Goal: Task Accomplishment & Management: Use online tool/utility

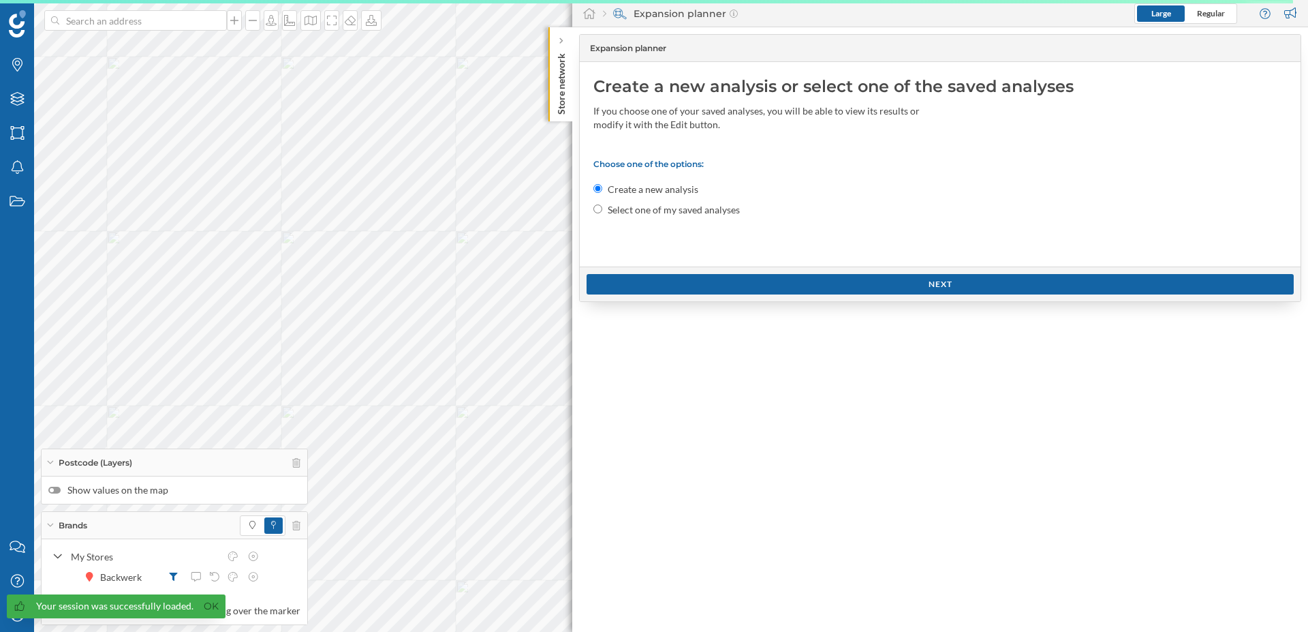
click at [662, 208] on label "Select one of my saved analyses" at bounding box center [674, 210] width 132 height 14
click at [602, 208] on input "Select one of my saved analyses" at bounding box center [597, 208] width 9 height 9
radio input "true"
radio input "false"
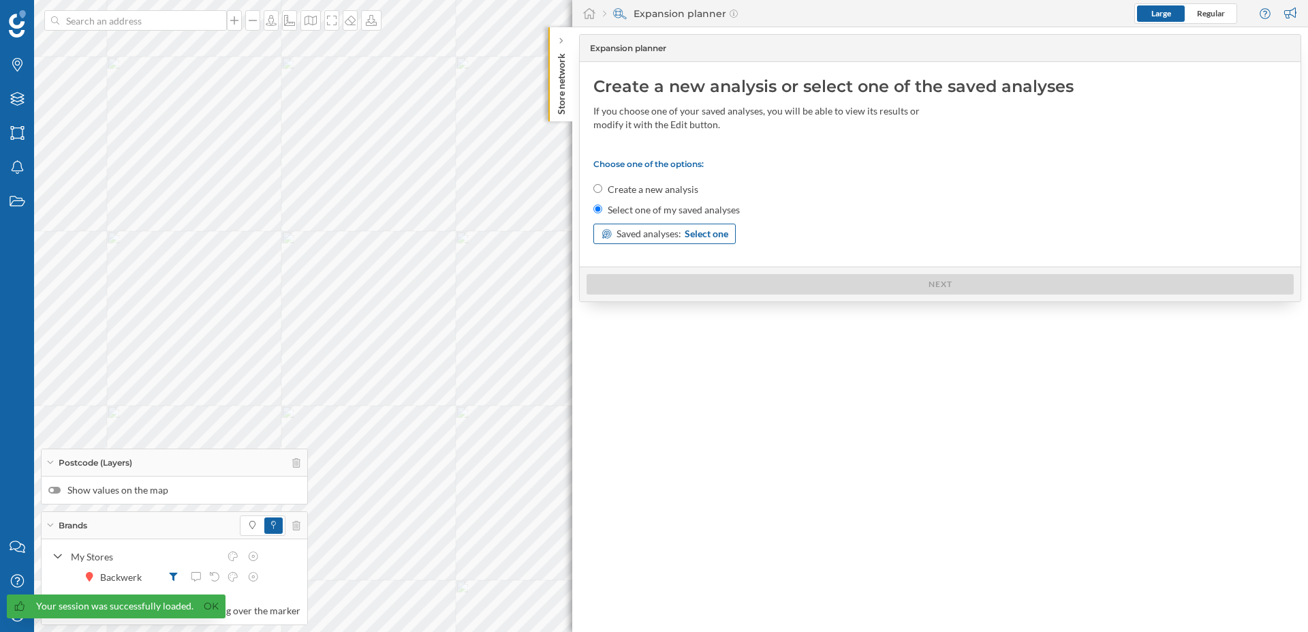
click at [721, 235] on span "Select one" at bounding box center [707, 234] width 44 height 14
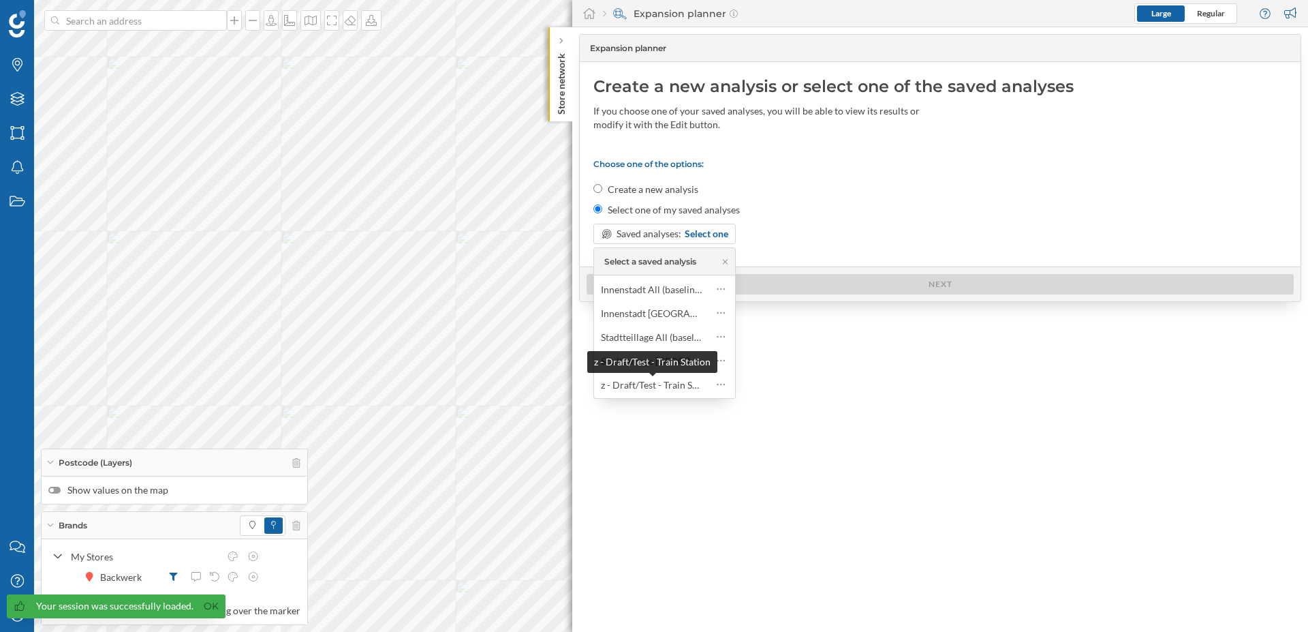
click at [643, 384] on div "z - Draft/Test - Train Station" at bounding box center [659, 385] width 117 height 12
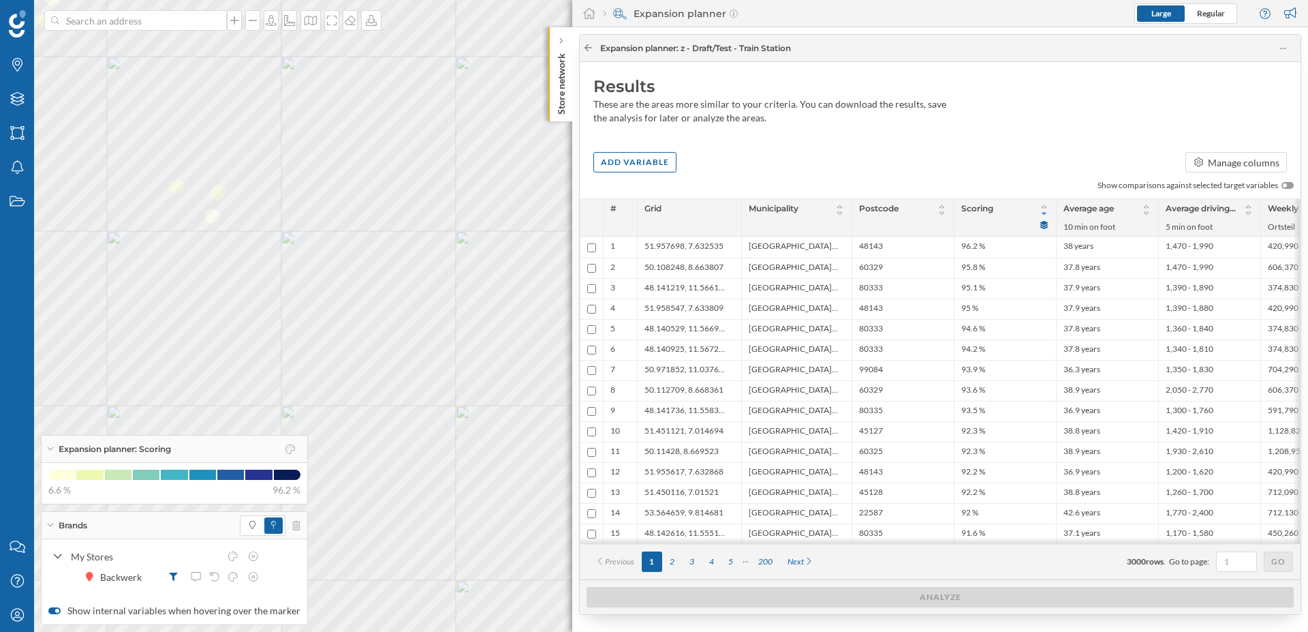
click at [585, 48] on icon at bounding box center [588, 47] width 7 height 7
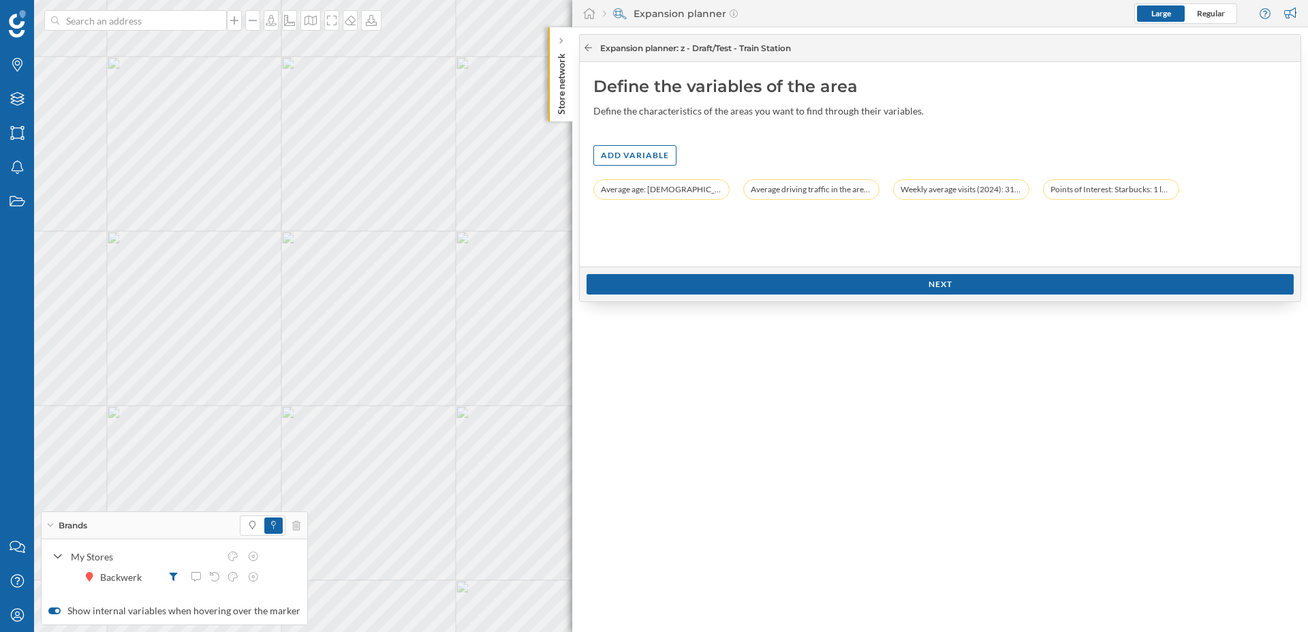
click at [585, 48] on icon at bounding box center [588, 47] width 7 height 7
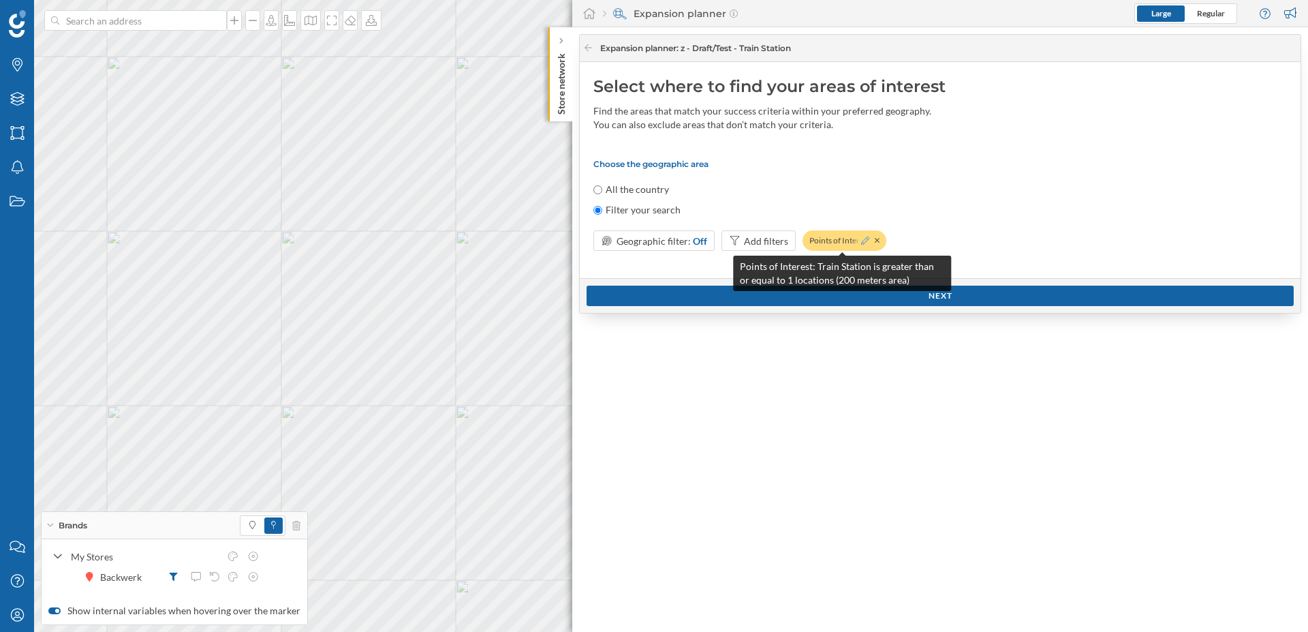
click at [863, 241] on icon at bounding box center [865, 240] width 8 height 8
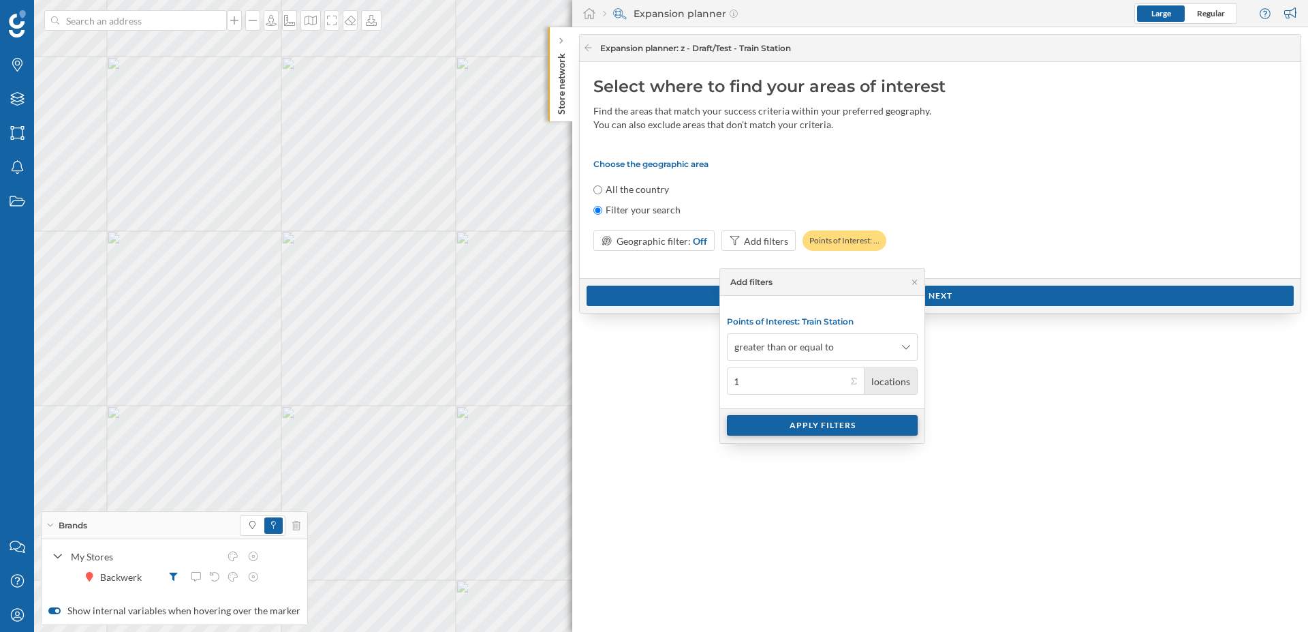
click at [826, 431] on div "Apply filters" at bounding box center [822, 425] width 191 height 20
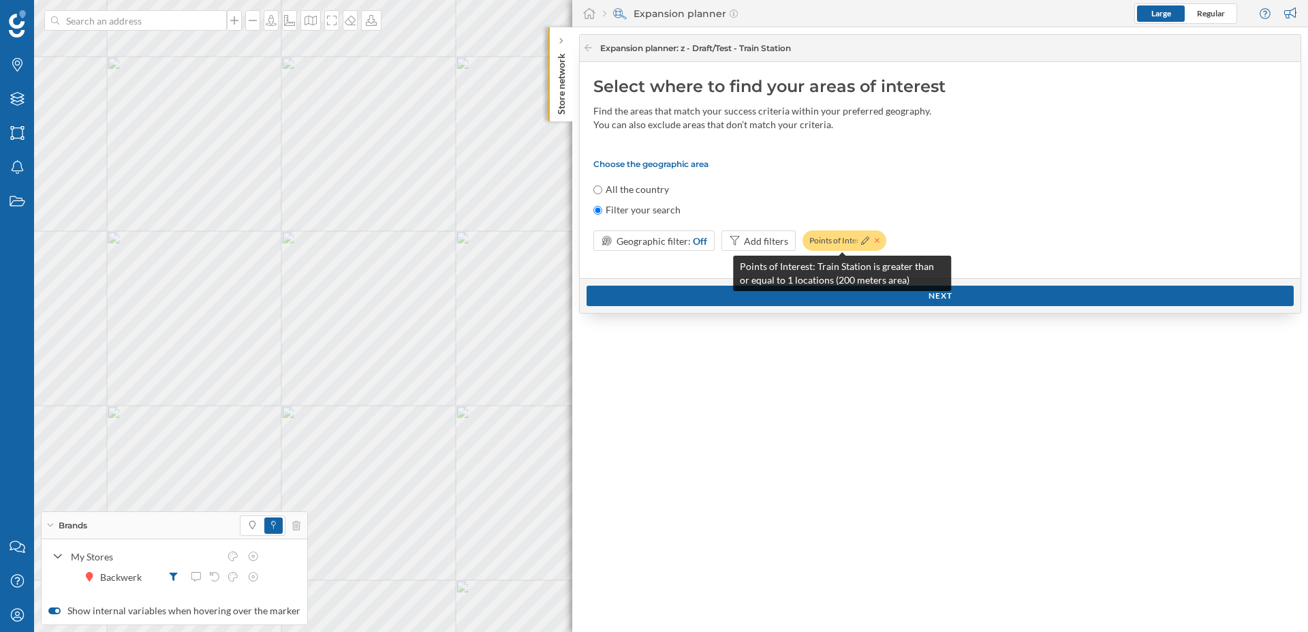
click at [875, 243] on icon at bounding box center [877, 240] width 5 height 8
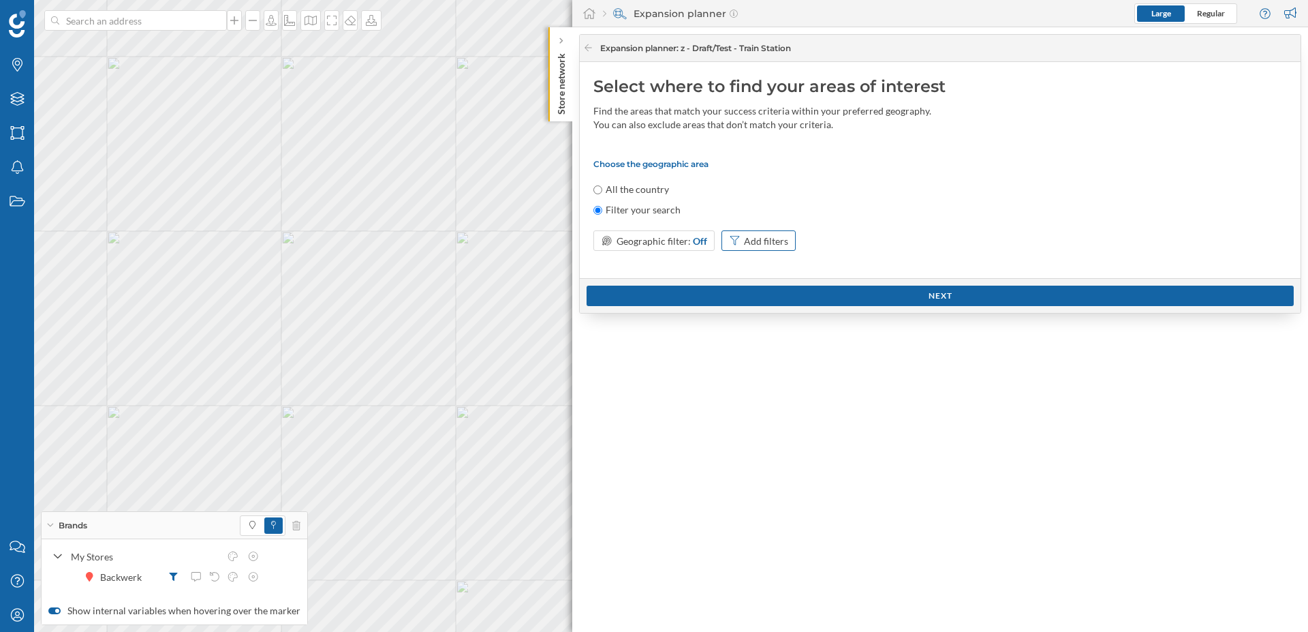
click at [749, 236] on div "Add filters" at bounding box center [766, 241] width 44 height 14
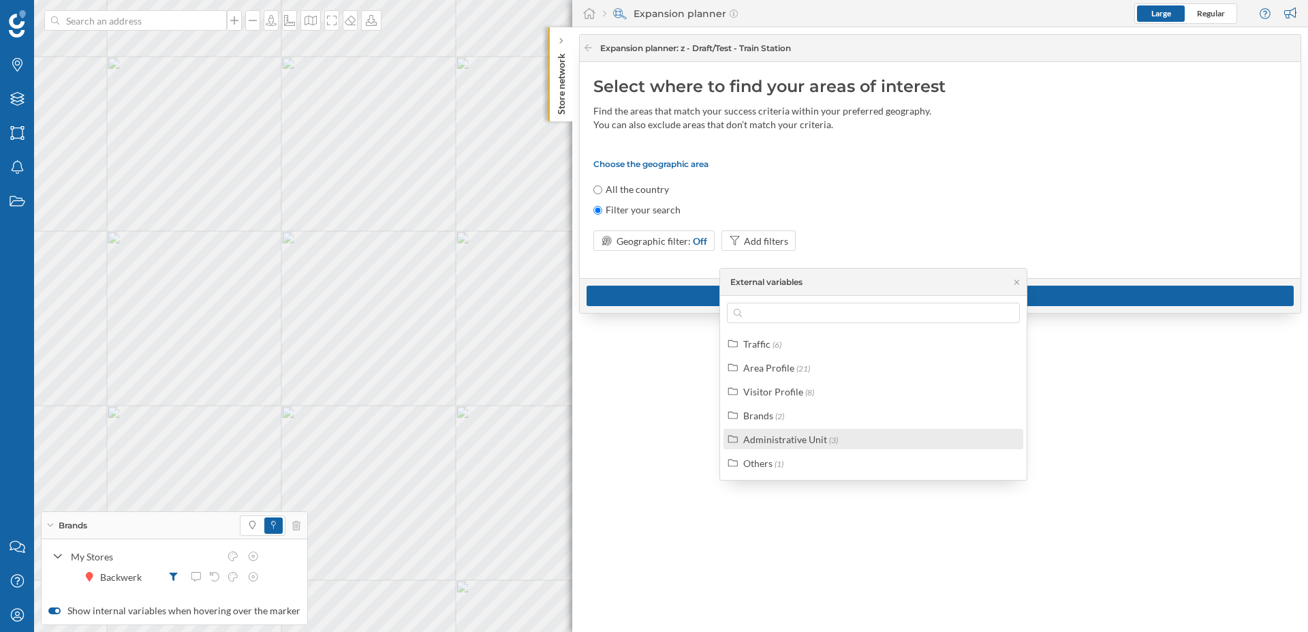
click at [778, 445] on label "Administrative Unit (3)" at bounding box center [790, 439] width 95 height 14
click at [778, 444] on div "Administrative Unit" at bounding box center [785, 439] width 84 height 12
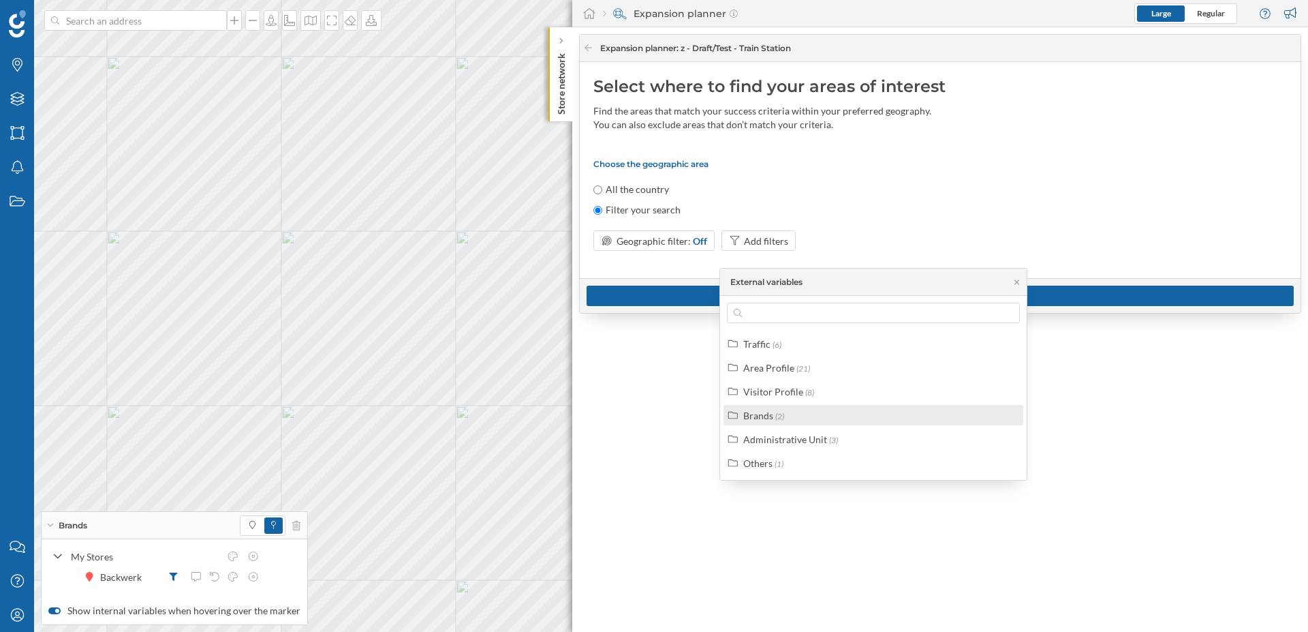
click at [756, 414] on div "Brands" at bounding box center [758, 415] width 30 height 12
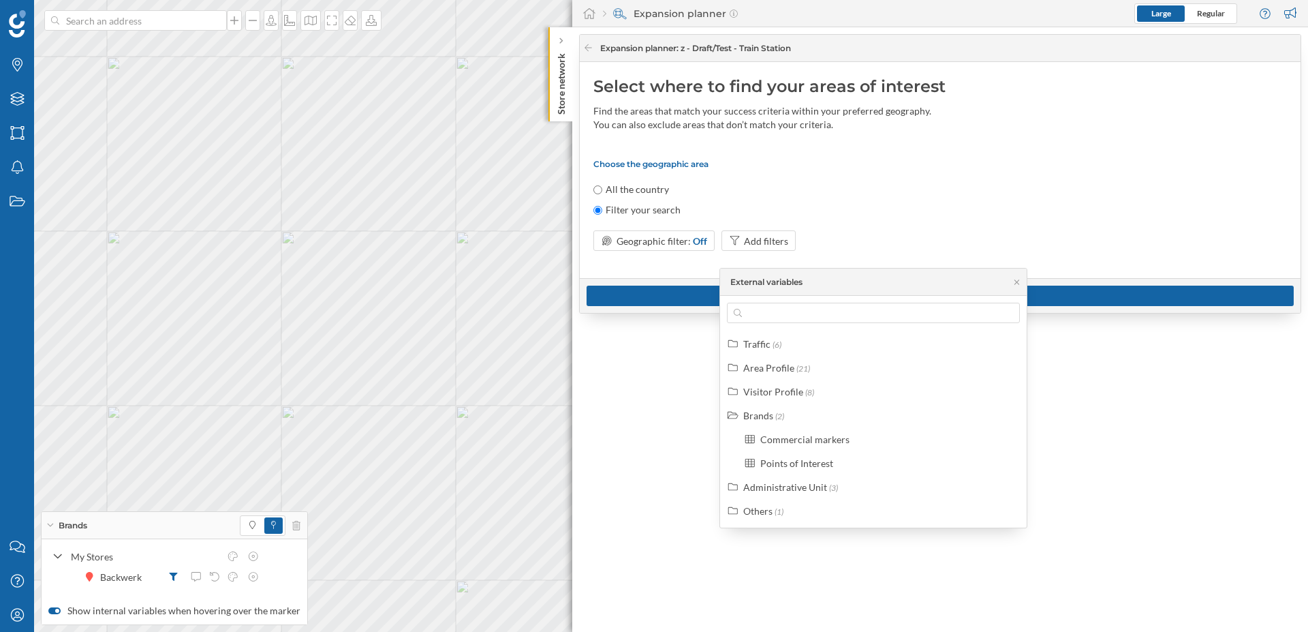
click at [794, 468] on div "Points of Interest" at bounding box center [796, 463] width 73 height 12
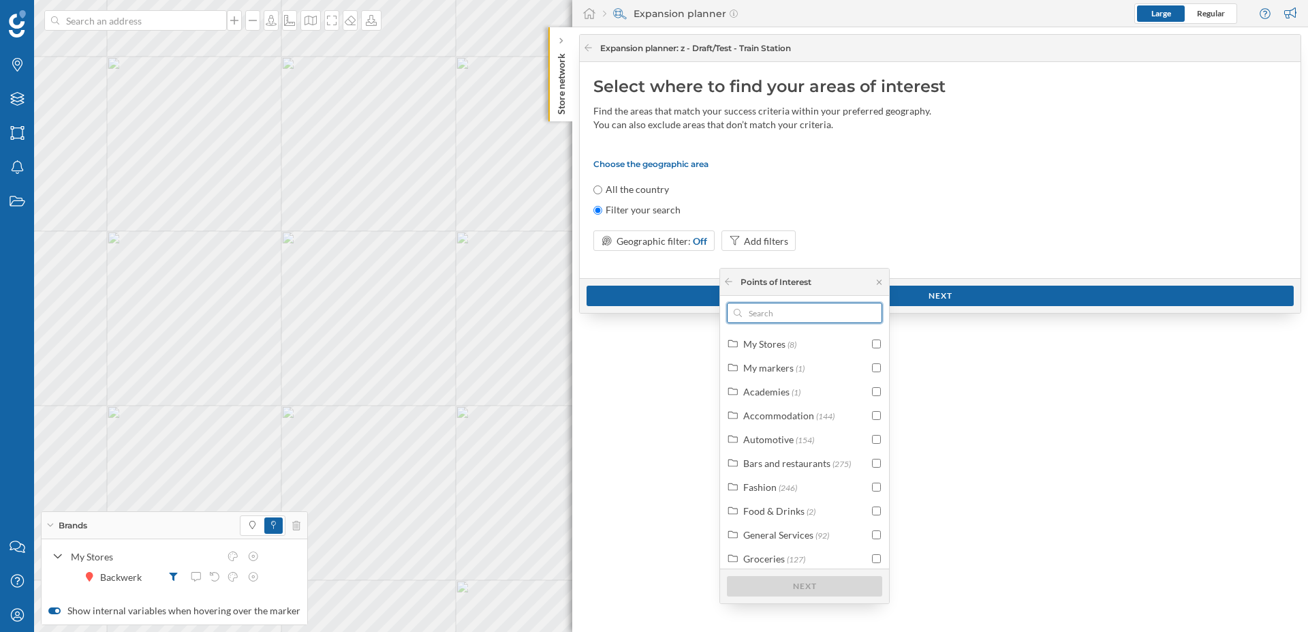
click at [836, 304] on input "text" at bounding box center [804, 312] width 125 height 20
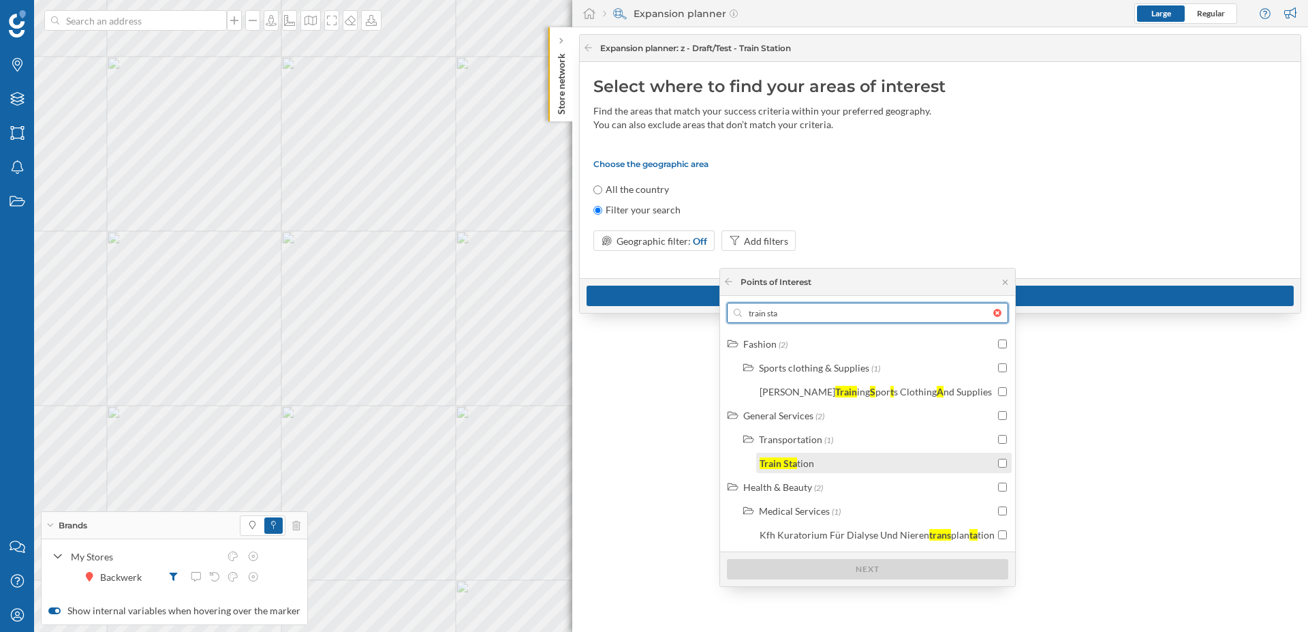
type input "train sta"
click at [1000, 463] on input "checkbox" at bounding box center [1002, 463] width 9 height 9
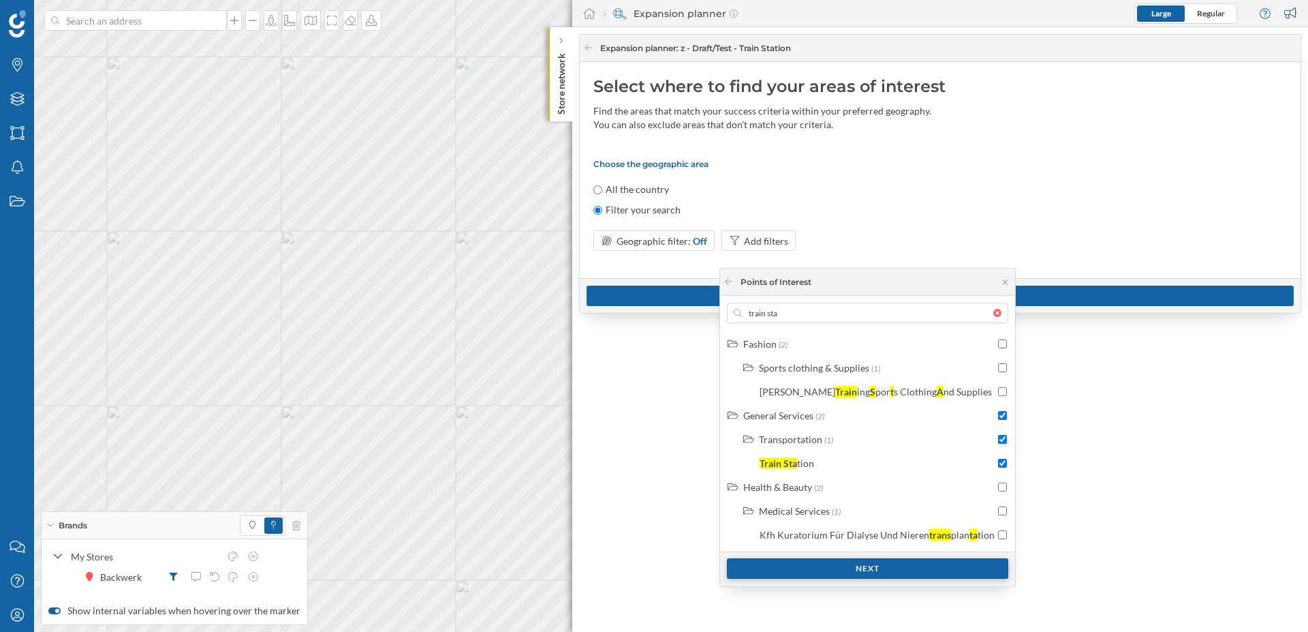
click at [865, 568] on div "Next" at bounding box center [867, 568] width 281 height 20
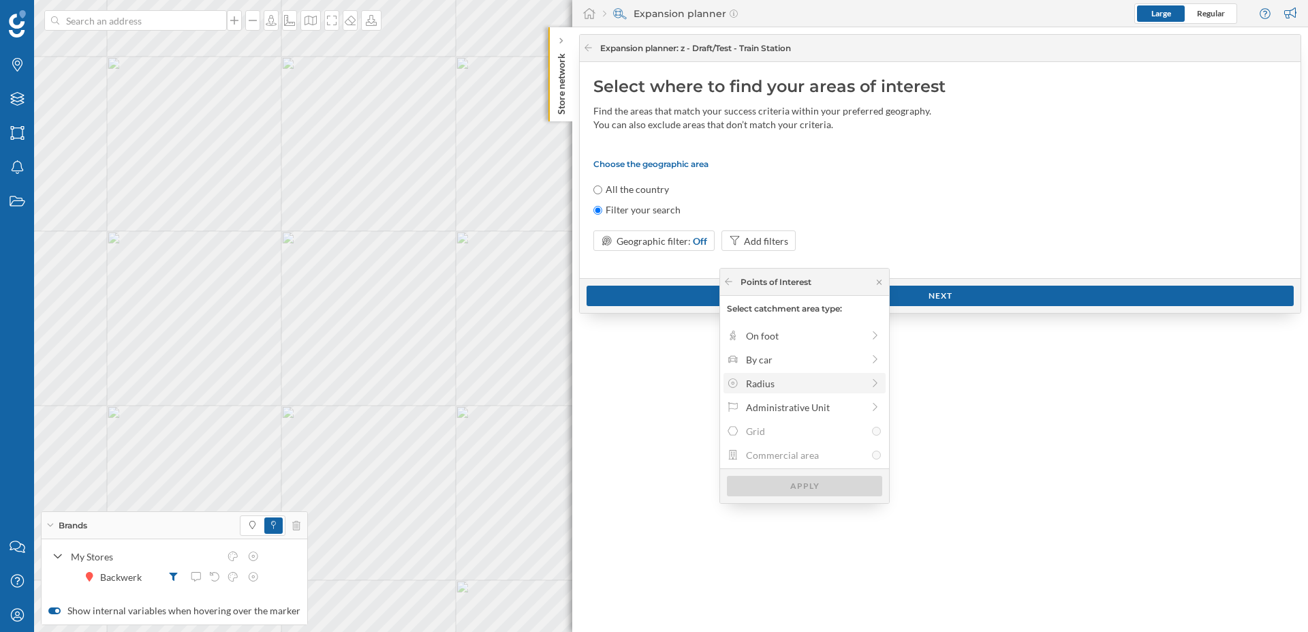
click at [808, 382] on div "Radius" at bounding box center [804, 383] width 117 height 14
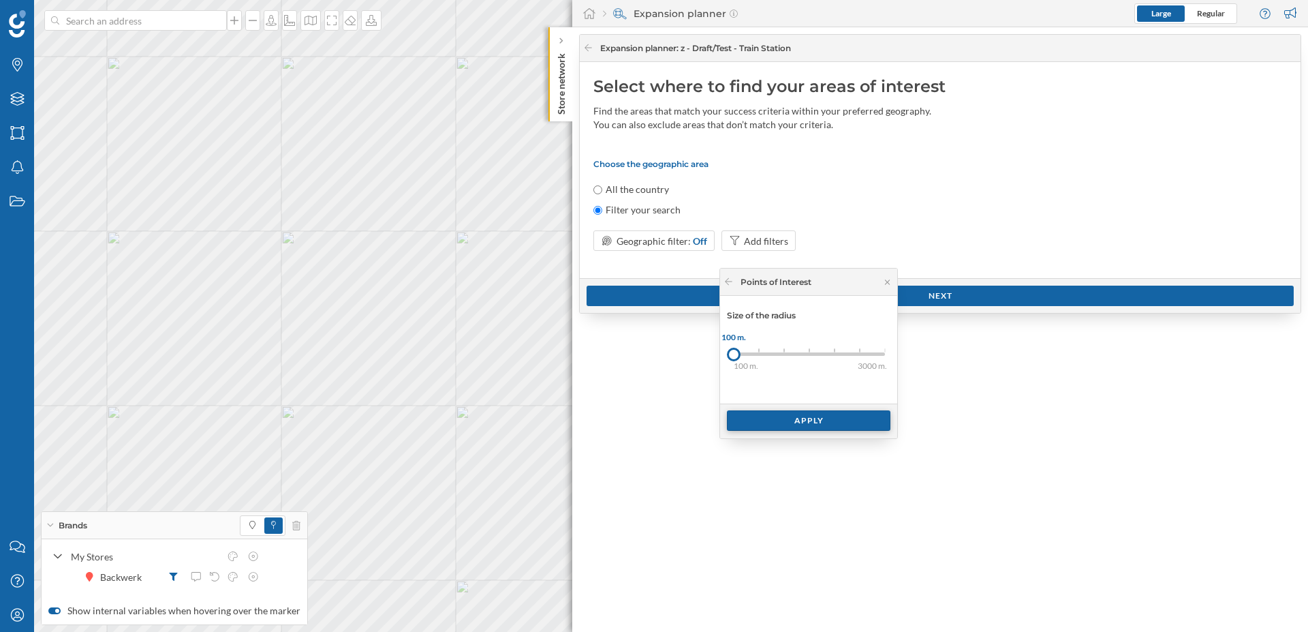
click at [775, 413] on div "Apply" at bounding box center [809, 420] width 164 height 20
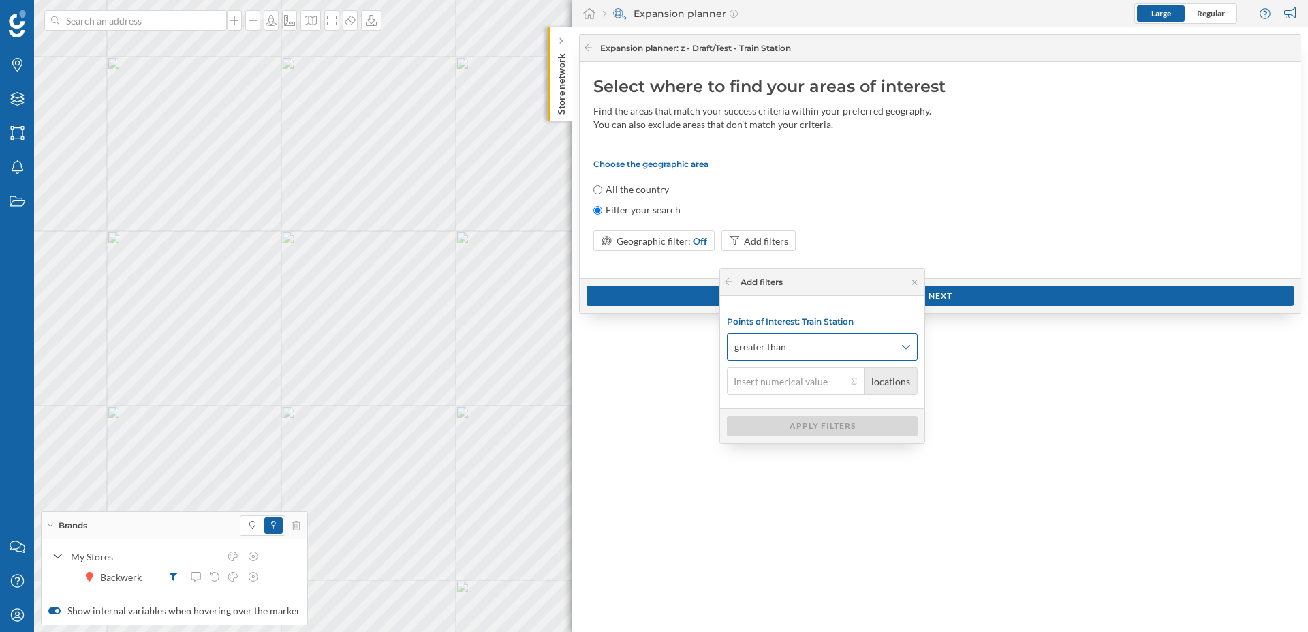
click at [851, 351] on span "greater than" at bounding box center [814, 347] width 161 height 14
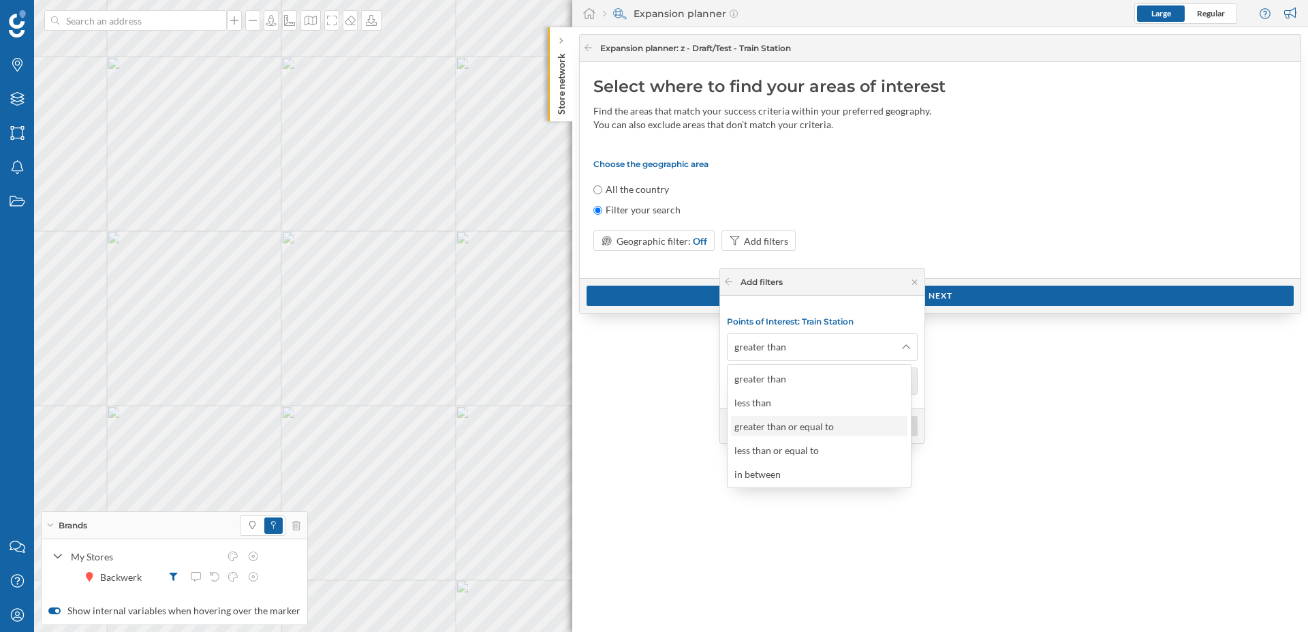
click at [850, 422] on div "greater than or equal to" at bounding box center [818, 426] width 168 height 14
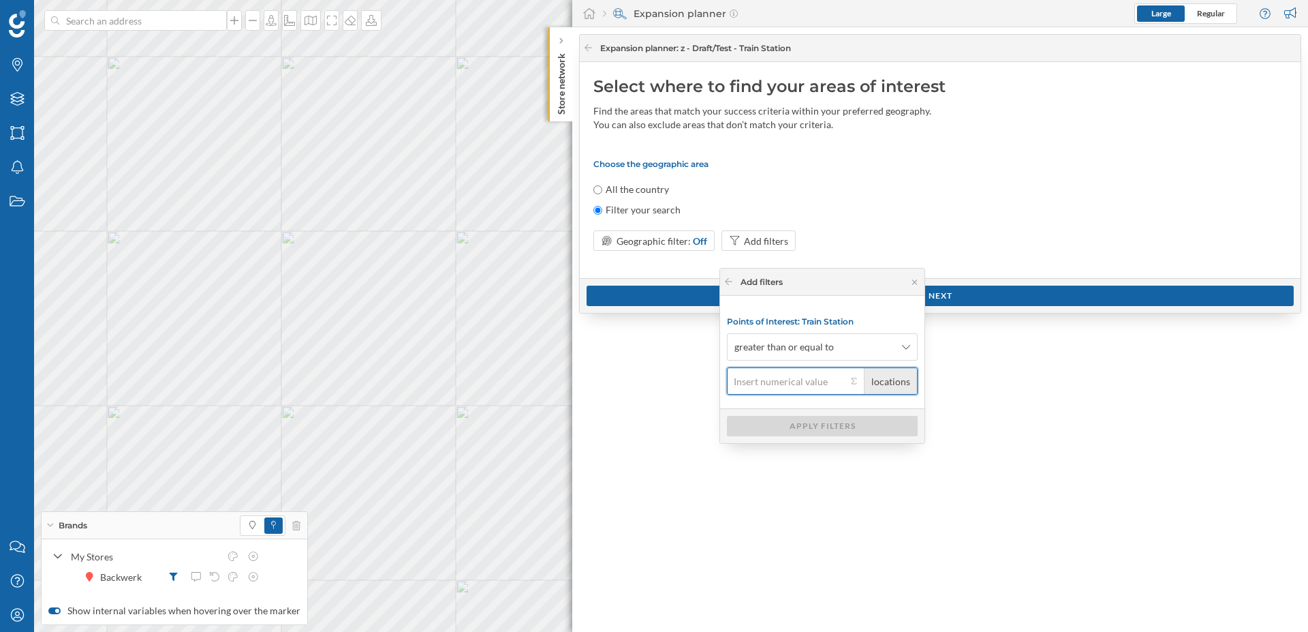
click at [811, 374] on input "locations" at bounding box center [787, 380] width 120 height 27
type input "1"
click at [864, 426] on div "Apply filters" at bounding box center [822, 425] width 191 height 20
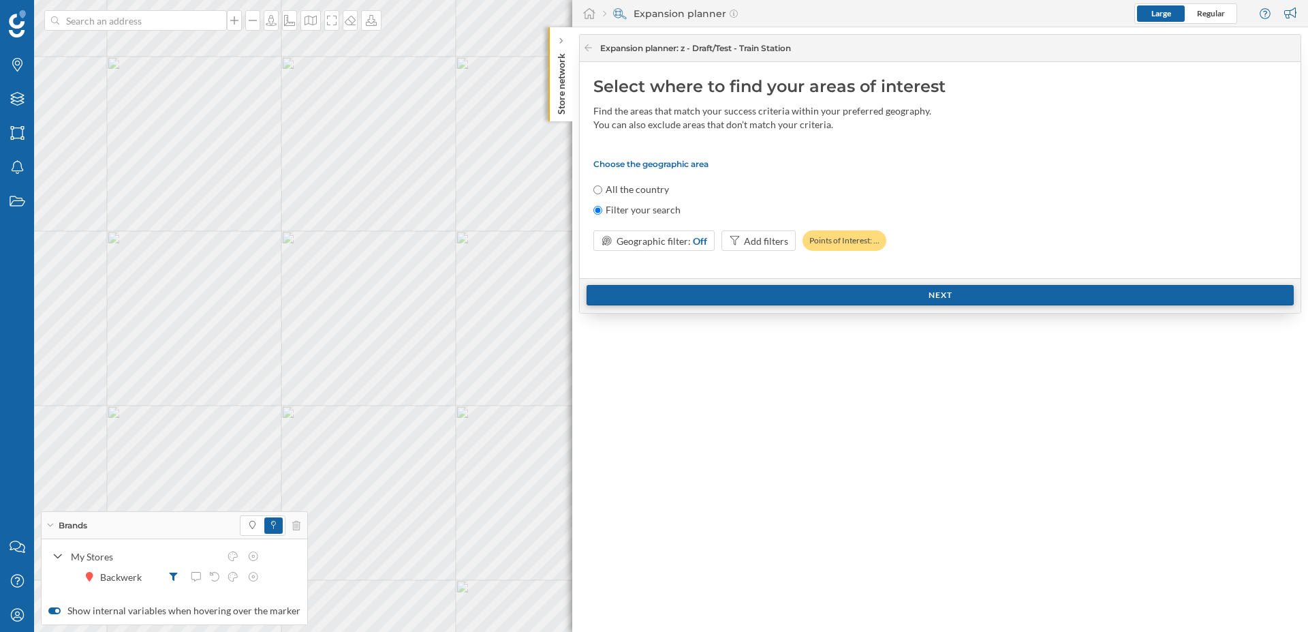
click at [904, 300] on div "Next" at bounding box center [940, 295] width 707 height 20
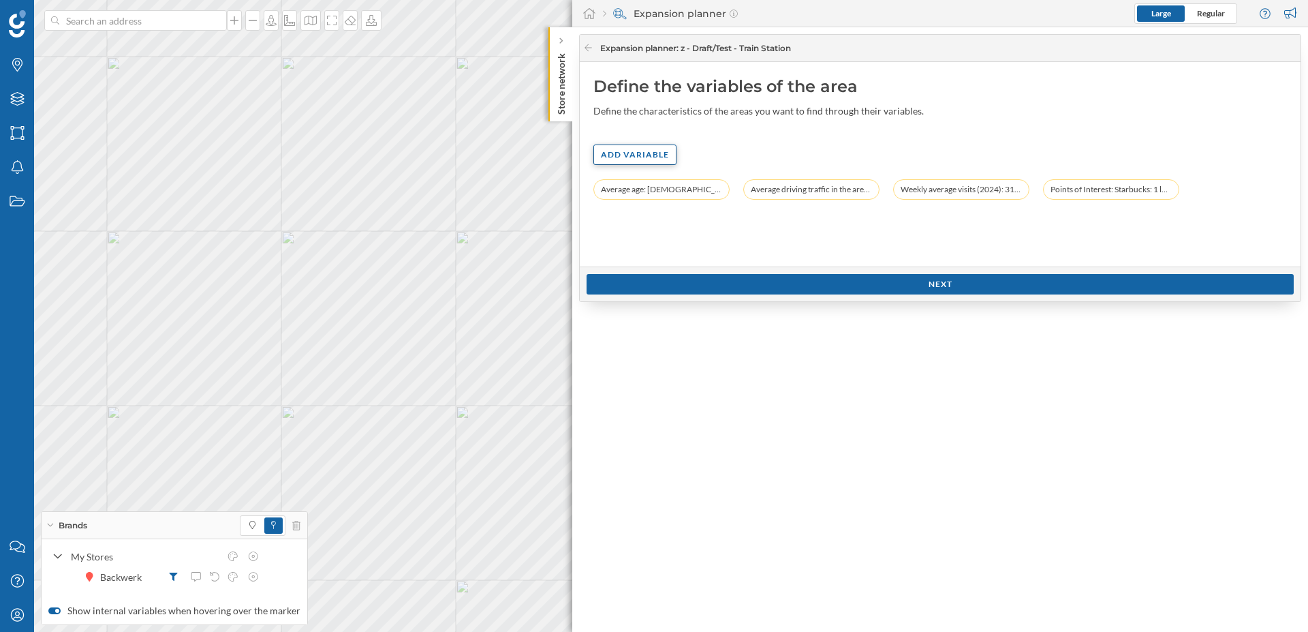
click at [642, 153] on div "Add variable" at bounding box center [634, 154] width 83 height 20
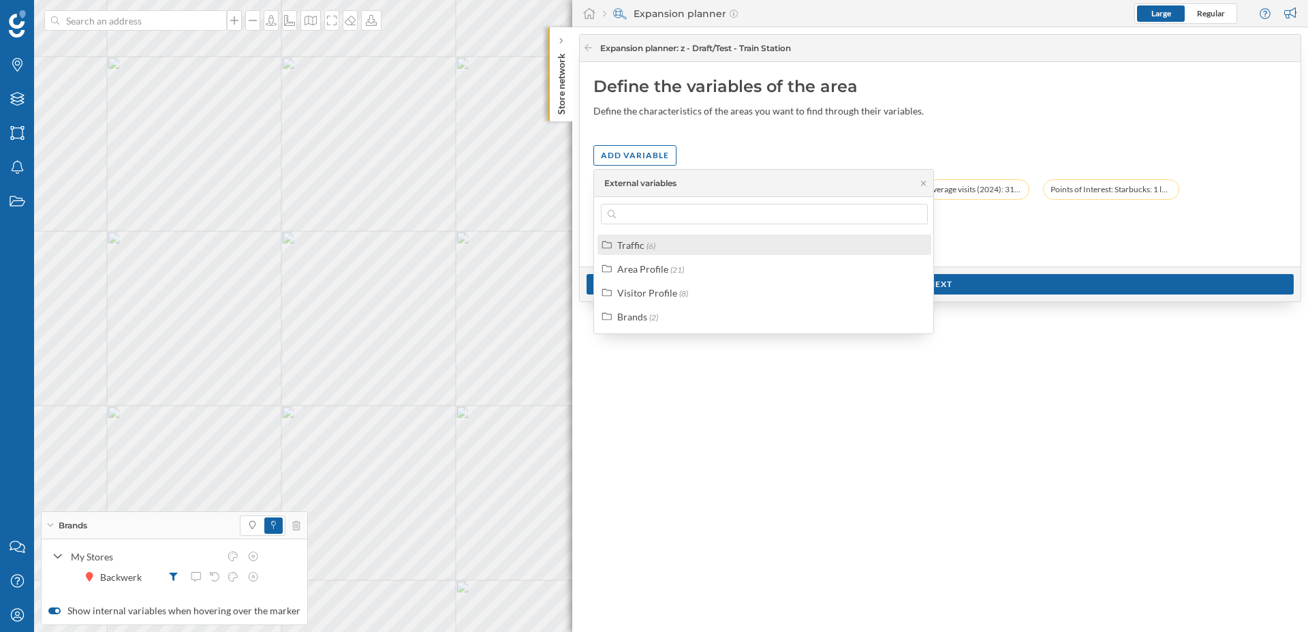
click at [705, 251] on div "Traffic (6)" at bounding box center [770, 245] width 306 height 14
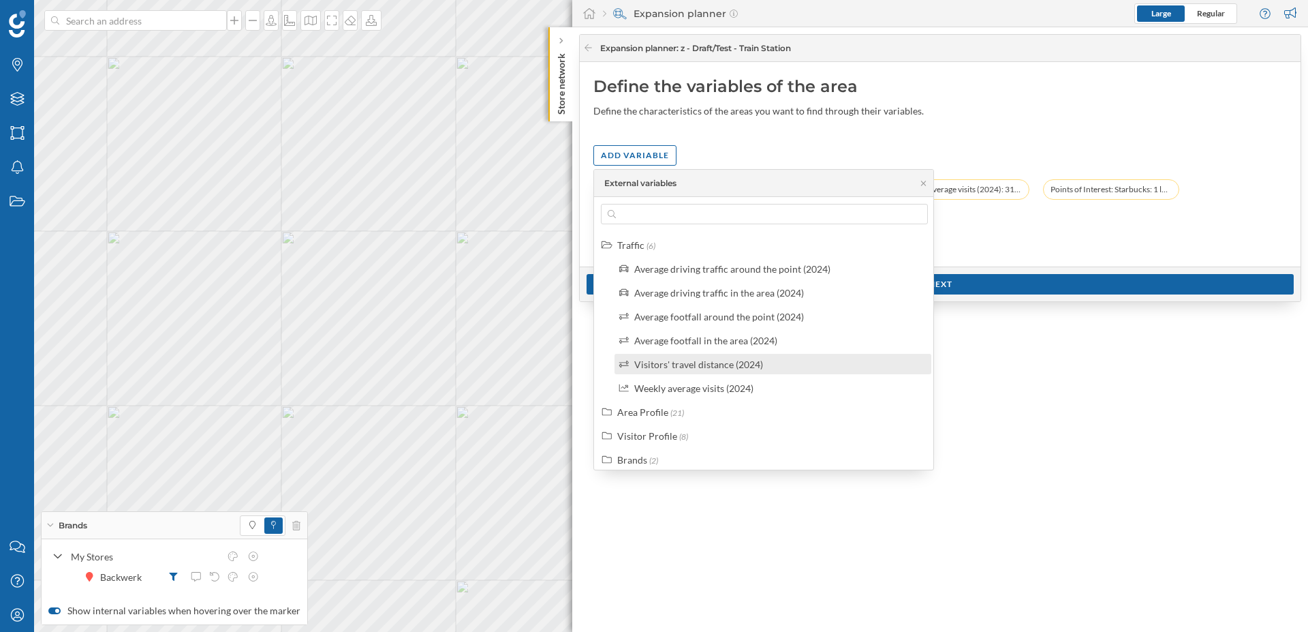
scroll to position [7, 0]
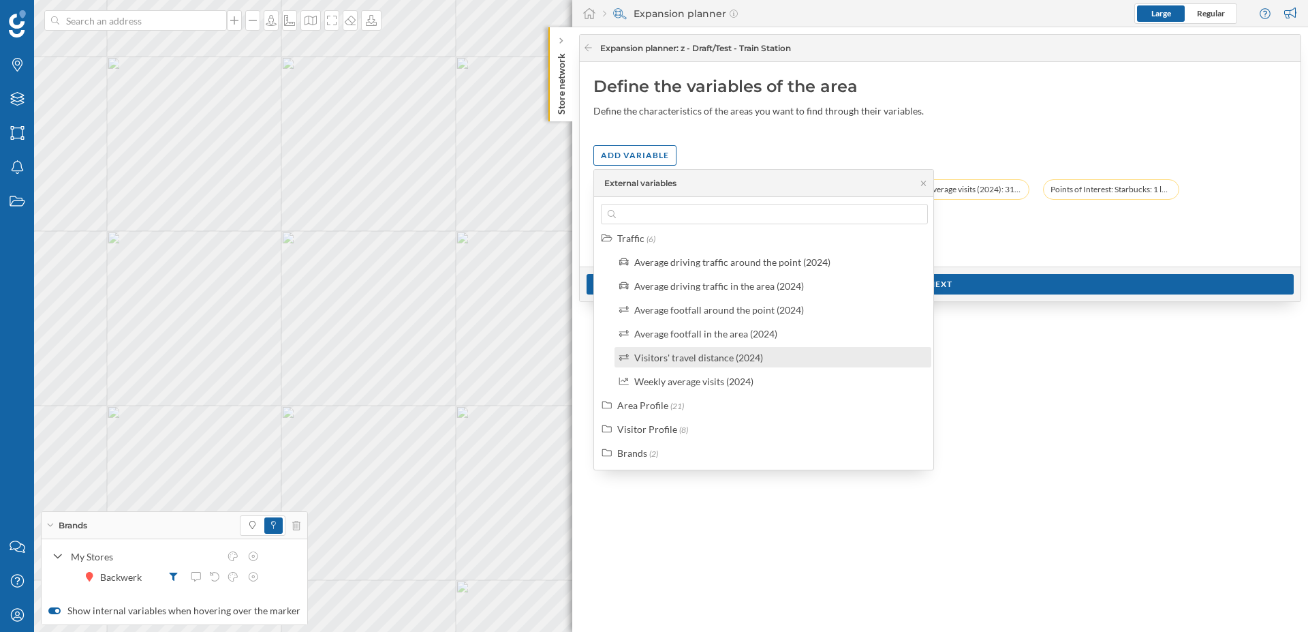
click at [746, 360] on div "Visitors' travel distance (2024)" at bounding box center [698, 358] width 129 height 12
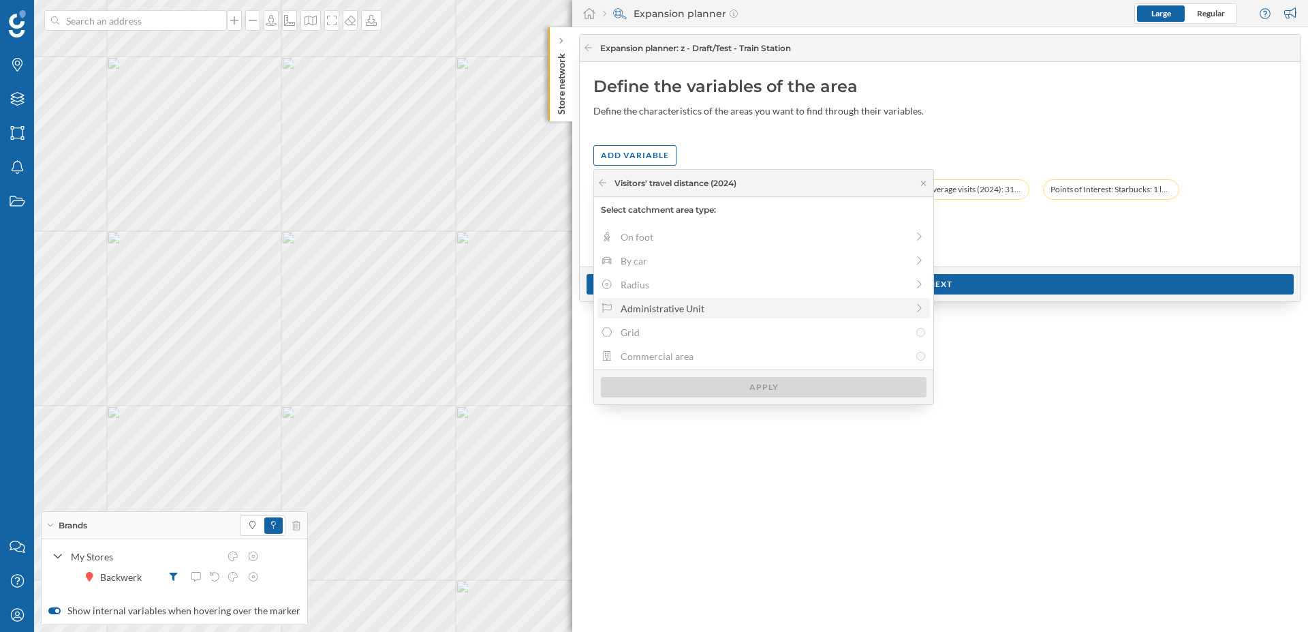
click at [670, 303] on div "Administrative Unit" at bounding box center [764, 308] width 286 height 14
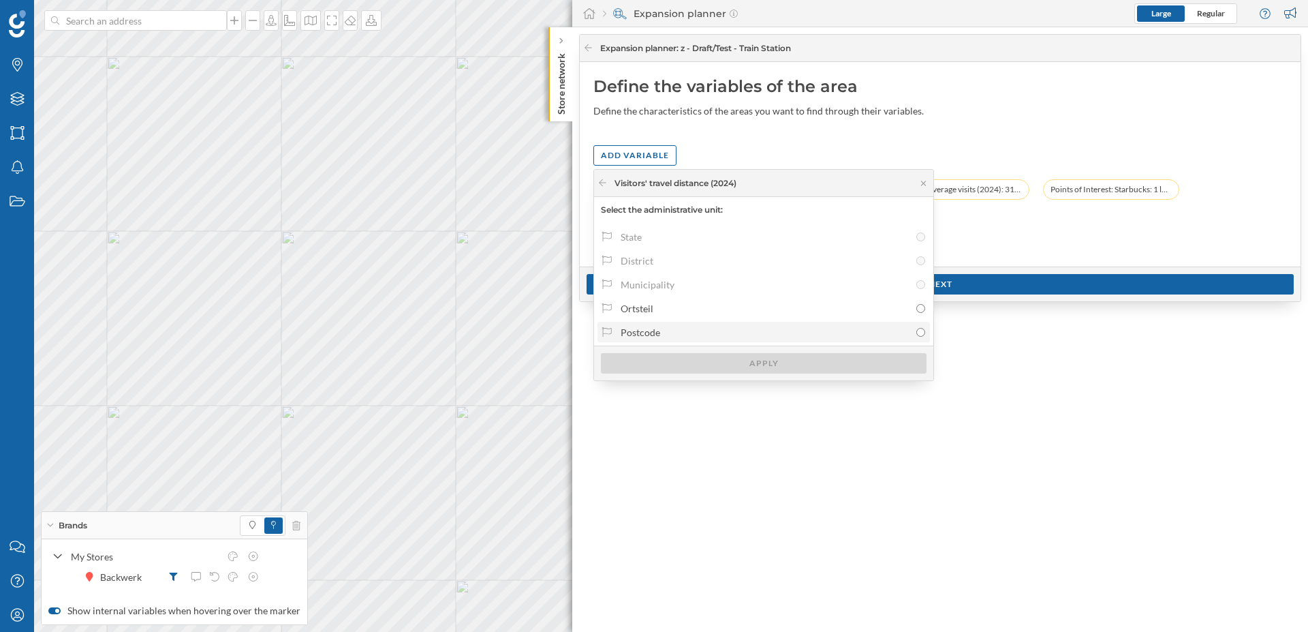
drag, startPoint x: 709, startPoint y: 331, endPoint x: 723, endPoint y: 330, distance: 13.6
click at [709, 331] on div "Postcode" at bounding box center [765, 332] width 289 height 14
click at [916, 331] on input "Postcode" at bounding box center [920, 332] width 9 height 9
radio input "true"
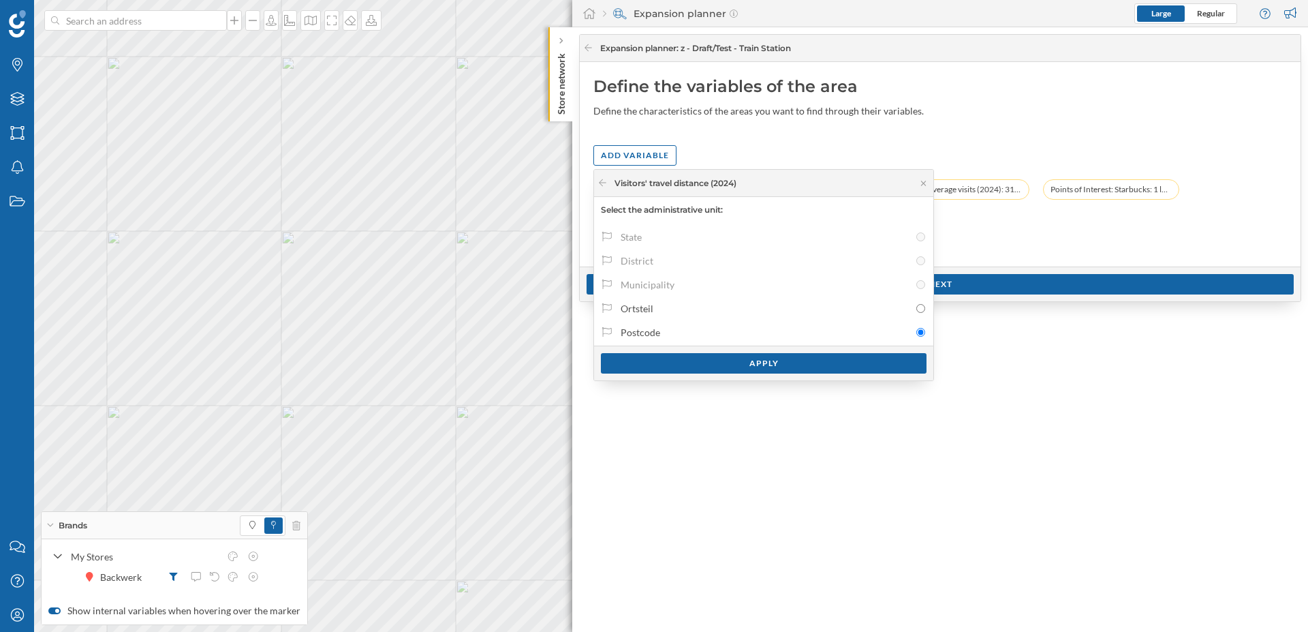
click at [798, 361] on div "Apply" at bounding box center [764, 363] width 326 height 20
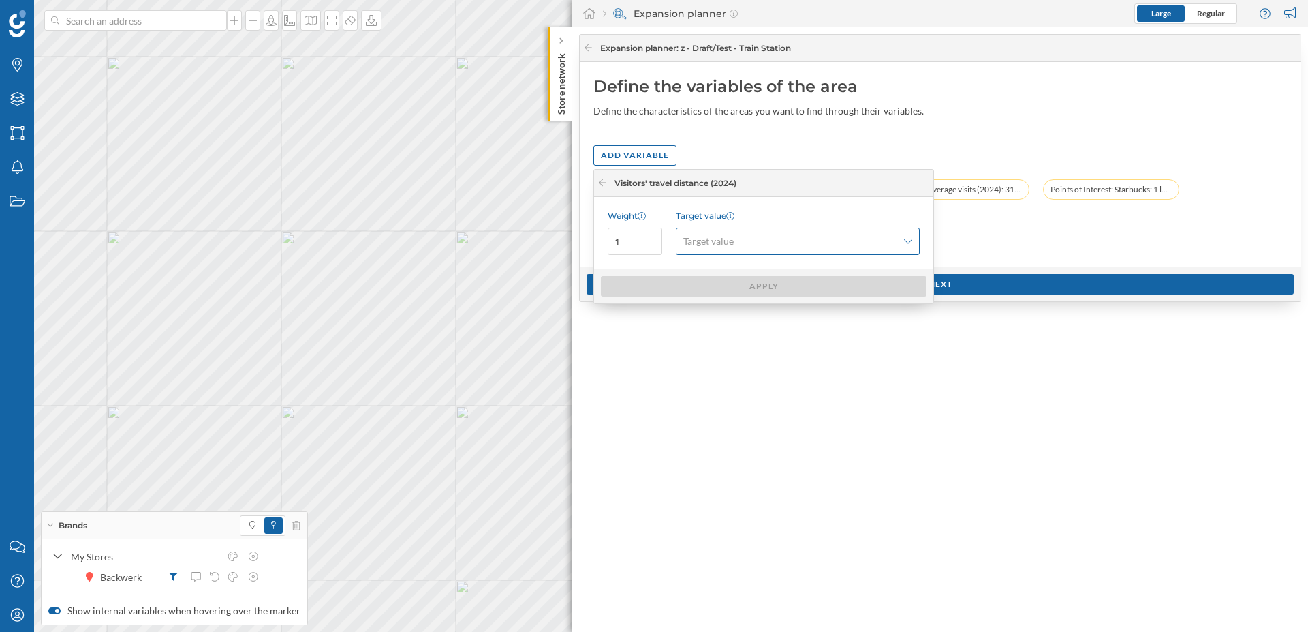
click at [914, 244] on div "Target value" at bounding box center [798, 241] width 244 height 27
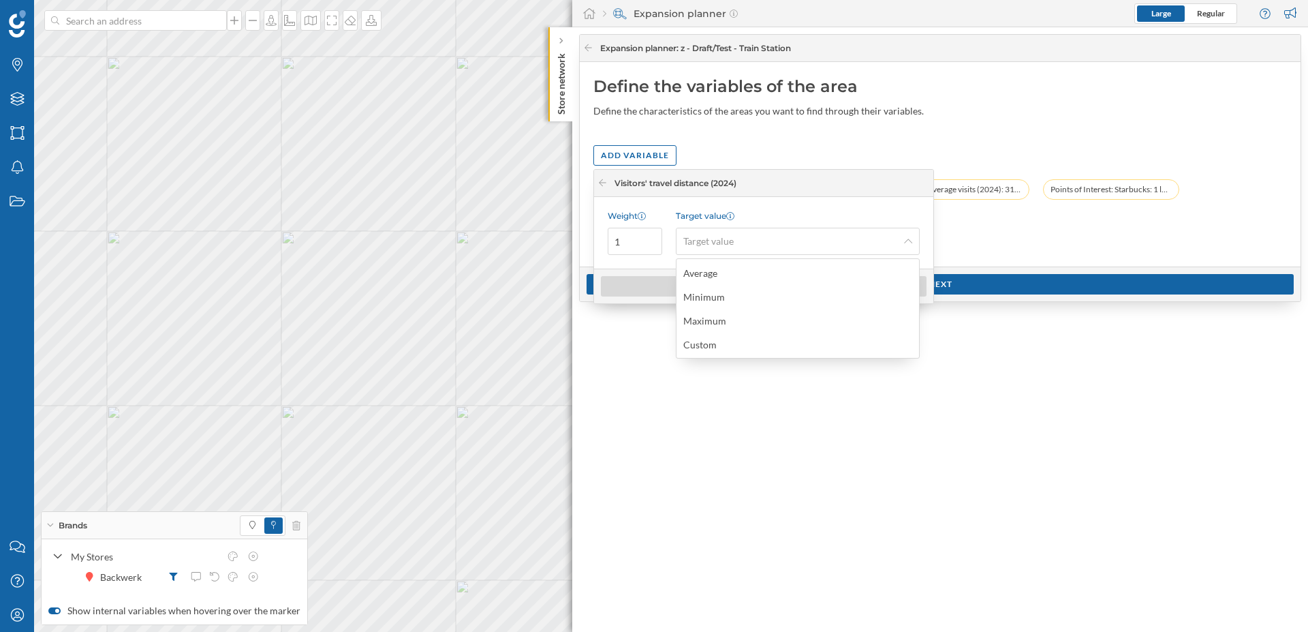
drag, startPoint x: 760, startPoint y: 351, endPoint x: 765, endPoint y: 345, distance: 7.7
click at [761, 350] on div "Custom" at bounding box center [798, 344] width 236 height 20
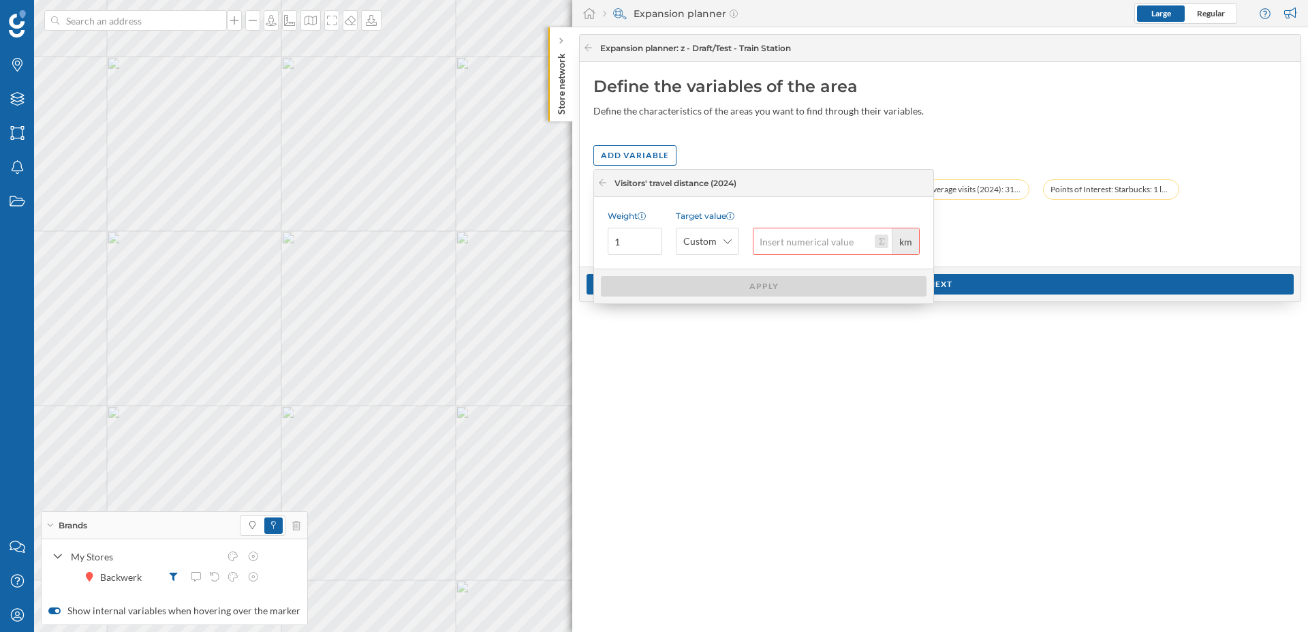
click at [882, 236] on button "km" at bounding box center [882, 241] width 14 height 14
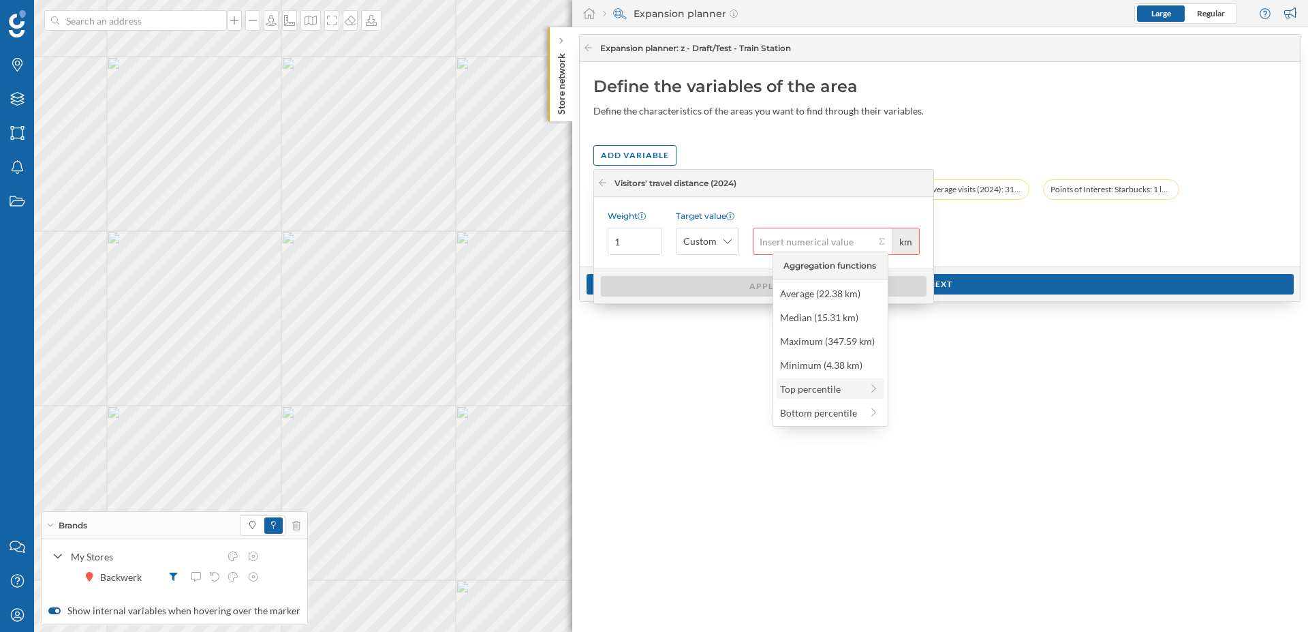
click at [838, 390] on div "Top percentile" at bounding box center [820, 389] width 81 height 14
click at [838, 296] on div "Top 90% (33.61 km)" at bounding box center [825, 293] width 110 height 14
type input "33.61"
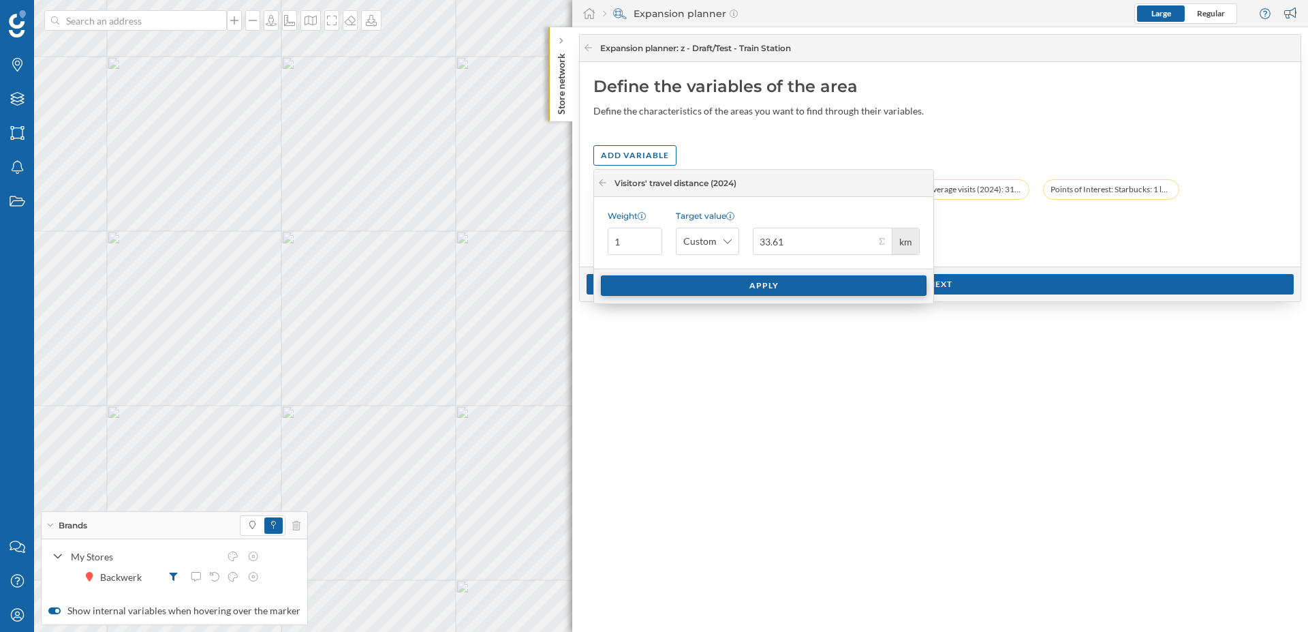
click at [794, 286] on div "Apply" at bounding box center [764, 285] width 326 height 20
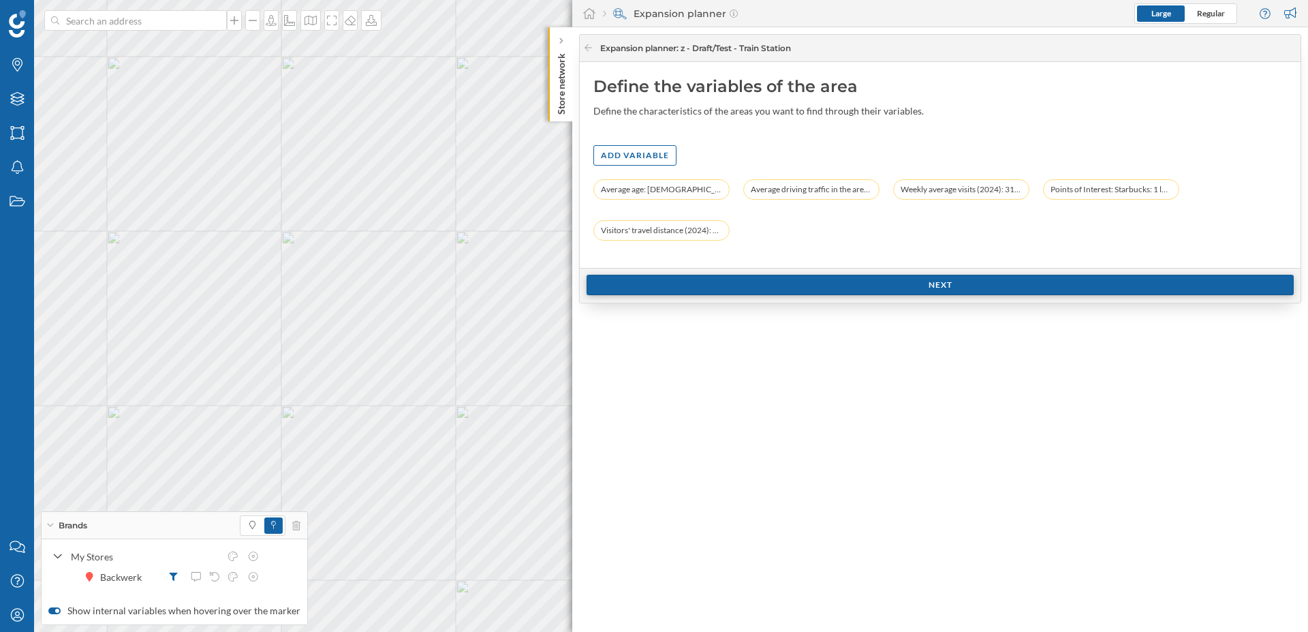
click at [939, 290] on div "Next" at bounding box center [940, 285] width 707 height 20
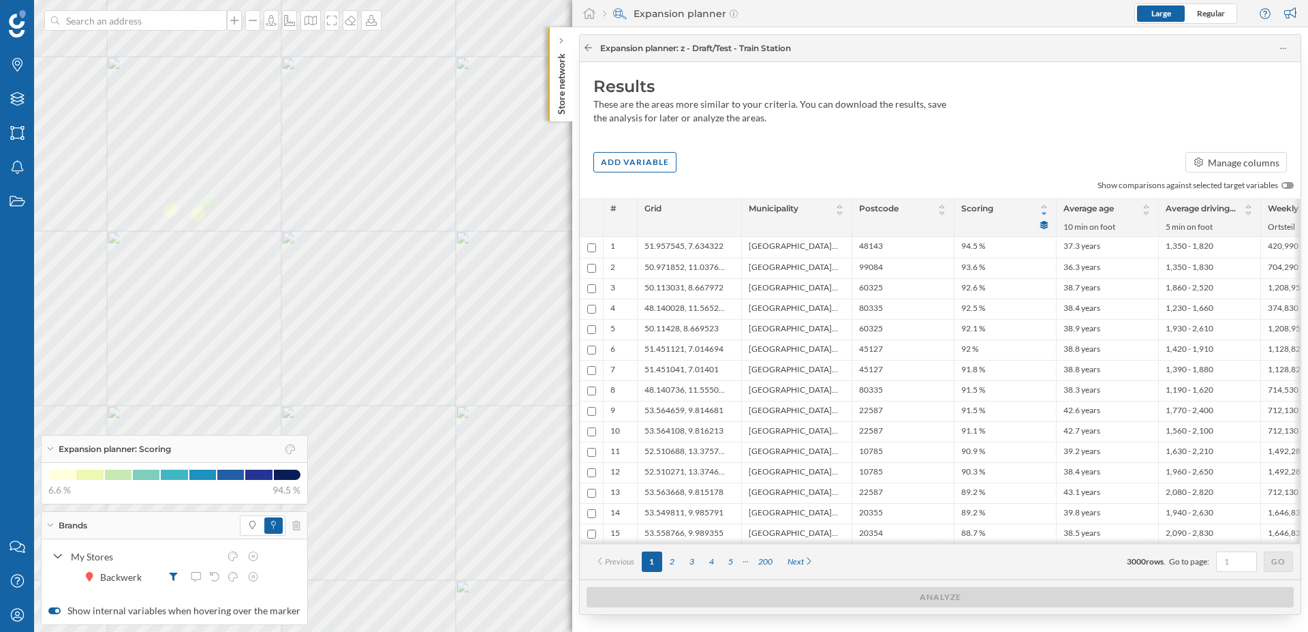
click at [591, 49] on icon at bounding box center [588, 48] width 10 height 8
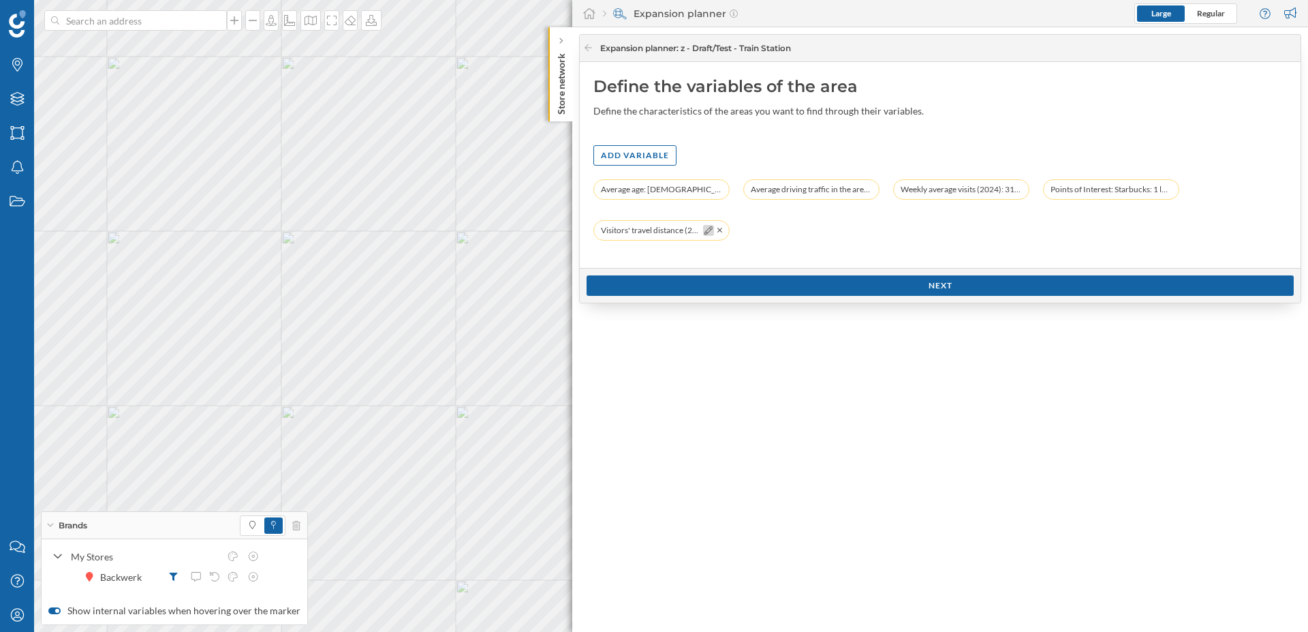
click at [707, 230] on icon at bounding box center [708, 230] width 8 height 8
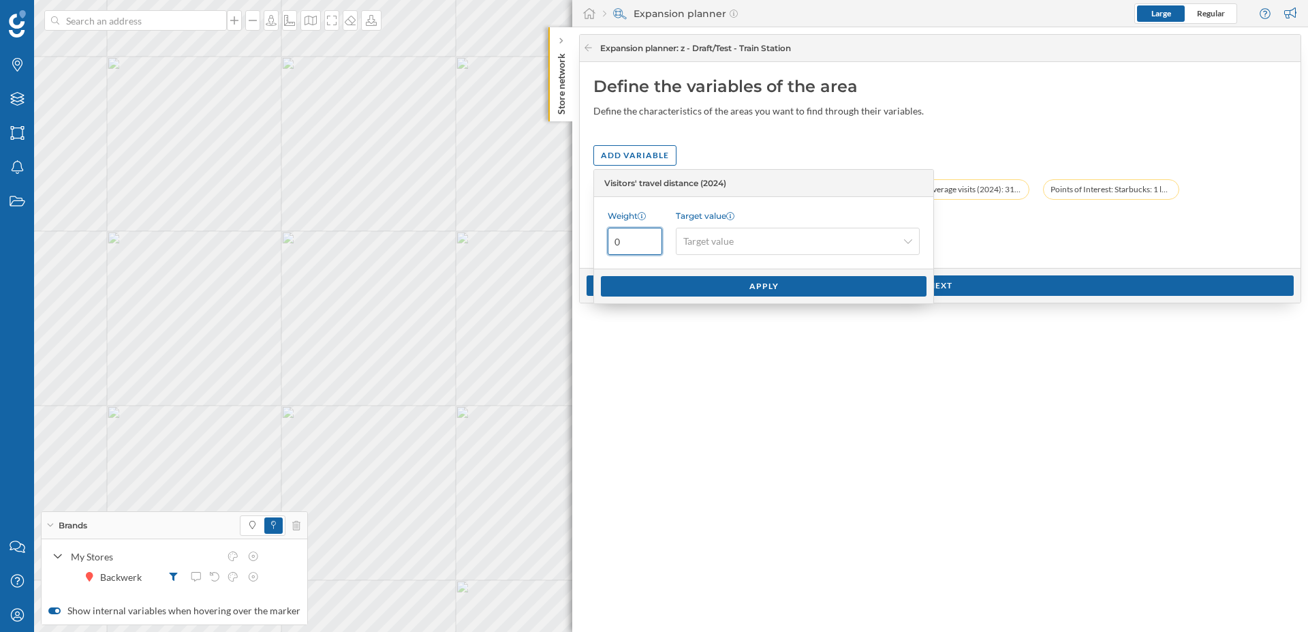
click at [649, 243] on input "0" at bounding box center [635, 241] width 55 height 27
click at [650, 238] on input "1" at bounding box center [635, 241] width 55 height 27
click at [650, 238] on input "2" at bounding box center [635, 241] width 55 height 27
click at [650, 238] on input "3" at bounding box center [635, 241] width 55 height 27
type input "4"
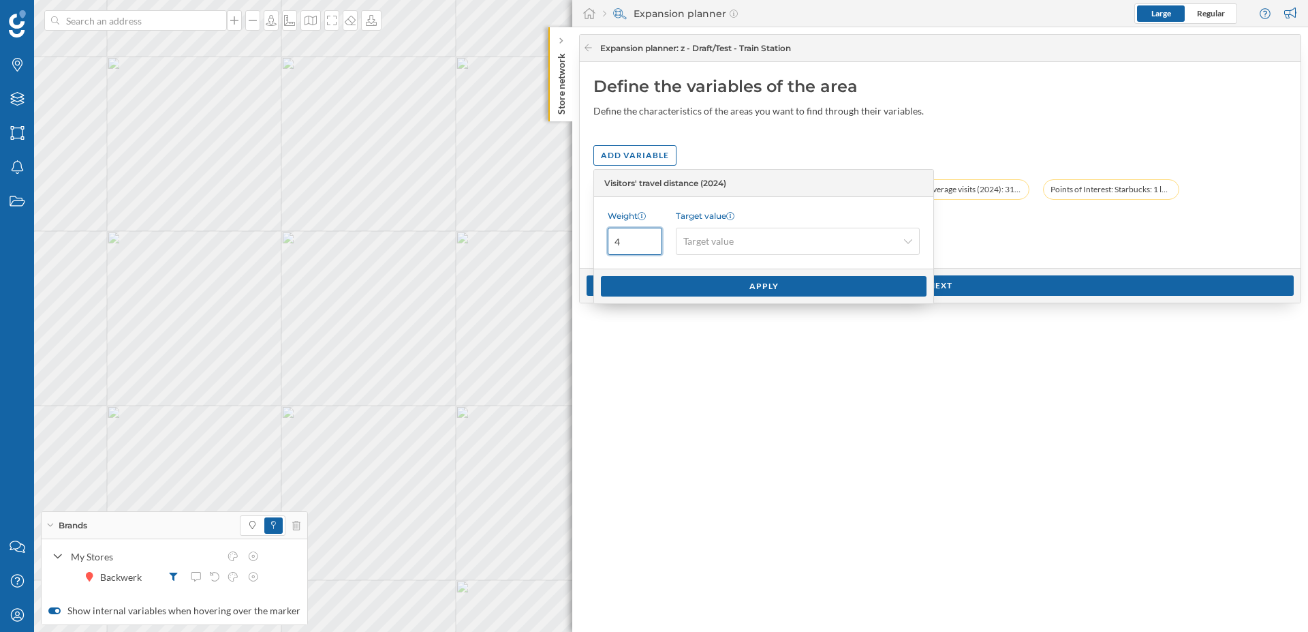
click at [650, 238] on input "4" at bounding box center [635, 241] width 55 height 27
click at [660, 284] on div "Apply" at bounding box center [764, 285] width 326 height 20
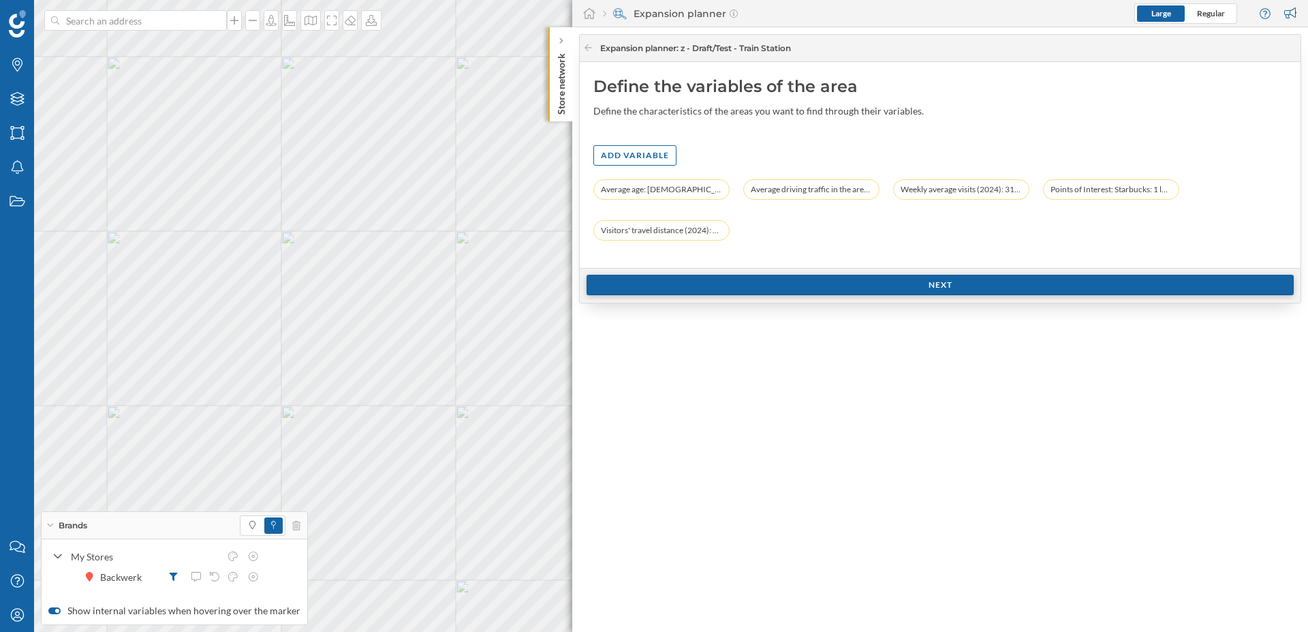
click at [811, 285] on div "Next" at bounding box center [940, 285] width 707 height 20
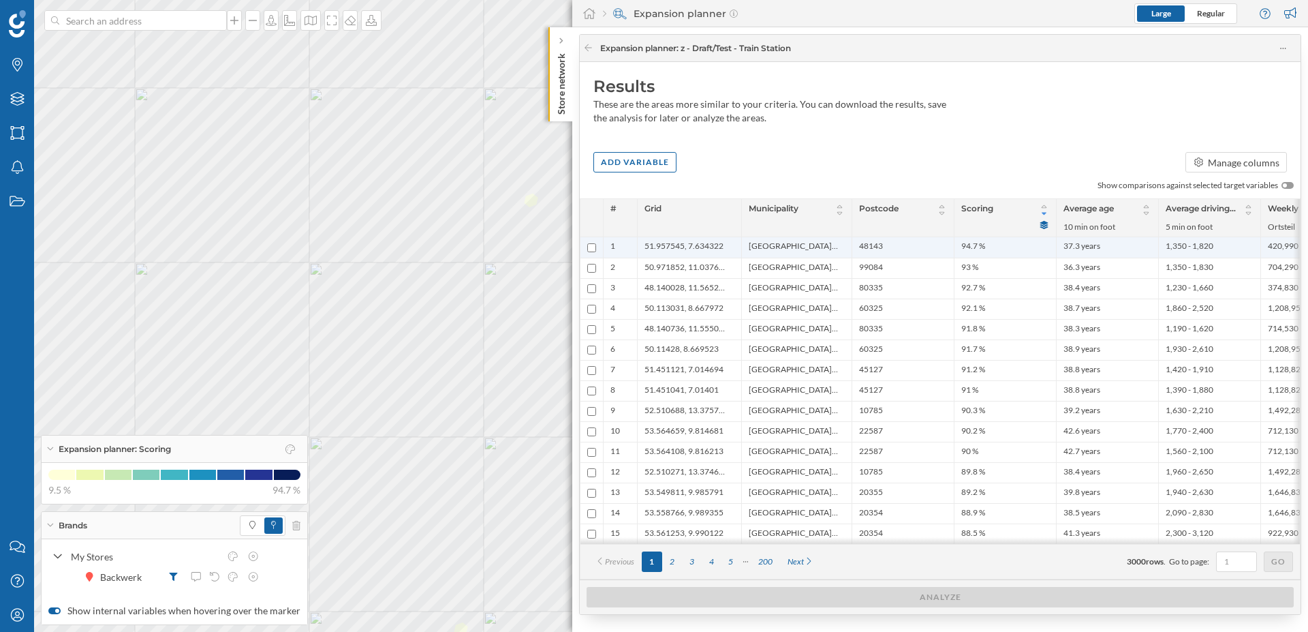
click at [660, 245] on span "51.957545, 7.634322" at bounding box center [684, 247] width 79 height 14
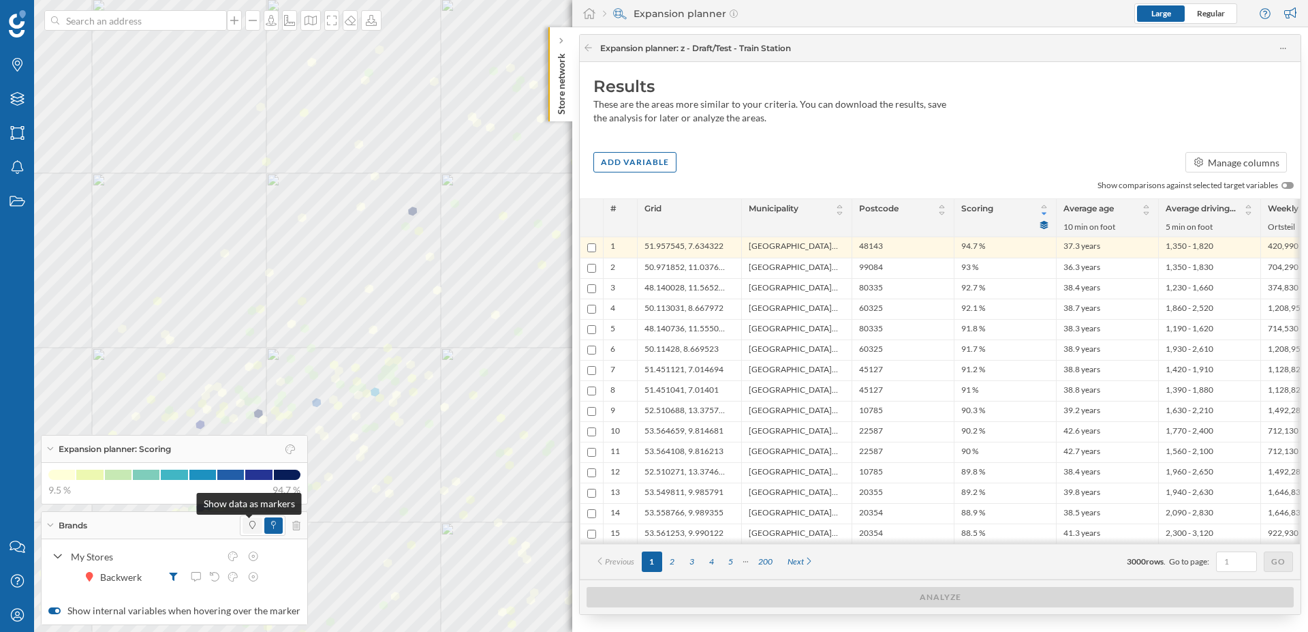
click at [249, 524] on icon at bounding box center [252, 525] width 6 height 8
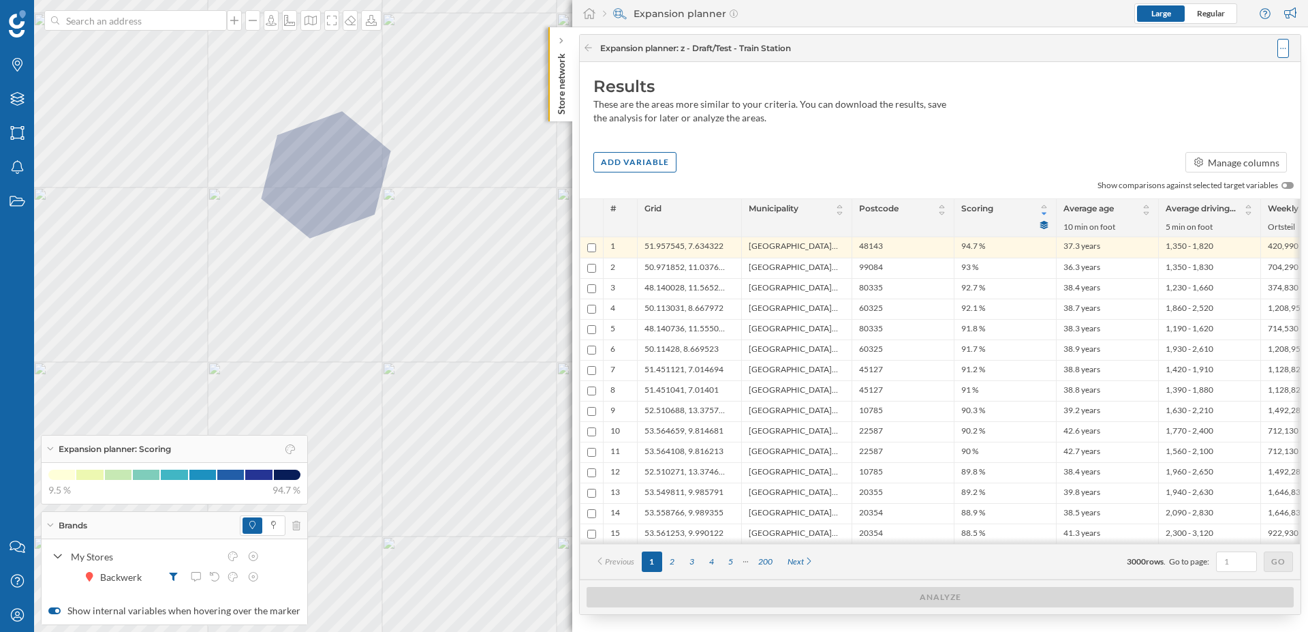
click at [1277, 47] on div at bounding box center [1283, 48] width 12 height 19
click at [1229, 106] on div "Save analysis" at bounding box center [1242, 103] width 77 height 14
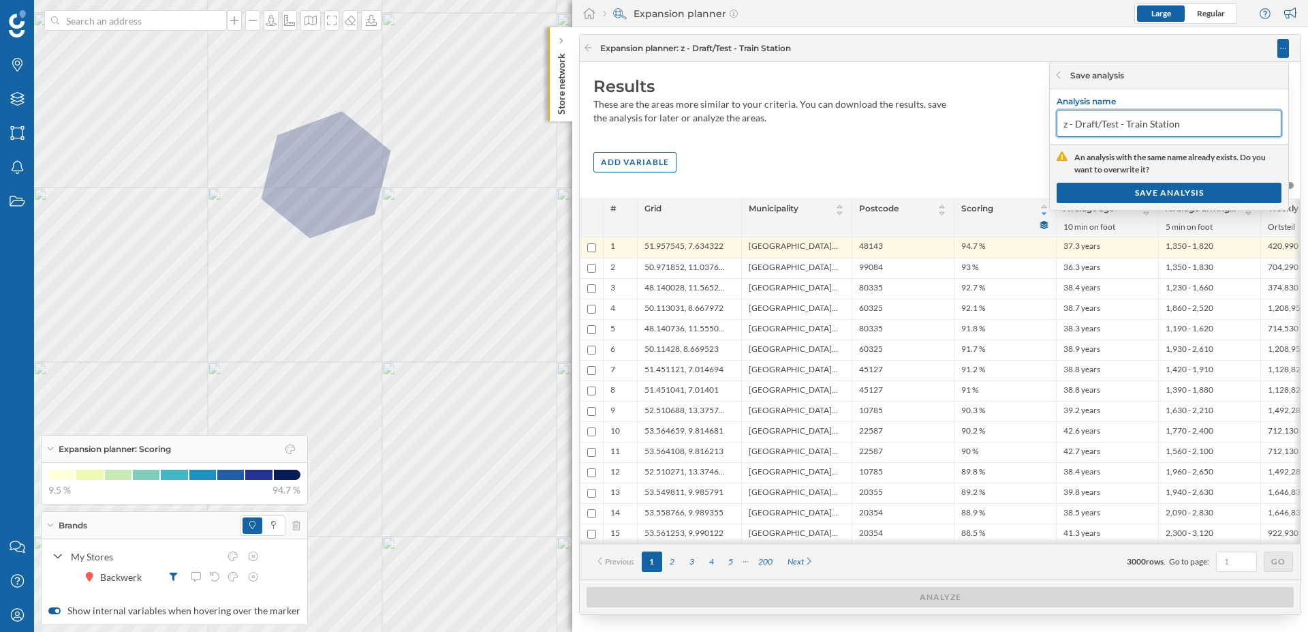
drag, startPoint x: 1123, startPoint y: 125, endPoint x: 1058, endPoint y: 127, distance: 65.5
click at [1058, 127] on input "z - Draft/Test - Train Station" at bounding box center [1169, 123] width 225 height 27
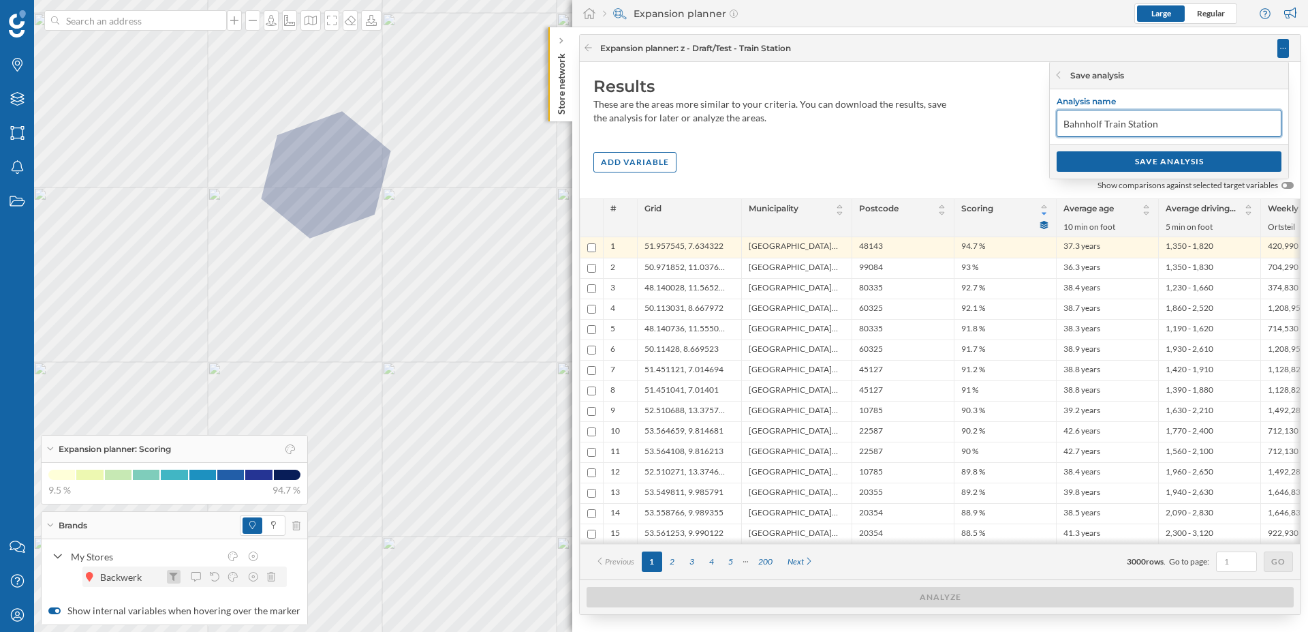
type input "Bahnholf Train Station"
click at [169, 576] on icon at bounding box center [173, 576] width 9 height 8
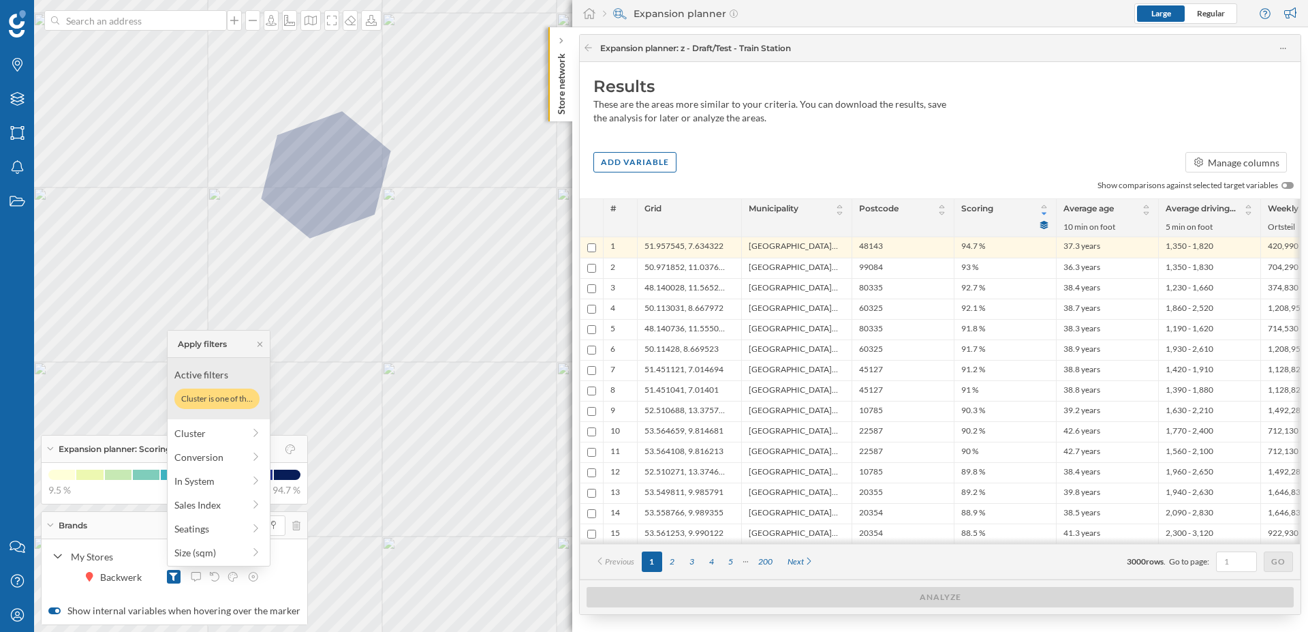
click at [1085, 155] on div "Add variable Manage columns" at bounding box center [940, 162] width 721 height 20
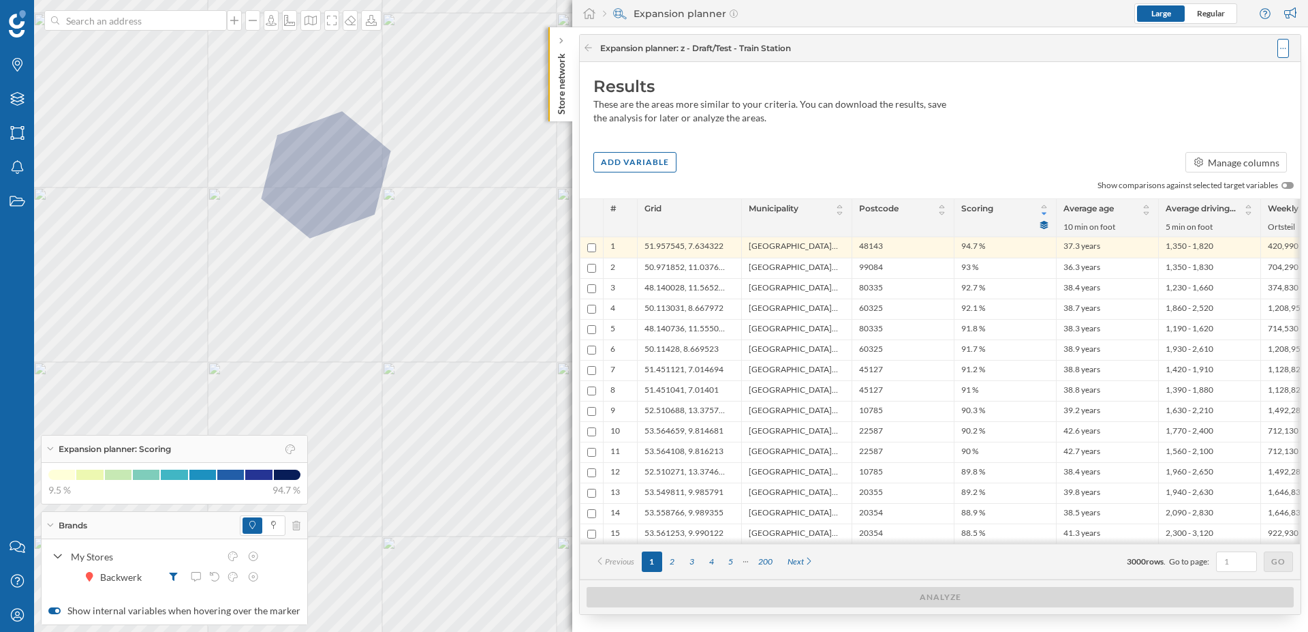
click at [1280, 50] on icon at bounding box center [1283, 49] width 6 height 10
click at [1229, 101] on div "Save analysis" at bounding box center [1242, 103] width 77 height 14
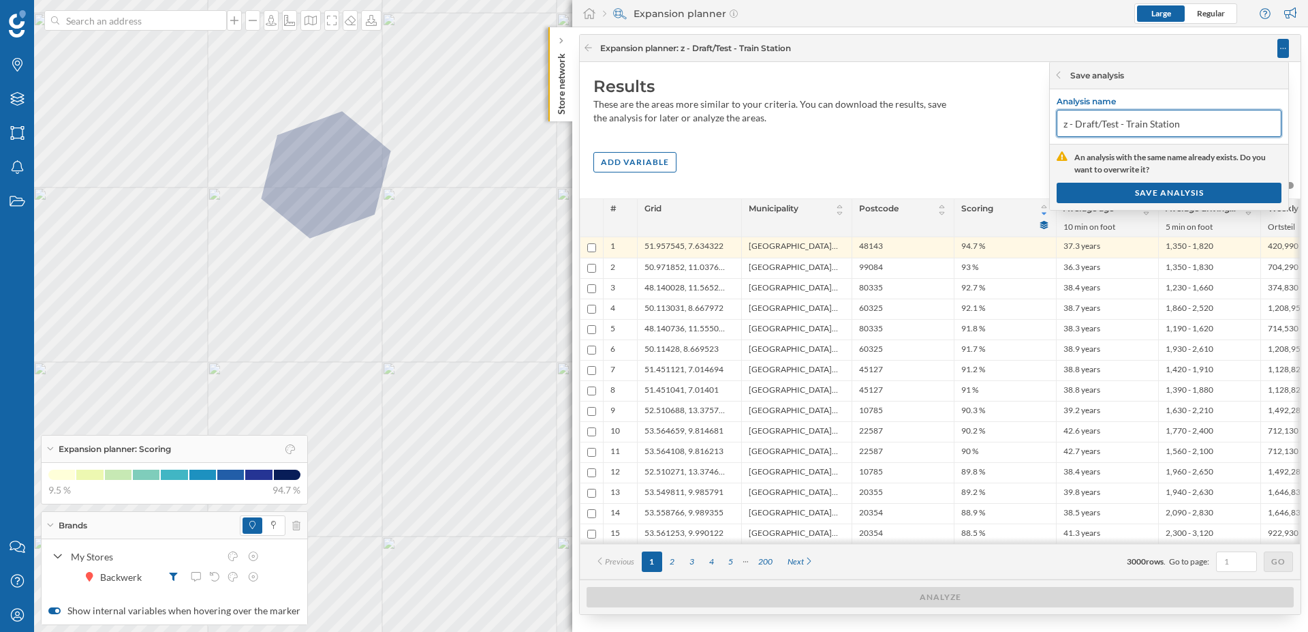
drag, startPoint x: 1119, startPoint y: 127, endPoint x: 1053, endPoint y: 119, distance: 66.5
click at [1053, 119] on div "Analysis name z - Draft/Test - Train Station" at bounding box center [1169, 116] width 238 height 55
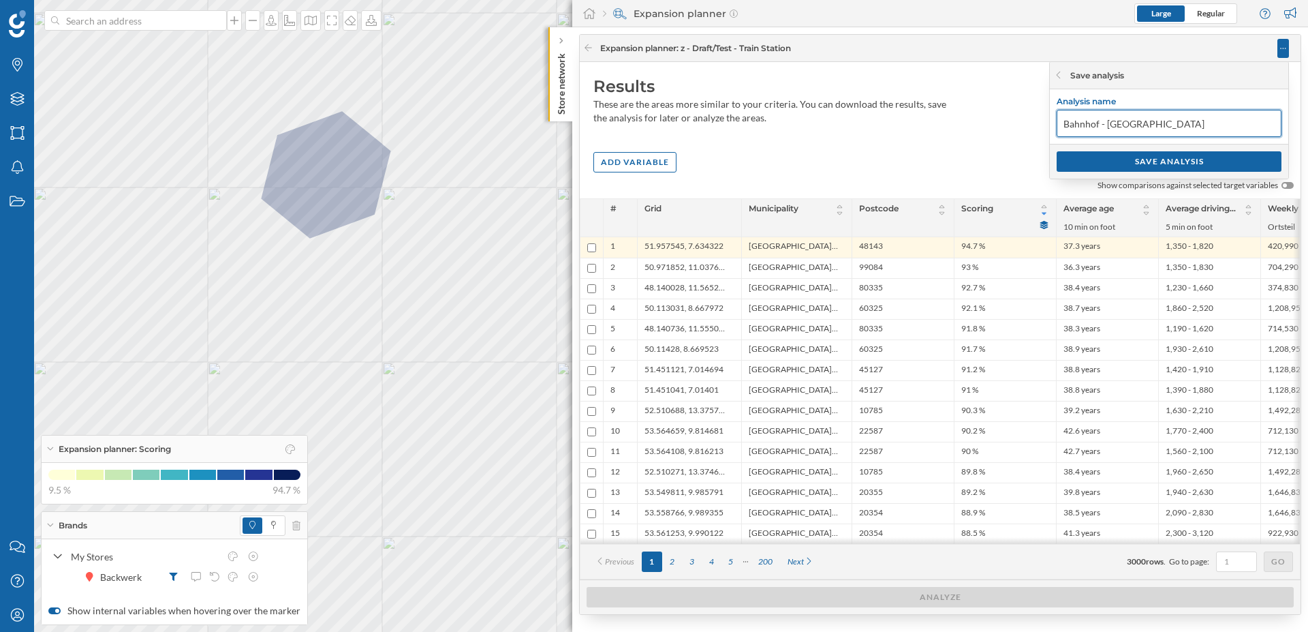
click at [1224, 127] on input "Bahnhof - Train Station" at bounding box center [1169, 123] width 225 height 27
type input "Bahnhof - Train Station (baseline)"
click at [1226, 168] on div "SAVE ANALYSIS" at bounding box center [1169, 161] width 225 height 20
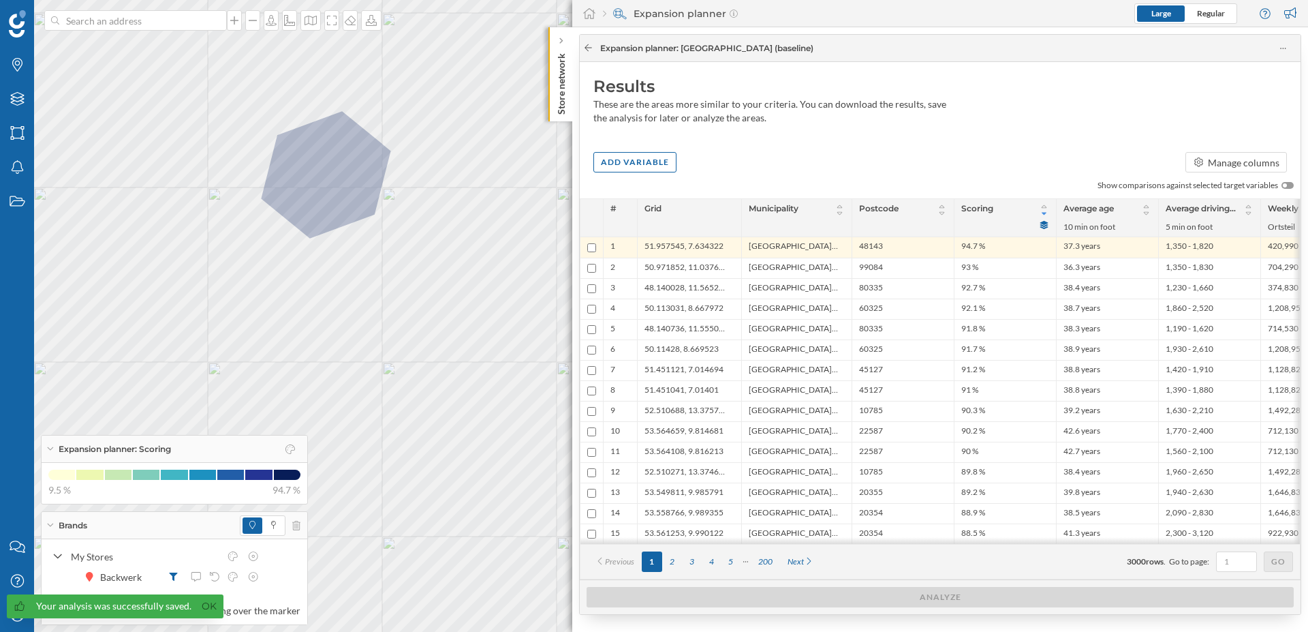
click at [585, 46] on icon at bounding box center [588, 48] width 10 height 8
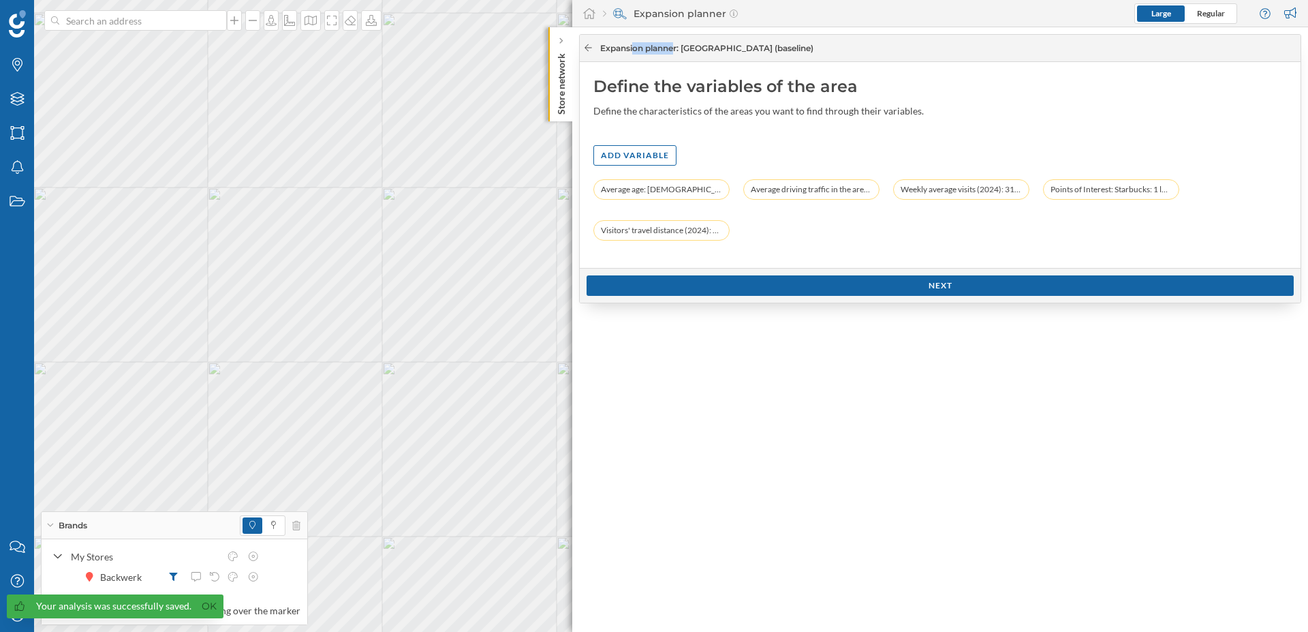
click at [585, 46] on icon at bounding box center [588, 48] width 10 height 8
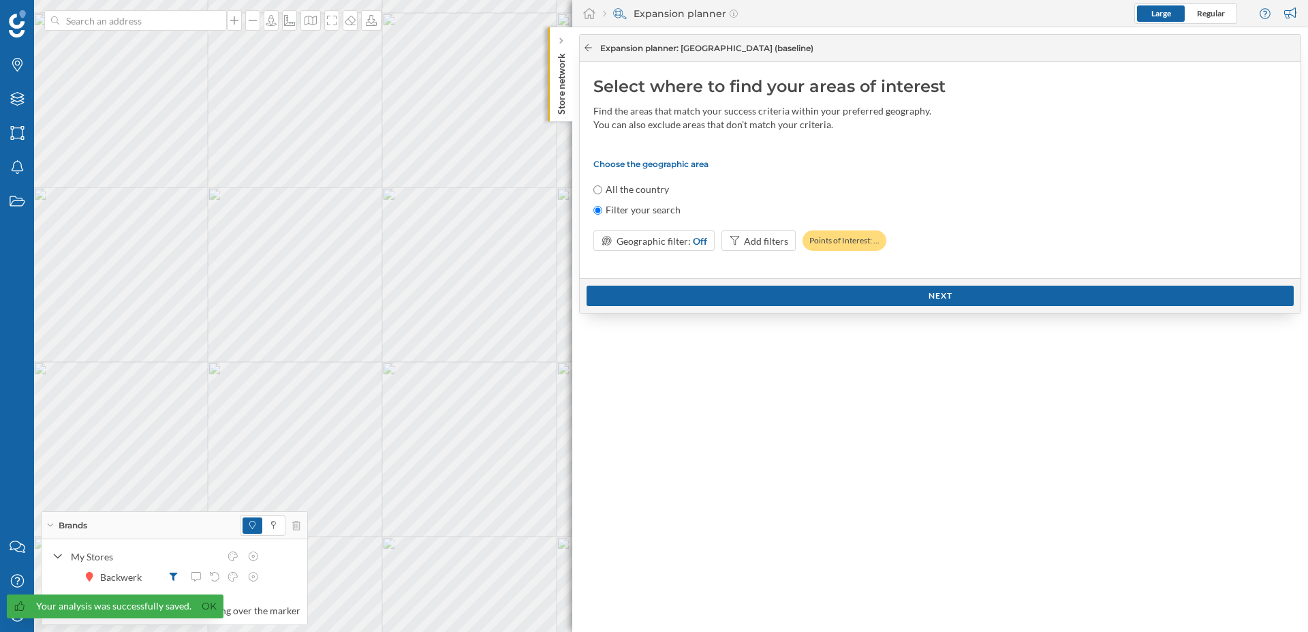
click at [585, 46] on icon at bounding box center [588, 48] width 10 height 8
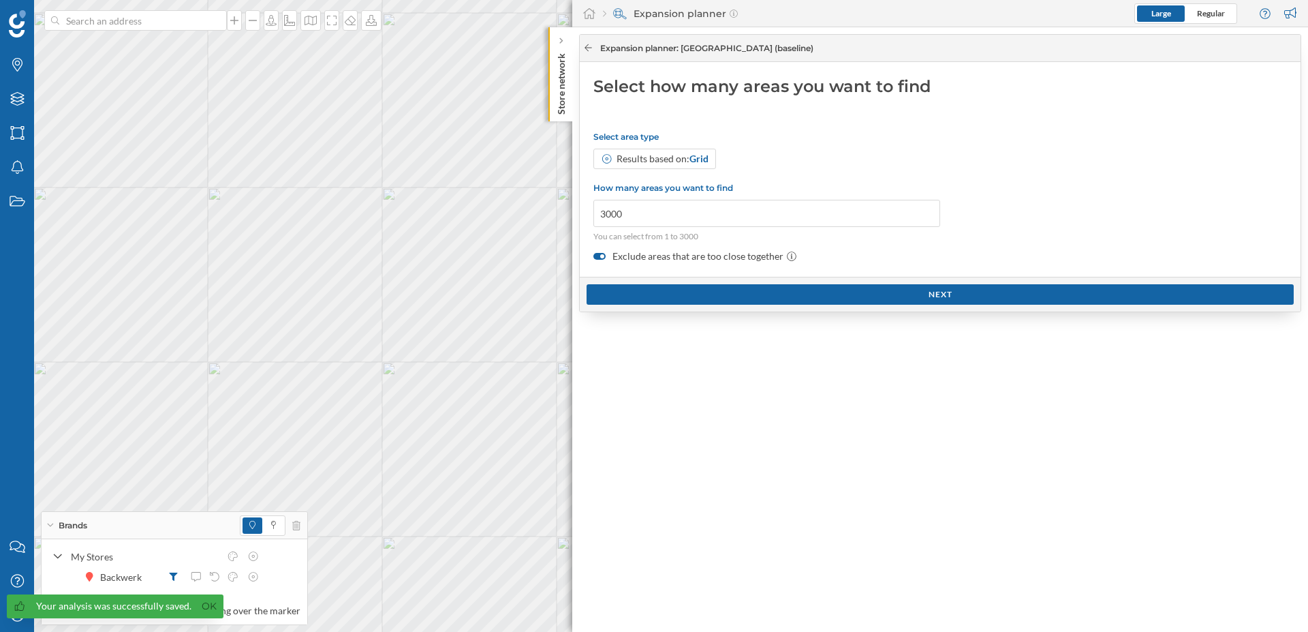
click at [585, 46] on icon at bounding box center [588, 48] width 10 height 8
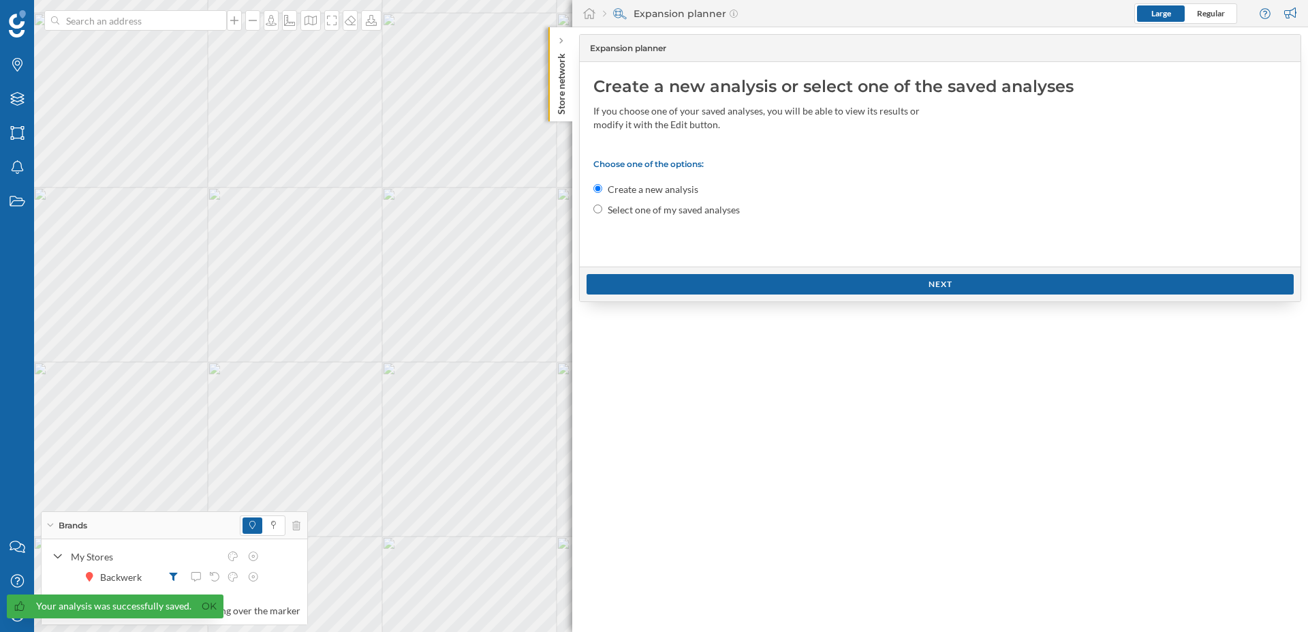
click at [644, 213] on label "Select one of my saved analyses" at bounding box center [674, 210] width 132 height 14
click at [602, 213] on input "Select one of my saved analyses" at bounding box center [597, 208] width 9 height 9
radio input "true"
radio input "false"
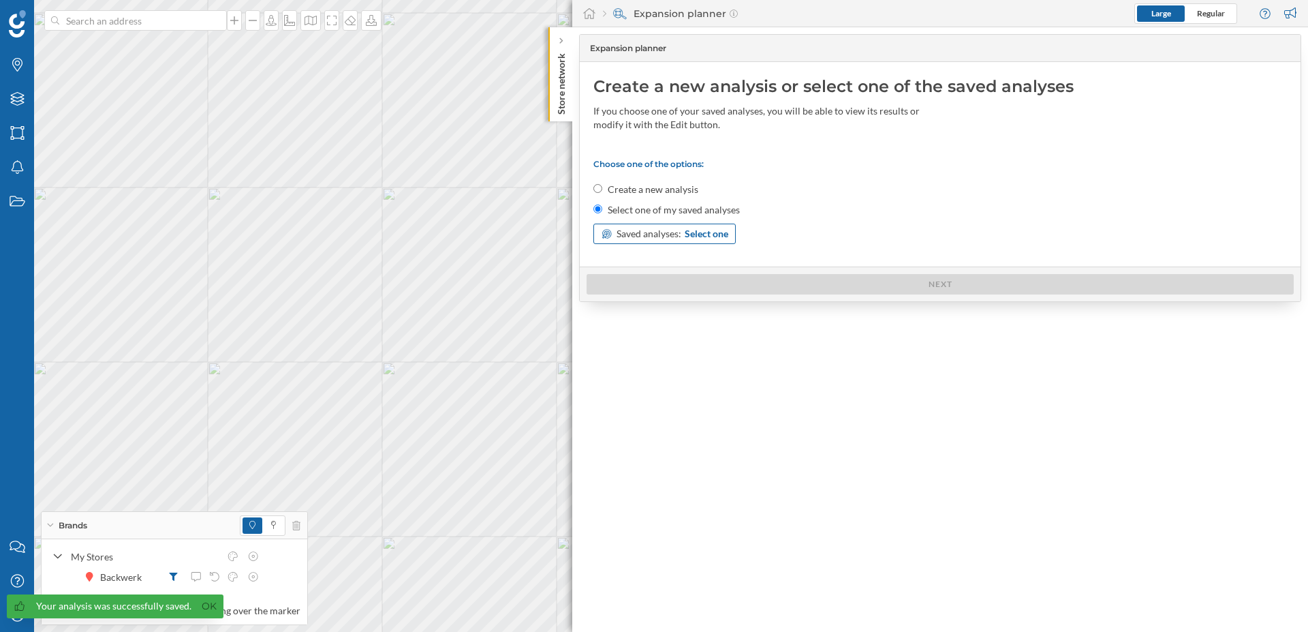
click at [705, 230] on span "Select one" at bounding box center [707, 234] width 44 height 14
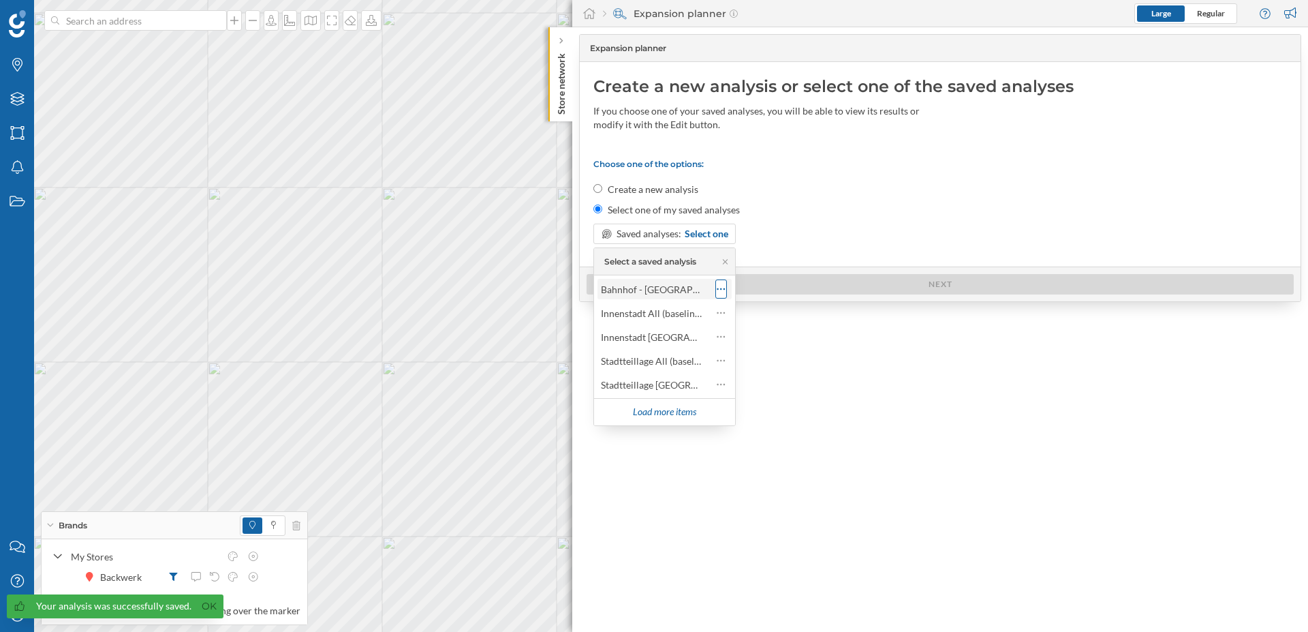
click at [719, 288] on icon at bounding box center [721, 289] width 9 height 14
click at [774, 316] on div "Rename analysis" at bounding box center [782, 316] width 80 height 14
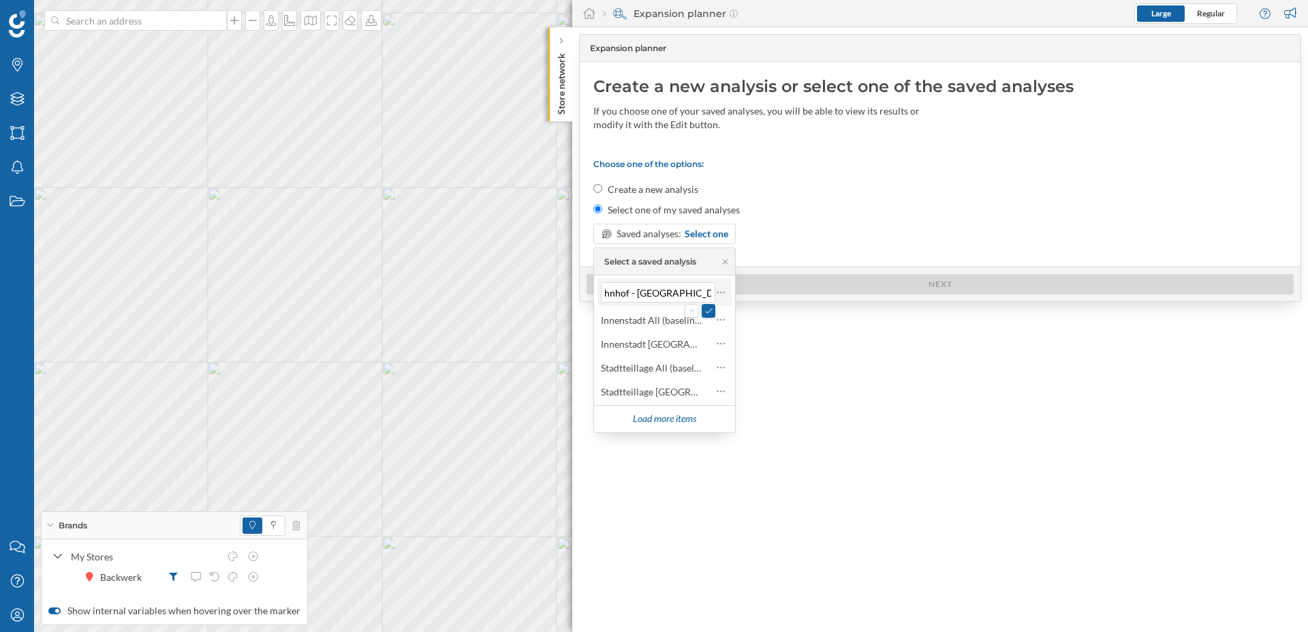
scroll to position [0, 0]
drag, startPoint x: 668, startPoint y: 295, endPoint x: 643, endPoint y: 296, distance: 25.2
click at [643, 296] on input "Bahnhof - Train Station (baseline)" at bounding box center [658, 292] width 114 height 20
type input "Bahnhof All (baseline)"
click at [712, 311] on button at bounding box center [709, 310] width 14 height 14
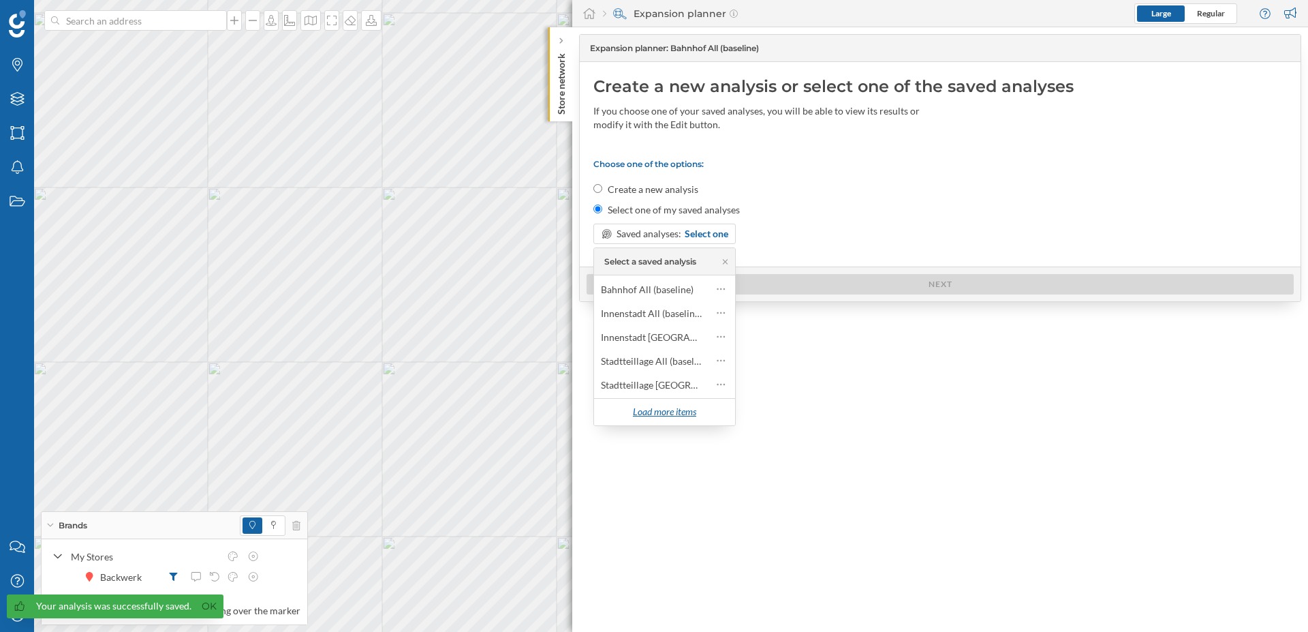
click at [671, 409] on div "Load more items" at bounding box center [664, 412] width 80 height 20
click at [720, 409] on icon at bounding box center [721, 408] width 9 height 14
click at [734, 491] on icon at bounding box center [729, 490] width 12 height 10
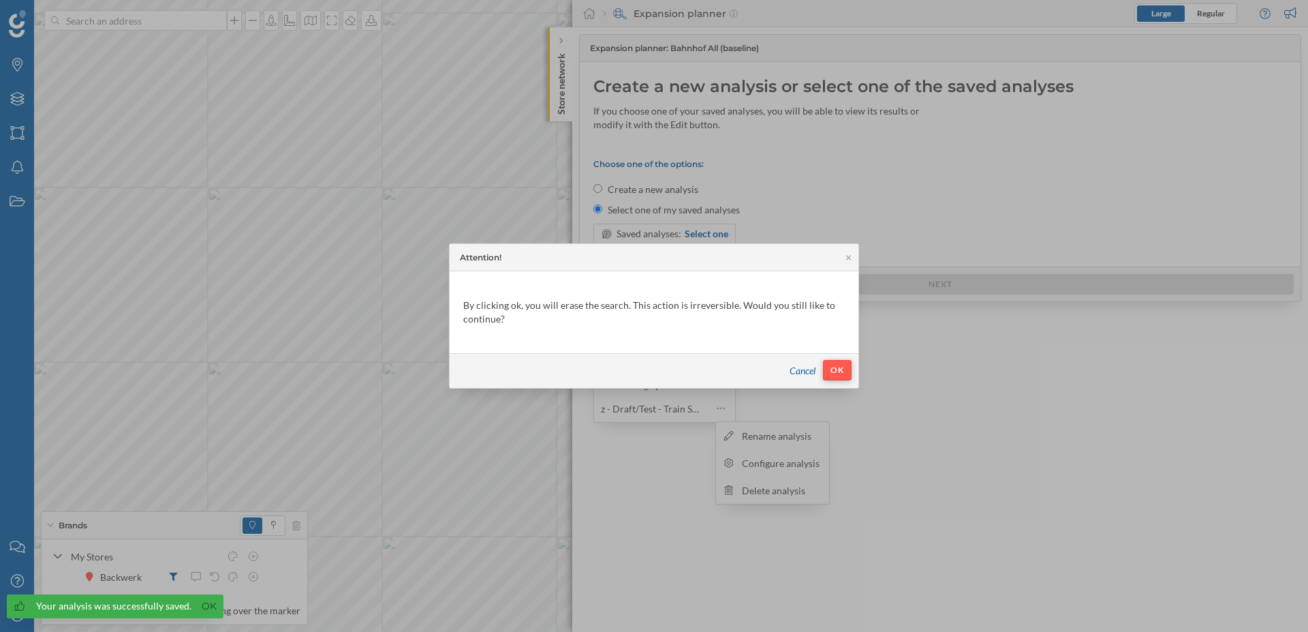
click at [843, 375] on div "OK" at bounding box center [837, 370] width 29 height 20
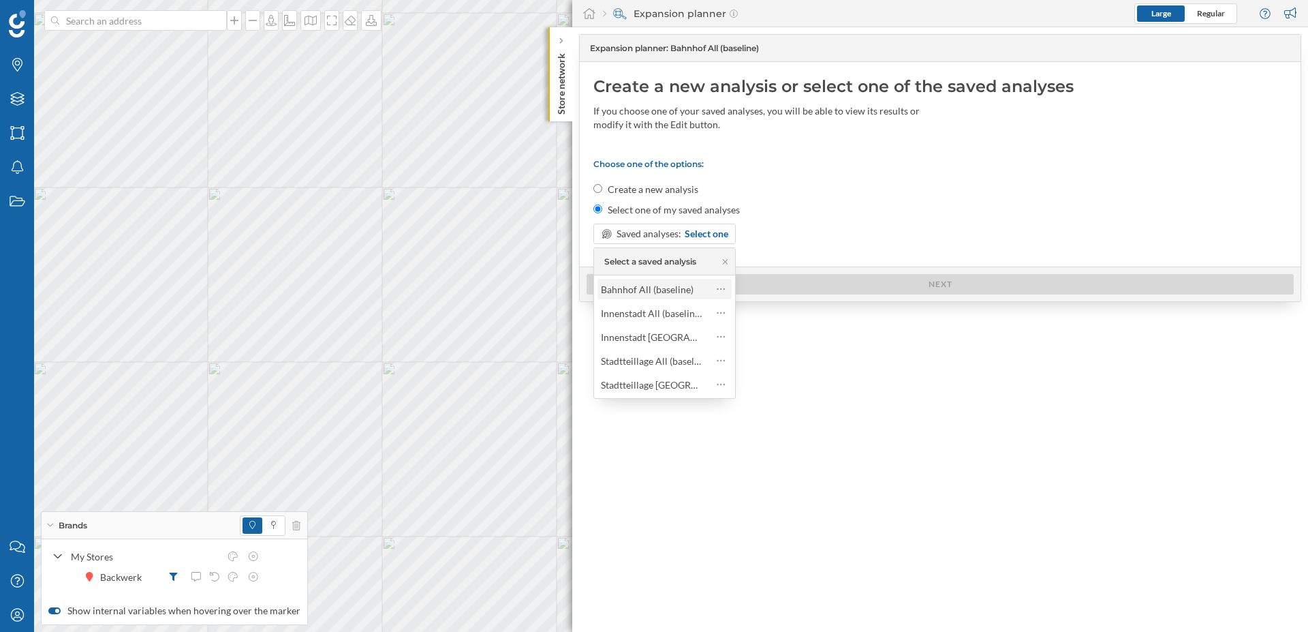
click at [655, 291] on div "Bahnhof All (baseline)" at bounding box center [647, 289] width 93 height 12
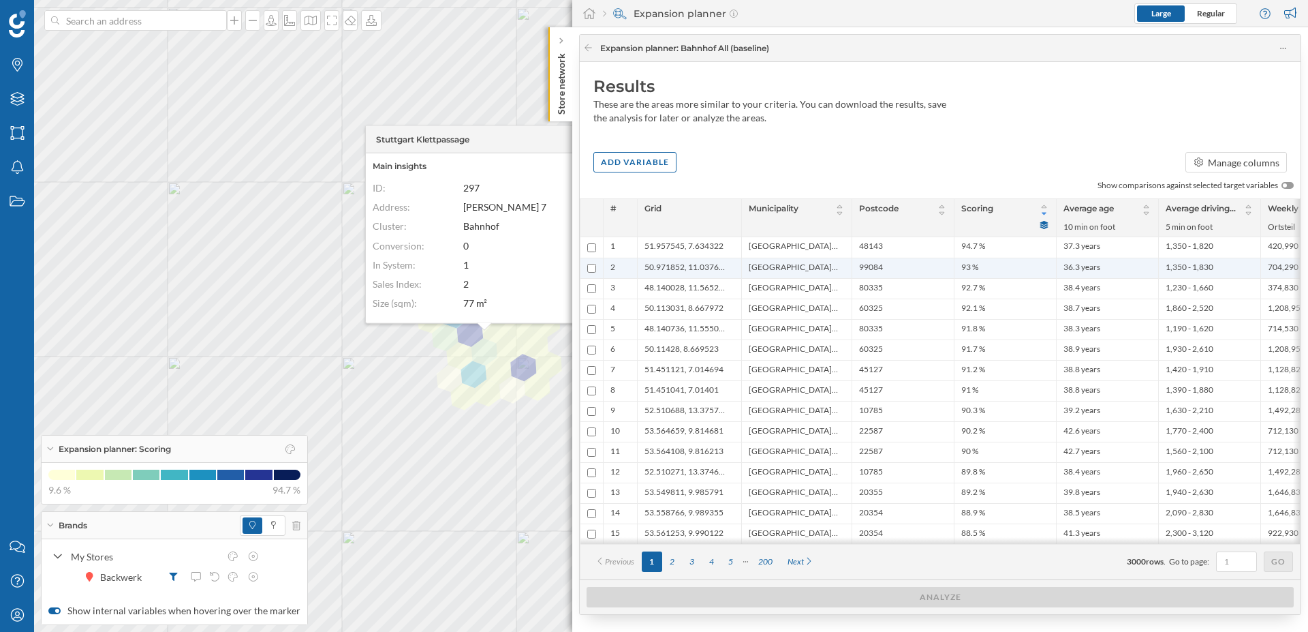
click at [764, 273] on span "Erfurt, Stadt" at bounding box center [793, 268] width 89 height 13
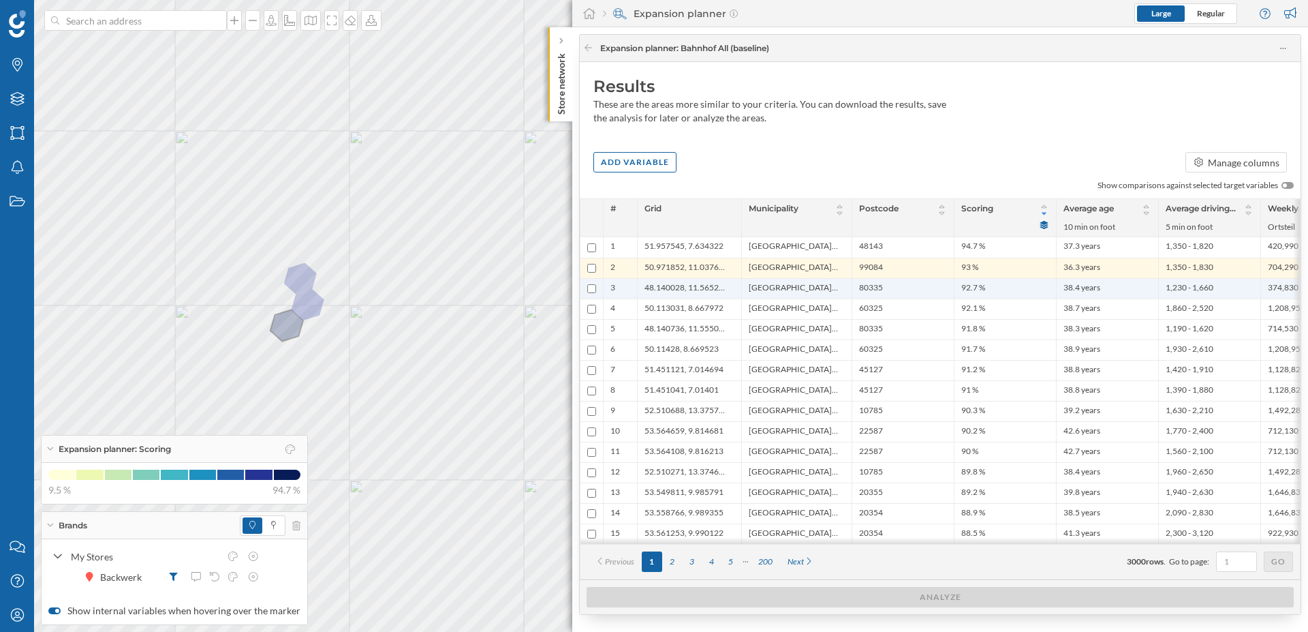
click at [766, 285] on span "München, Stadt" at bounding box center [793, 288] width 89 height 13
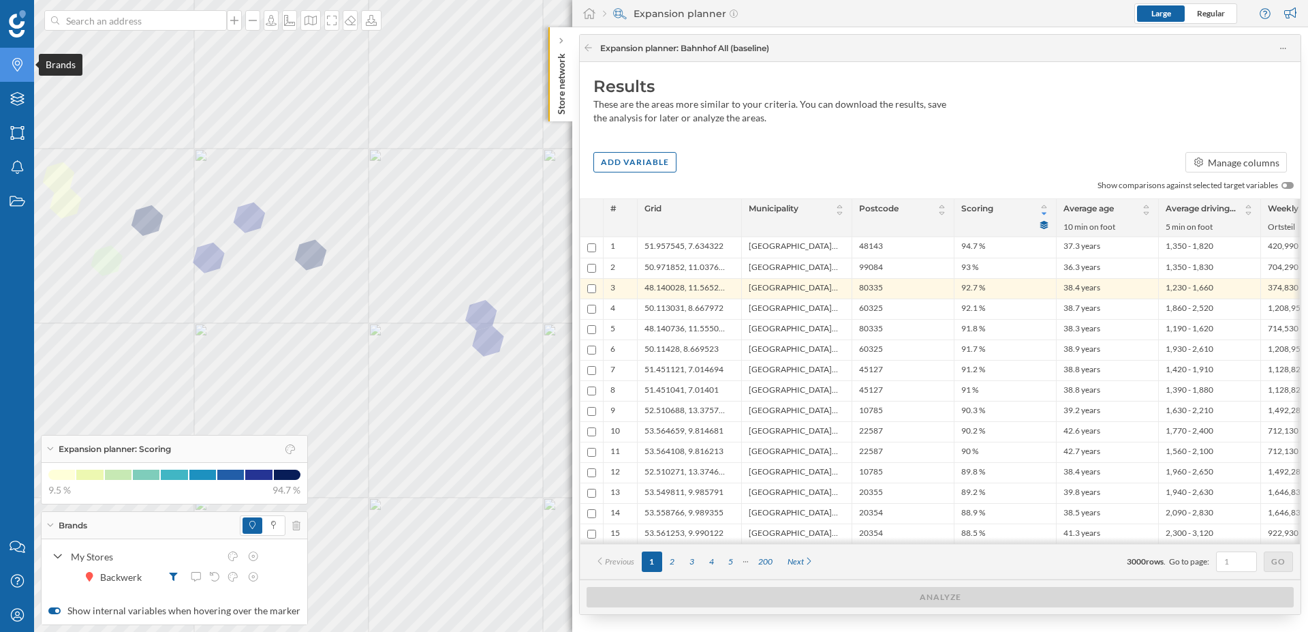
click at [21, 67] on icon "Brands" at bounding box center [17, 65] width 17 height 14
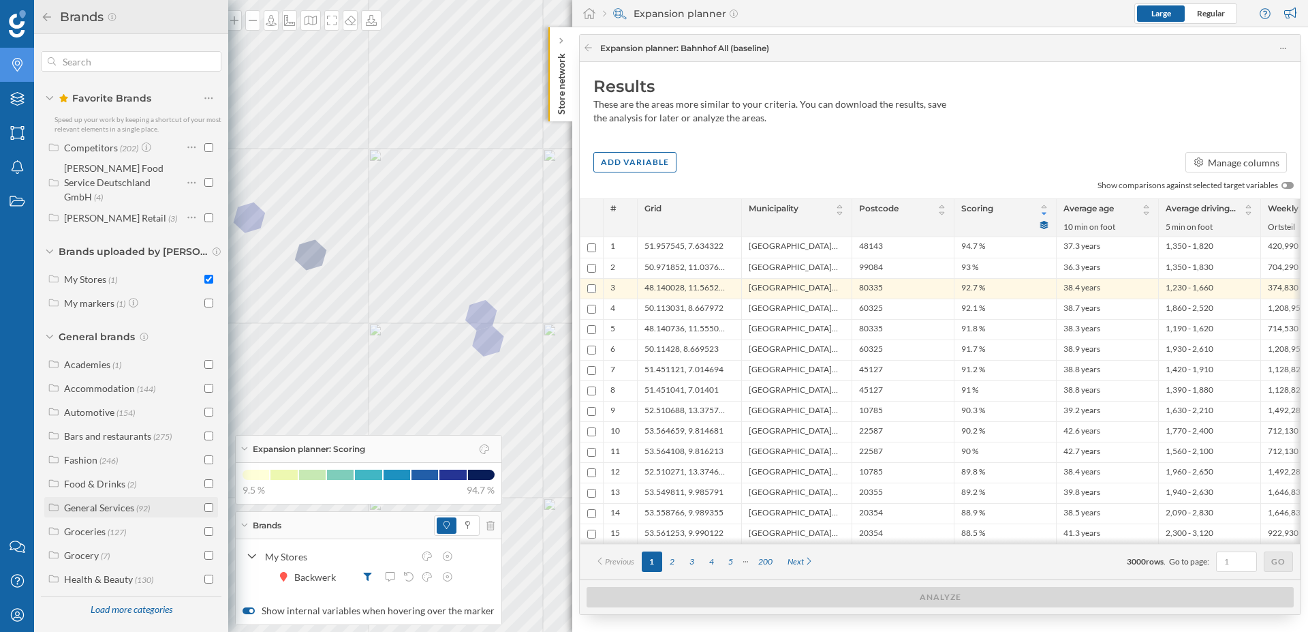
click at [89, 501] on div "General Services" at bounding box center [99, 507] width 70 height 12
click at [76, 53] on input "text" at bounding box center [131, 61] width 151 height 27
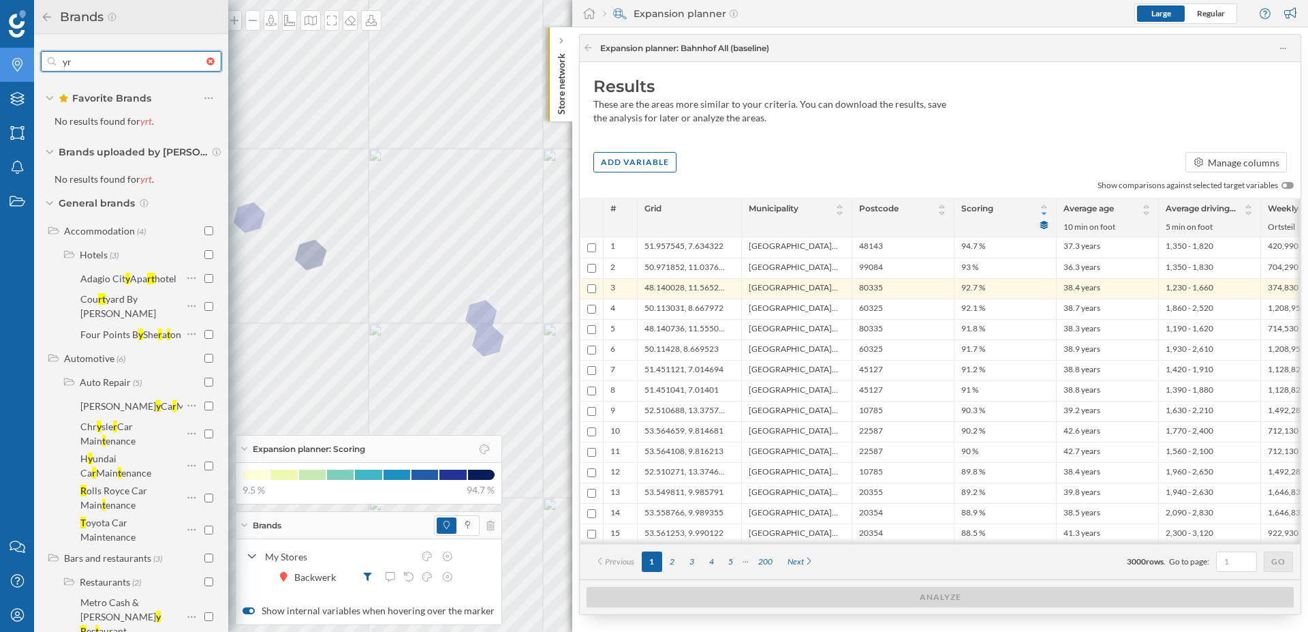
type input "y"
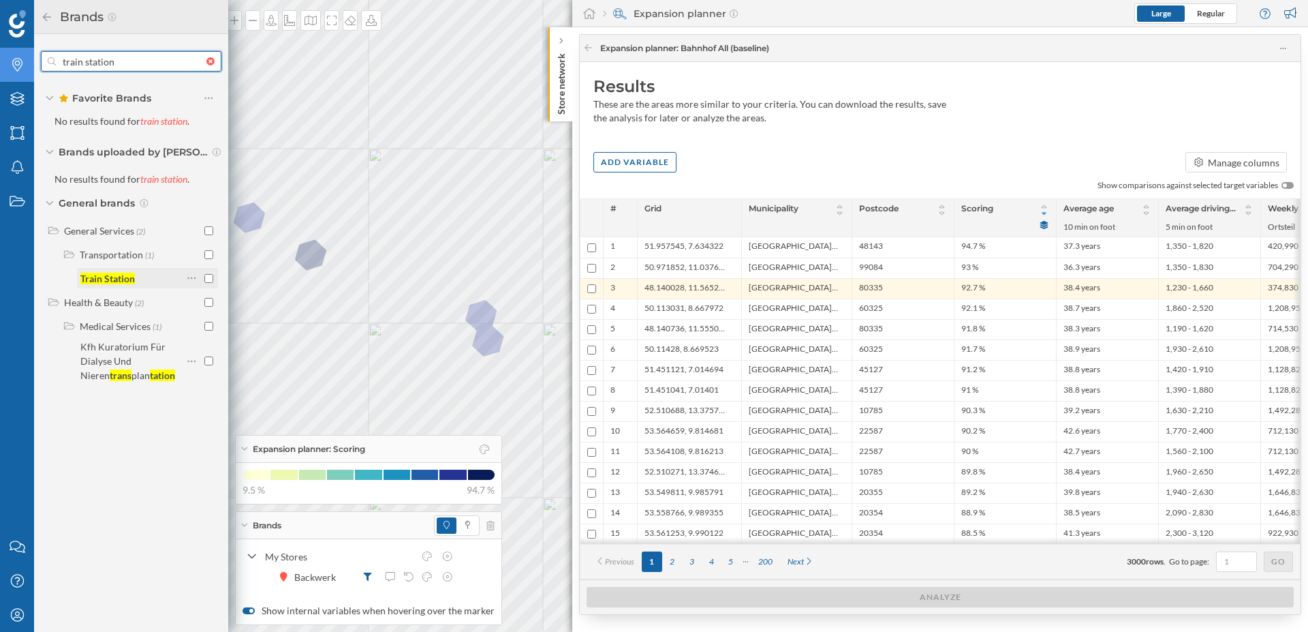
type input "train station"
click at [208, 277] on input "checkbox" at bounding box center [208, 278] width 9 height 9
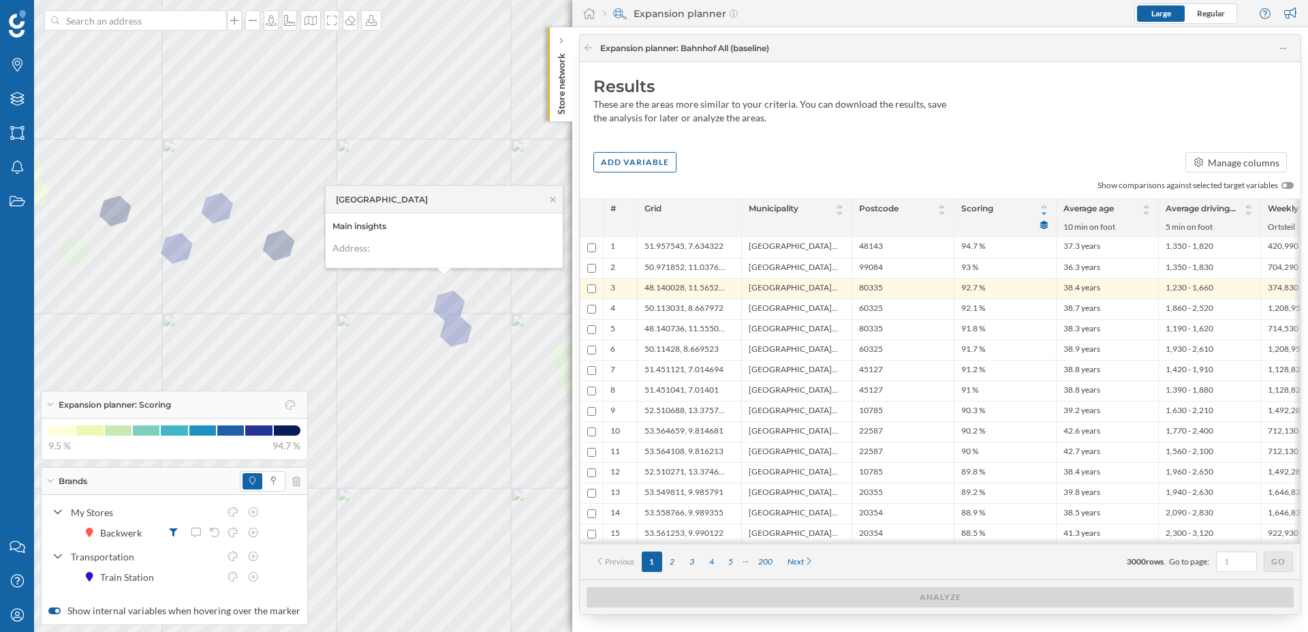
drag, startPoint x: 391, startPoint y: 198, endPoint x: 334, endPoint y: 200, distance: 57.3
click at [334, 200] on div "Marienplatz" at bounding box center [444, 199] width 237 height 27
copy span "Marienplatz"
click at [232, 580] on icon at bounding box center [233, 577] width 12 height 10
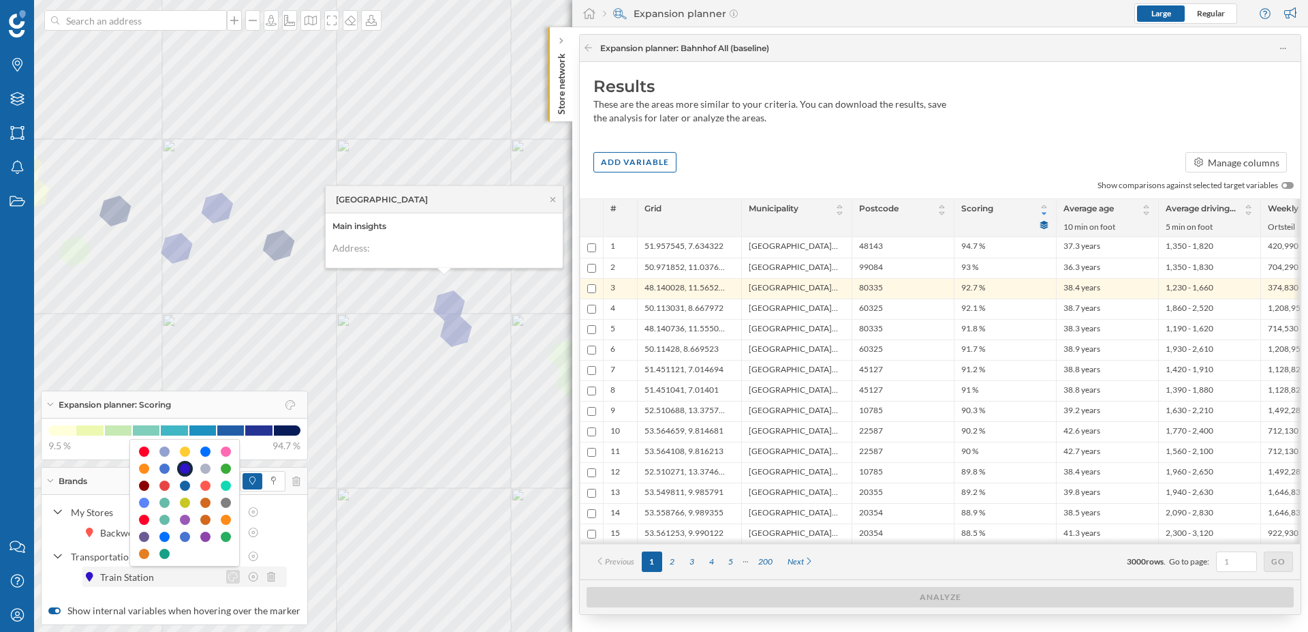
click at [232, 580] on icon at bounding box center [233, 577] width 12 height 10
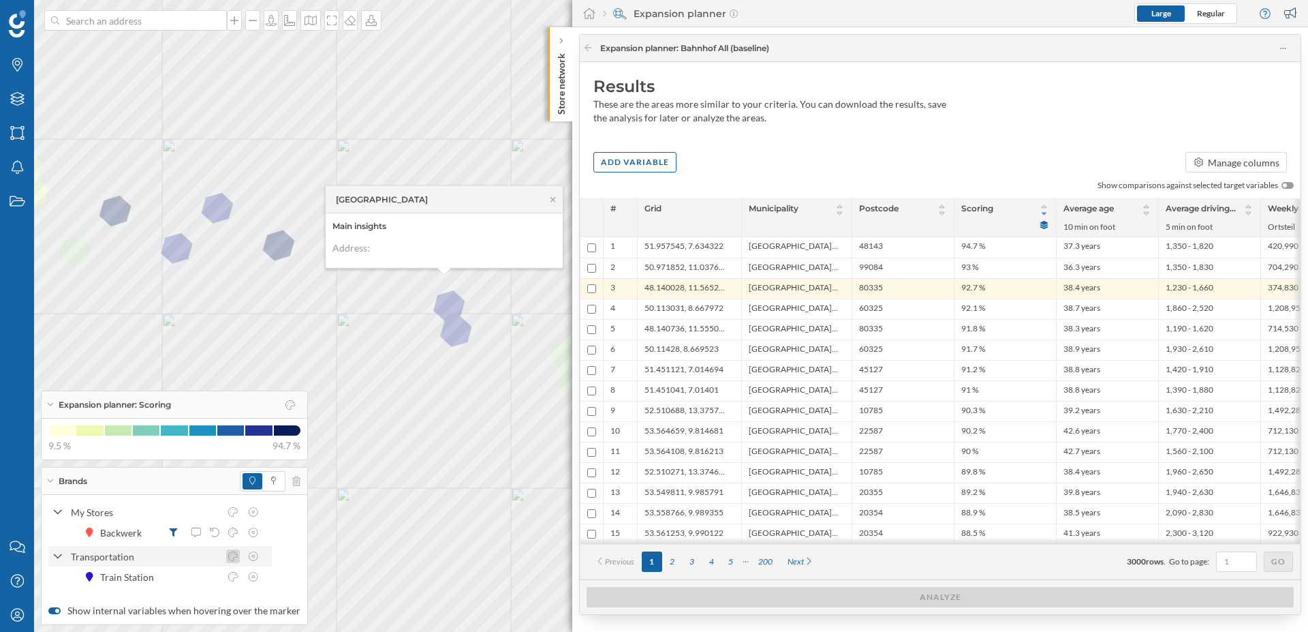
click at [231, 559] on icon at bounding box center [233, 556] width 12 height 10
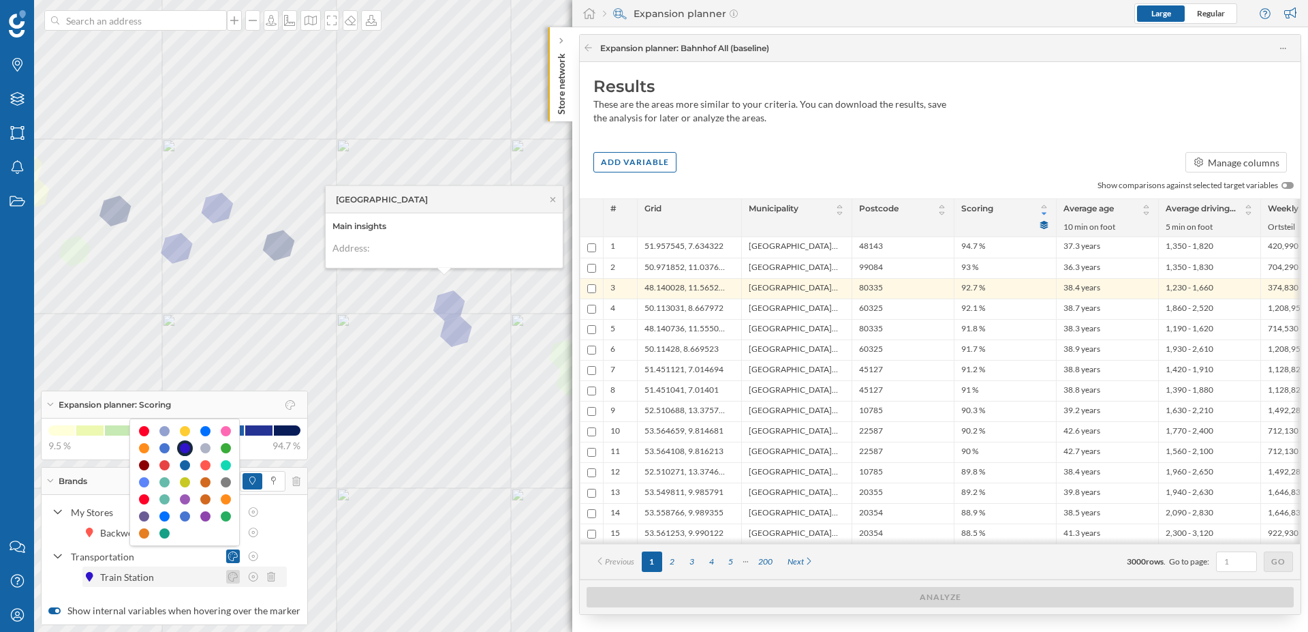
click at [231, 572] on icon at bounding box center [233, 577] width 12 height 10
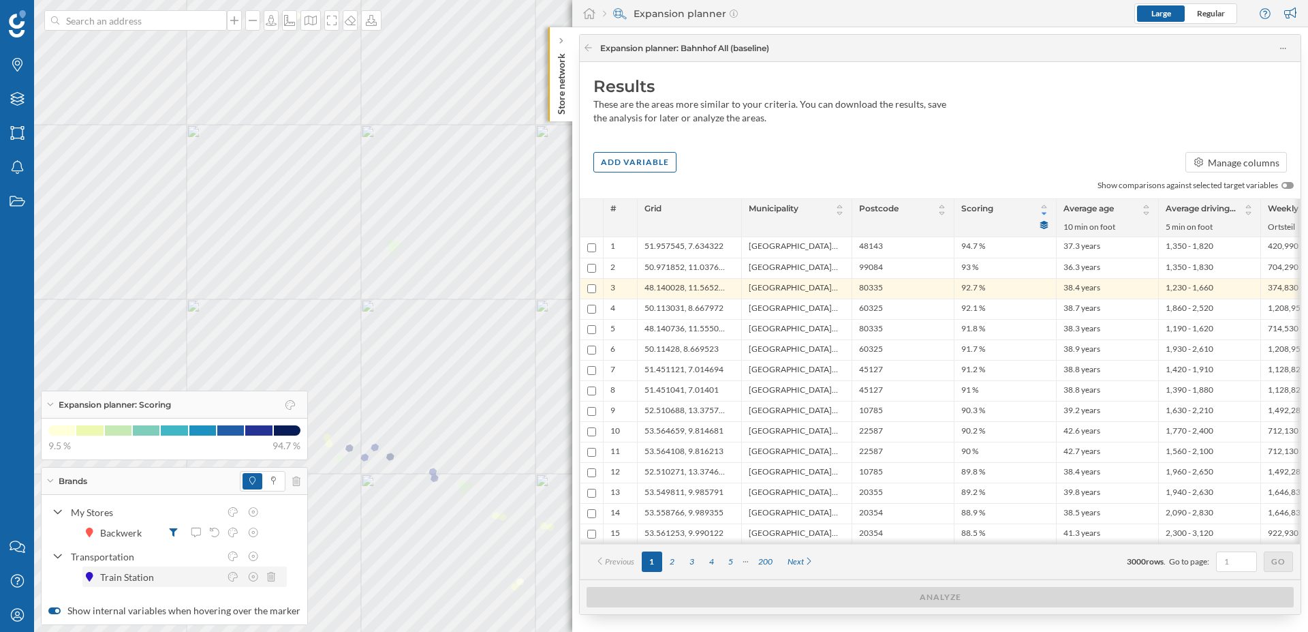
drag, startPoint x: 240, startPoint y: 583, endPoint x: 193, endPoint y: 576, distance: 47.5
click at [231, 580] on div at bounding box center [243, 577] width 78 height 14
click at [237, 579] on icon at bounding box center [233, 577] width 12 height 10
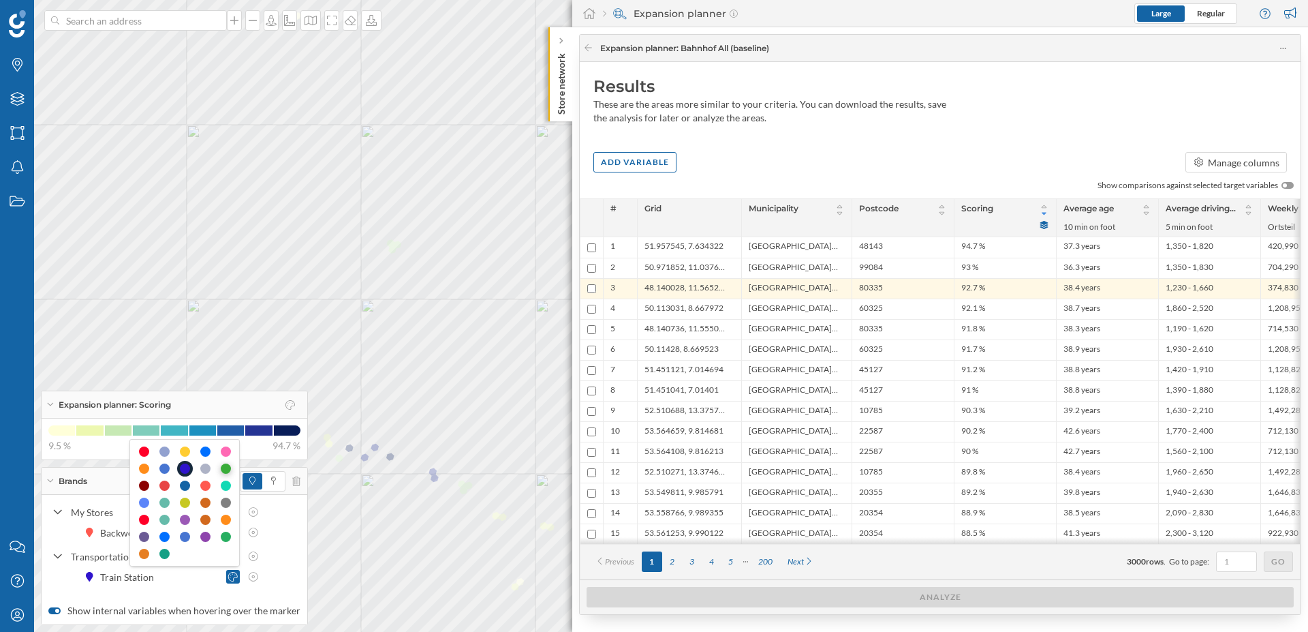
click at [227, 471] on div at bounding box center [226, 468] width 10 height 10
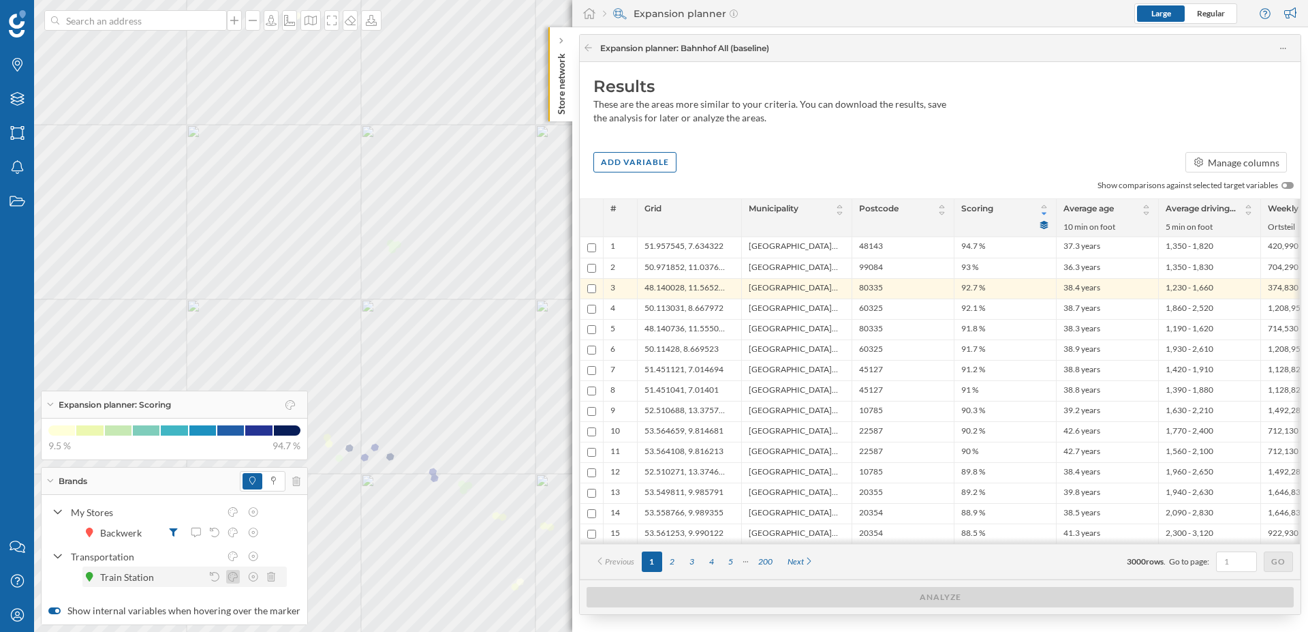
click at [234, 581] on div at bounding box center [233, 577] width 14 height 14
click at [235, 558] on icon at bounding box center [233, 556] width 12 height 10
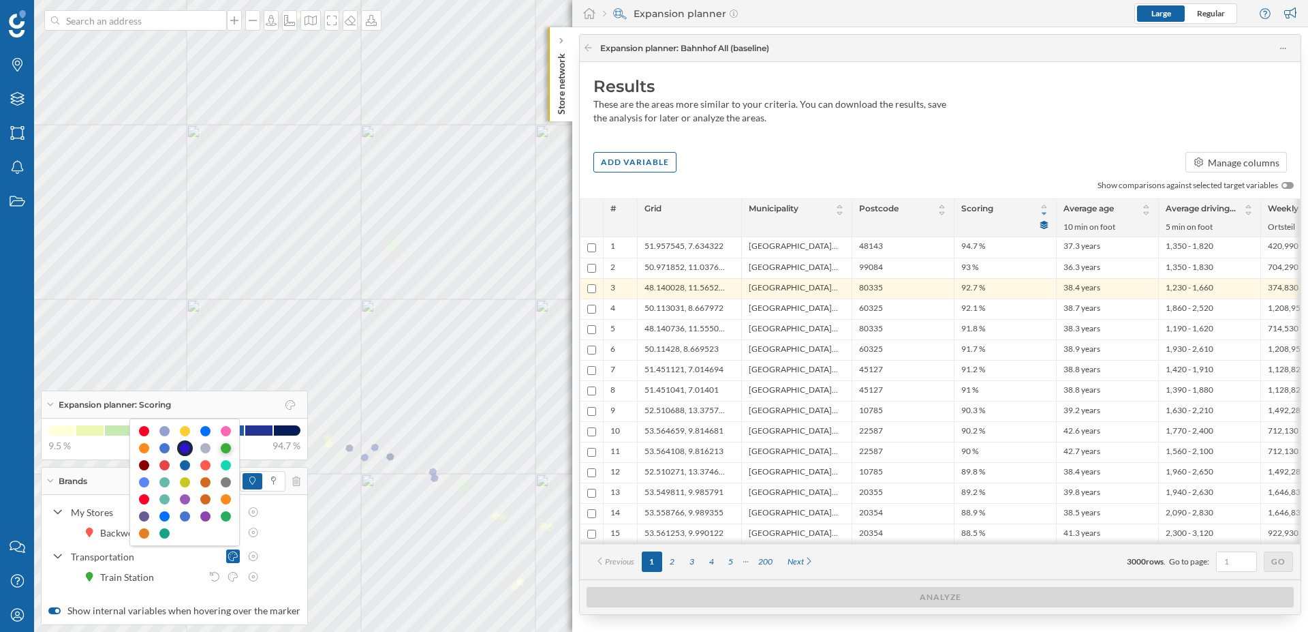
click at [223, 446] on div at bounding box center [226, 448] width 10 height 10
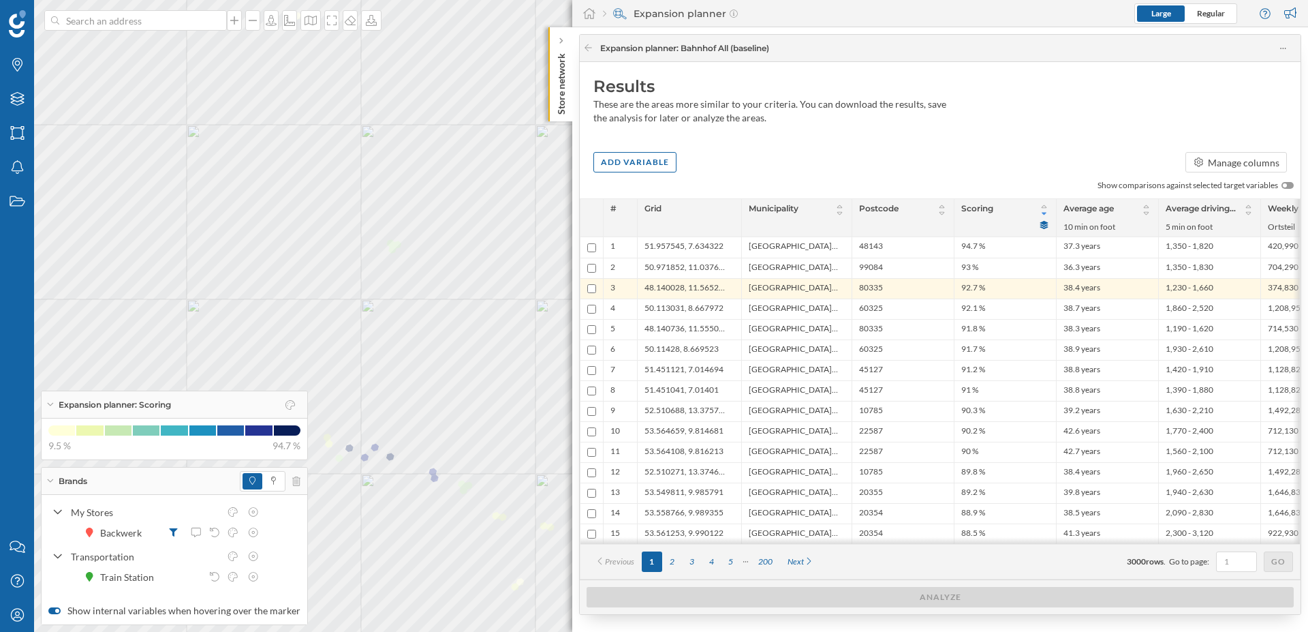
click at [48, 479] on icon at bounding box center [49, 480] width 7 height 3
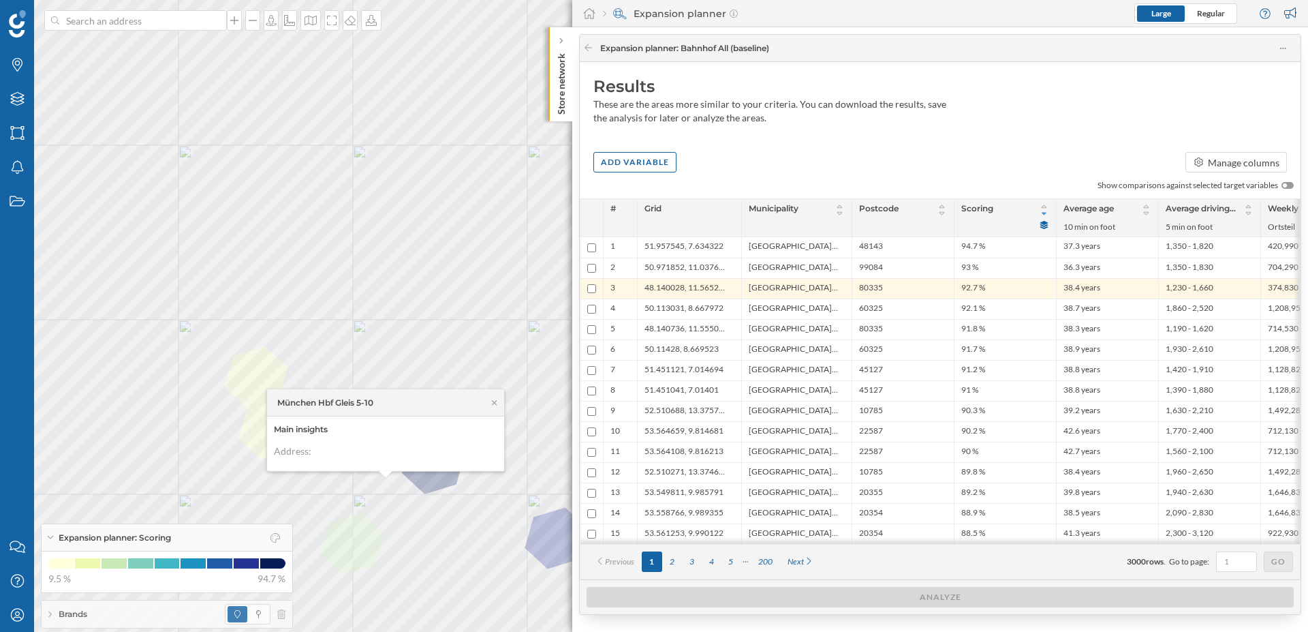
click at [489, 397] on div "München Hbf Gleis 5-10" at bounding box center [385, 402] width 237 height 27
click at [493, 401] on icon at bounding box center [494, 402] width 5 height 5
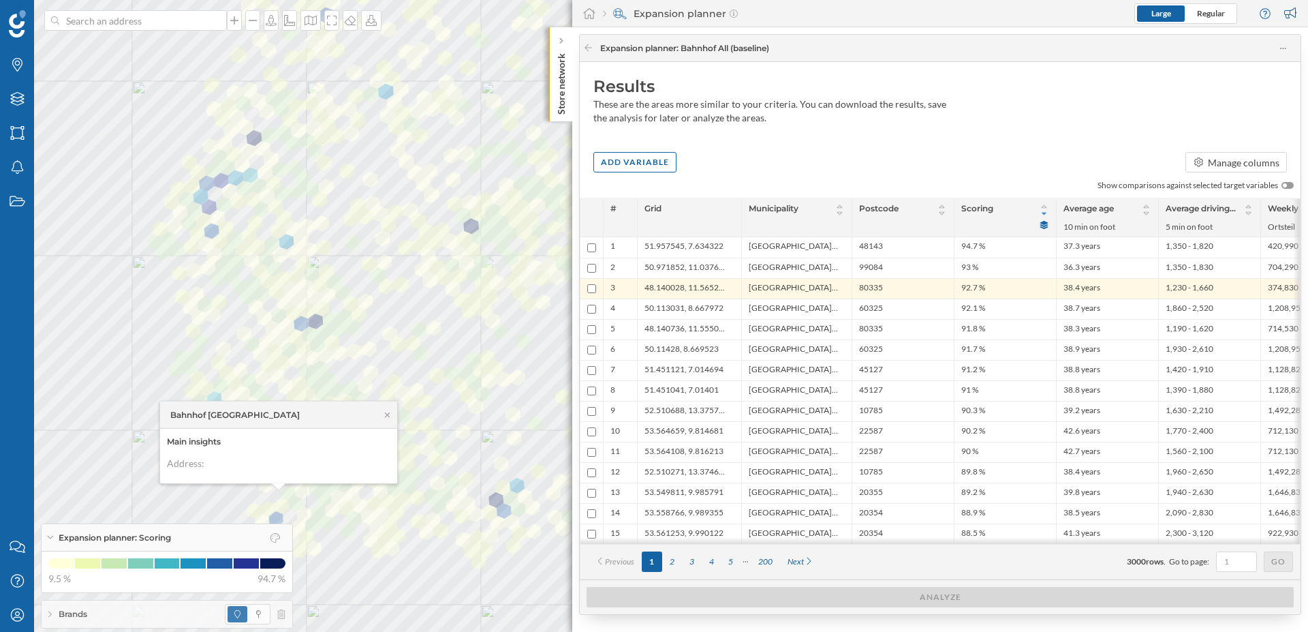
click at [109, 612] on div "Brands" at bounding box center [167, 613] width 251 height 27
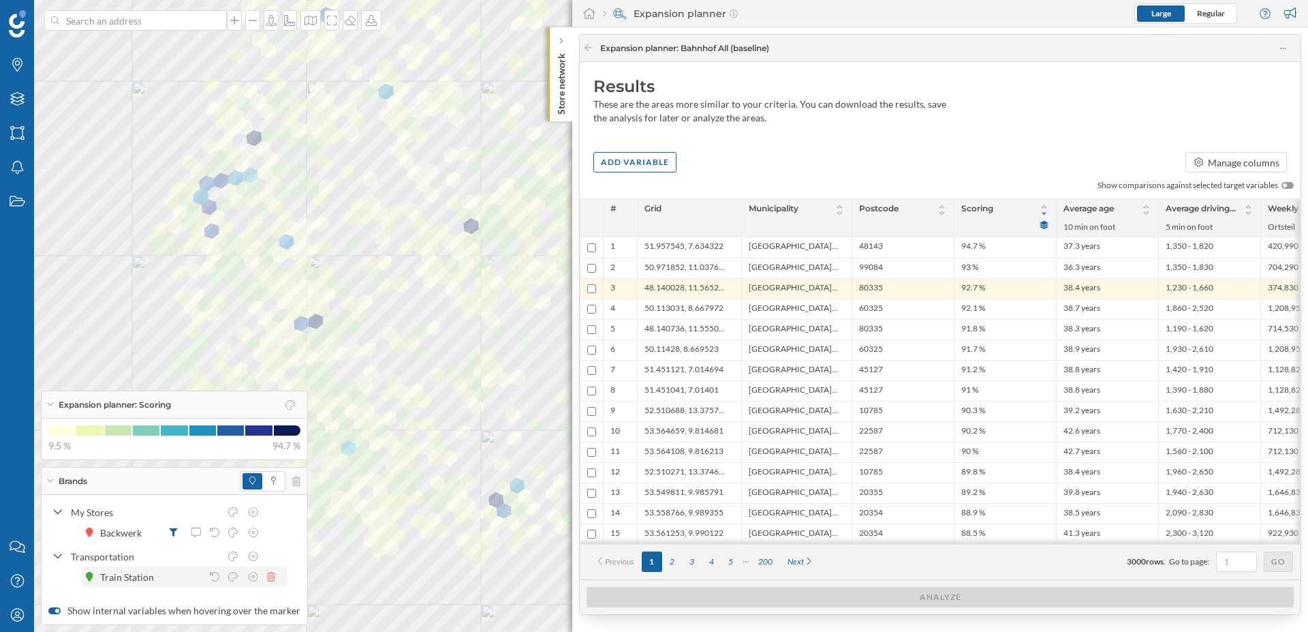
click at [275, 579] on icon at bounding box center [271, 577] width 8 height 10
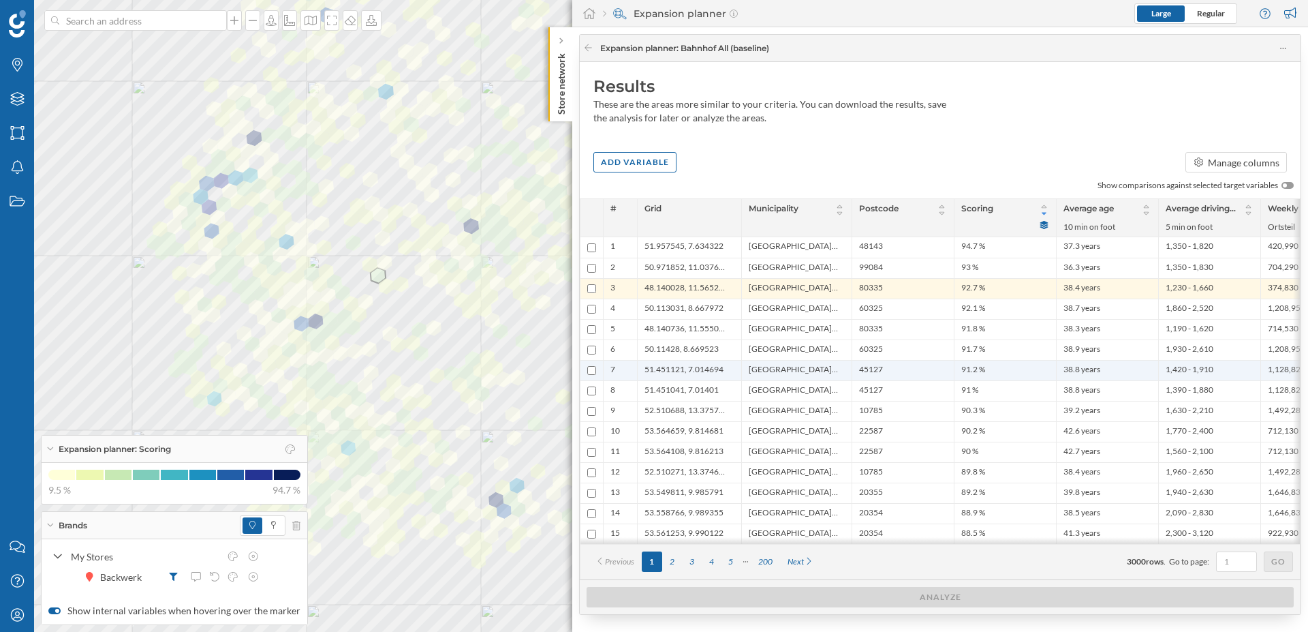
click at [771, 376] on span "Essen, Stadt" at bounding box center [793, 370] width 89 height 13
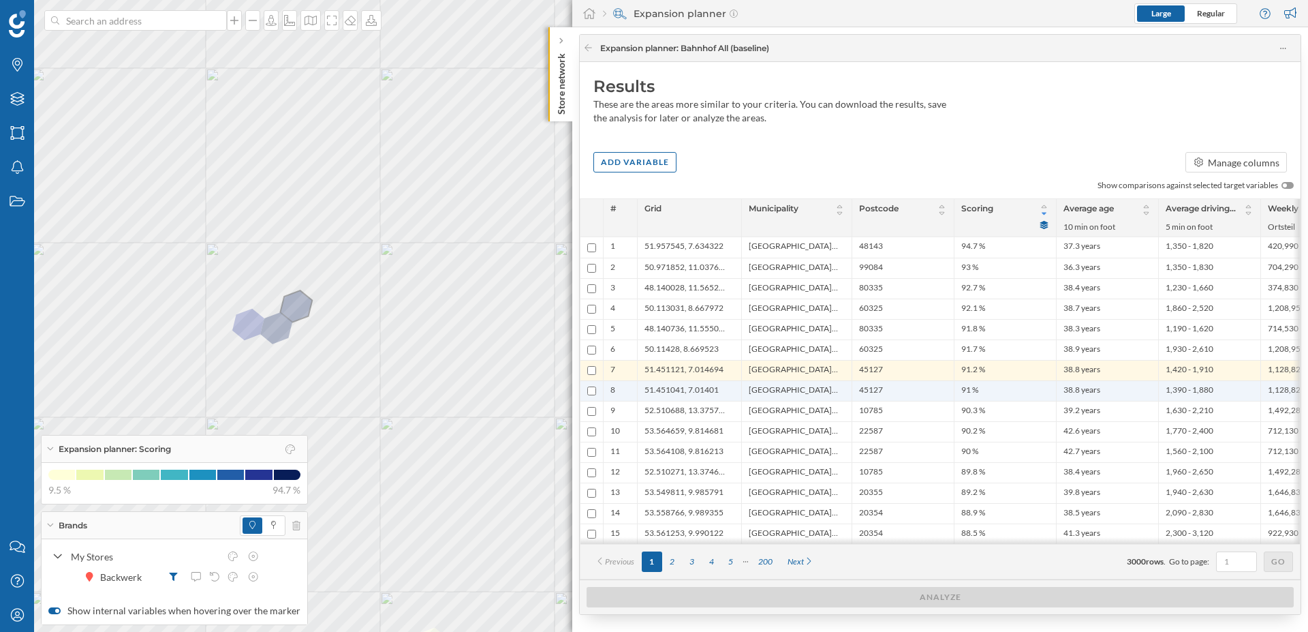
click at [770, 396] on span "Essen, Stadt" at bounding box center [793, 390] width 89 height 13
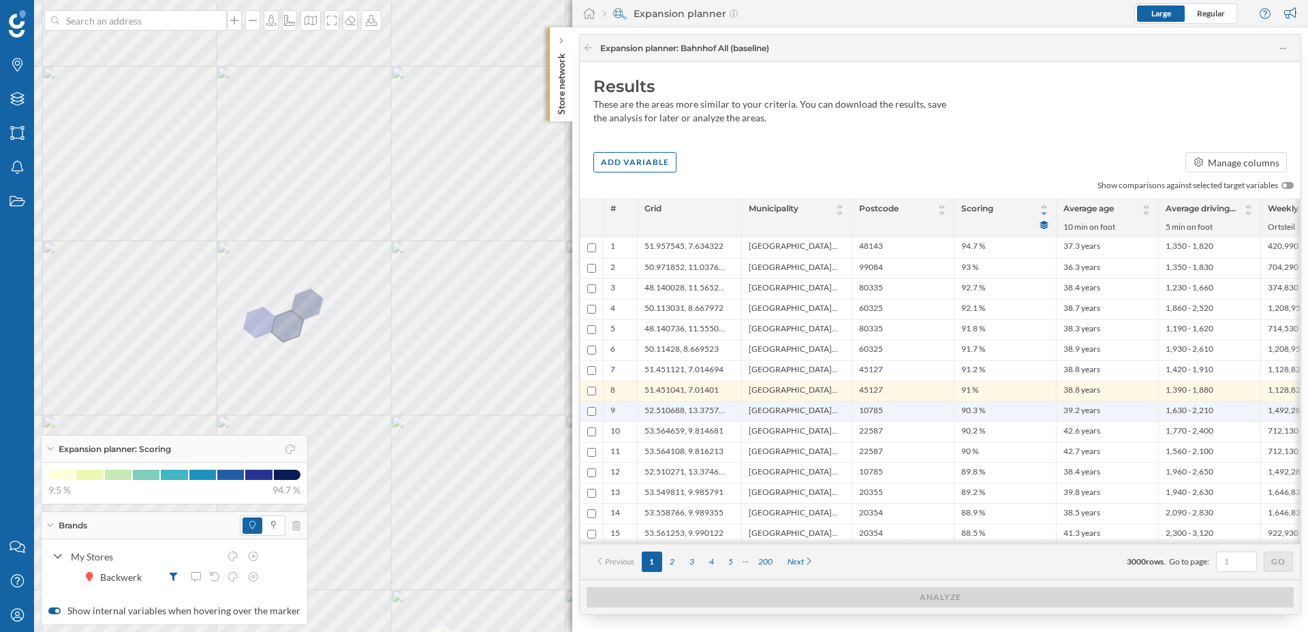
click at [758, 414] on span "Berlin, Stadt" at bounding box center [793, 411] width 89 height 13
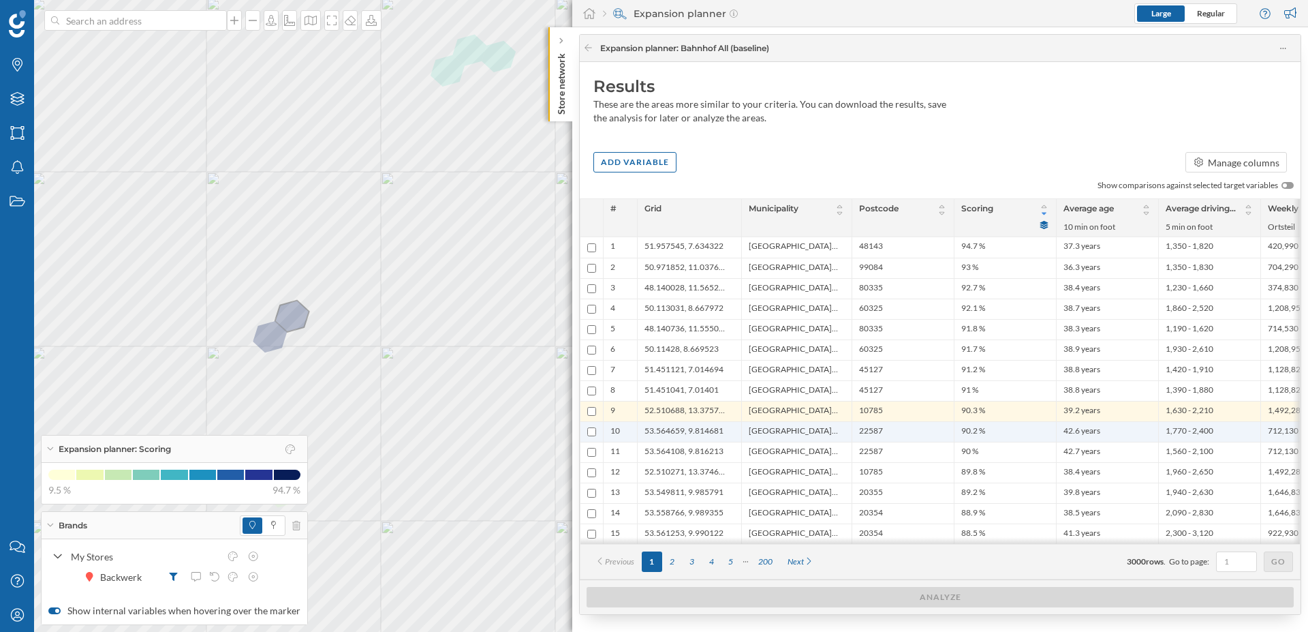
click at [760, 428] on span "Hamburg, Stadt" at bounding box center [793, 431] width 89 height 13
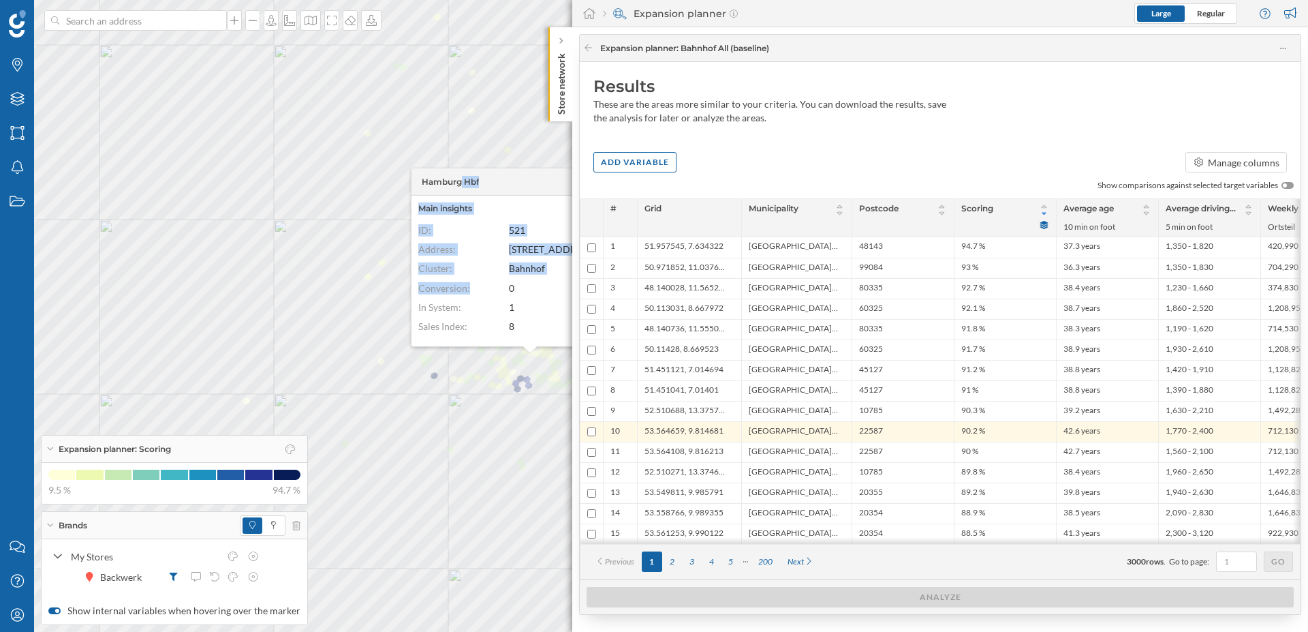
click at [0, 0] on div "Hamburg Hbf Main insights ID: 521 Address: Hachmannplatz 16 Cluster: Bahnhof Co…" at bounding box center [0, 0] width 0 height 0
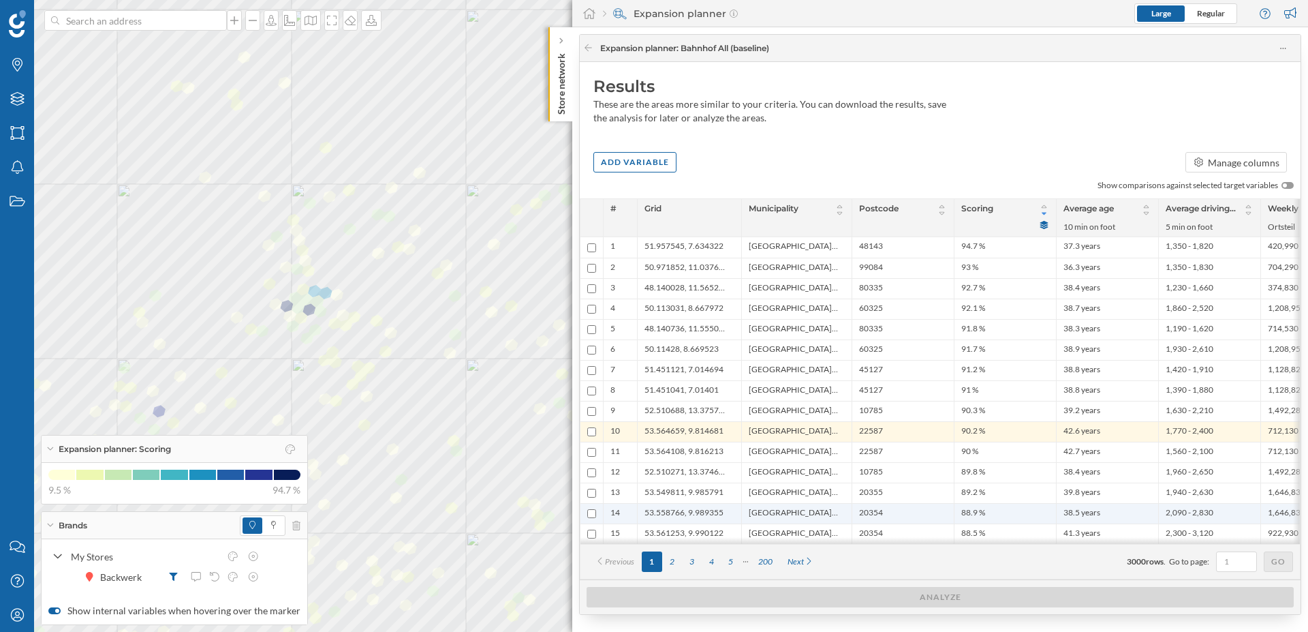
click at [787, 513] on span "Hamburg, Stadt" at bounding box center [793, 513] width 89 height 13
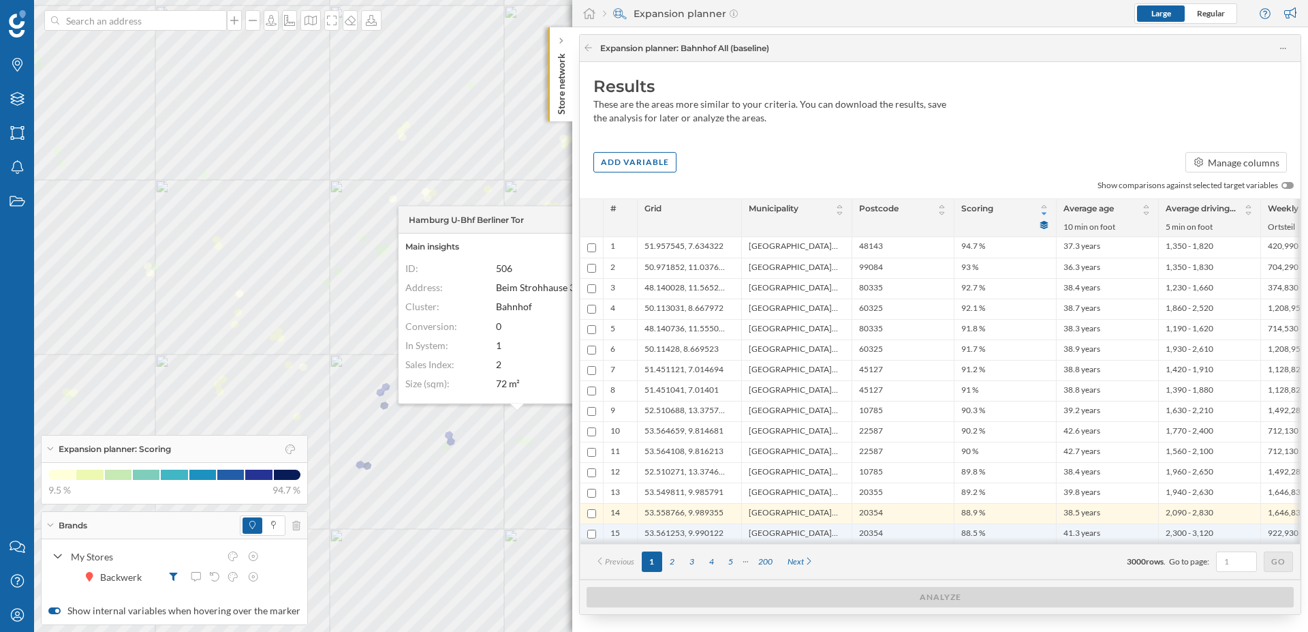
click at [778, 531] on span "Hamburg, Stadt" at bounding box center [793, 533] width 89 height 13
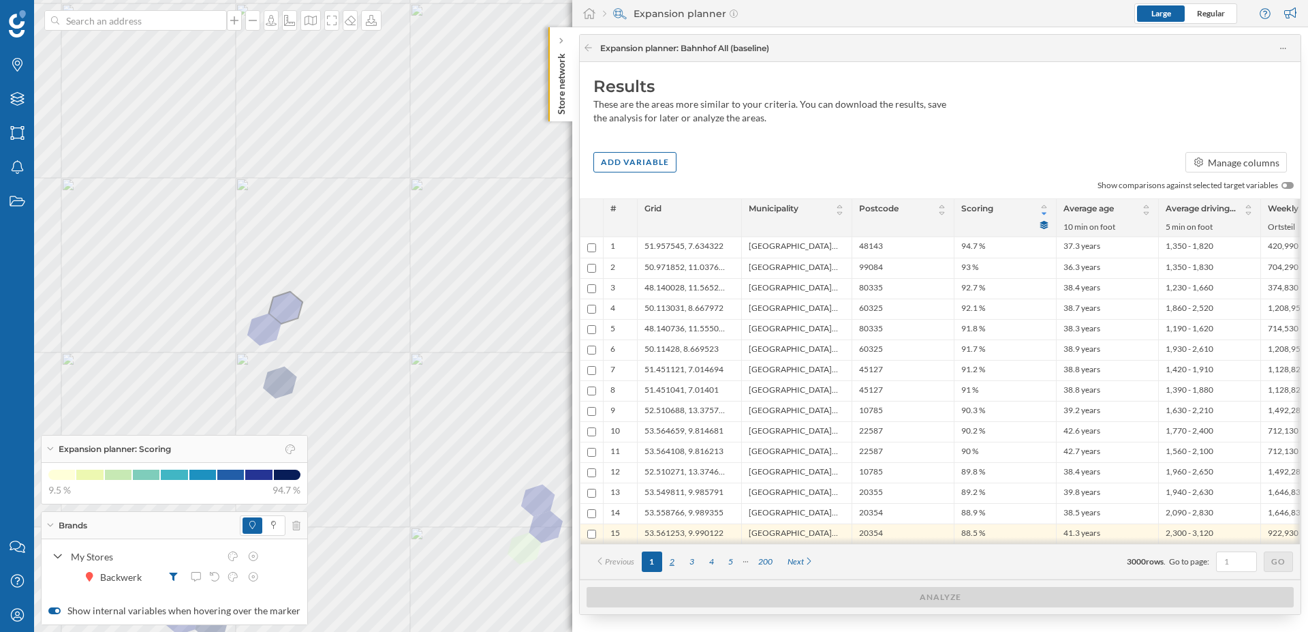
click at [675, 562] on div "2" at bounding box center [672, 561] width 20 height 20
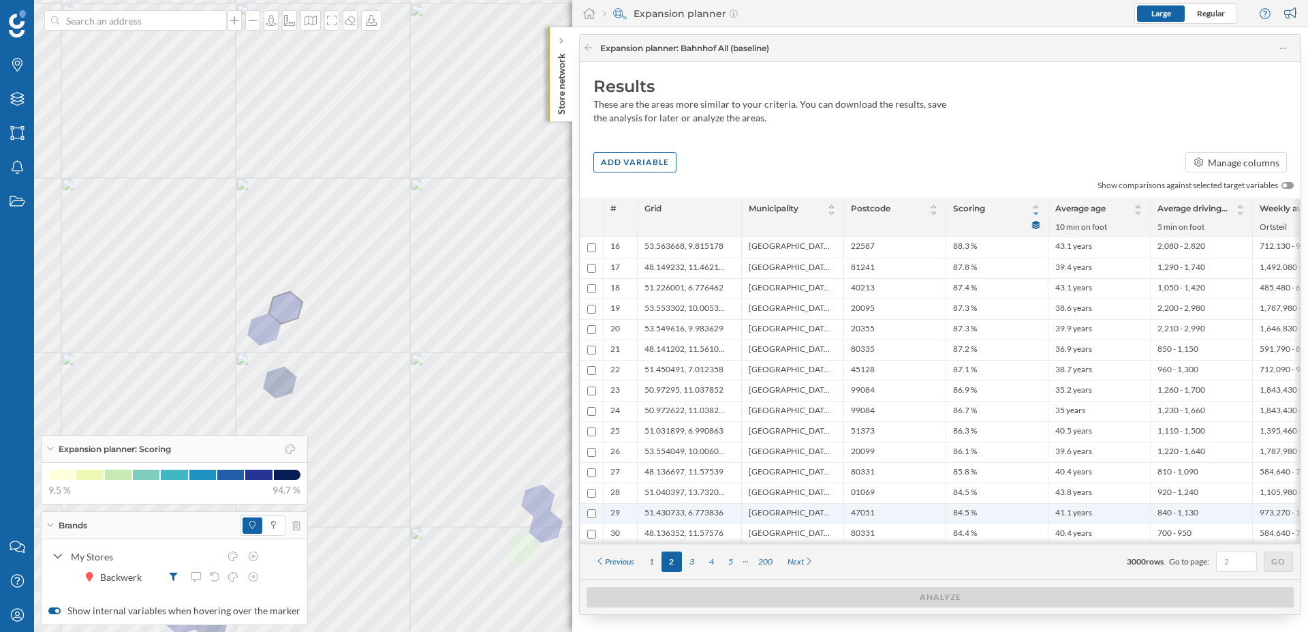
click at [769, 508] on span "Duisburg, Stadt" at bounding box center [789, 513] width 81 height 13
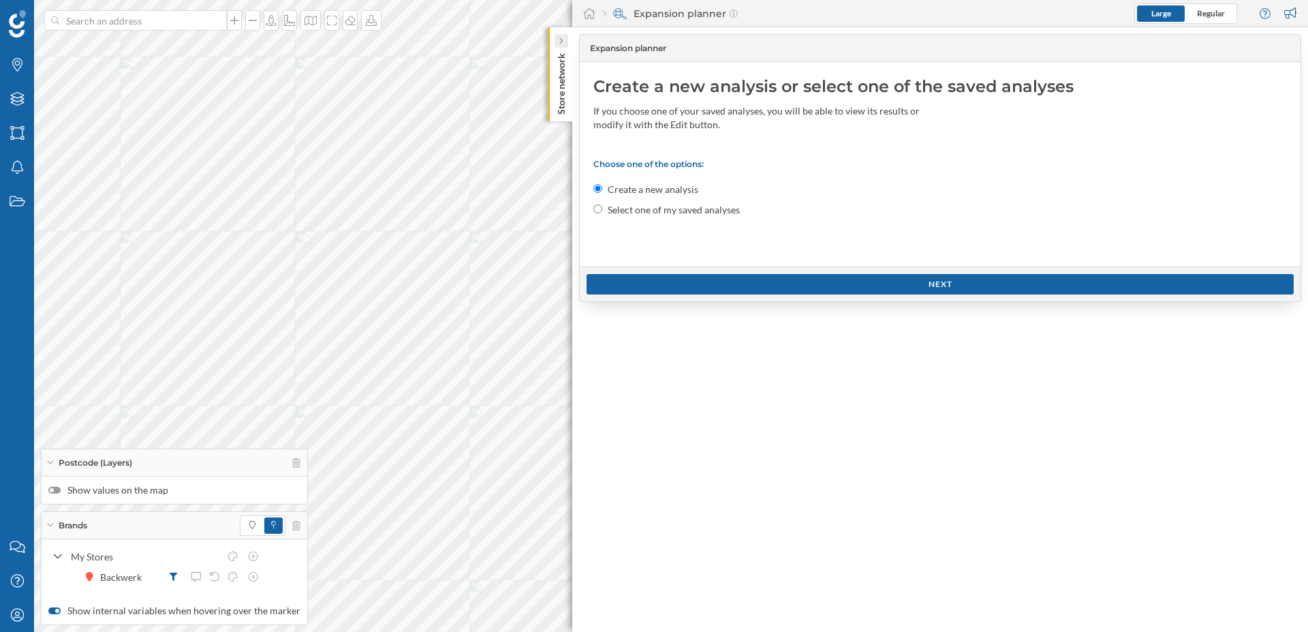
click at [560, 41] on icon at bounding box center [561, 40] width 4 height 7
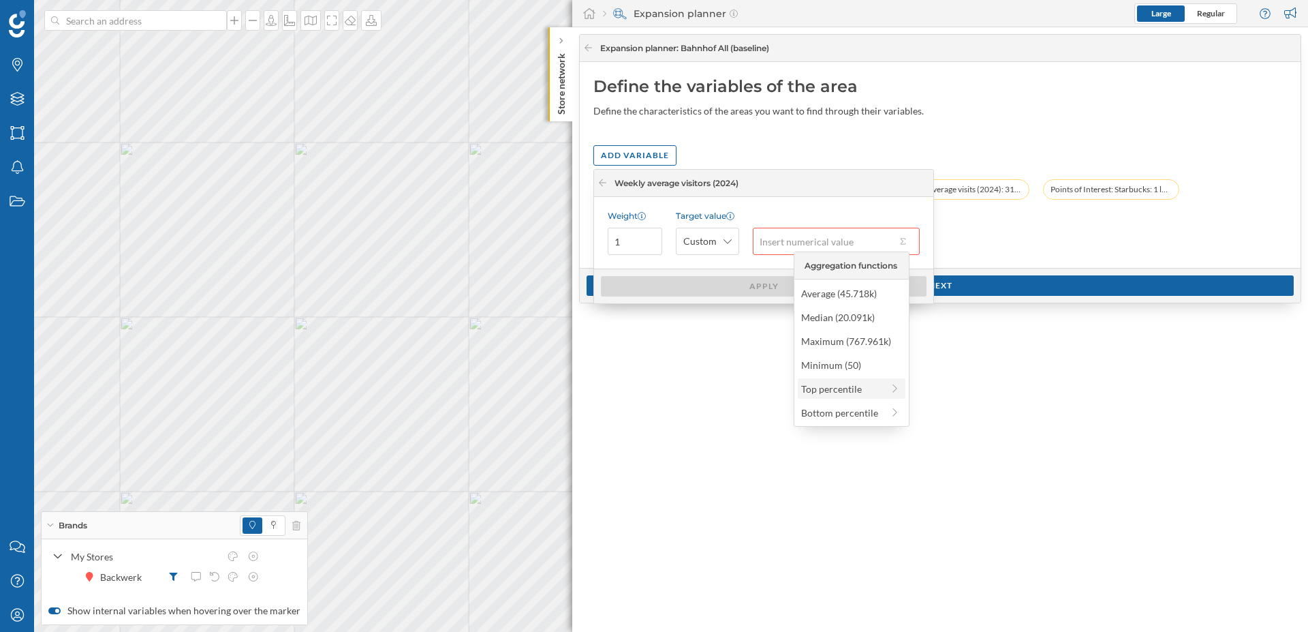
click at [807, 378] on div "Top percentile" at bounding box center [852, 388] width 108 height 20
click at [771, 240] on input "text" at bounding box center [824, 241] width 143 height 27
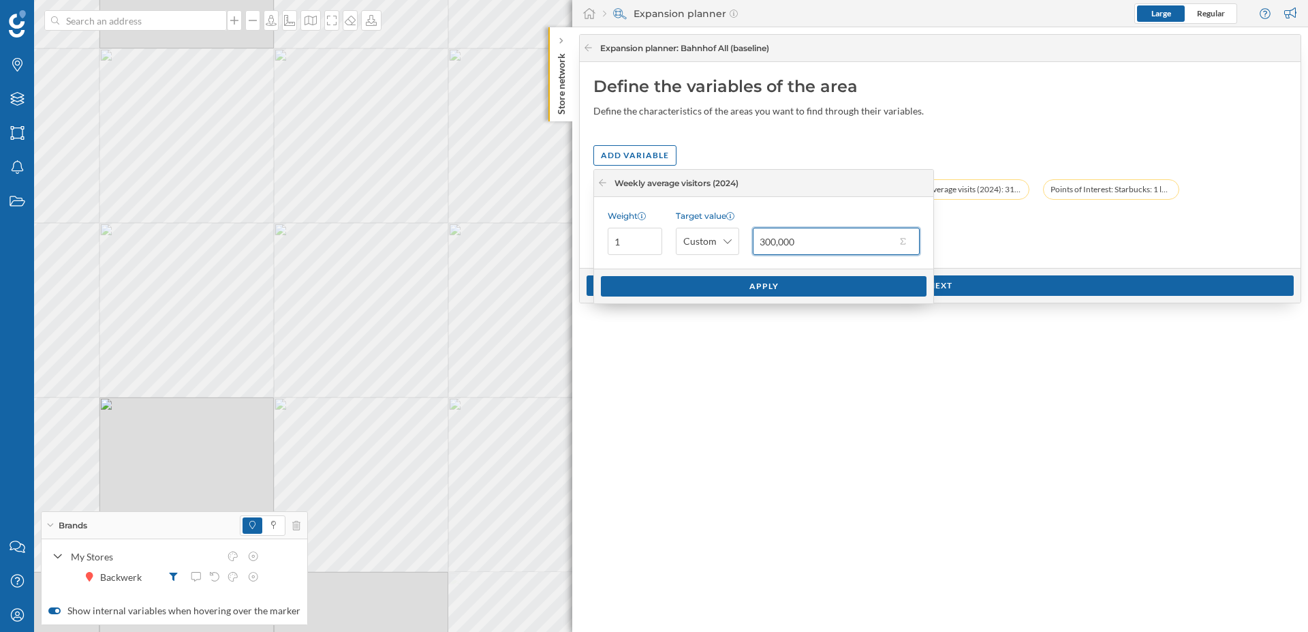
type input "300,000"
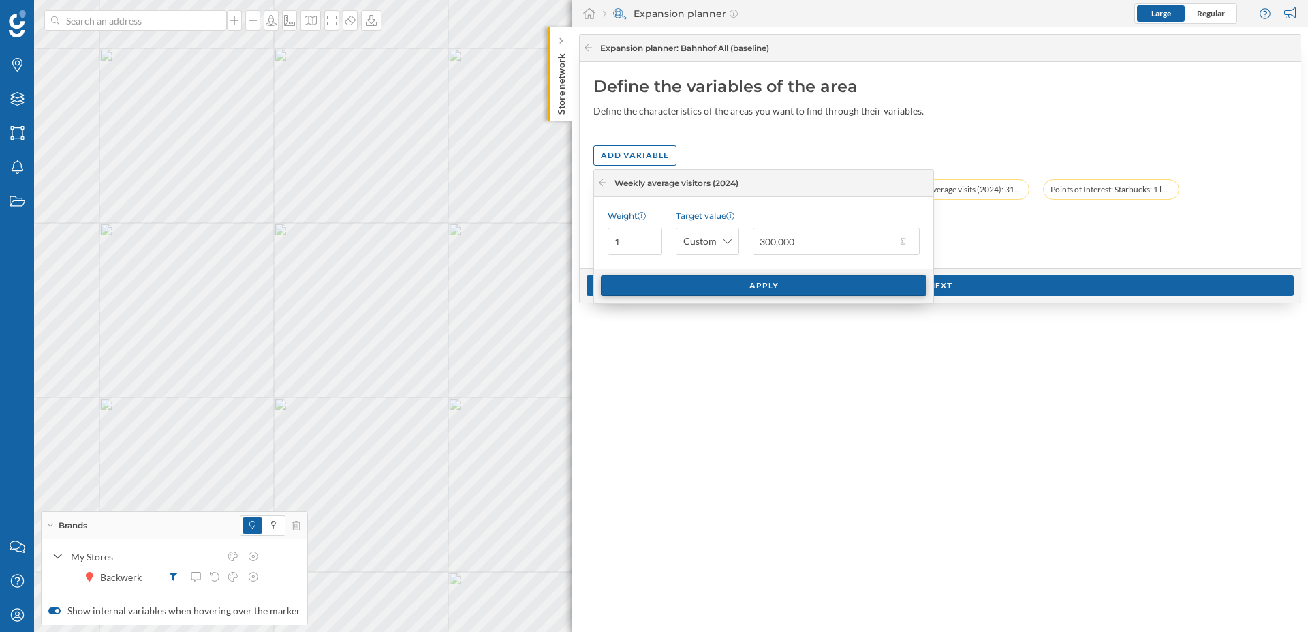
click at [742, 286] on div "Apply" at bounding box center [764, 285] width 326 height 20
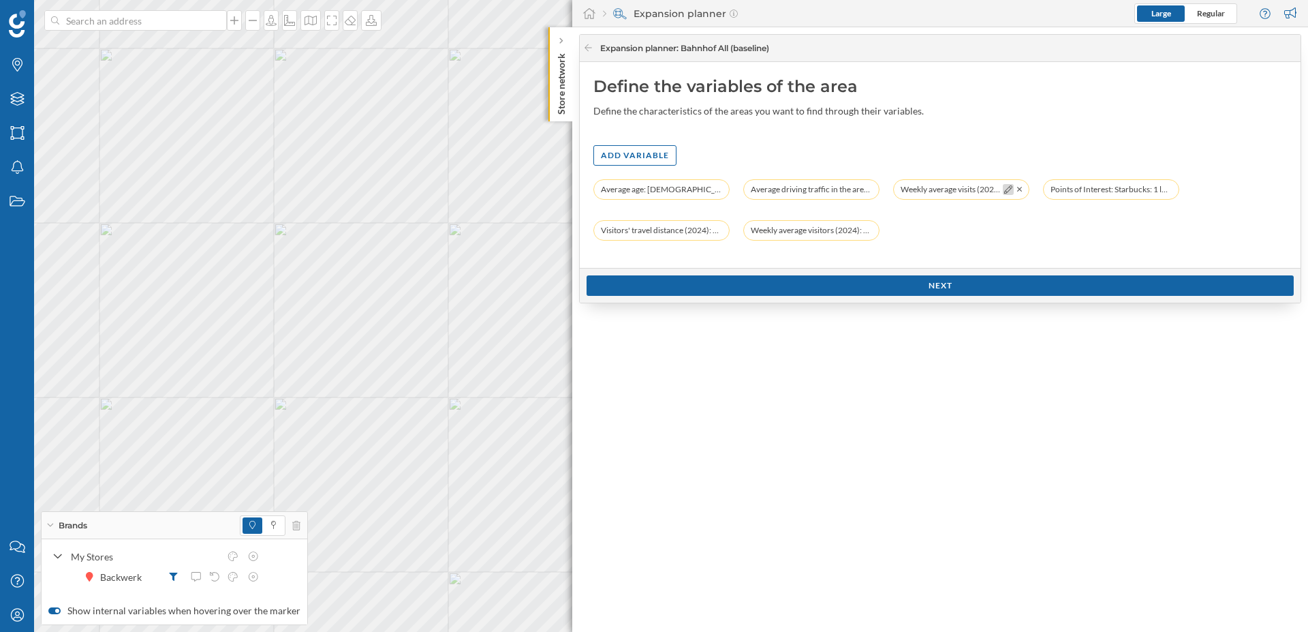
click at [1009, 189] on icon at bounding box center [1008, 189] width 8 height 8
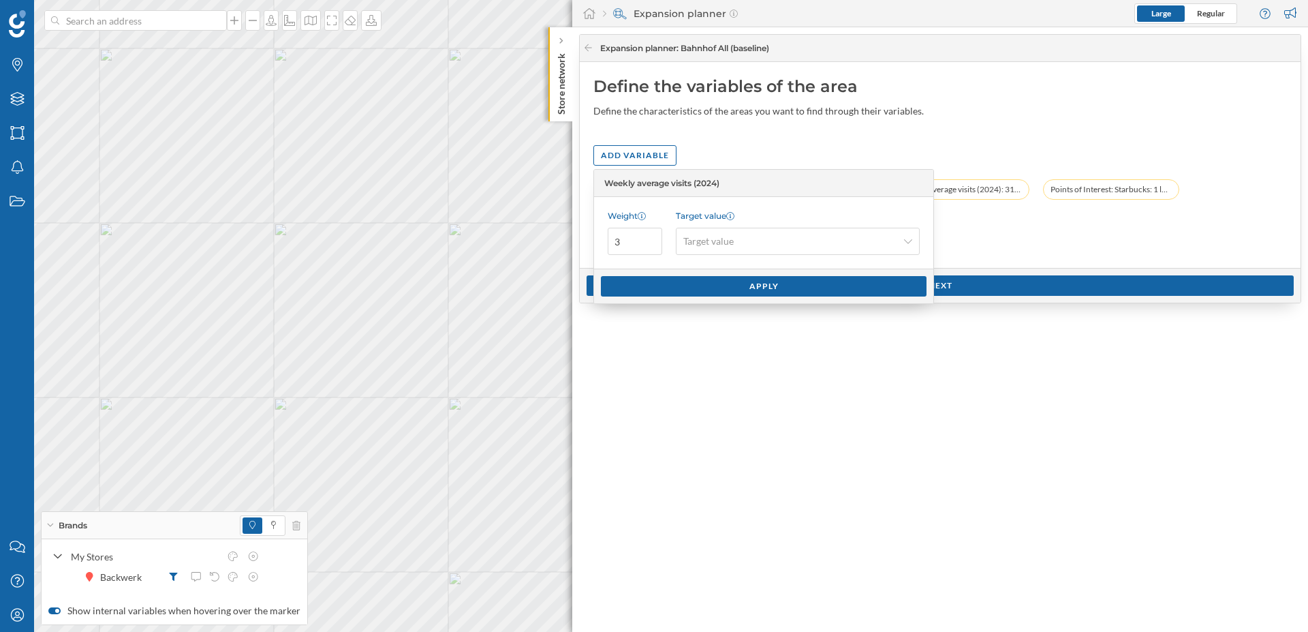
click at [974, 241] on div "Average age: 37 years (10 min on foot) Average driving traffic in the area (202…" at bounding box center [940, 216] width 694 height 75
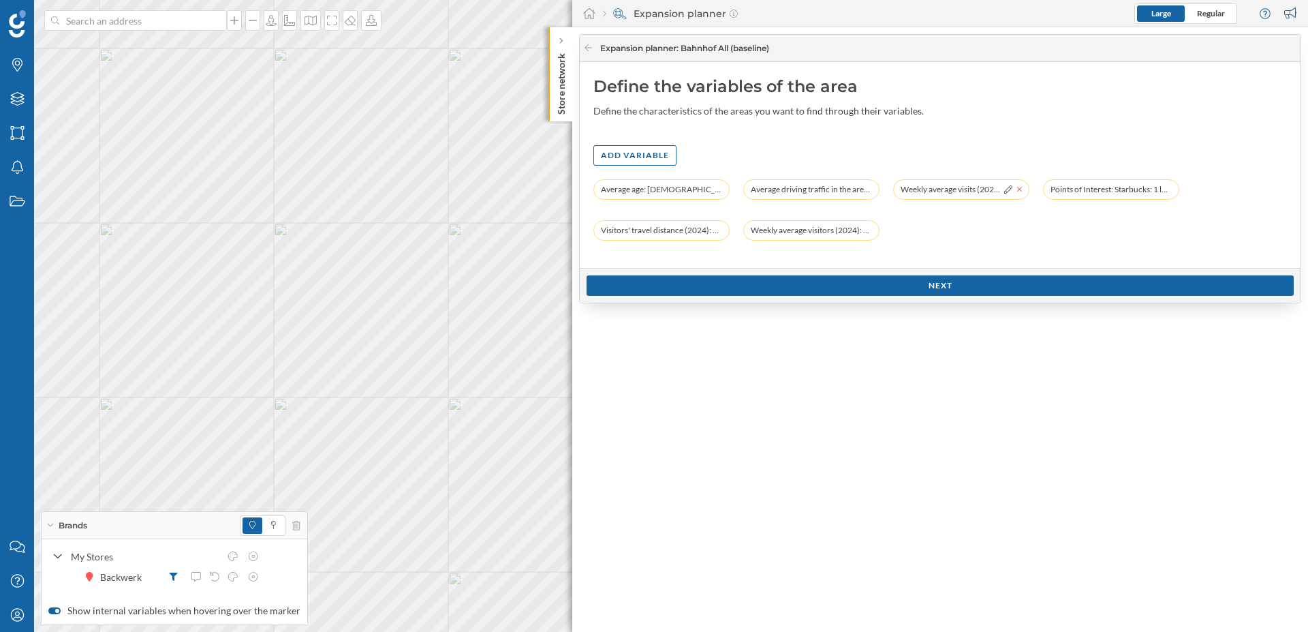
click at [1021, 189] on icon at bounding box center [1019, 189] width 5 height 8
click at [708, 234] on div at bounding box center [708, 230] width 11 height 11
click at [708, 230] on icon at bounding box center [708, 230] width 8 height 8
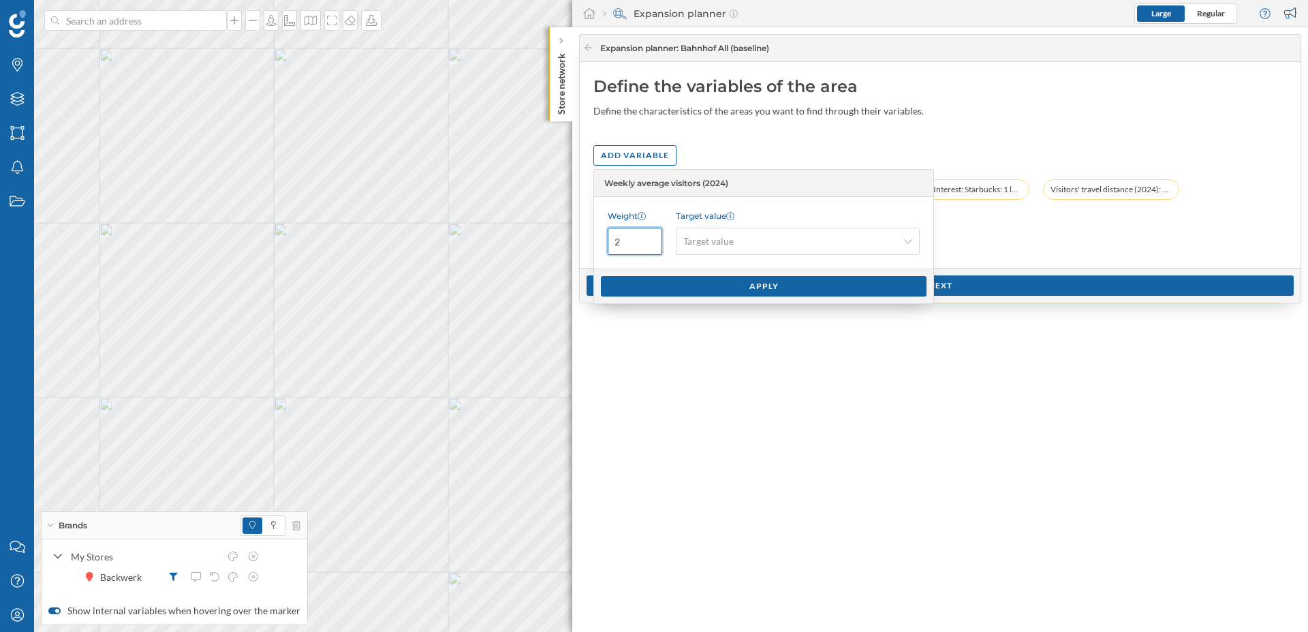
click at [652, 238] on input "2" at bounding box center [635, 241] width 55 height 27
click at [652, 238] on input "3" at bounding box center [635, 241] width 55 height 27
click at [652, 238] on input "4" at bounding box center [635, 241] width 55 height 27
type input "3"
click at [651, 245] on input "3" at bounding box center [635, 241] width 55 height 27
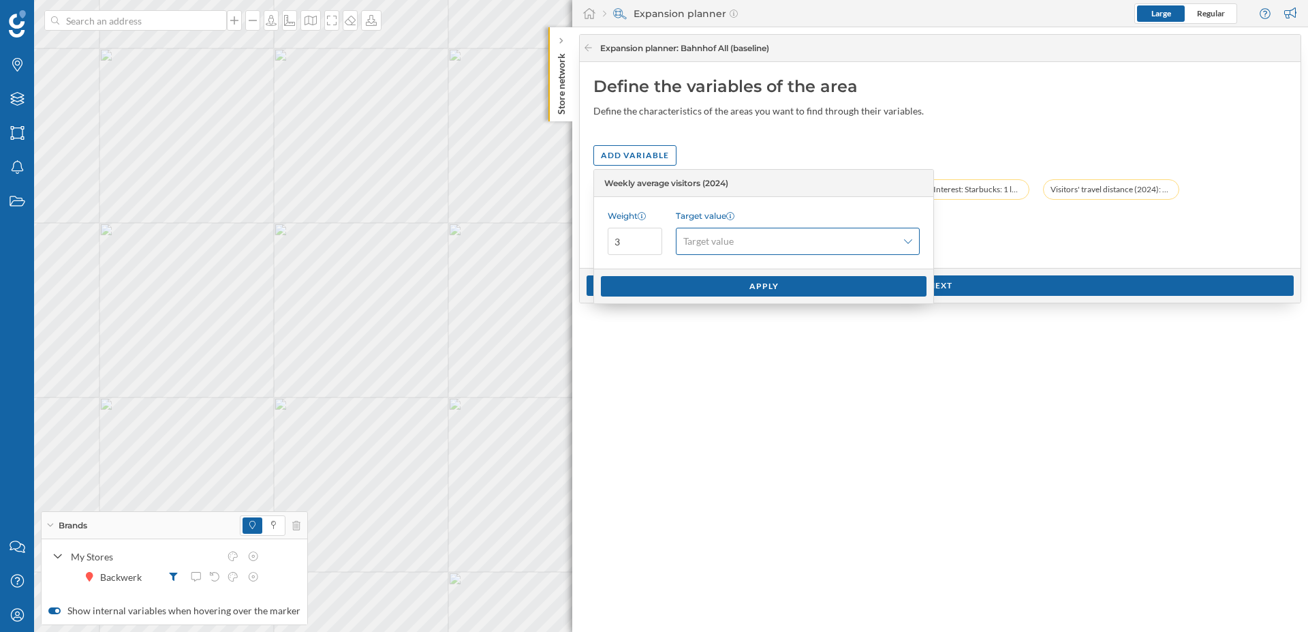
click at [716, 247] on span "Target value" at bounding box center [708, 241] width 50 height 14
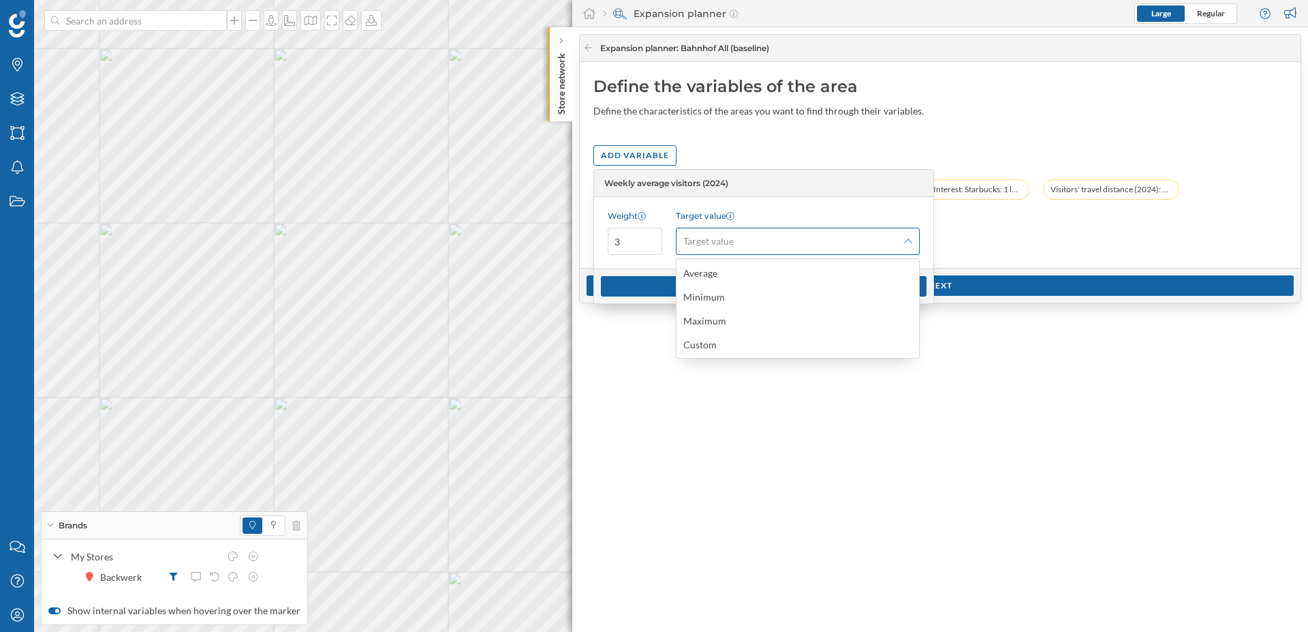
click at [750, 243] on span "Target value" at bounding box center [790, 241] width 214 height 14
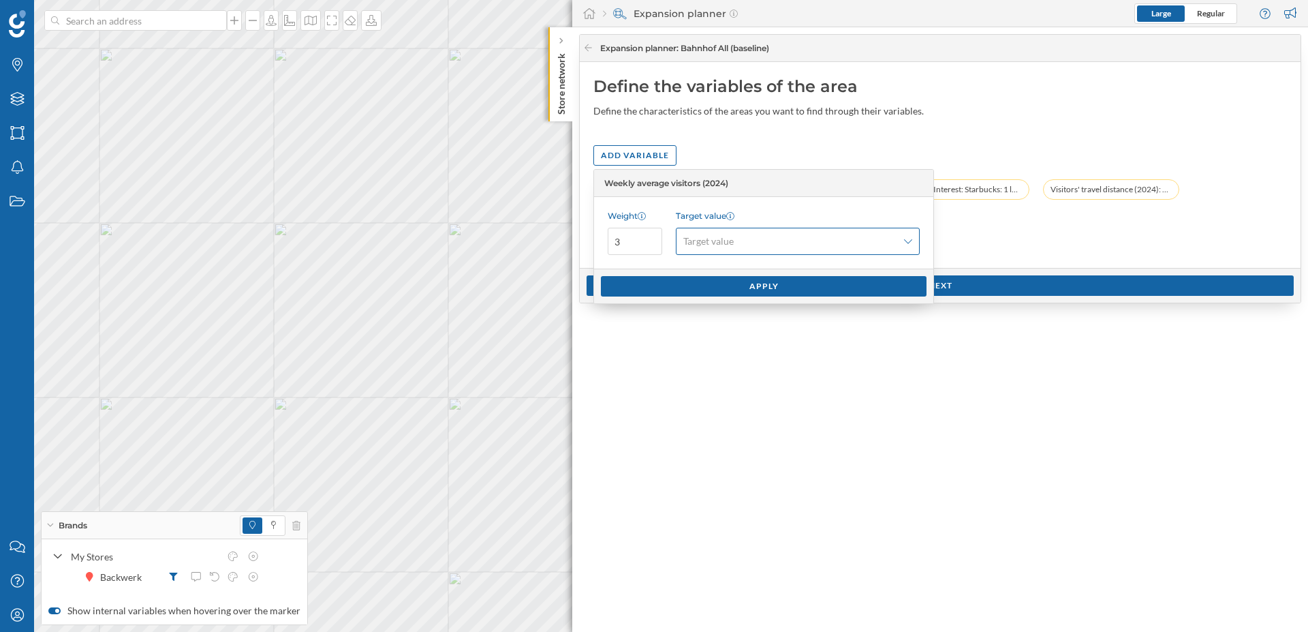
click at [746, 253] on div "Target value" at bounding box center [798, 241] width 244 height 27
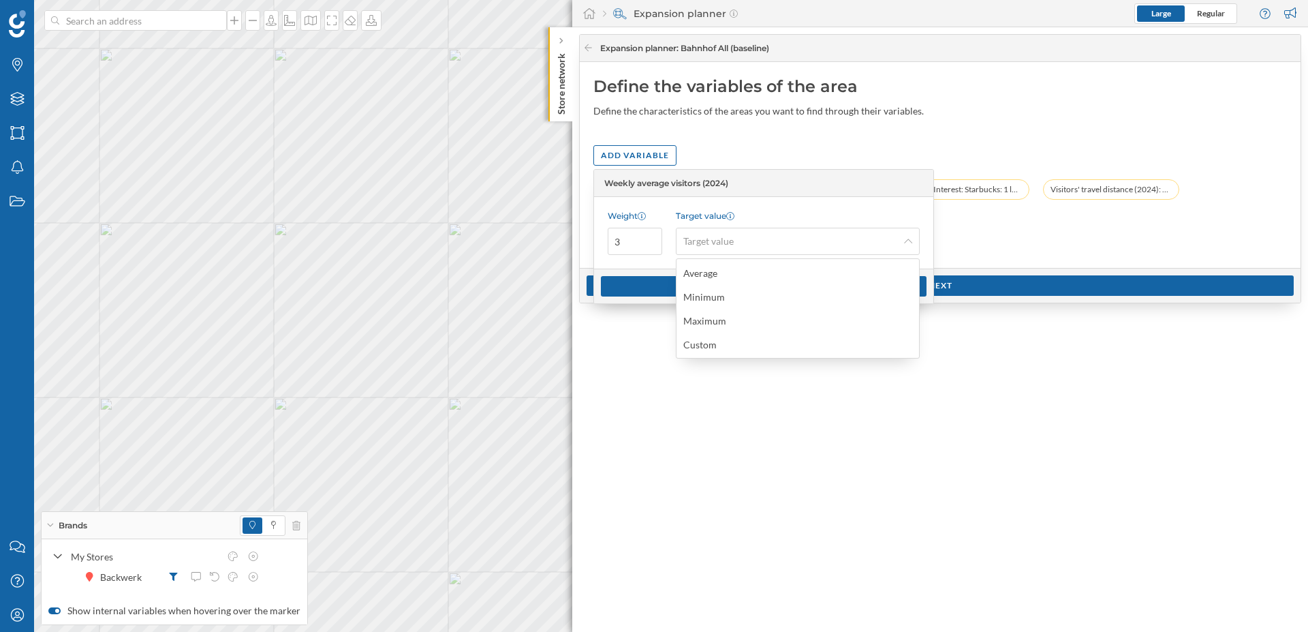
click at [710, 339] on div "Custom" at bounding box center [699, 345] width 33 height 12
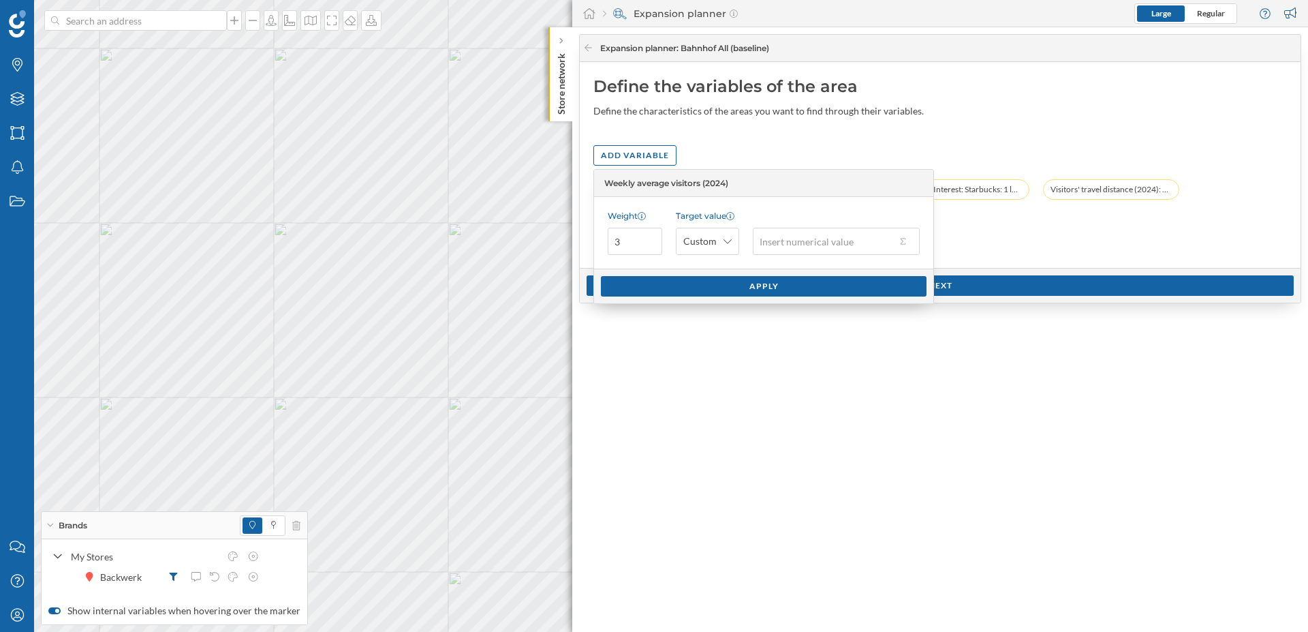
click at [763, 248] on input "text" at bounding box center [824, 241] width 143 height 27
type input "300,000"
click at [760, 280] on div "Apply" at bounding box center [764, 285] width 326 height 20
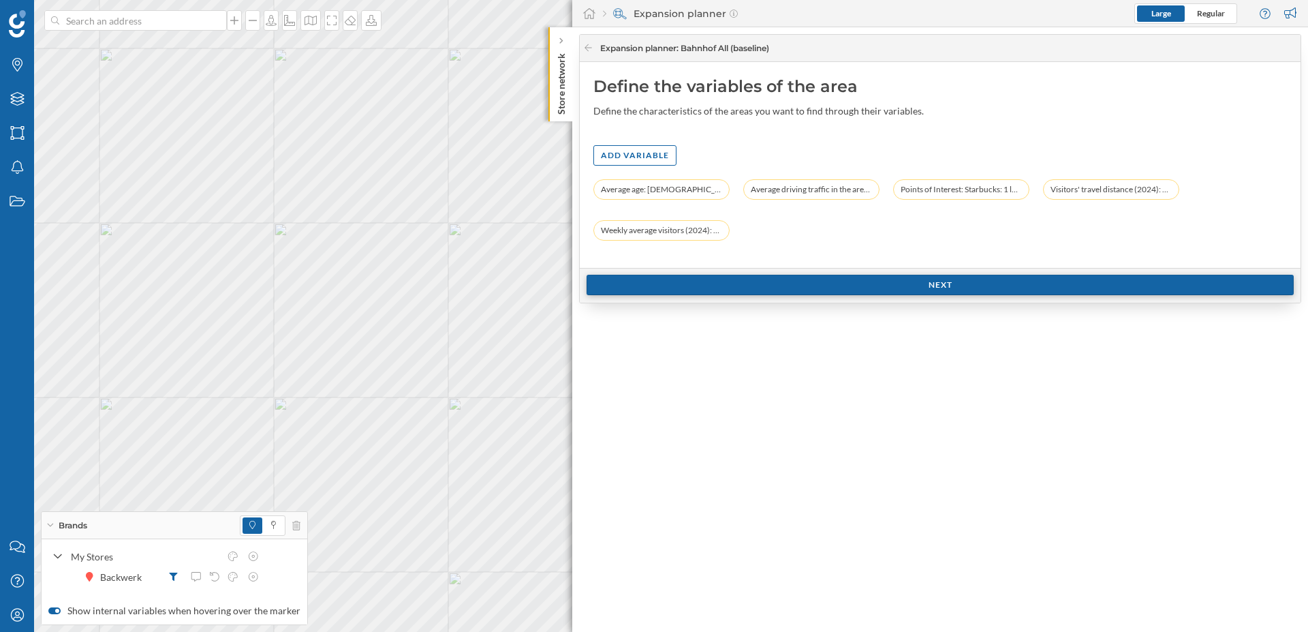
click at [941, 286] on div "Next" at bounding box center [940, 285] width 707 height 20
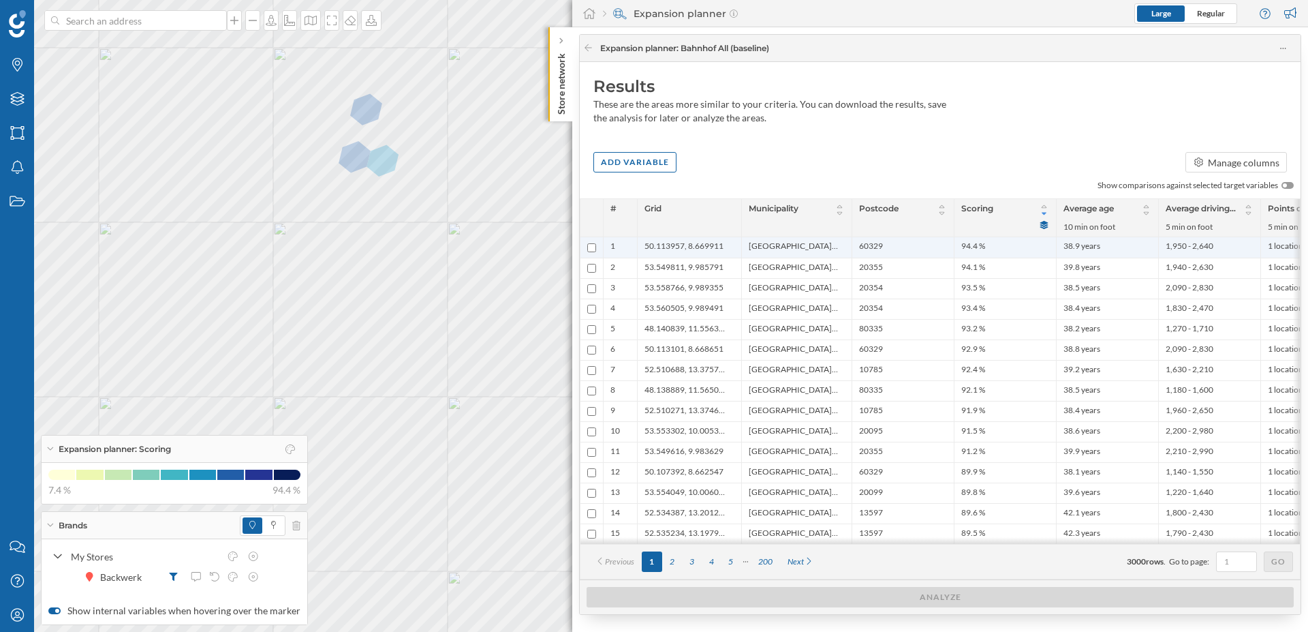
click at [704, 246] on span "50.113957, 8.669911" at bounding box center [684, 247] width 79 height 14
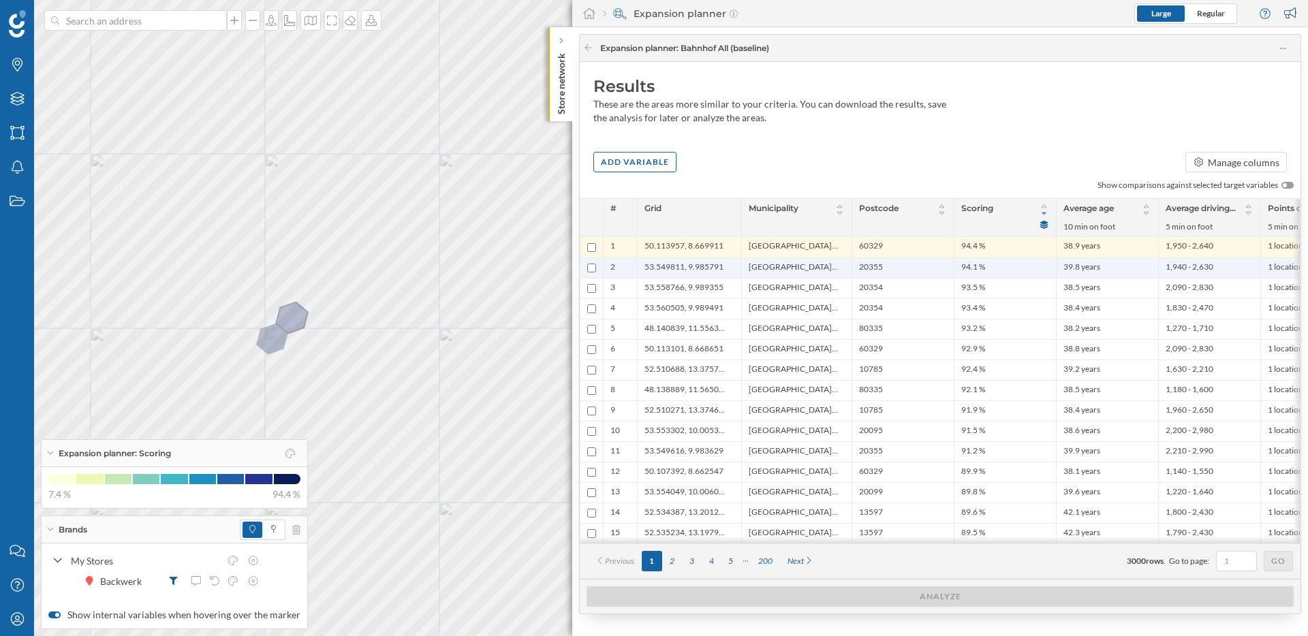
click at [664, 270] on span "53.549811, 9.985791" at bounding box center [684, 268] width 79 height 13
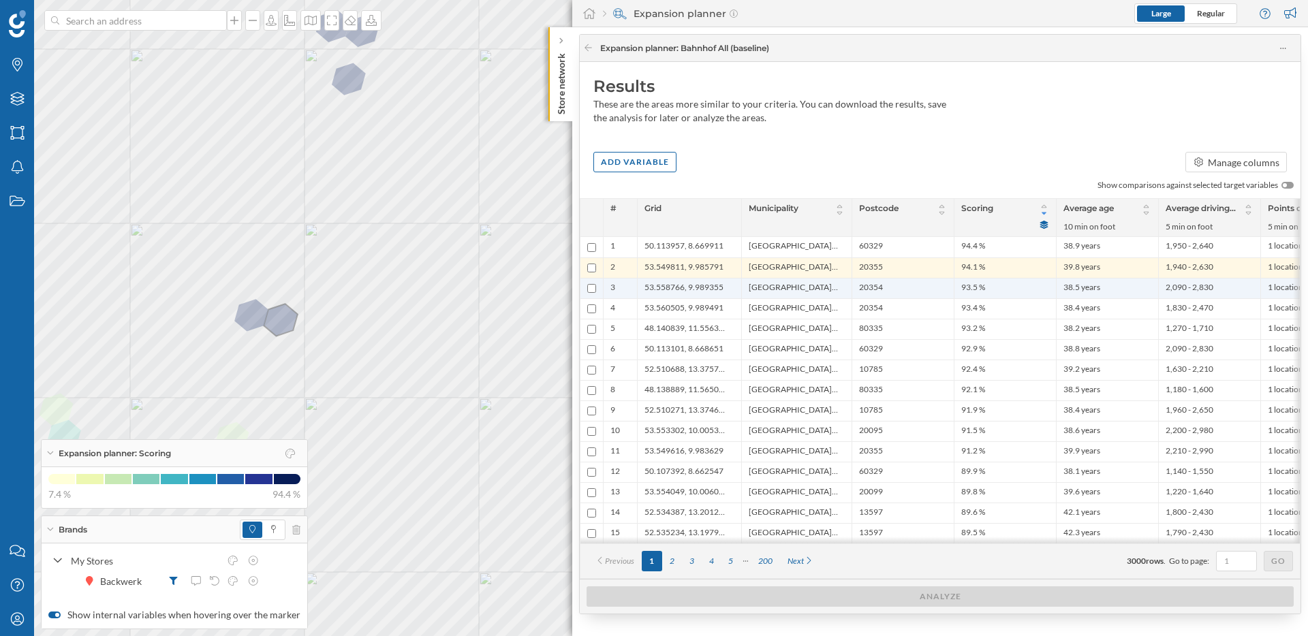
click at [679, 290] on span "53.558766, 9.989355" at bounding box center [684, 288] width 79 height 13
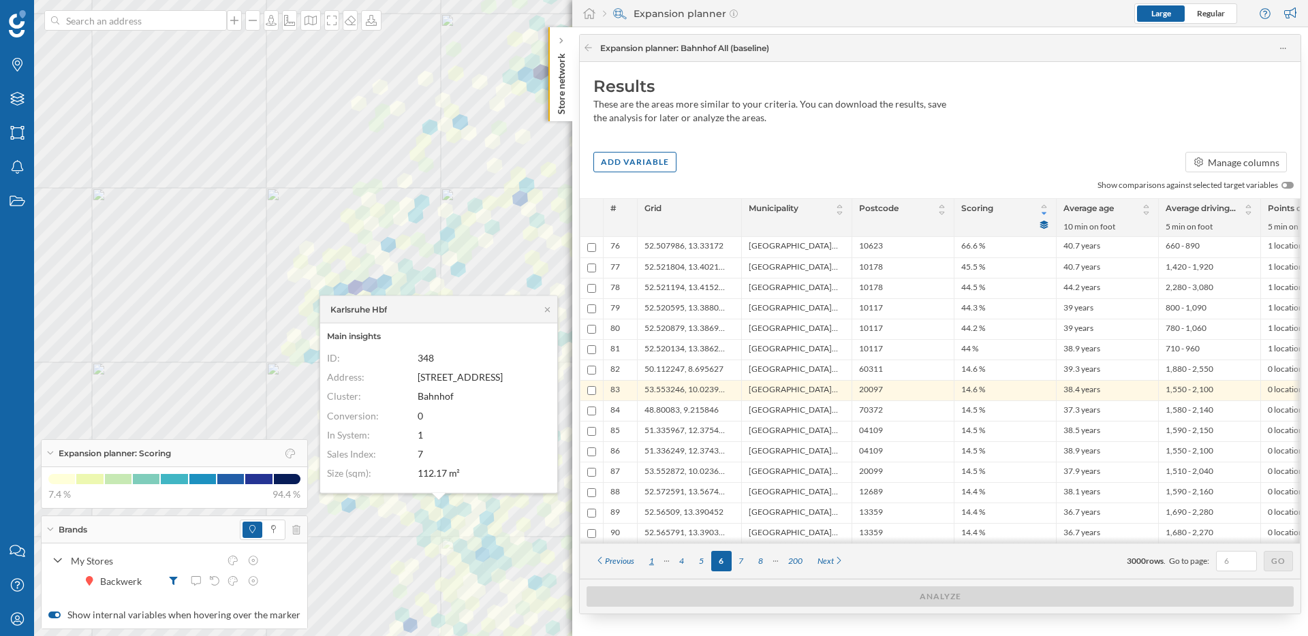
click at [656, 568] on div "1" at bounding box center [652, 561] width 20 height 20
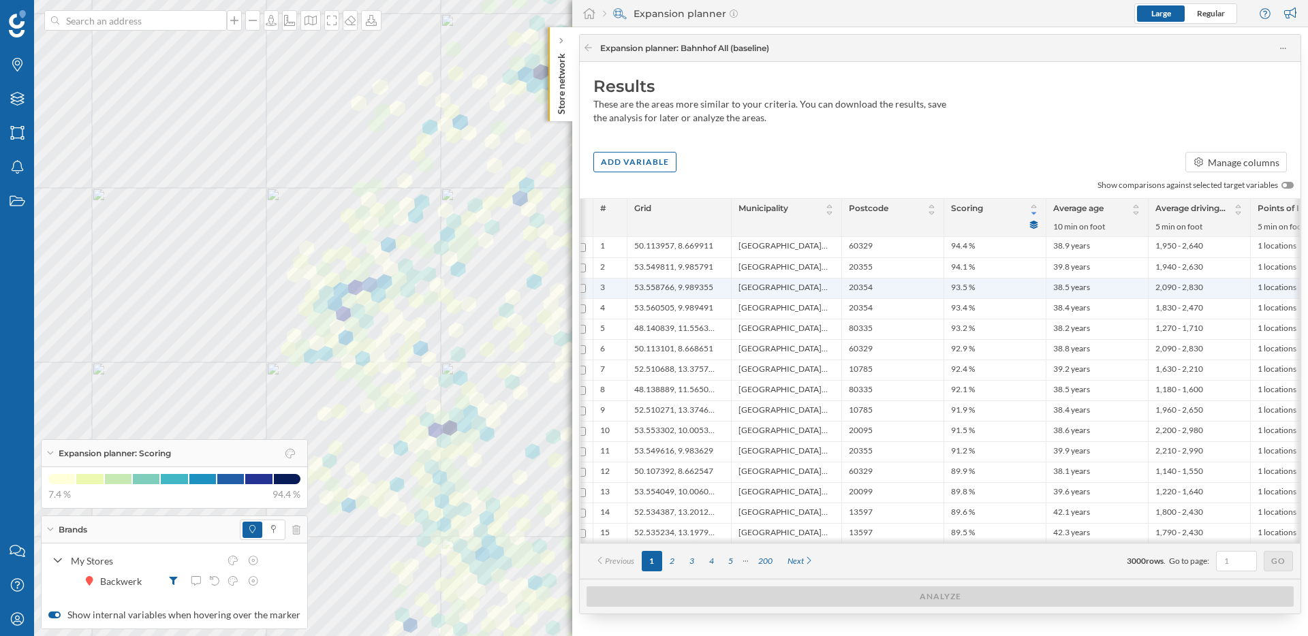
scroll to position [0, 13]
click at [784, 294] on span "Hamburg, Stadt" at bounding box center [780, 288] width 89 height 13
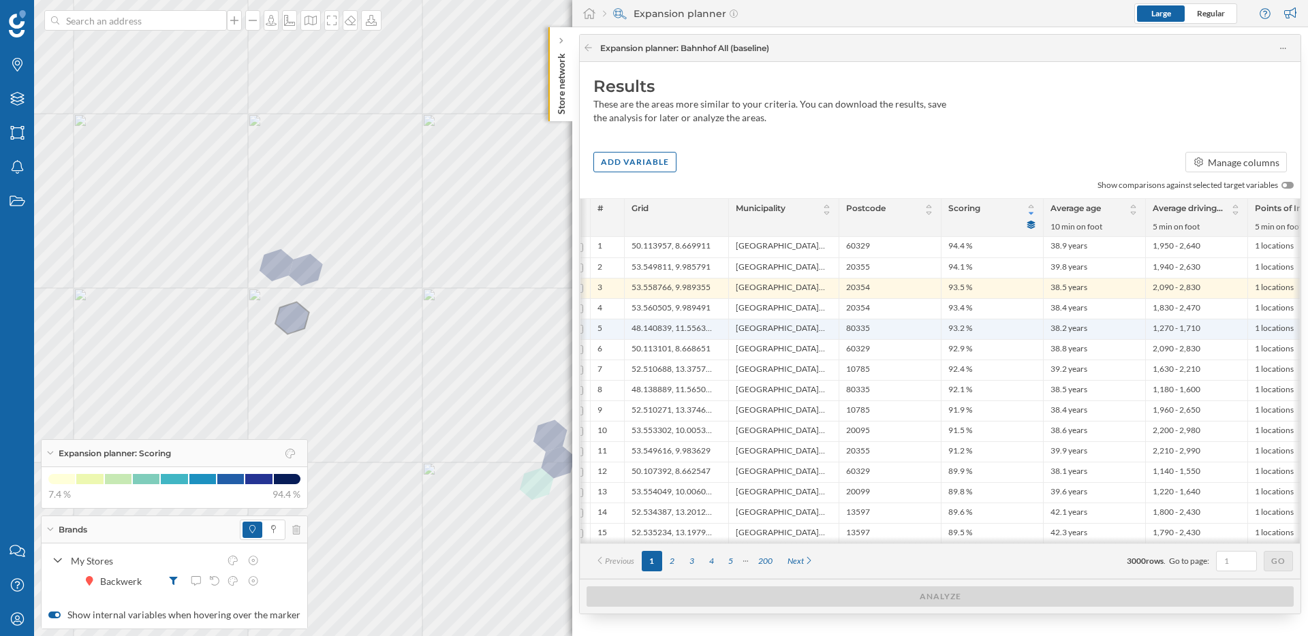
click at [781, 326] on span "München, Stadt" at bounding box center [780, 329] width 89 height 13
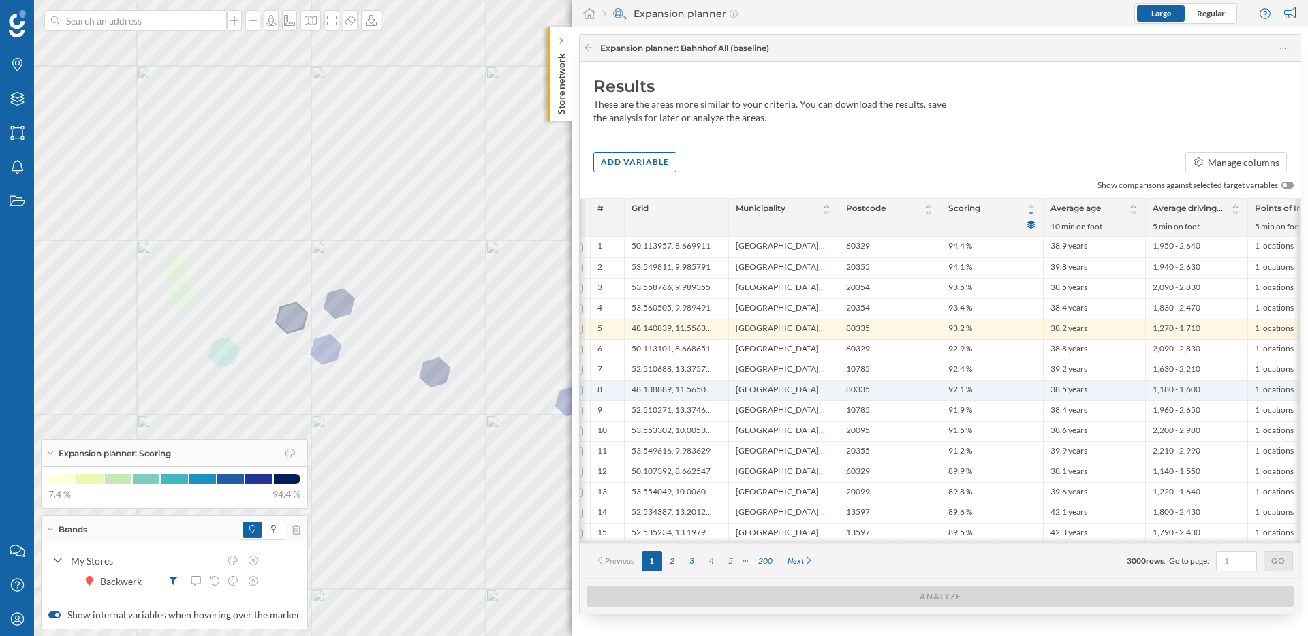
click at [788, 386] on span "München, Stadt" at bounding box center [780, 390] width 89 height 13
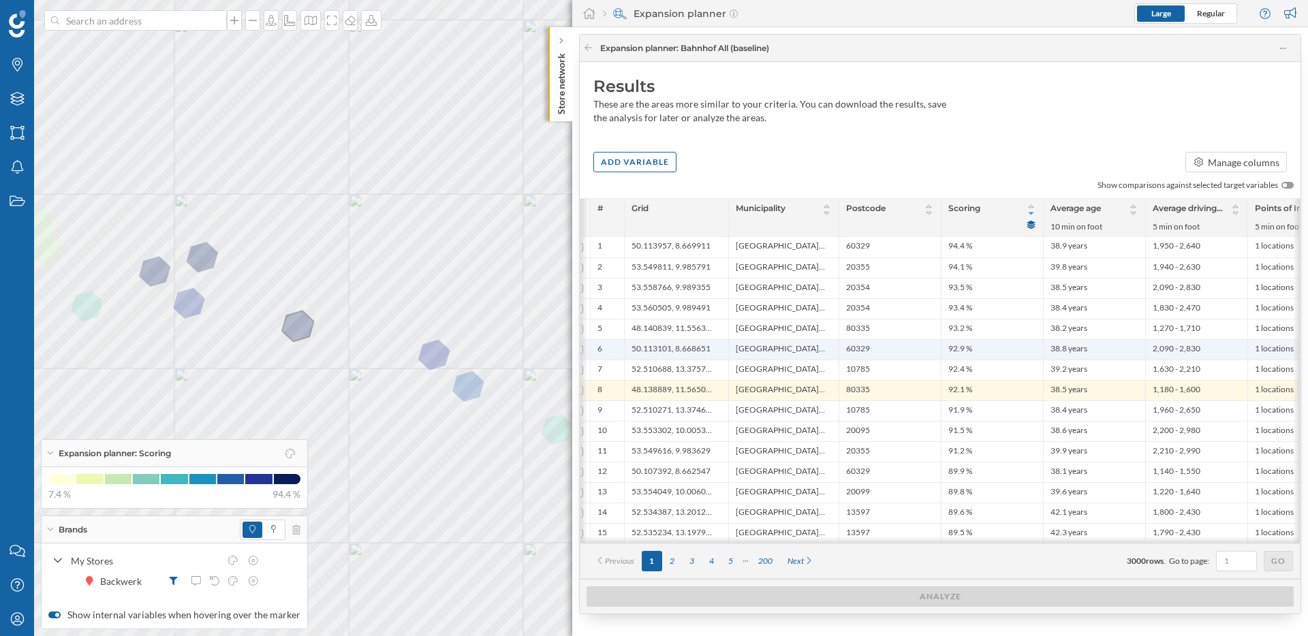
click at [789, 348] on span "Frankfurt am Main, Stadt" at bounding box center [780, 349] width 89 height 13
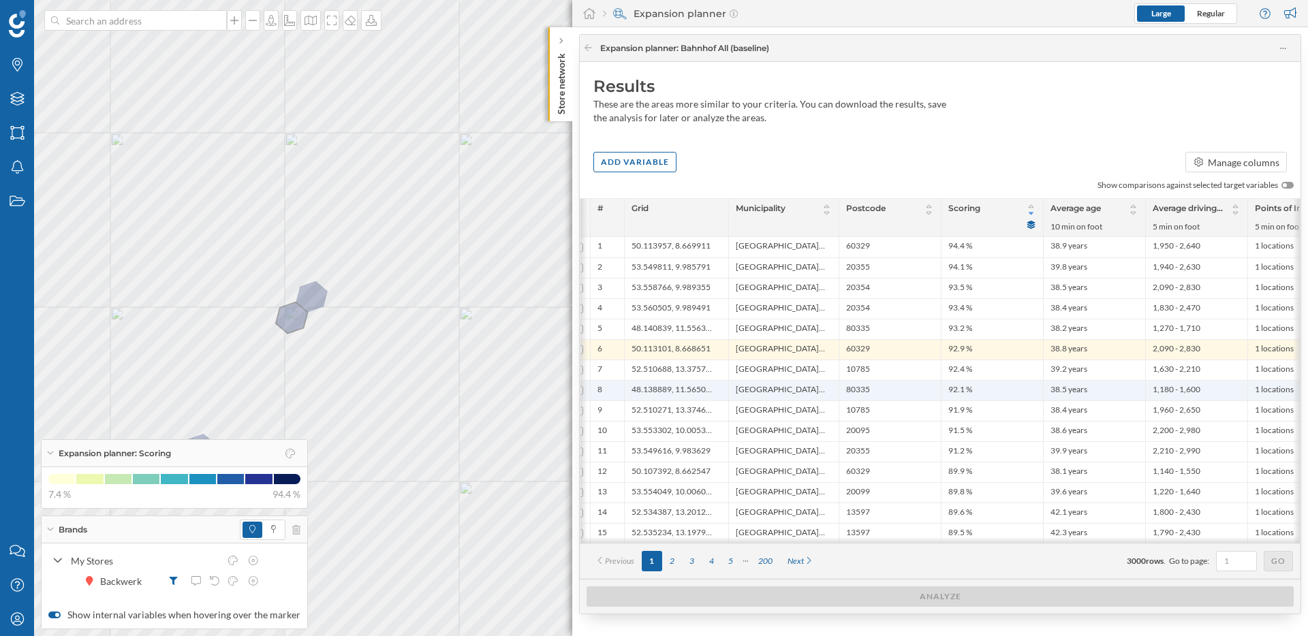
click at [766, 384] on span "München, Stadt" at bounding box center [780, 390] width 89 height 13
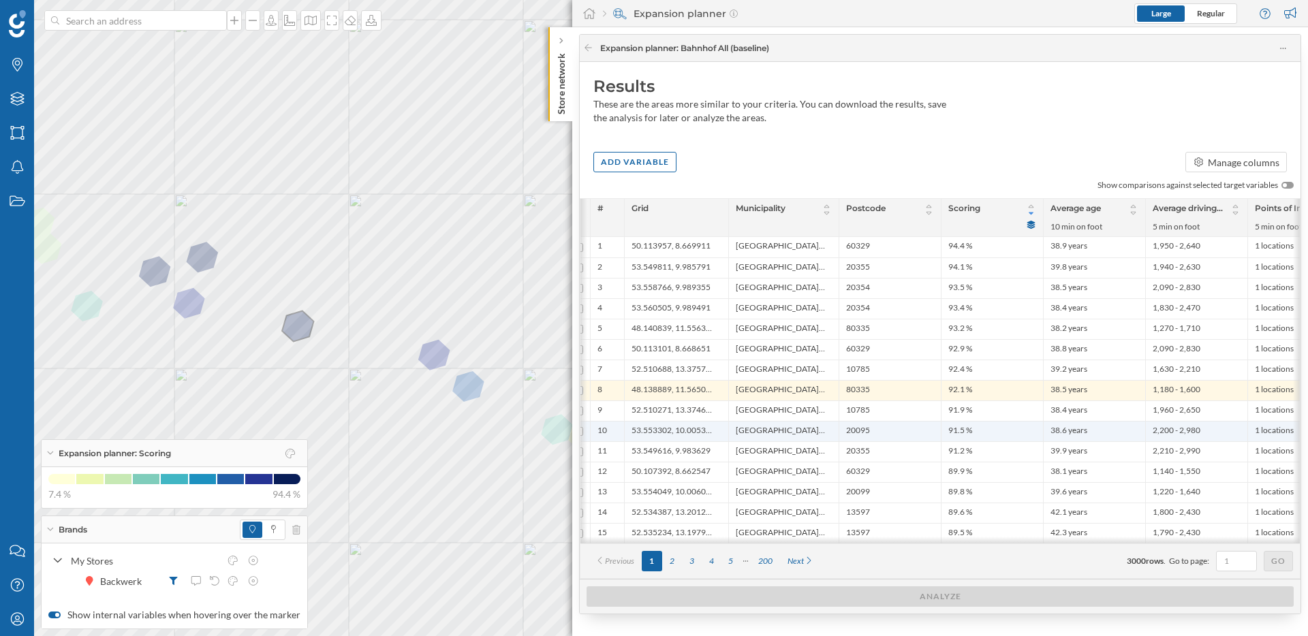
click at [748, 426] on span "Hamburg, Stadt" at bounding box center [780, 431] width 89 height 13
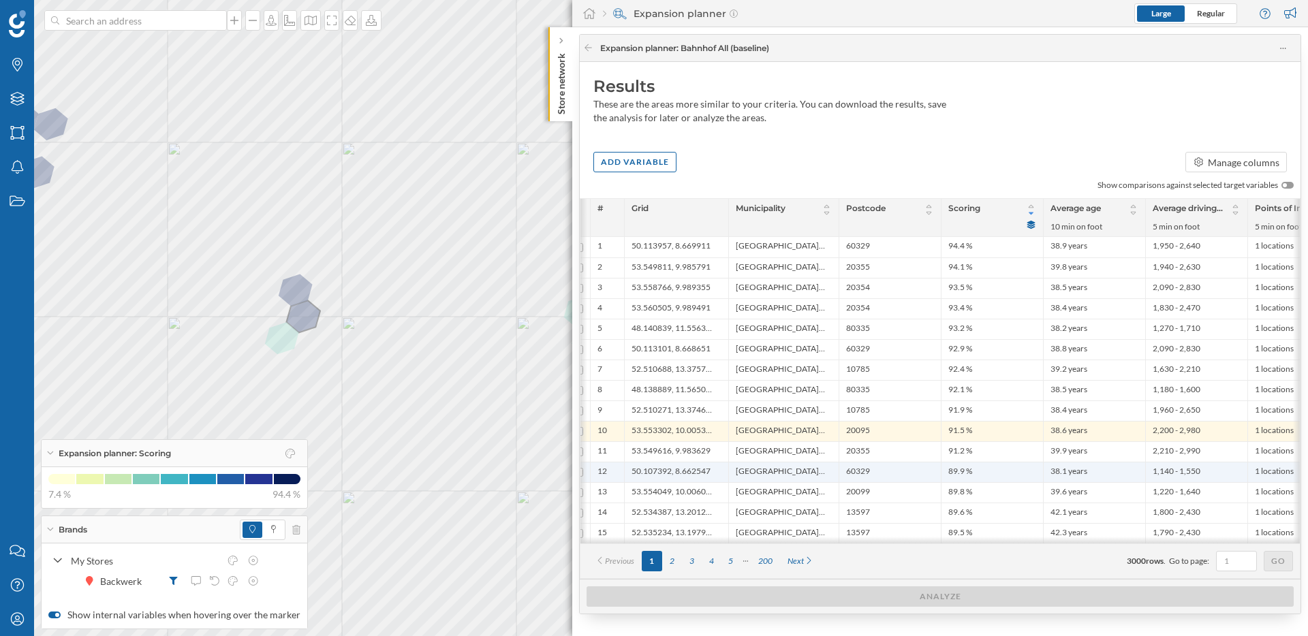
click at [764, 470] on span "Frankfurt am Main, Stadt" at bounding box center [780, 472] width 89 height 13
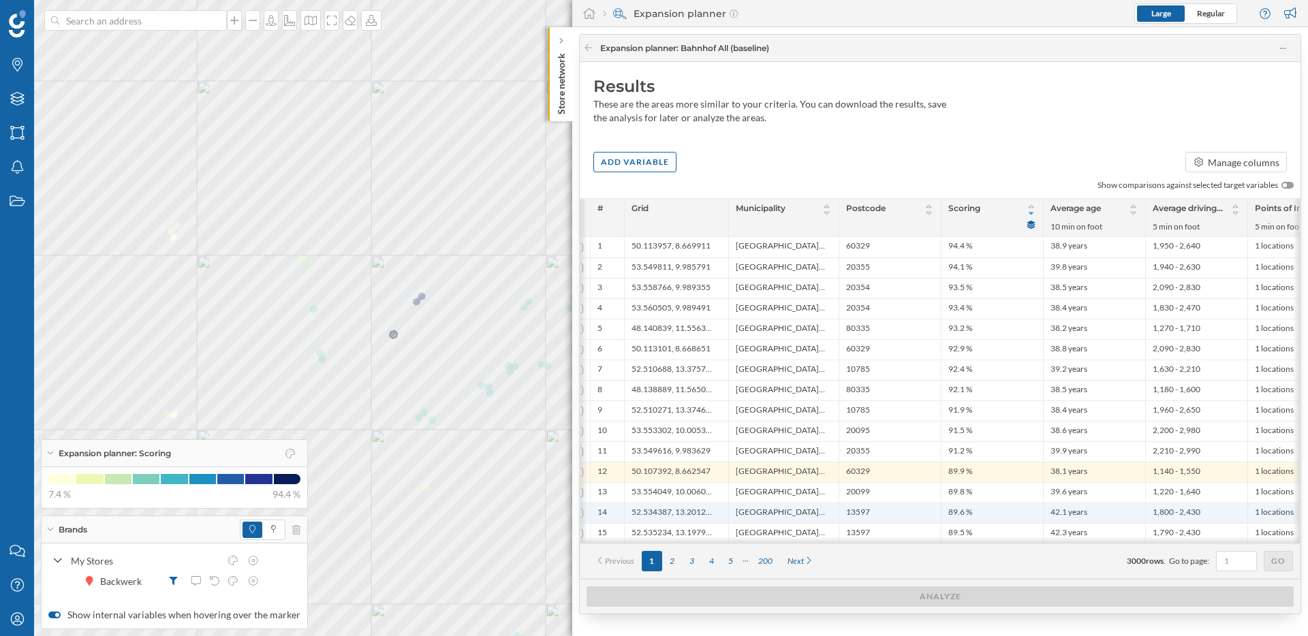
click at [764, 516] on span "Berlin, Stadt" at bounding box center [780, 513] width 89 height 13
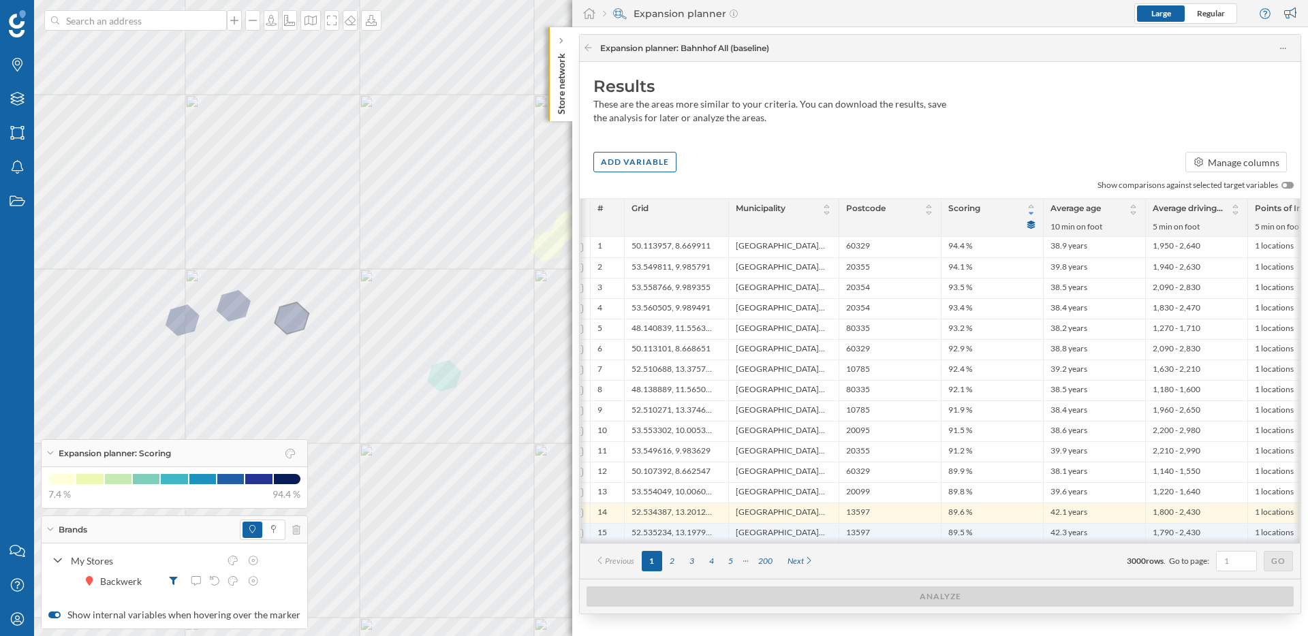
click at [753, 533] on span "Berlin, Stadt" at bounding box center [780, 533] width 89 height 13
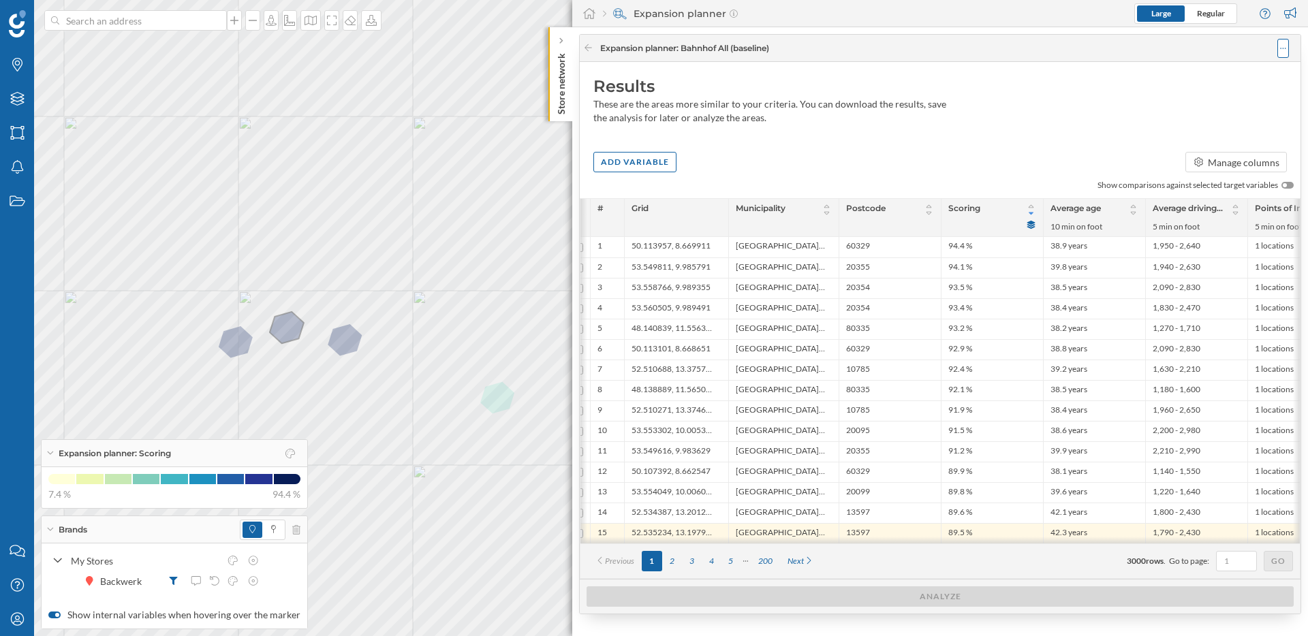
click at [1286, 48] on div at bounding box center [1283, 48] width 12 height 19
click at [1191, 104] on icon at bounding box center [1191, 103] width 8 height 8
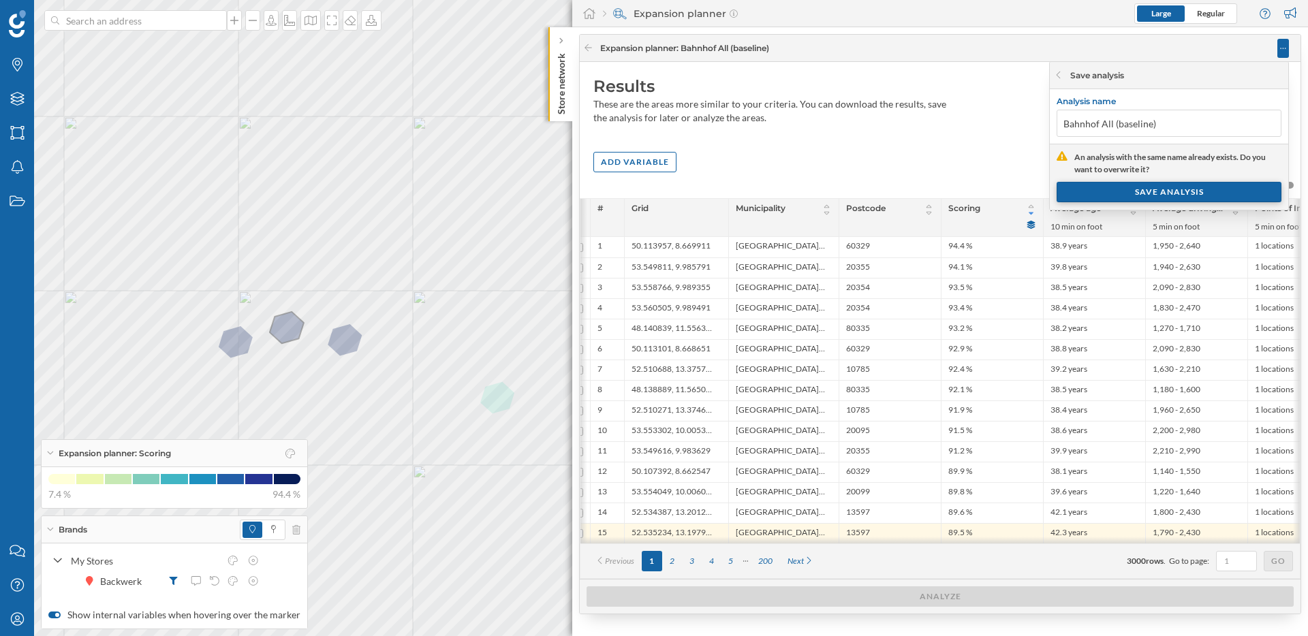
click at [1156, 192] on div "SAVE ANALYSIS" at bounding box center [1169, 192] width 225 height 20
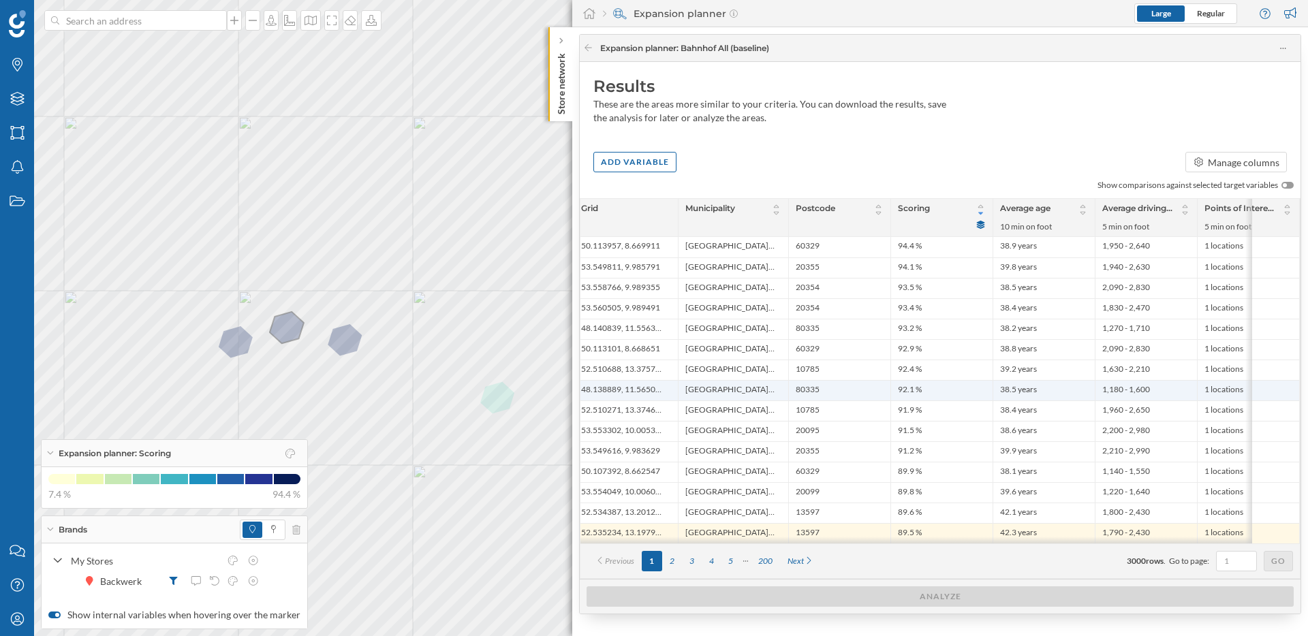
scroll to position [0, 0]
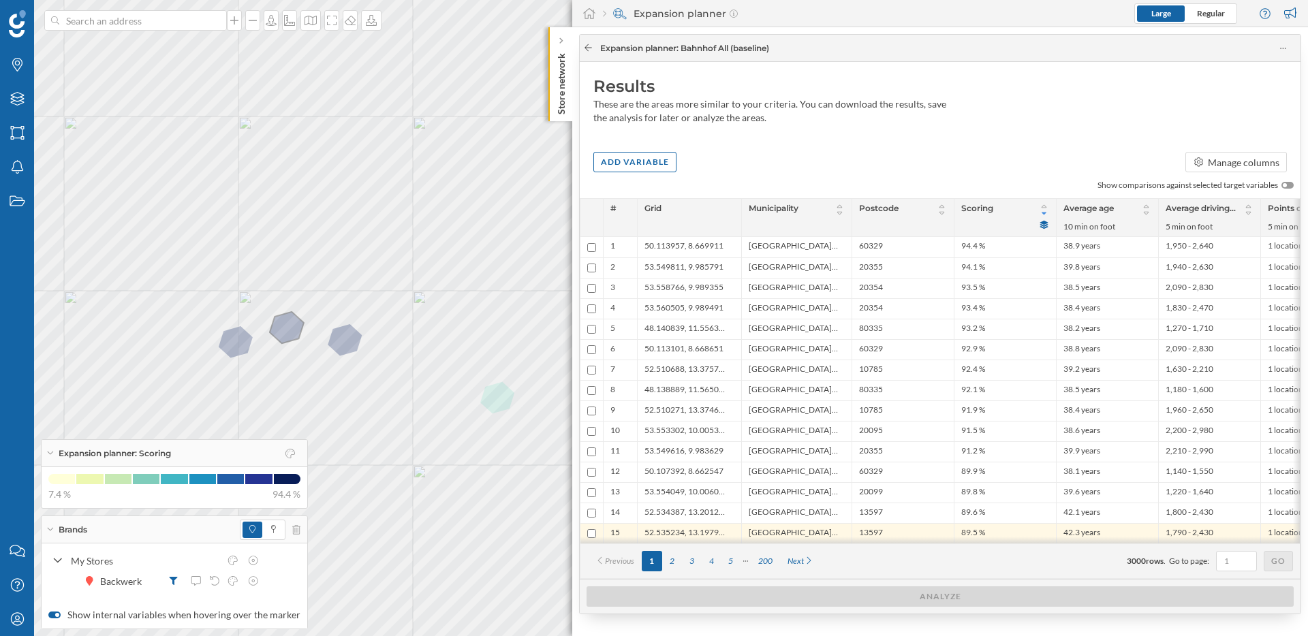
click at [585, 51] on icon at bounding box center [588, 48] width 10 height 8
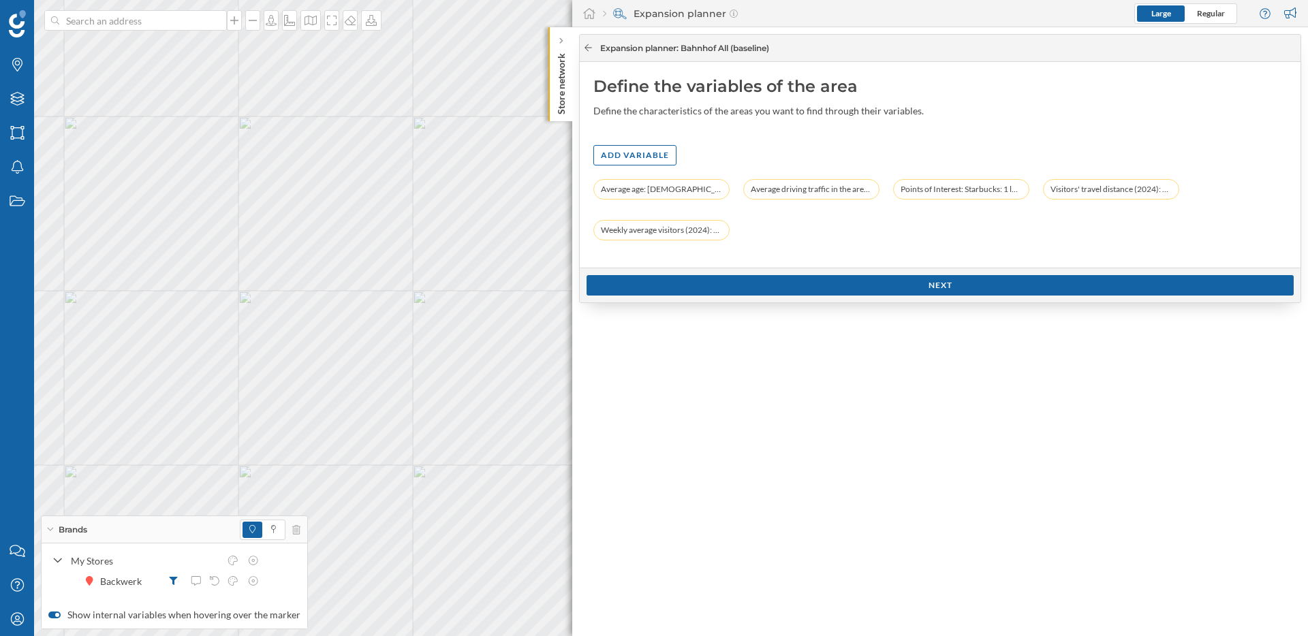
click at [587, 52] on div at bounding box center [588, 48] width 10 height 12
click at [587, 44] on icon at bounding box center [588, 48] width 10 height 8
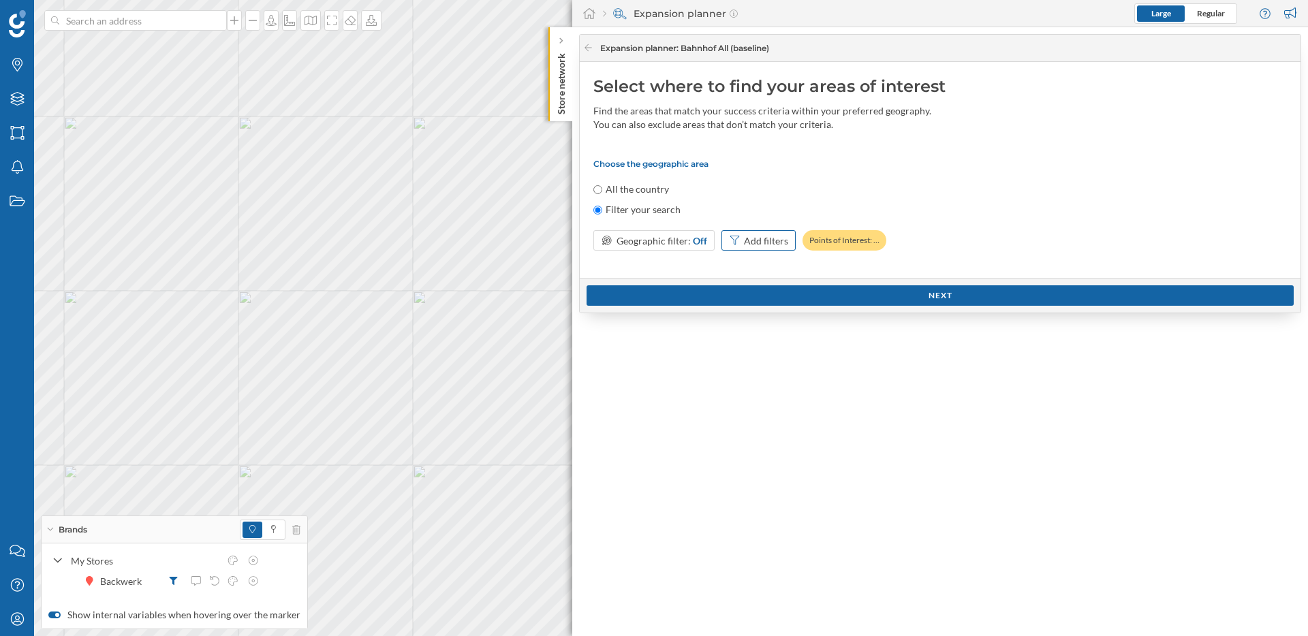
click at [759, 240] on div "Add filters" at bounding box center [766, 241] width 44 height 14
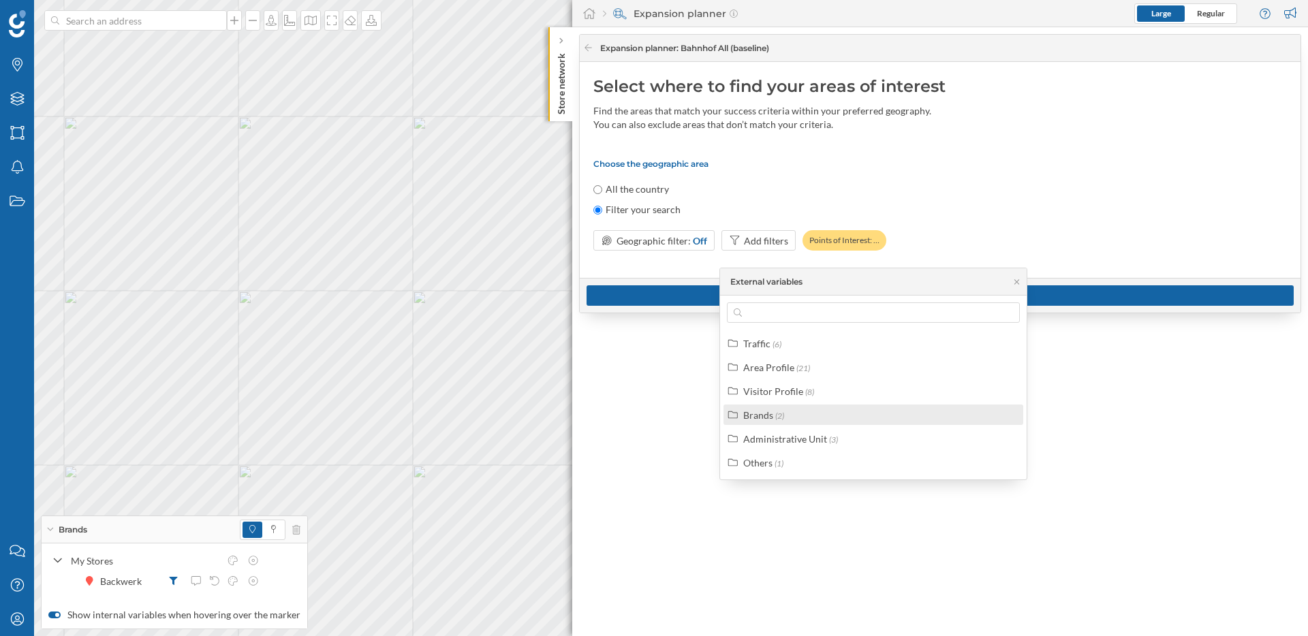
click at [772, 419] on label "Brands (2)" at bounding box center [763, 415] width 41 height 14
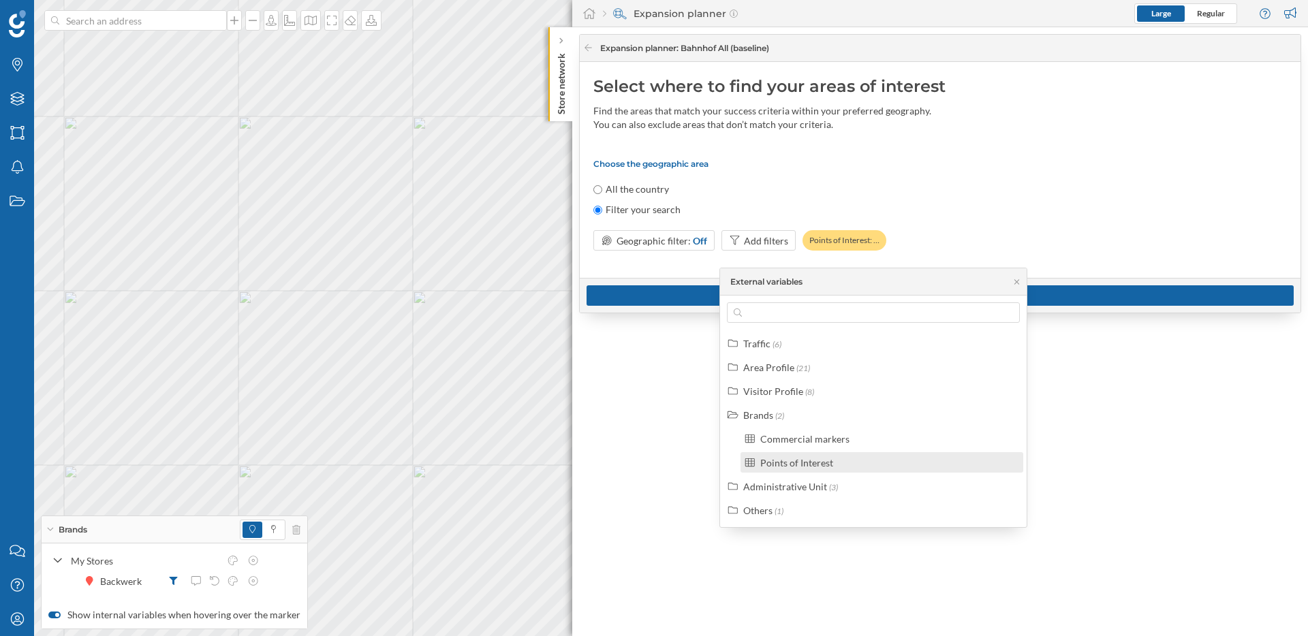
click at [804, 461] on div "Points of Interest" at bounding box center [796, 463] width 73 height 12
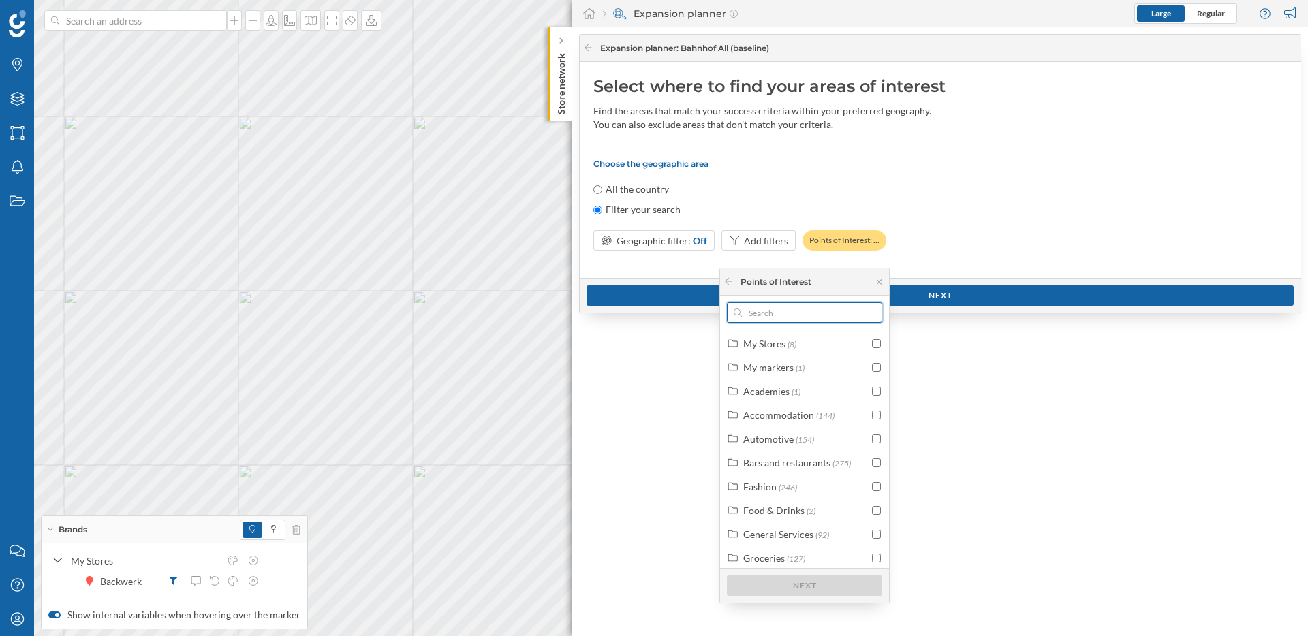
click at [790, 320] on input "text" at bounding box center [804, 312] width 125 height 20
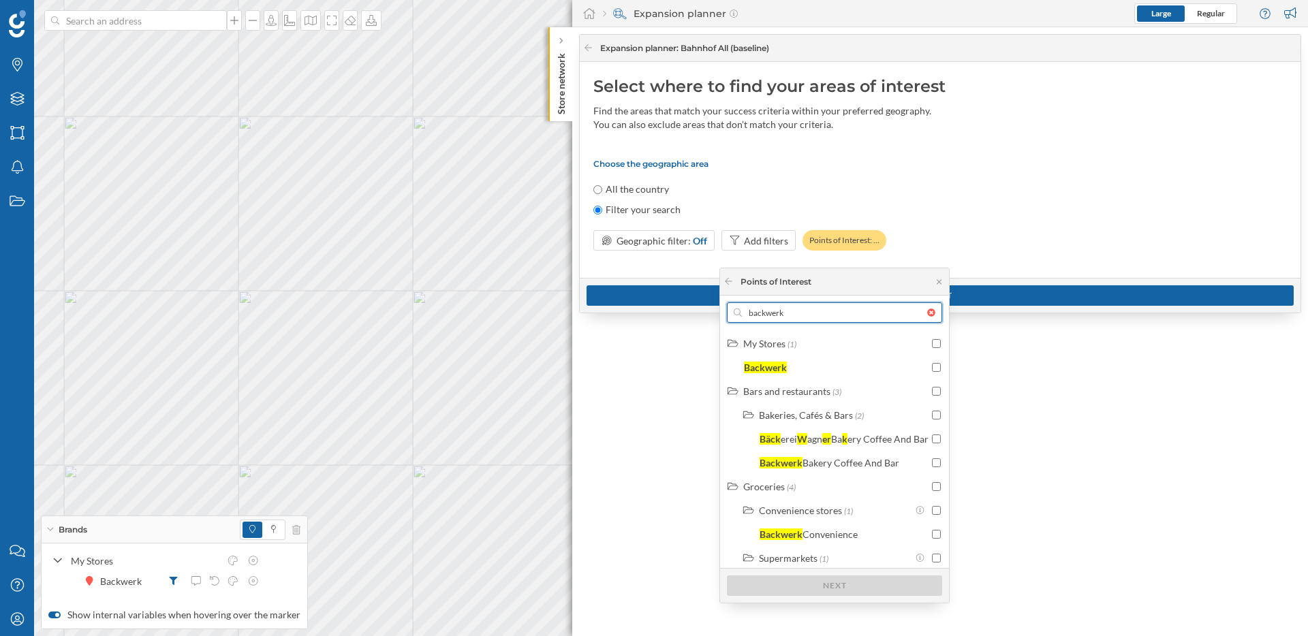
type input "backwerk"
click at [940, 462] on input "checkbox" at bounding box center [936, 463] width 9 height 9
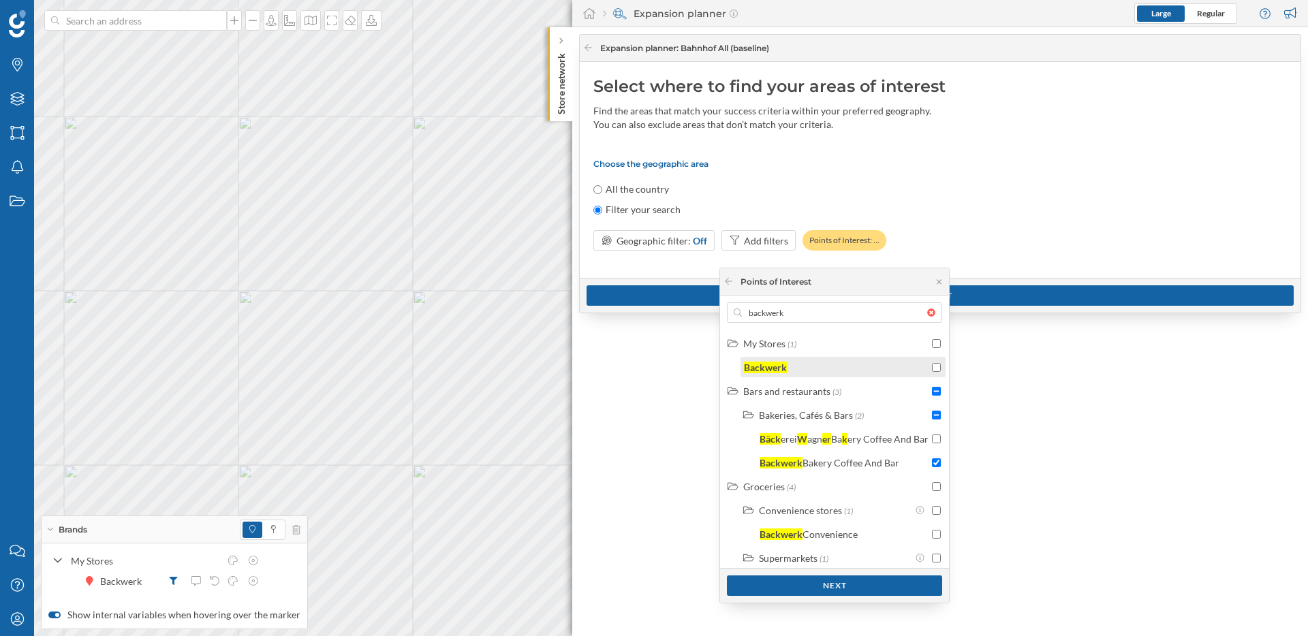
click at [940, 364] on input "checkbox" at bounding box center [936, 367] width 9 height 9
click at [841, 591] on div "Next" at bounding box center [834, 585] width 215 height 20
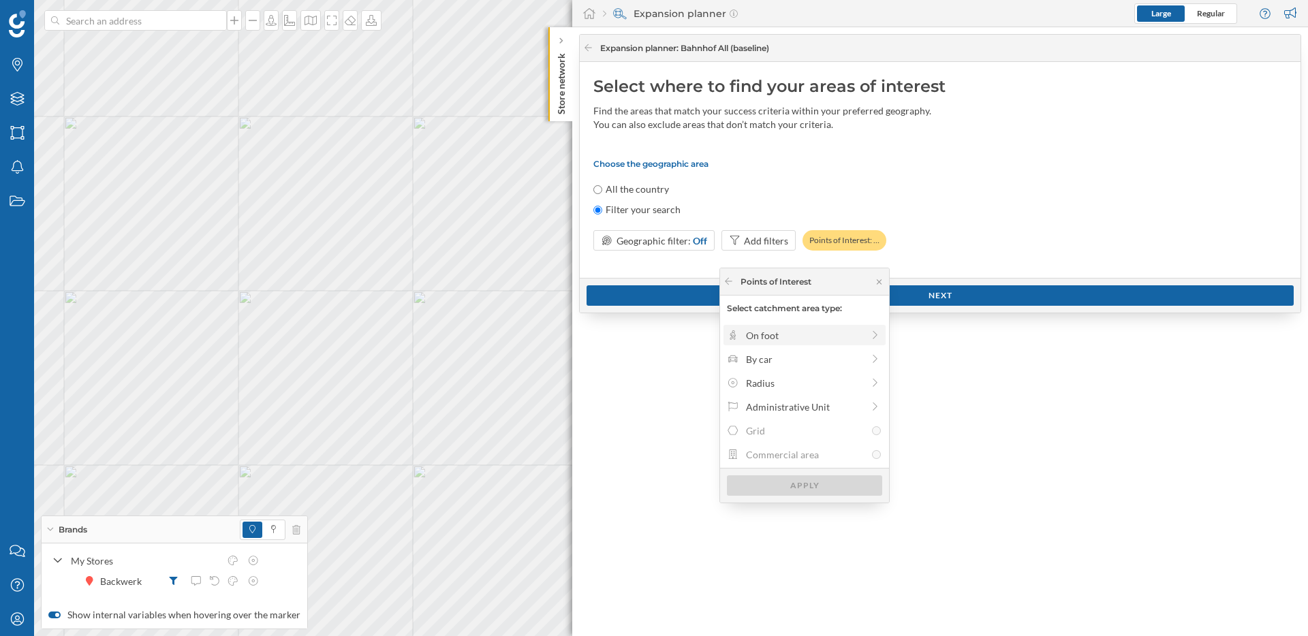
click at [820, 337] on div "On foot" at bounding box center [804, 335] width 117 height 14
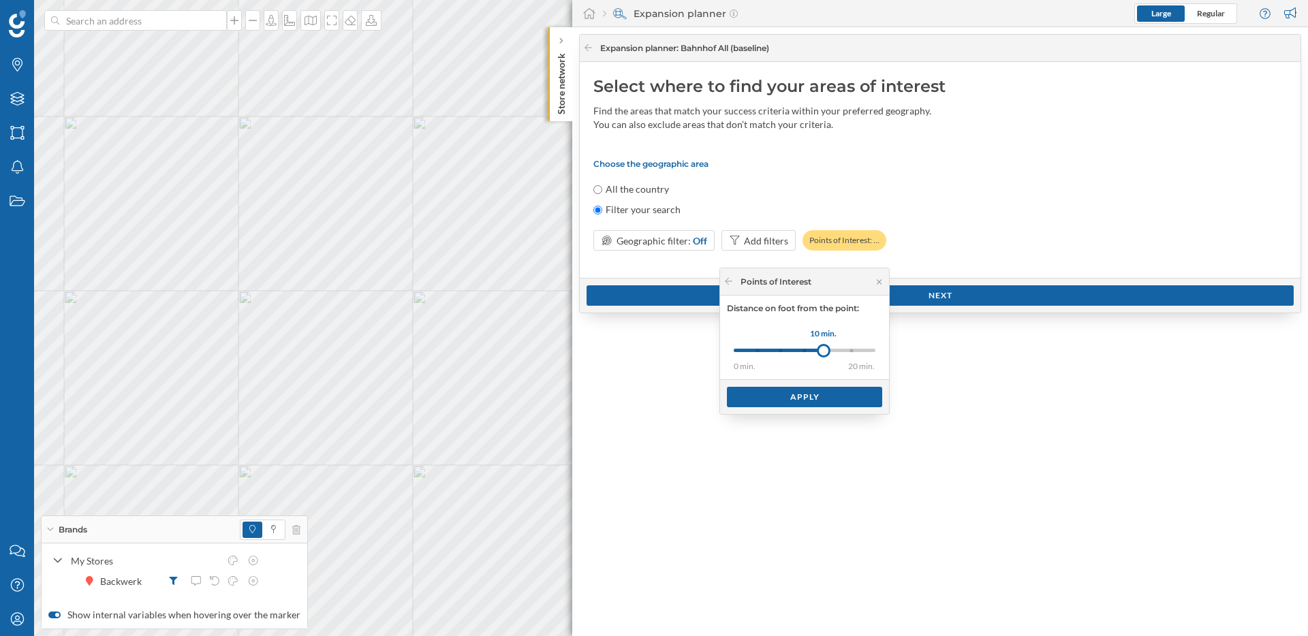
drag, startPoint x: 764, startPoint y: 347, endPoint x: 824, endPoint y: 345, distance: 60.0
click at [824, 345] on div at bounding box center [824, 351] width 14 height 14
click at [805, 401] on div "Apply" at bounding box center [804, 396] width 155 height 20
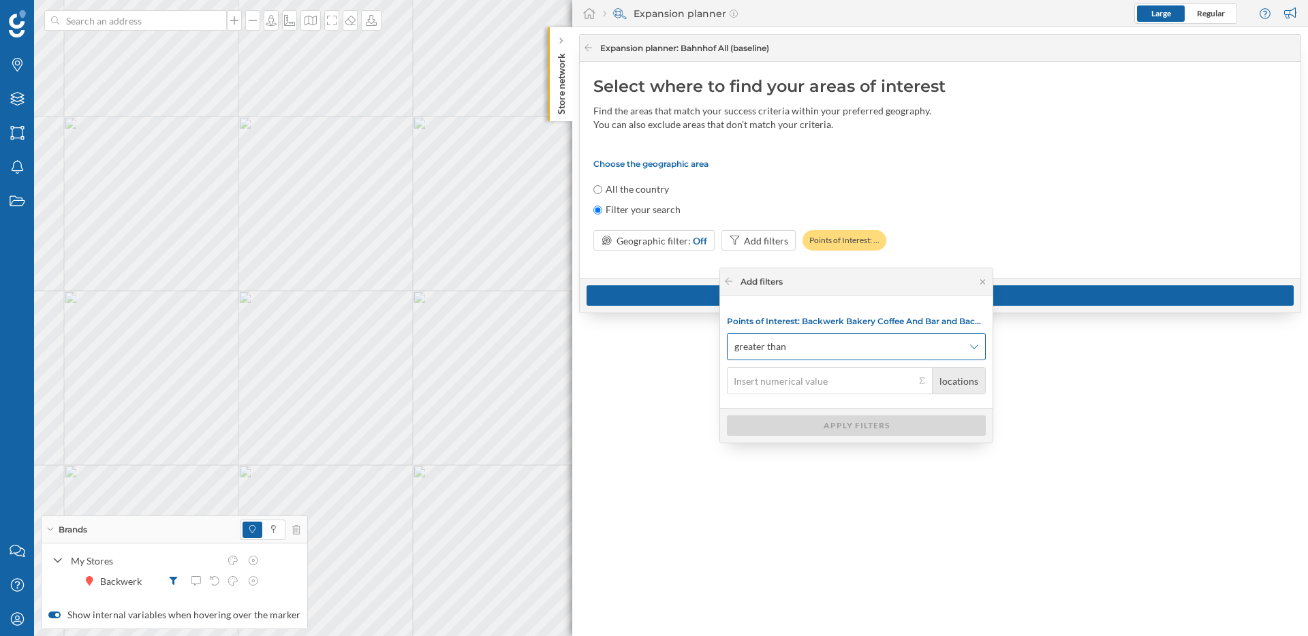
click at [830, 350] on span "greater than" at bounding box center [848, 347] width 229 height 14
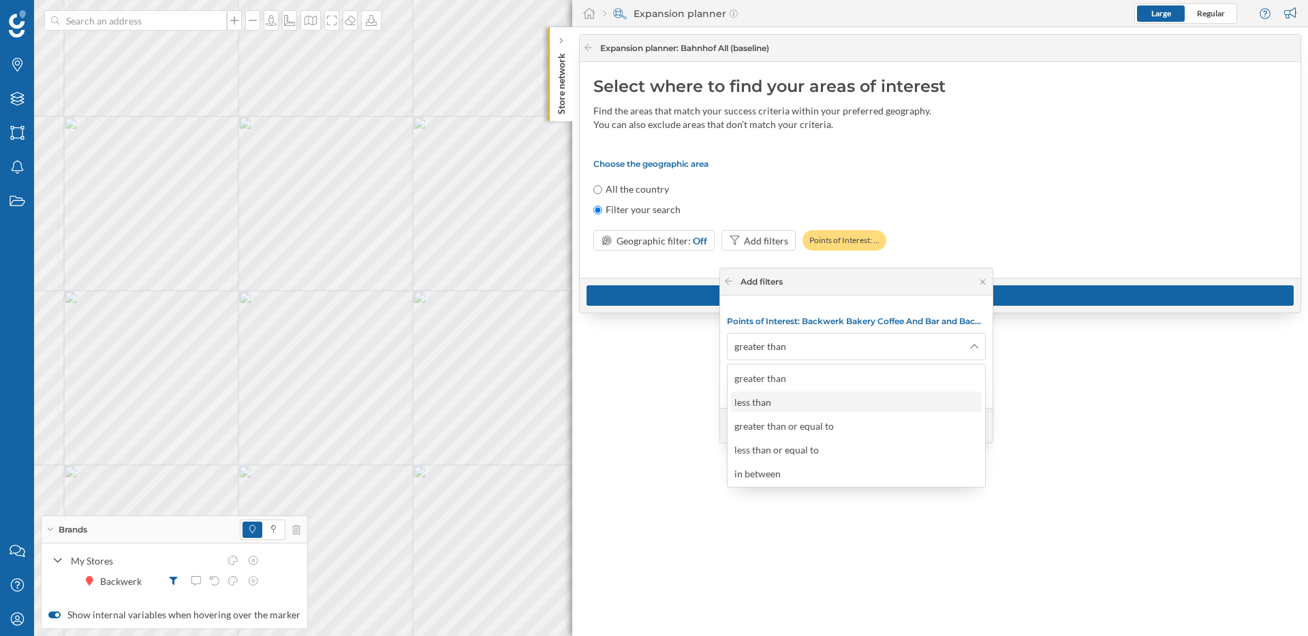
click at [822, 396] on div "less than" at bounding box center [855, 402] width 243 height 14
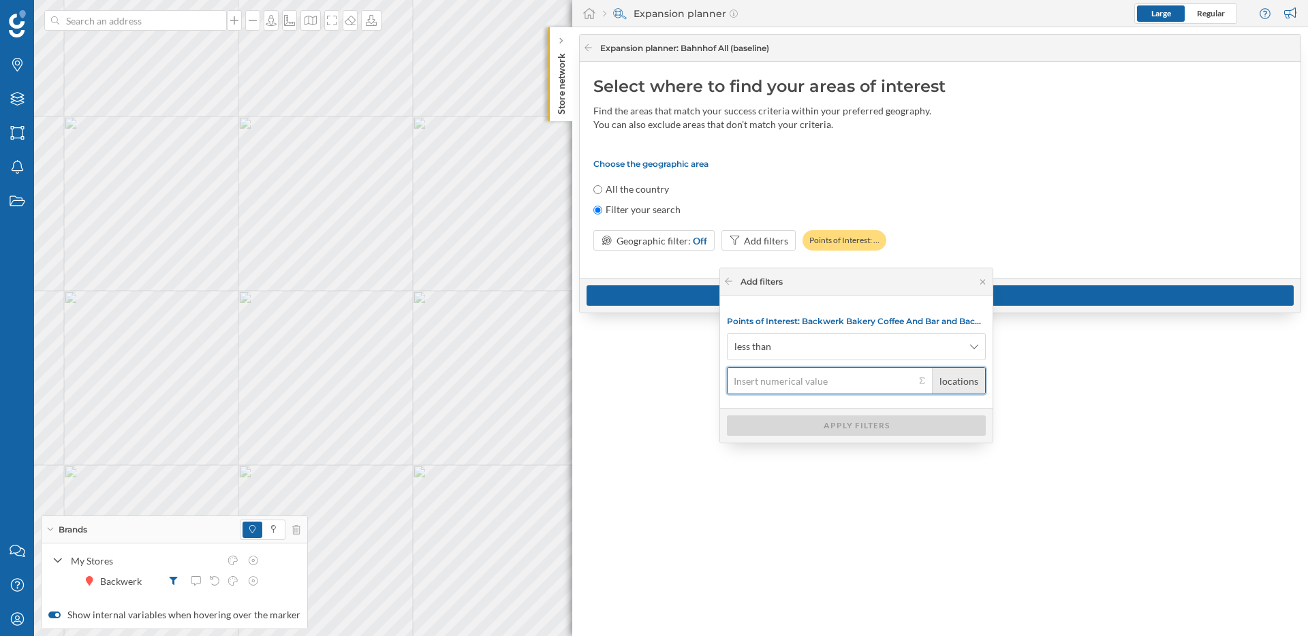
click at [803, 383] on input "locations" at bounding box center [821, 380] width 188 height 27
type input "1"
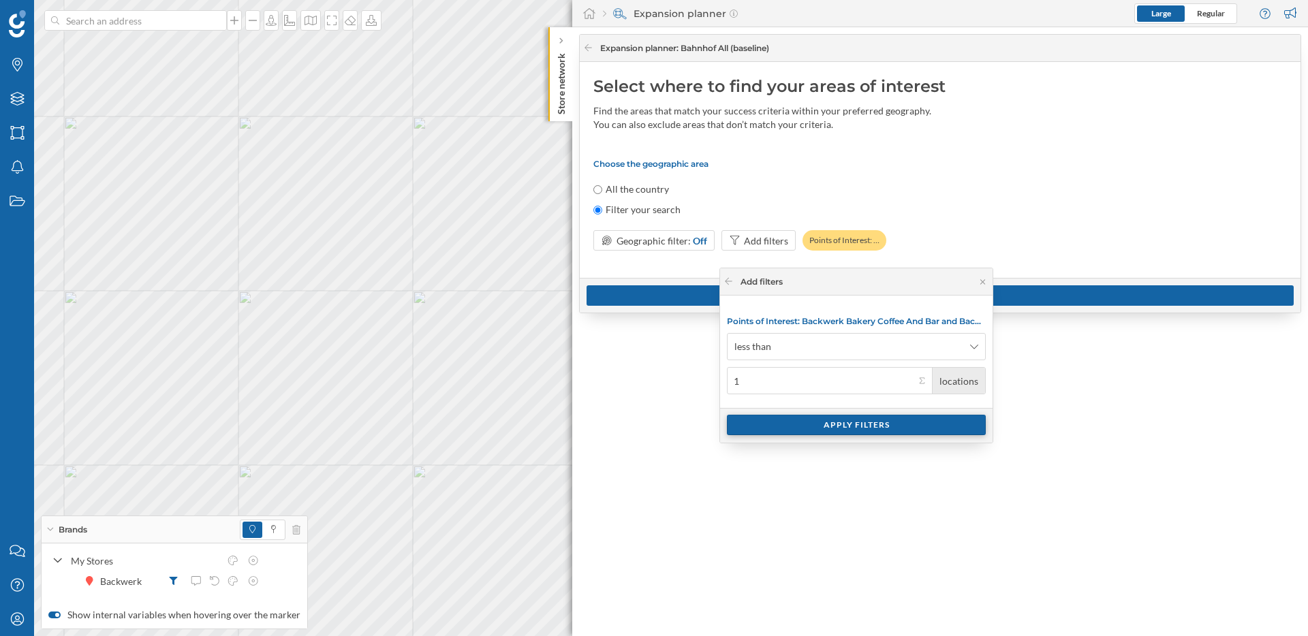
click at [868, 428] on div "Apply filters" at bounding box center [856, 425] width 259 height 20
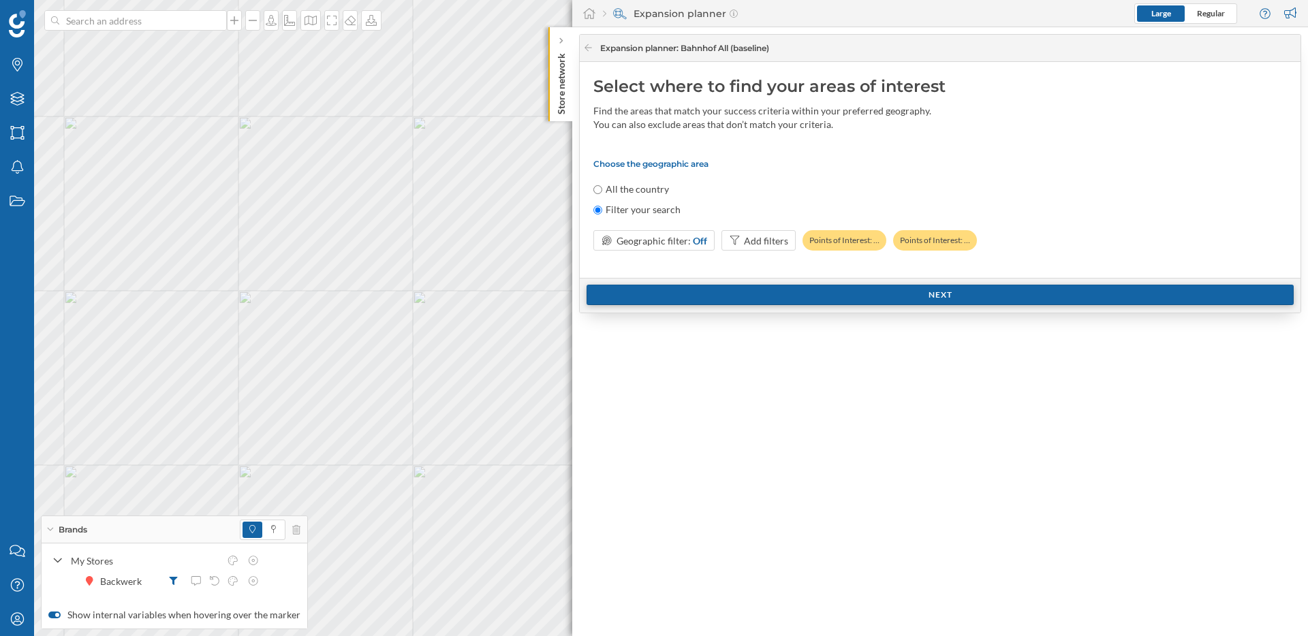
click at [880, 297] on div "Next" at bounding box center [940, 295] width 707 height 20
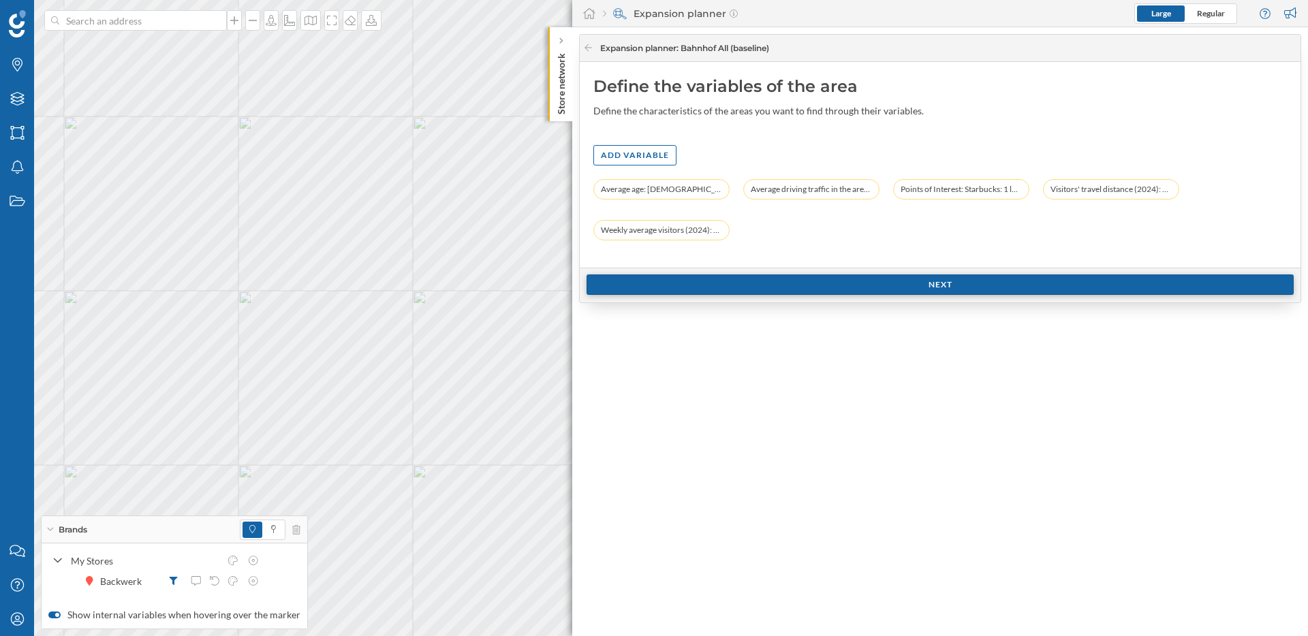
click at [924, 285] on div "Next" at bounding box center [940, 285] width 707 height 20
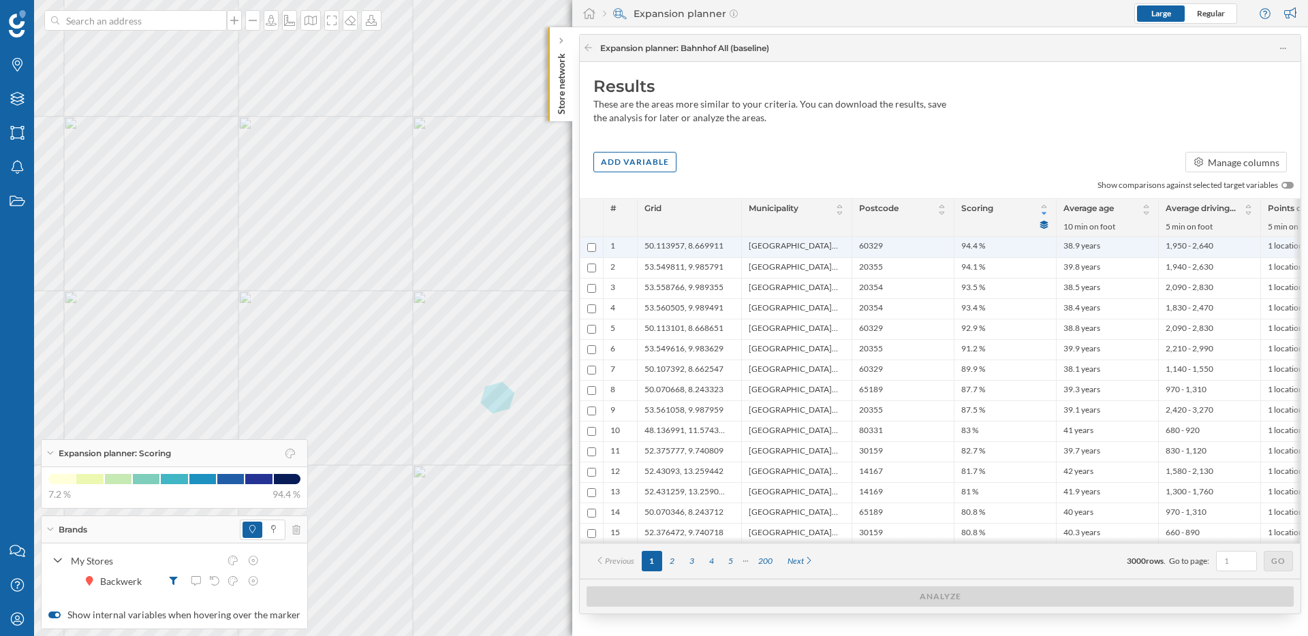
click at [680, 244] on span "50.113957, 8.669911" at bounding box center [684, 247] width 79 height 14
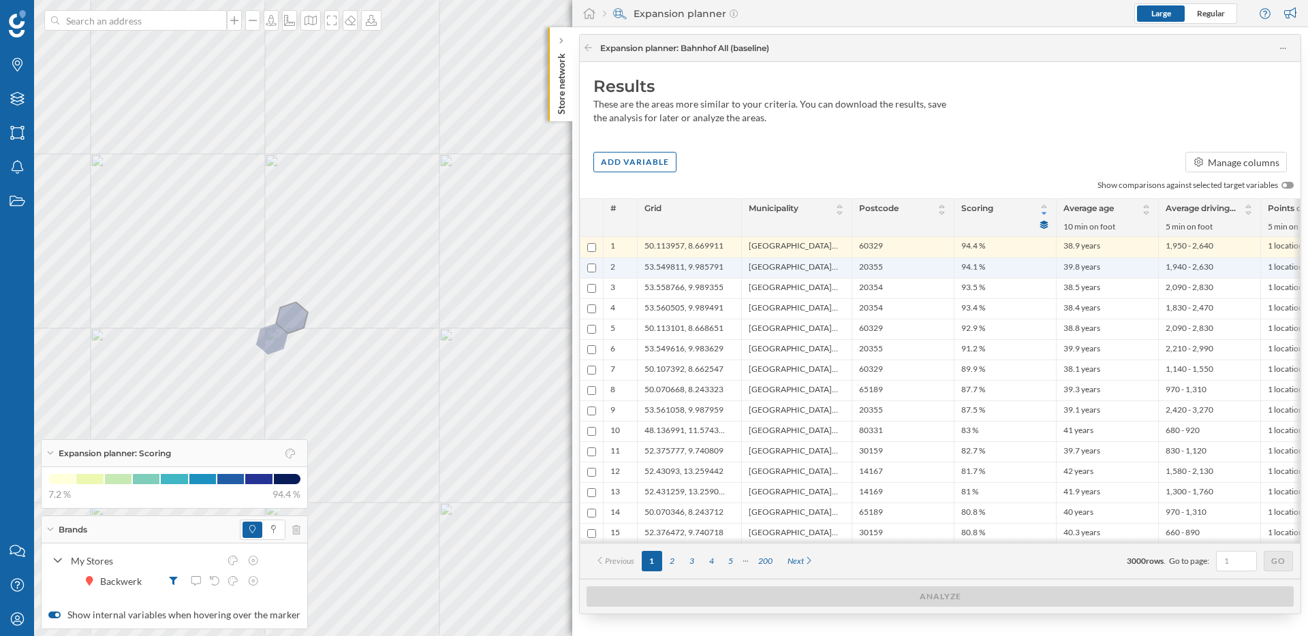
click at [679, 270] on span "53.549811, 9.985791" at bounding box center [684, 268] width 79 height 13
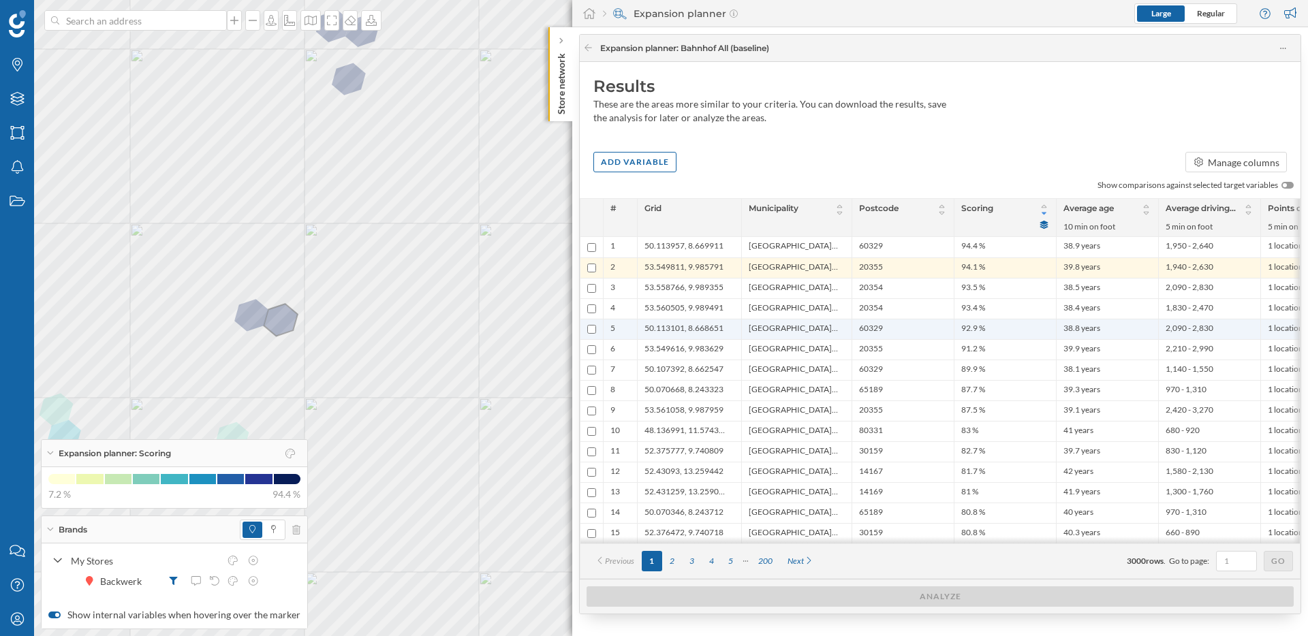
click at [686, 334] on span "50.113101, 8.668651" at bounding box center [684, 329] width 79 height 13
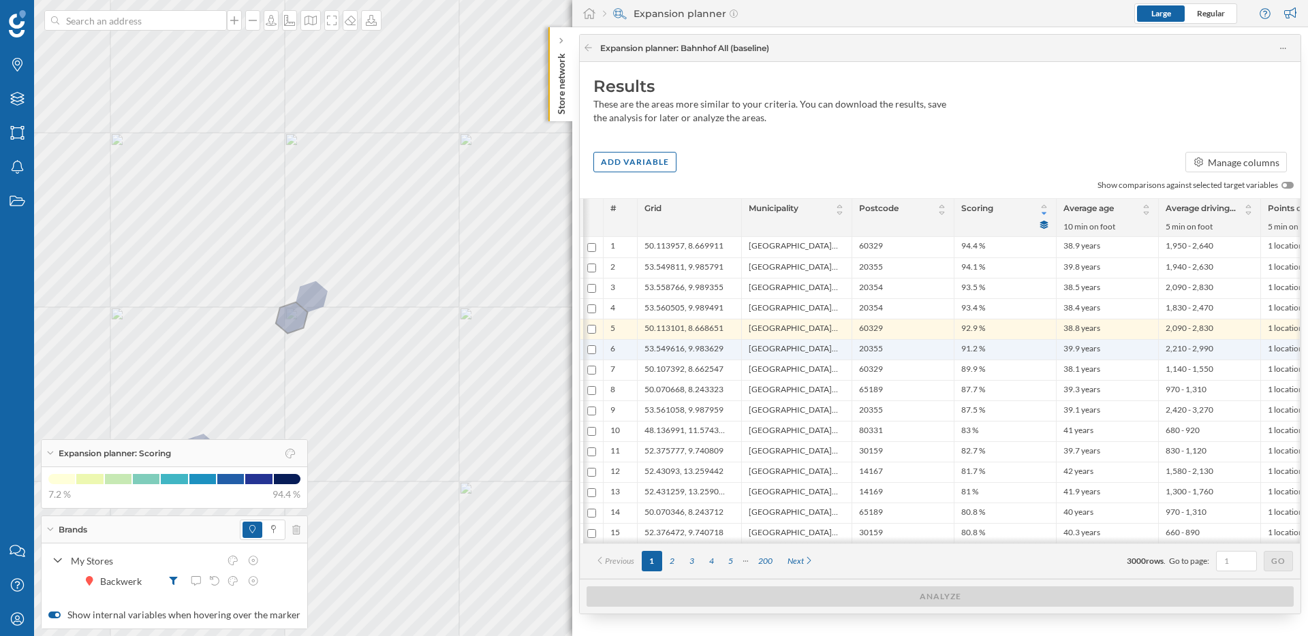
scroll to position [0, 3]
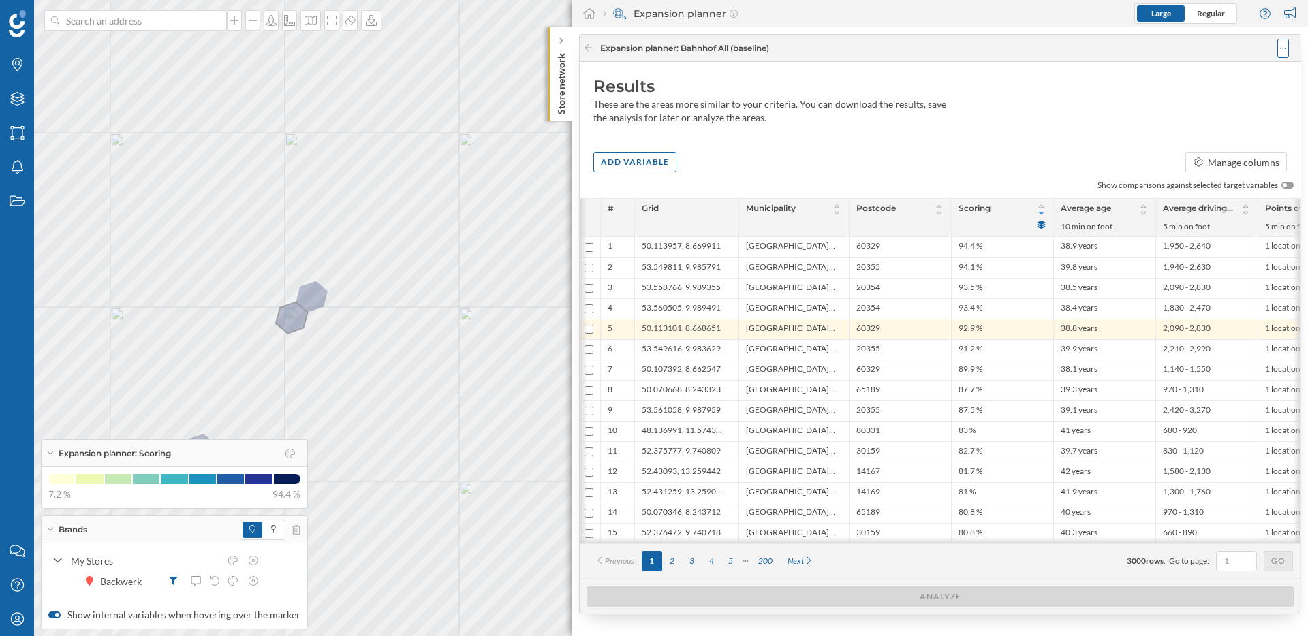
click at [1286, 44] on icon at bounding box center [1283, 49] width 6 height 10
click at [1213, 100] on div "Save analysis" at bounding box center [1242, 103] width 77 height 14
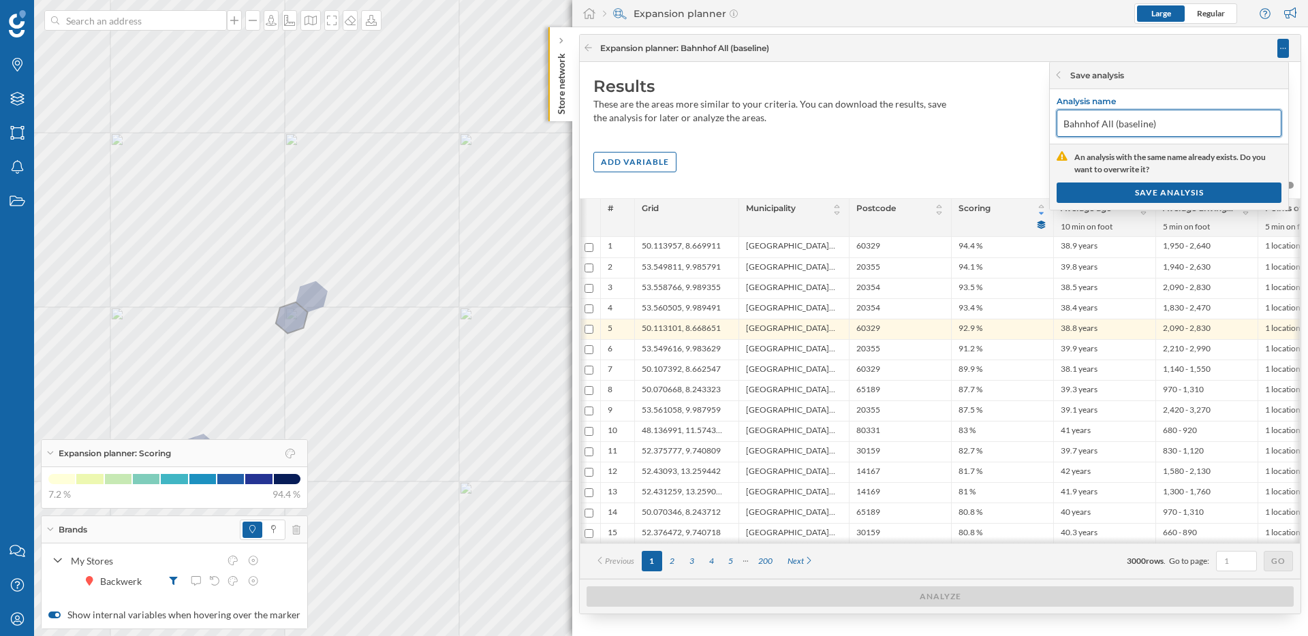
click at [1106, 125] on input "Bahnhof All (baseline)" at bounding box center [1169, 123] width 225 height 27
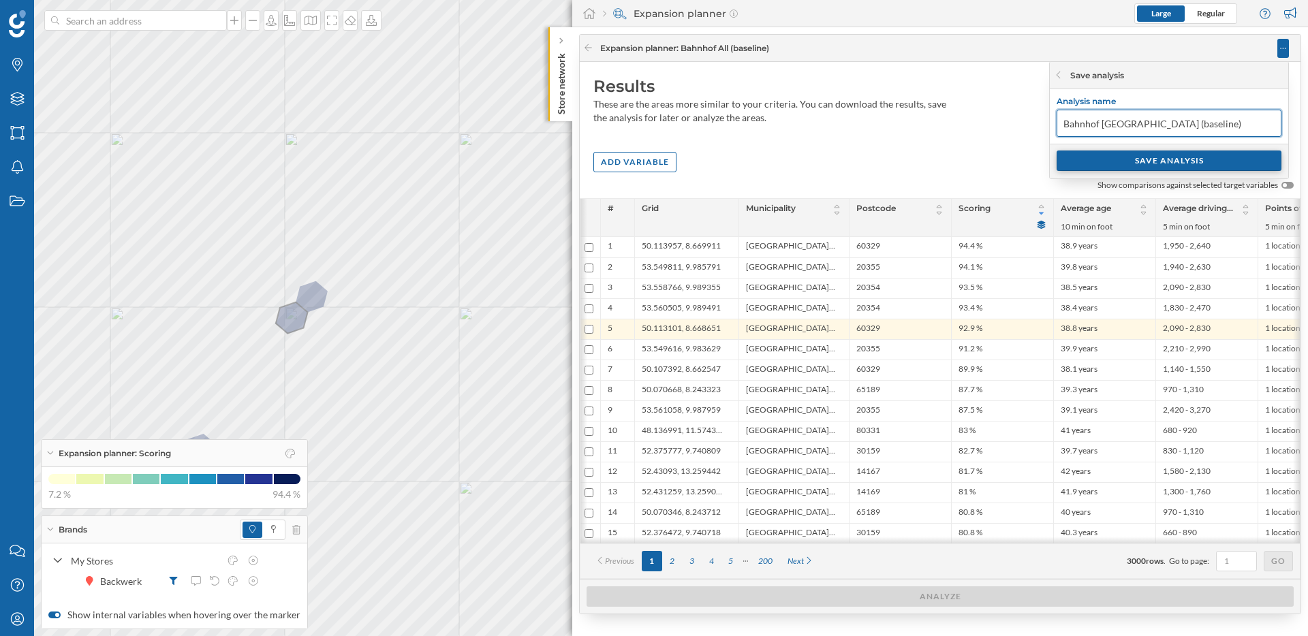
type input "Bahnhof White Spot (baseline)"
click at [1181, 157] on div "SAVE ANALYSIS" at bounding box center [1169, 161] width 225 height 20
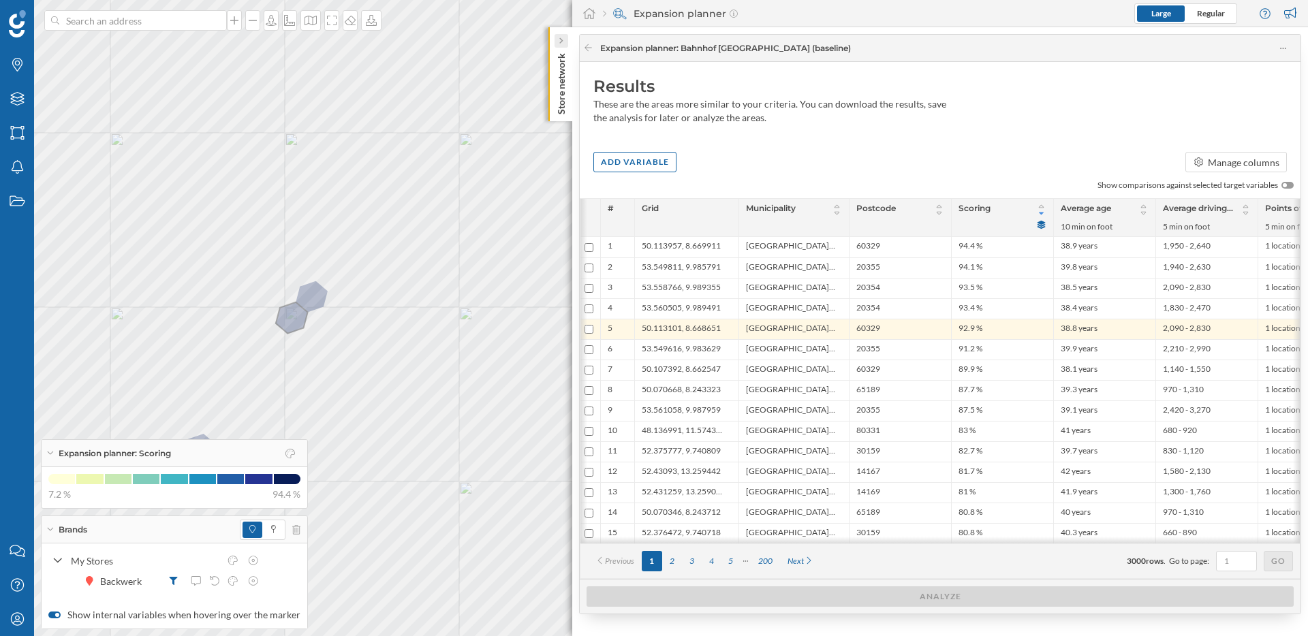
click at [563, 39] on icon at bounding box center [561, 40] width 4 height 7
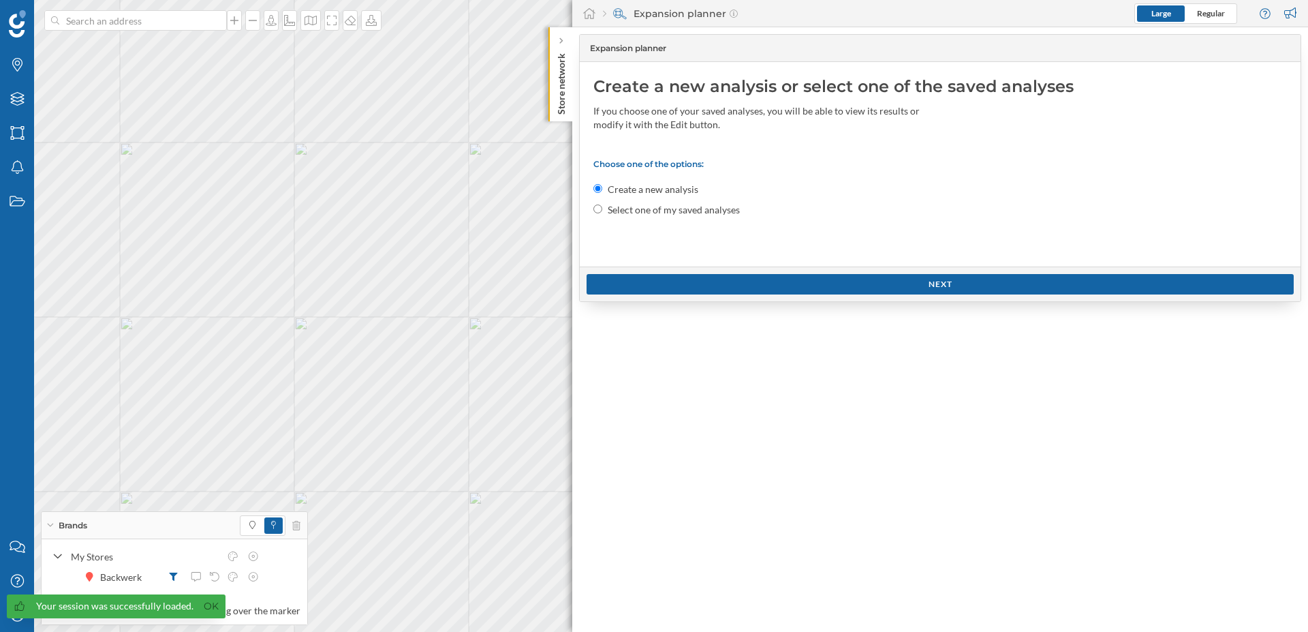
click at [672, 209] on label "Select one of my saved analyses" at bounding box center [674, 210] width 132 height 14
click at [602, 209] on input "Select one of my saved analyses" at bounding box center [597, 208] width 9 height 9
radio input "true"
radio input "false"
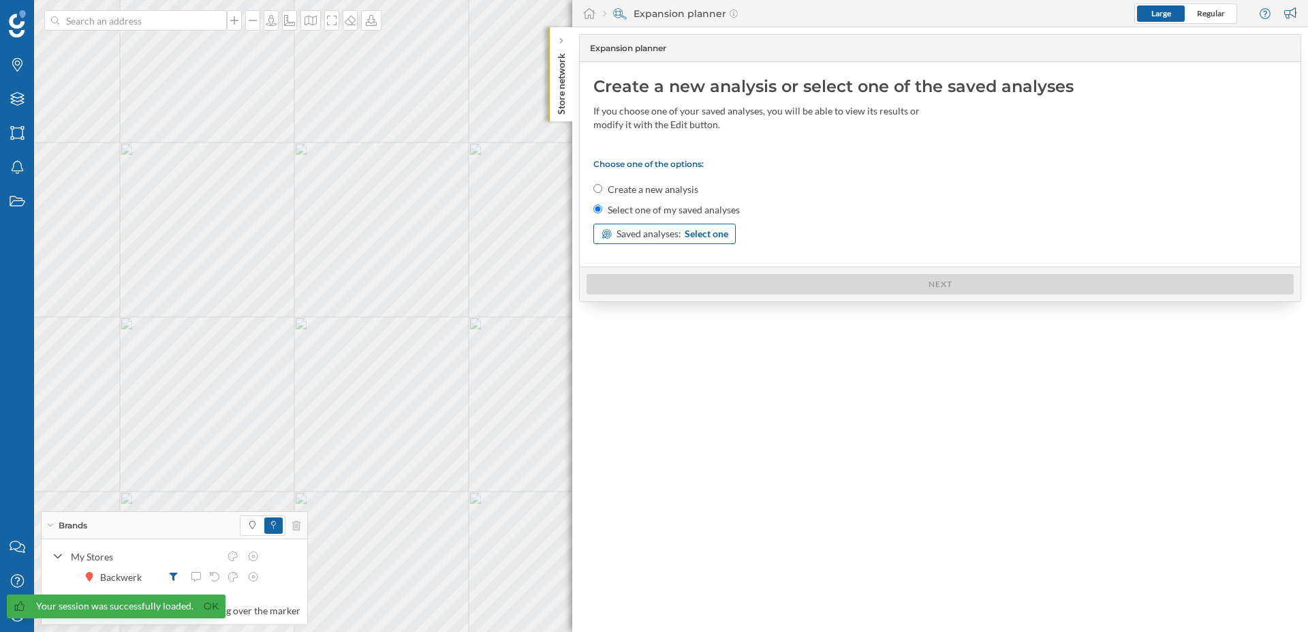
click at [698, 231] on span "Select one" at bounding box center [707, 234] width 44 height 14
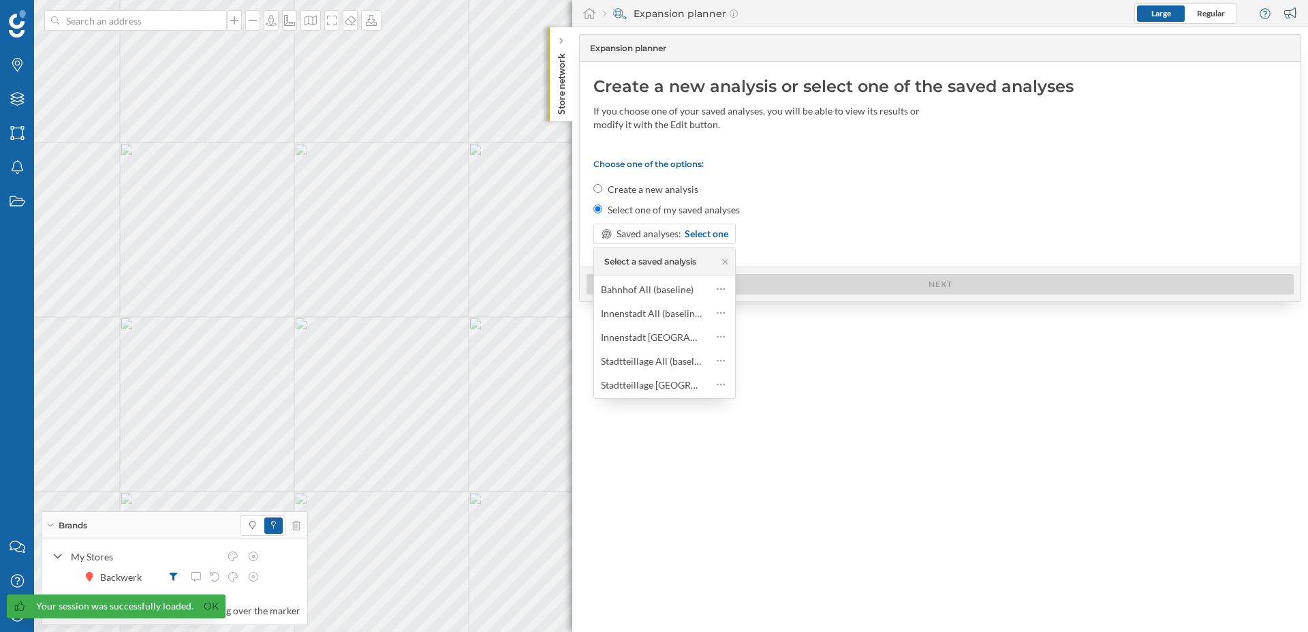
click at [642, 286] on div "Bahnhof All (baseline)" at bounding box center [647, 289] width 93 height 12
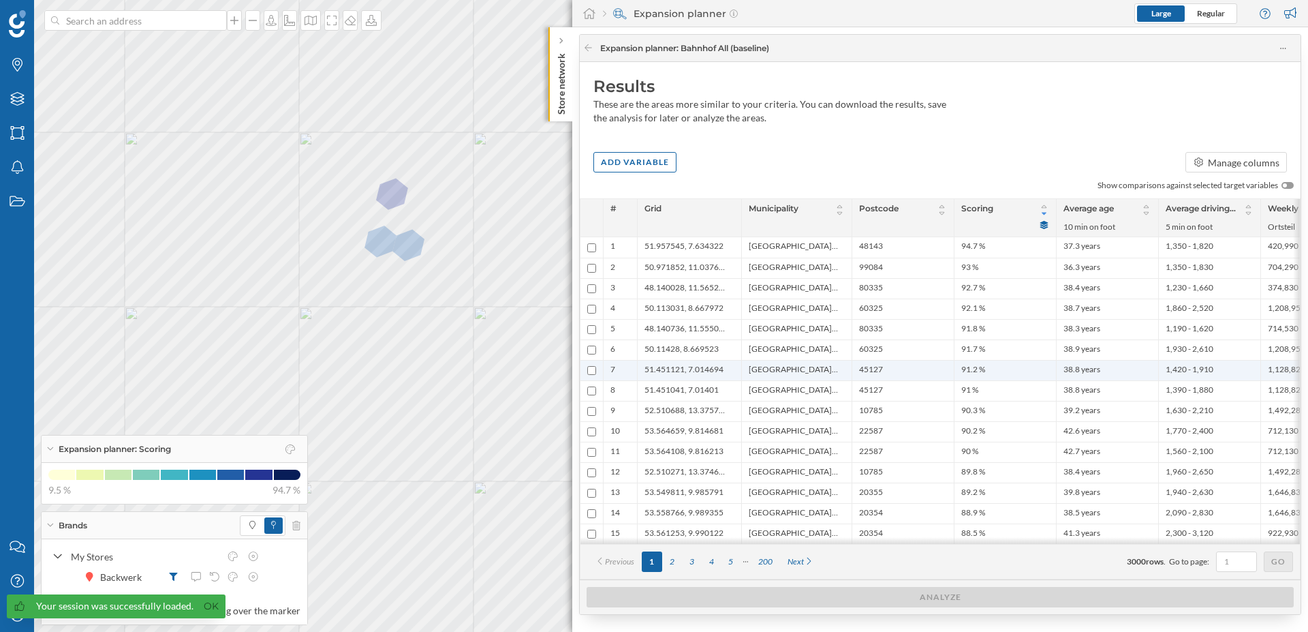
click at [779, 366] on span "Essen, Stadt" at bounding box center [793, 370] width 89 height 13
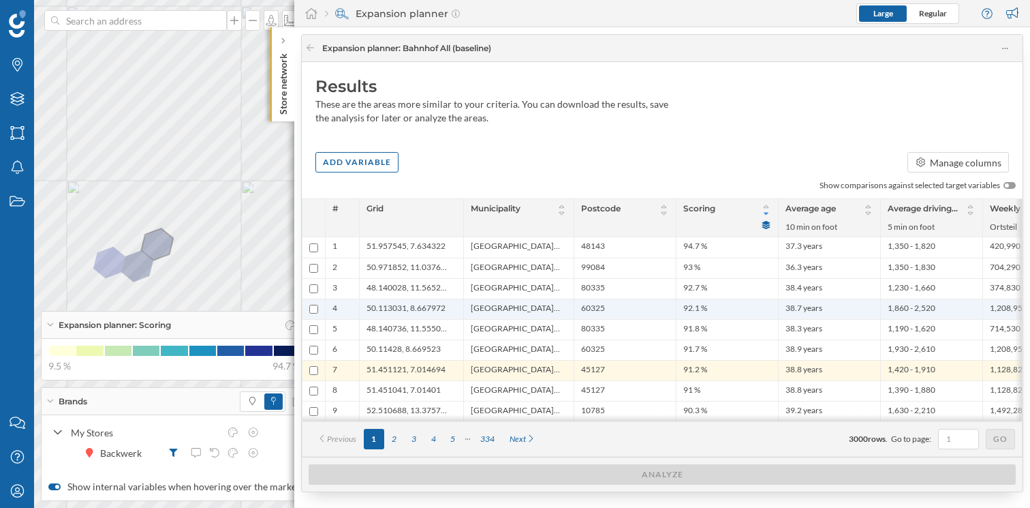
click at [394, 308] on span "50.113031, 8.667972" at bounding box center [406, 308] width 79 height 13
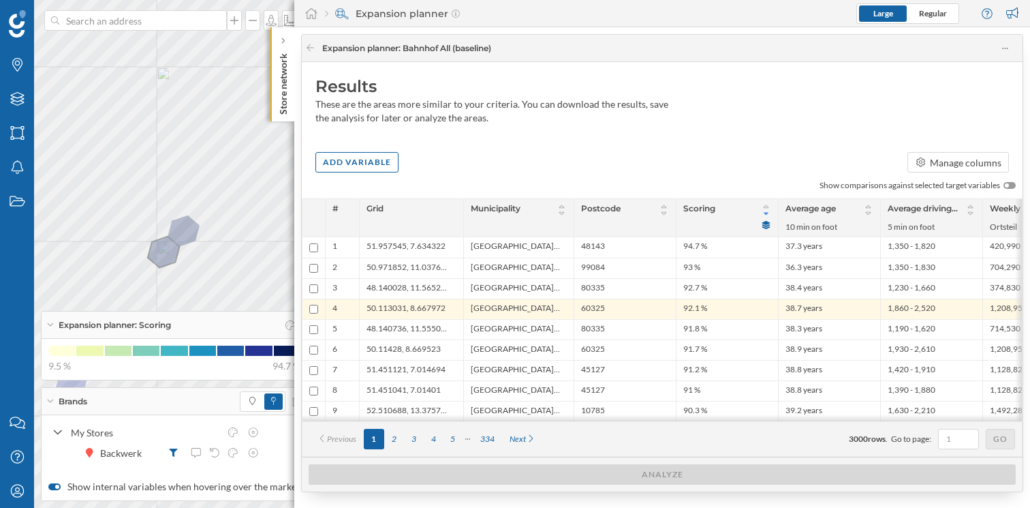
click at [737, 141] on div "Results These are the areas more similar to your criteria. You can download the…" at bounding box center [662, 103] width 721 height 83
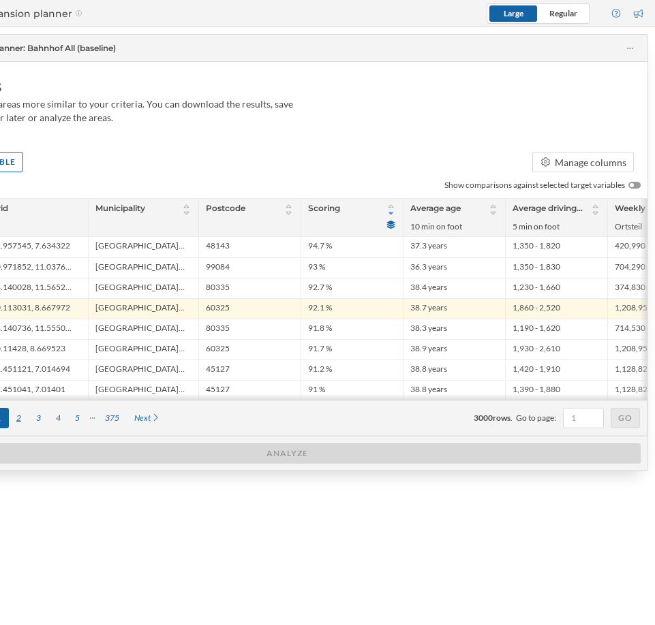
click at [23, 422] on div "2" at bounding box center [19, 418] width 20 height 20
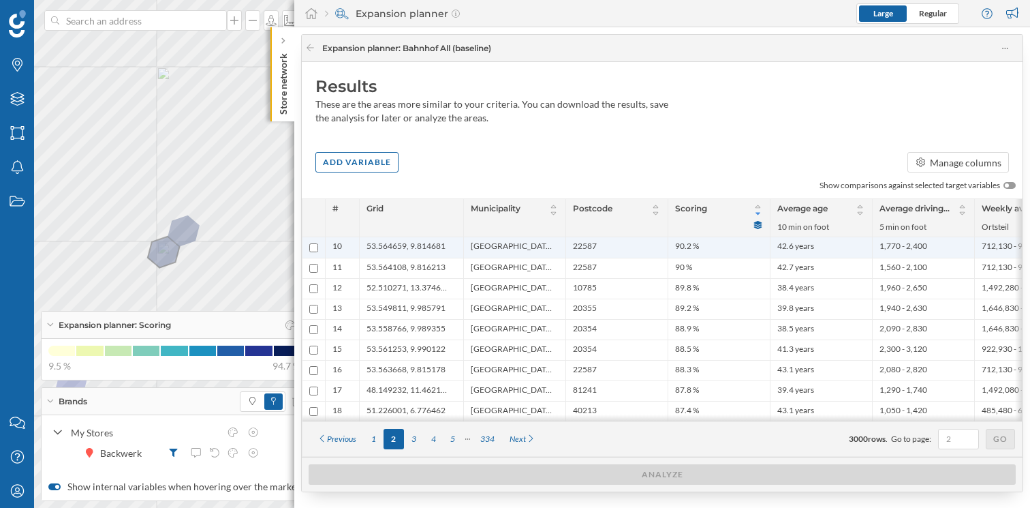
click at [420, 249] on span "53.564659, 9.814681" at bounding box center [406, 247] width 79 height 14
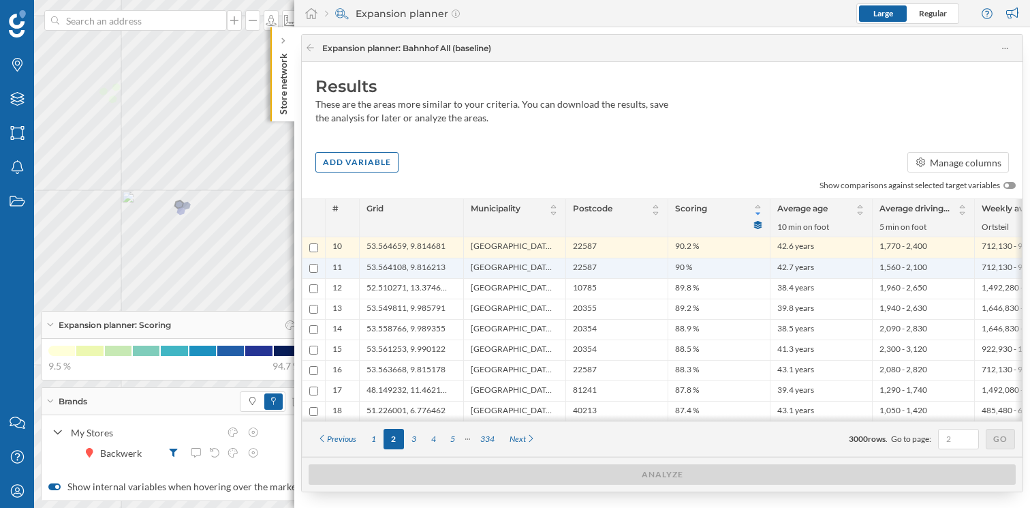
click at [397, 270] on span "53.564108, 9.816213" at bounding box center [406, 268] width 79 height 13
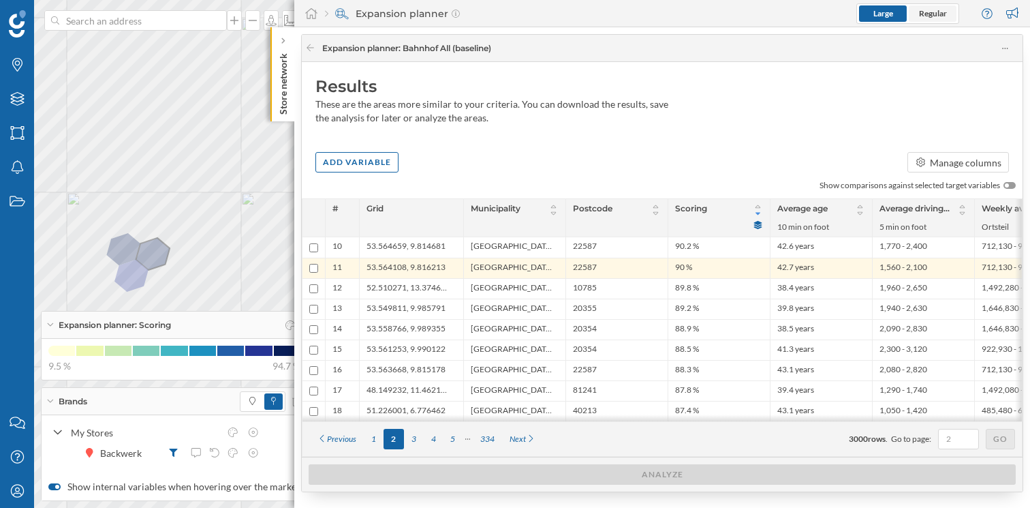
click at [935, 19] on span "Regular" at bounding box center [933, 13] width 48 height 16
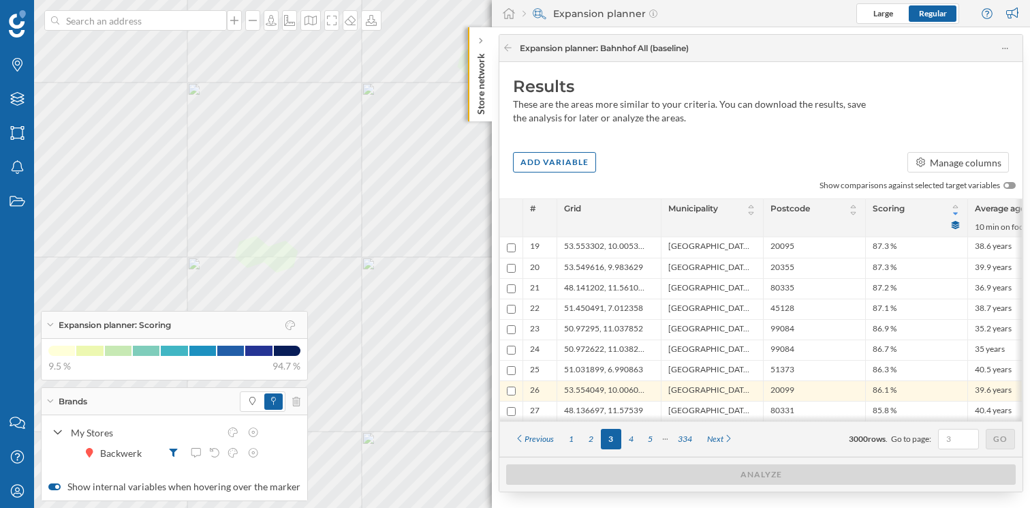
click at [8, 259] on div "Brands Layers Areas Notifications States Contact us Help Center My Profile Expa…" at bounding box center [515, 254] width 1030 height 508
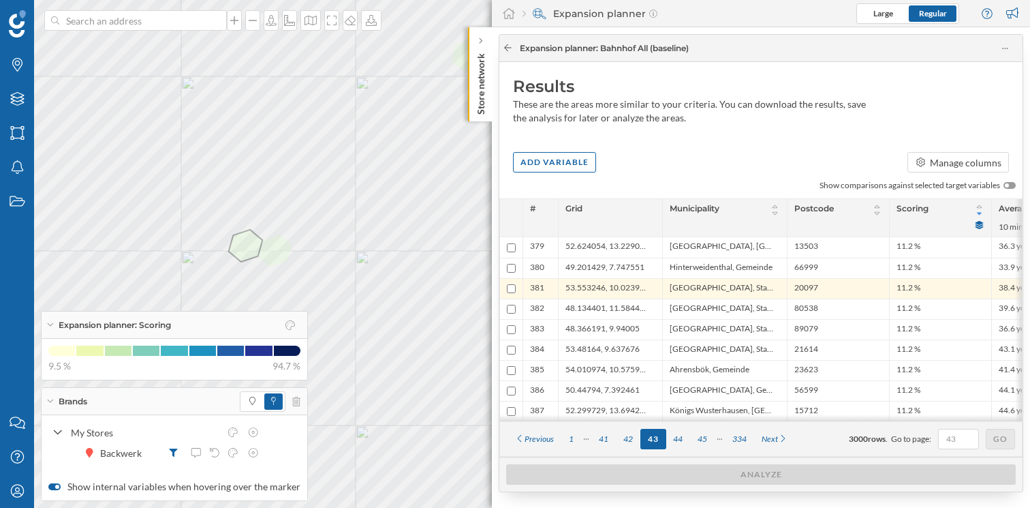
click at [506, 49] on icon at bounding box center [507, 47] width 7 height 7
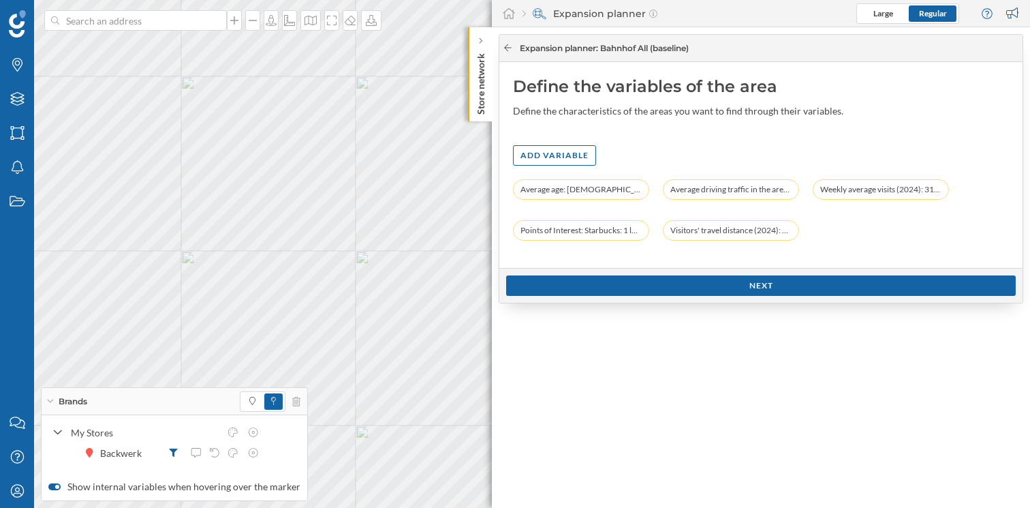
click at [512, 44] on icon at bounding box center [508, 48] width 10 height 8
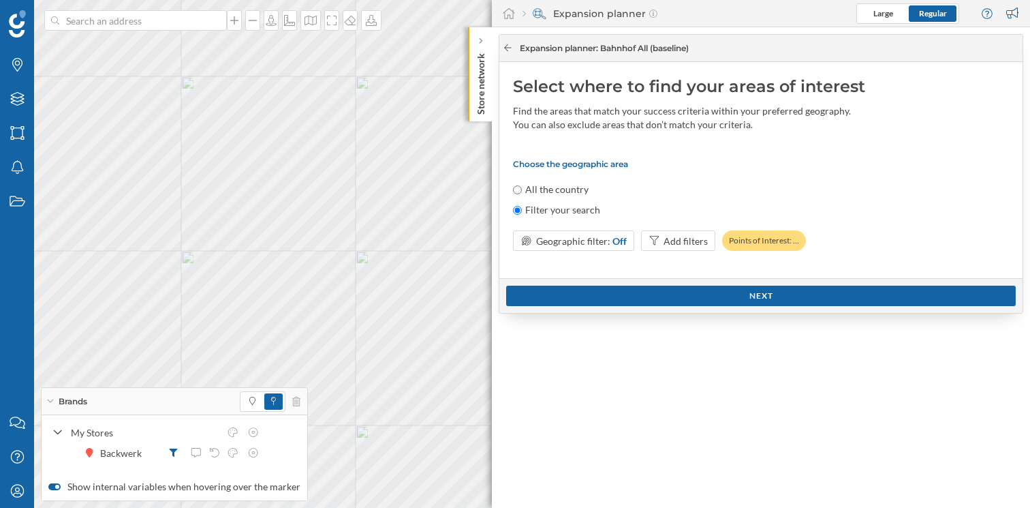
click at [512, 44] on icon at bounding box center [508, 48] width 10 height 8
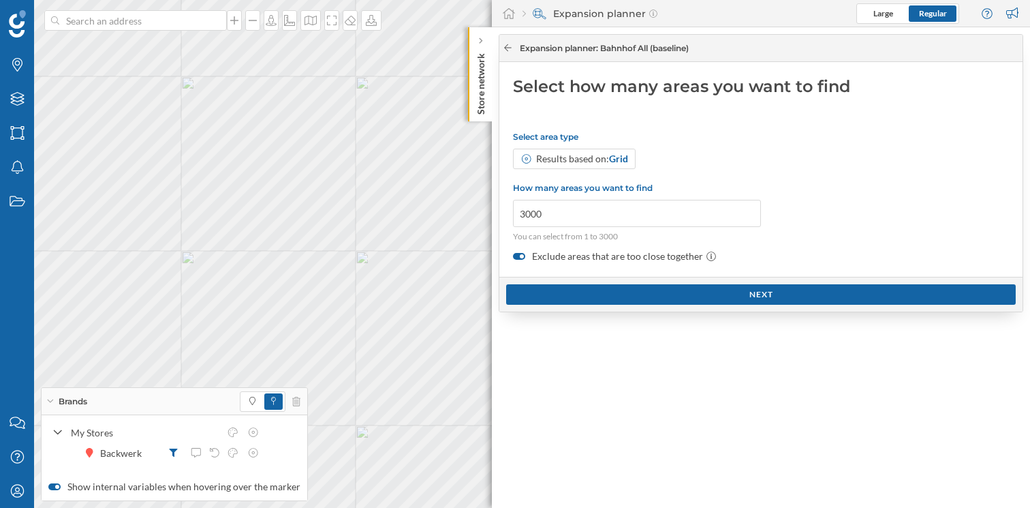
click at [512, 44] on icon at bounding box center [508, 48] width 10 height 8
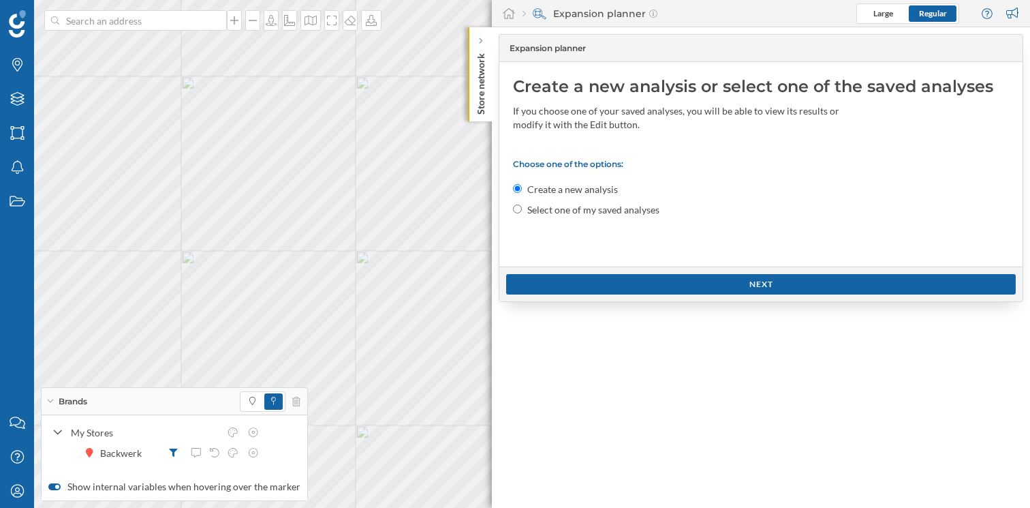
click at [642, 208] on label "Select one of my saved analyses" at bounding box center [593, 210] width 132 height 14
click at [522, 208] on input "Select one of my saved analyses" at bounding box center [517, 208] width 9 height 9
radio input "true"
radio input "false"
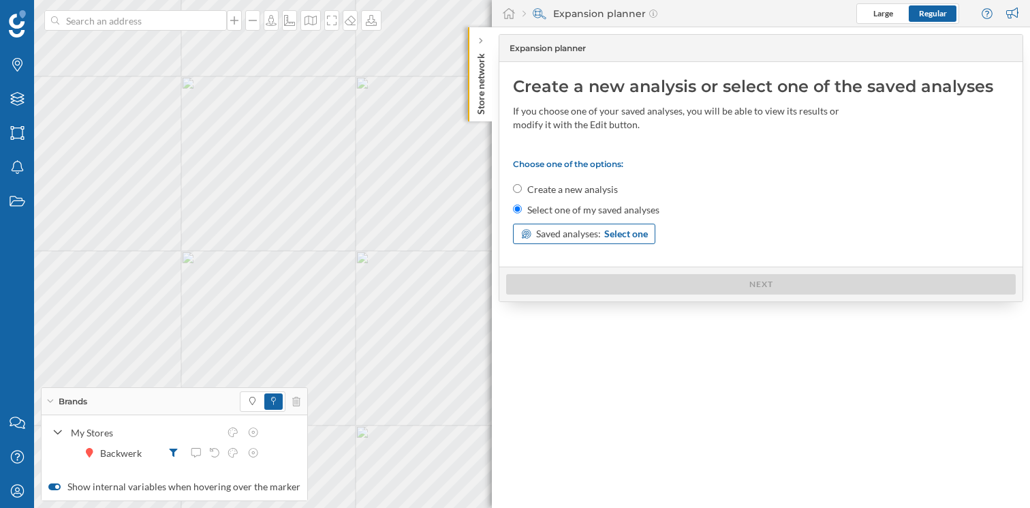
click at [635, 230] on span "Select one" at bounding box center [626, 234] width 44 height 14
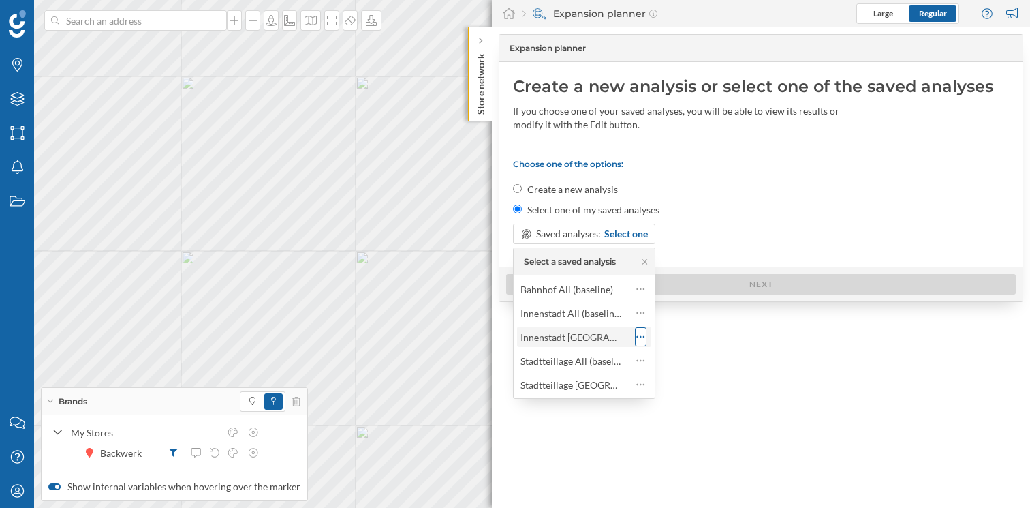
click at [645, 339] on icon at bounding box center [640, 337] width 9 height 14
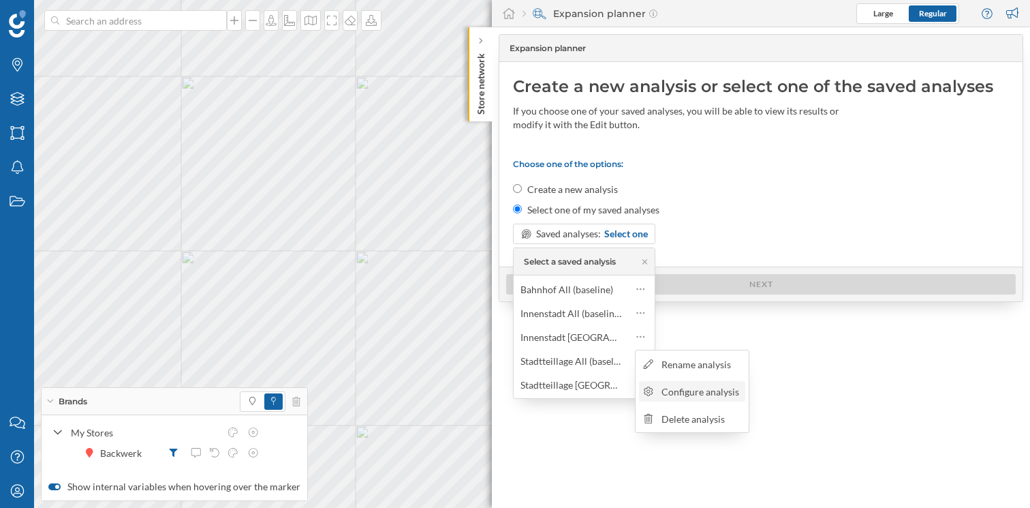
click at [675, 398] on div "Configure analysis" at bounding box center [692, 391] width 106 height 20
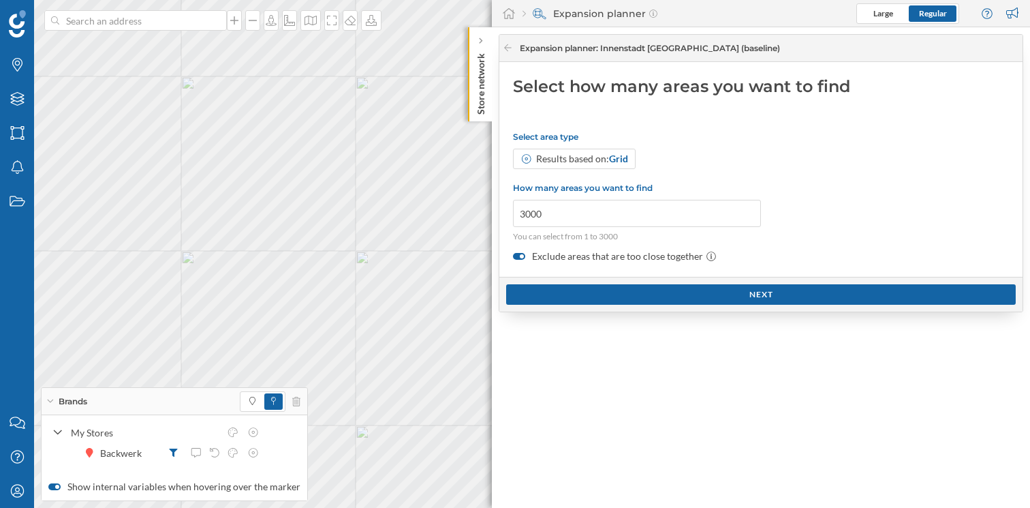
click at [705, 304] on div "Next" at bounding box center [760, 294] width 523 height 35
click at [714, 299] on div "Next" at bounding box center [761, 293] width 510 height 20
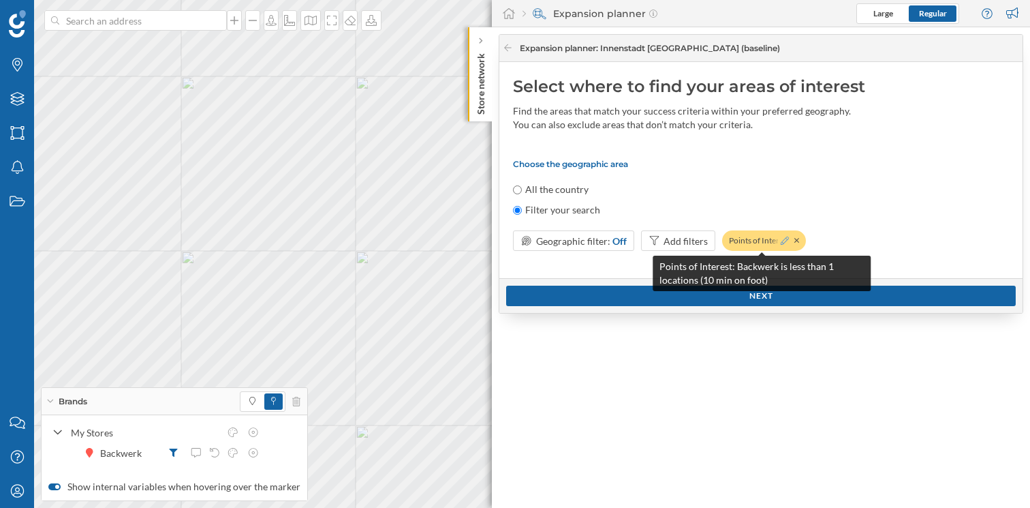
click at [782, 242] on icon at bounding box center [785, 240] width 8 height 8
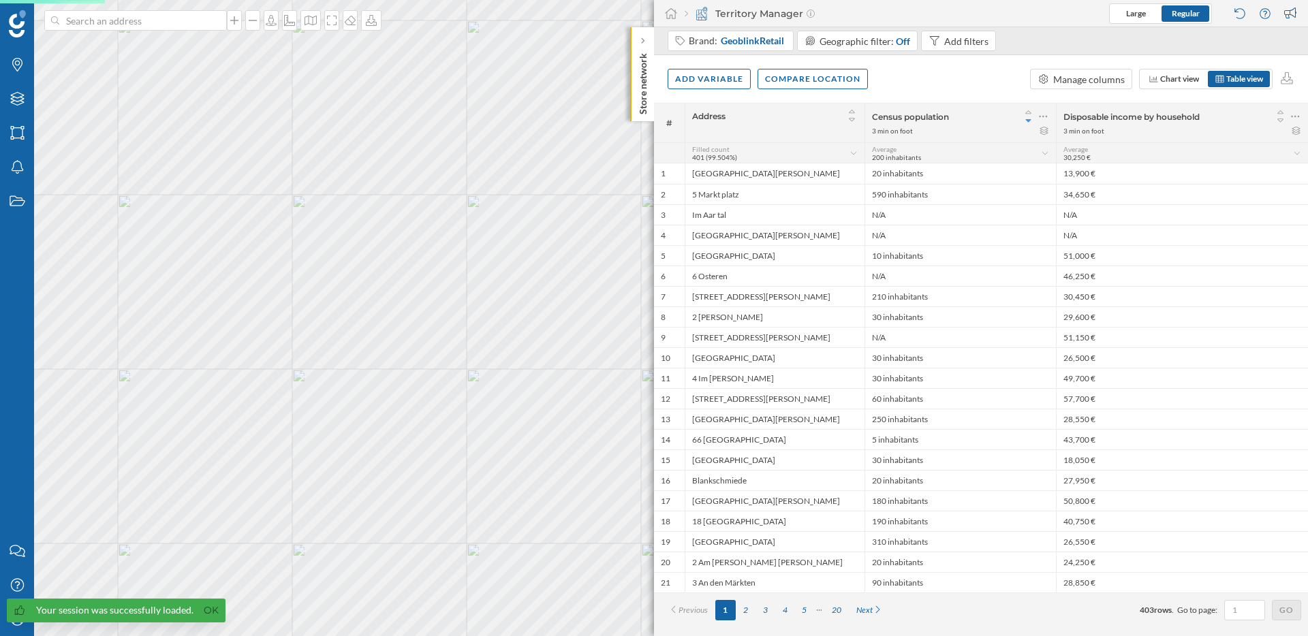
click at [211, 614] on link "Ok" at bounding box center [211, 611] width 22 height 16
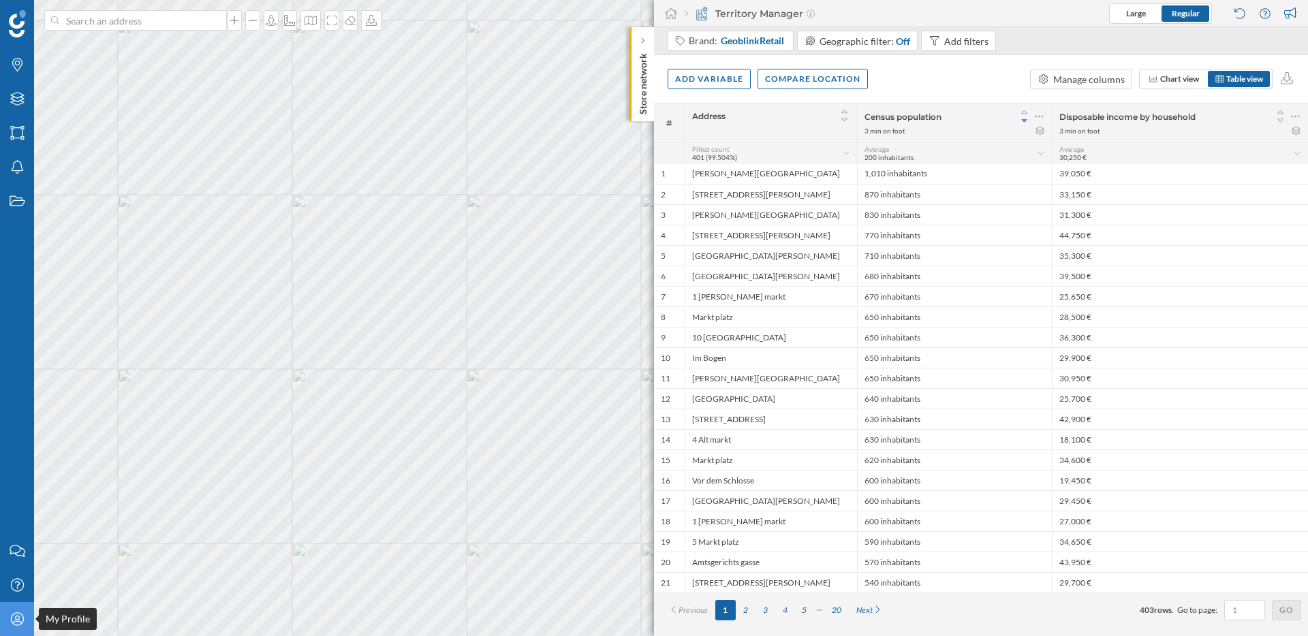
click at [14, 617] on icon "My Profile" at bounding box center [17, 619] width 17 height 14
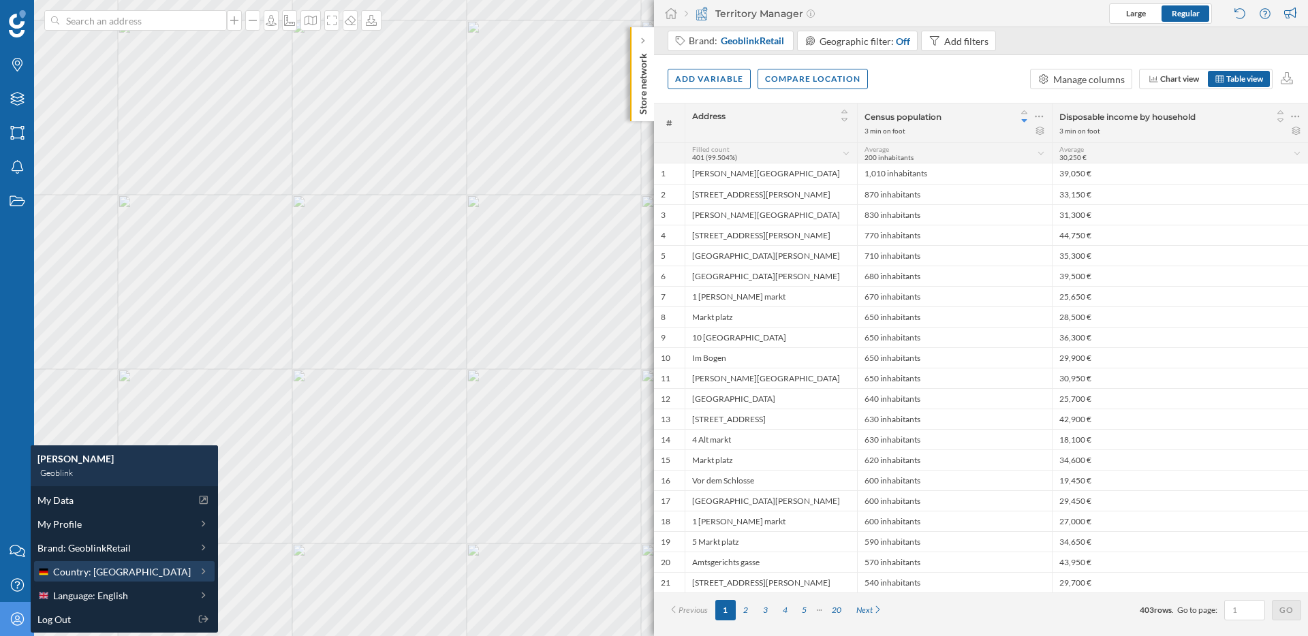
click at [128, 575] on span "Country: [GEOGRAPHIC_DATA]" at bounding box center [122, 572] width 138 height 14
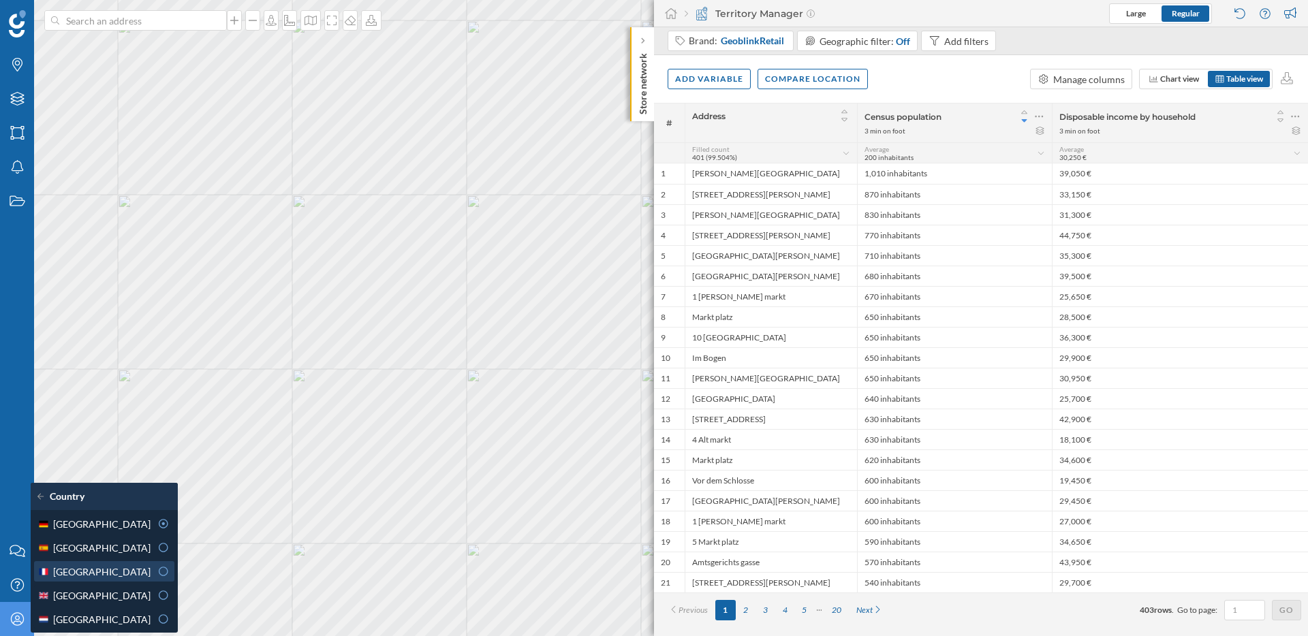
click at [110, 572] on div "[GEOGRAPHIC_DATA]" at bounding box center [93, 572] width 113 height 14
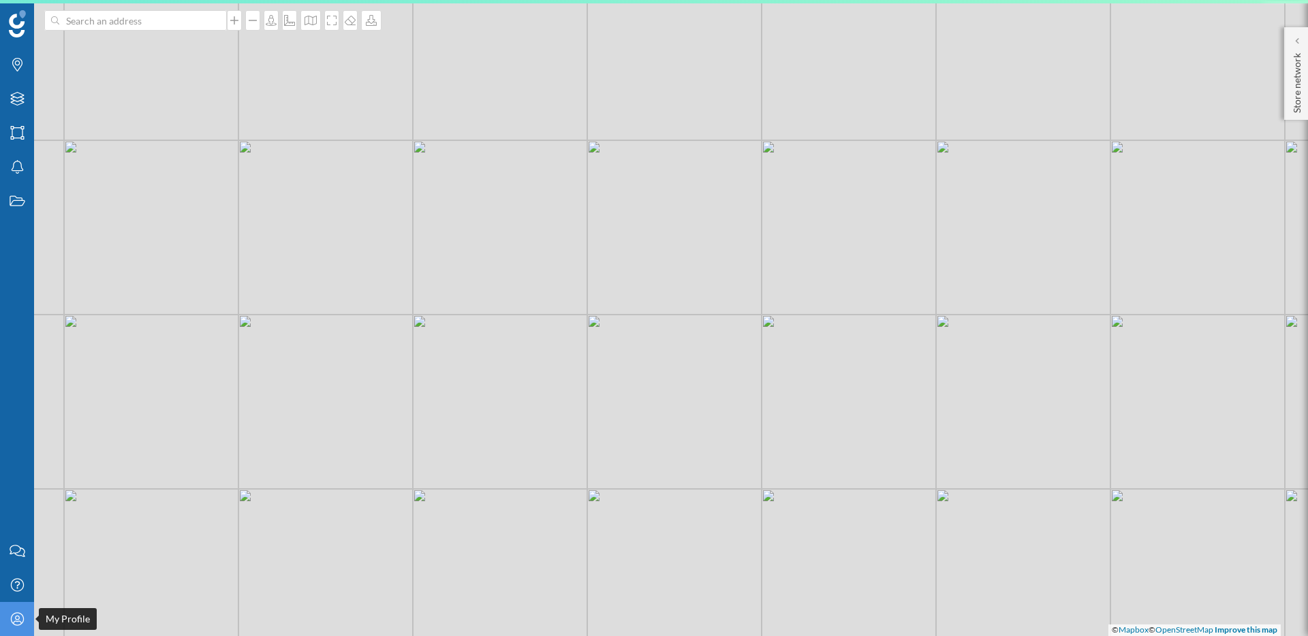
click at [14, 626] on div "My Profile" at bounding box center [17, 619] width 34 height 34
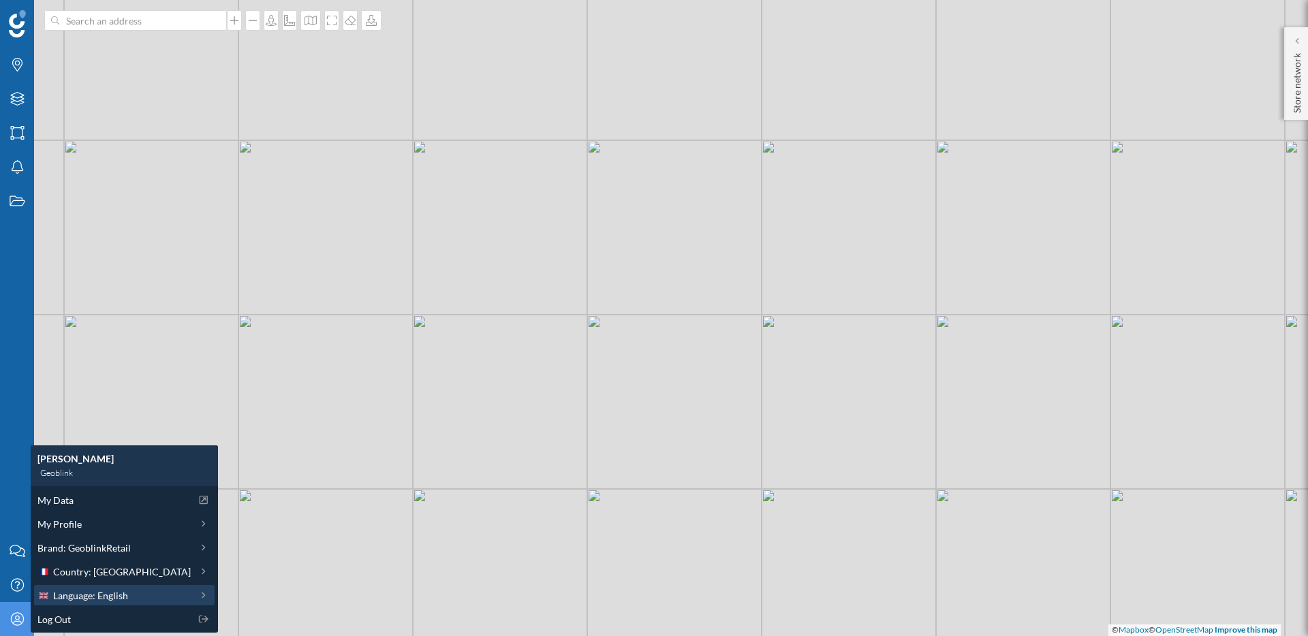
click at [105, 594] on span "Language: English" at bounding box center [90, 596] width 75 height 14
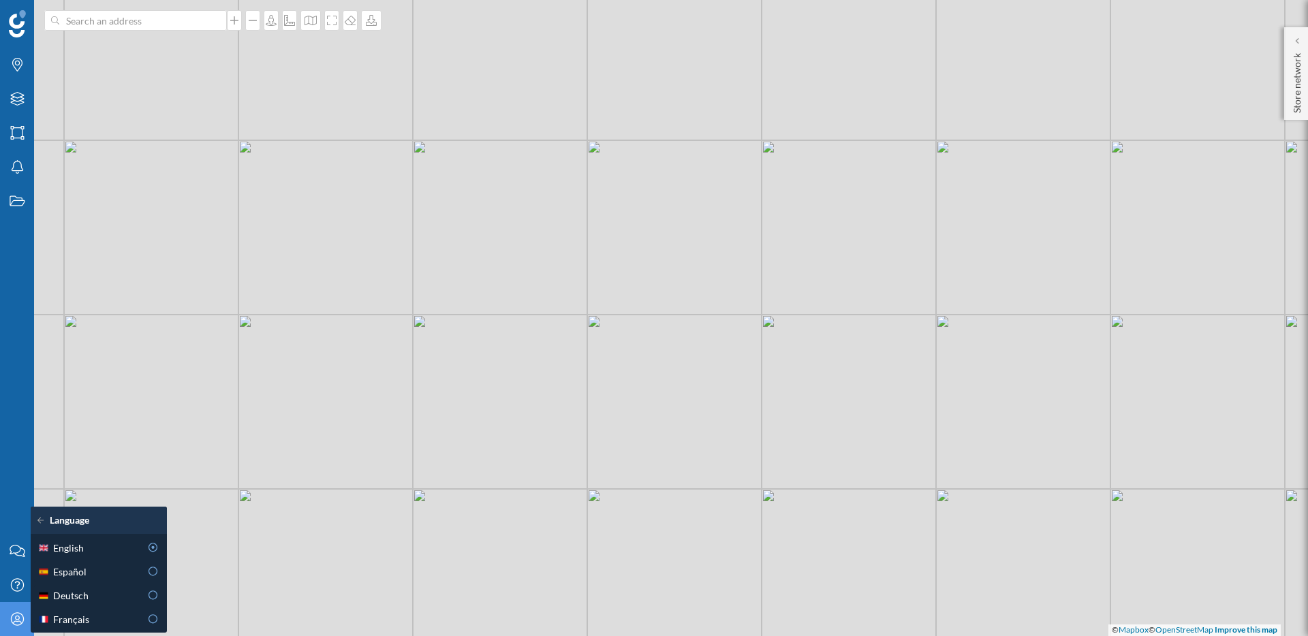
click at [307, 437] on div "© Mapbox © OpenStreetMap Improve this map" at bounding box center [654, 318] width 1308 height 636
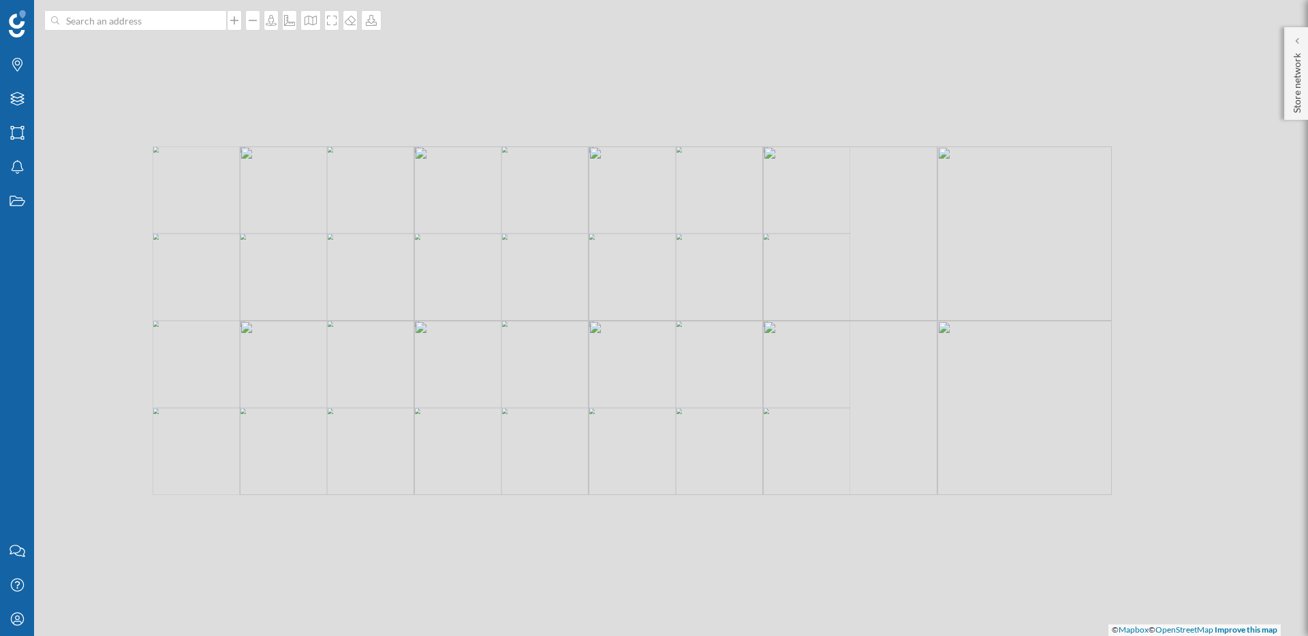
drag, startPoint x: 379, startPoint y: 219, endPoint x: 392, endPoint y: 186, distance: 34.9
click at [392, 186] on div "© Mapbox © OpenStreetMap Improve this map" at bounding box center [654, 318] width 1308 height 636
click at [1301, 37] on div at bounding box center [1297, 41] width 14 height 14
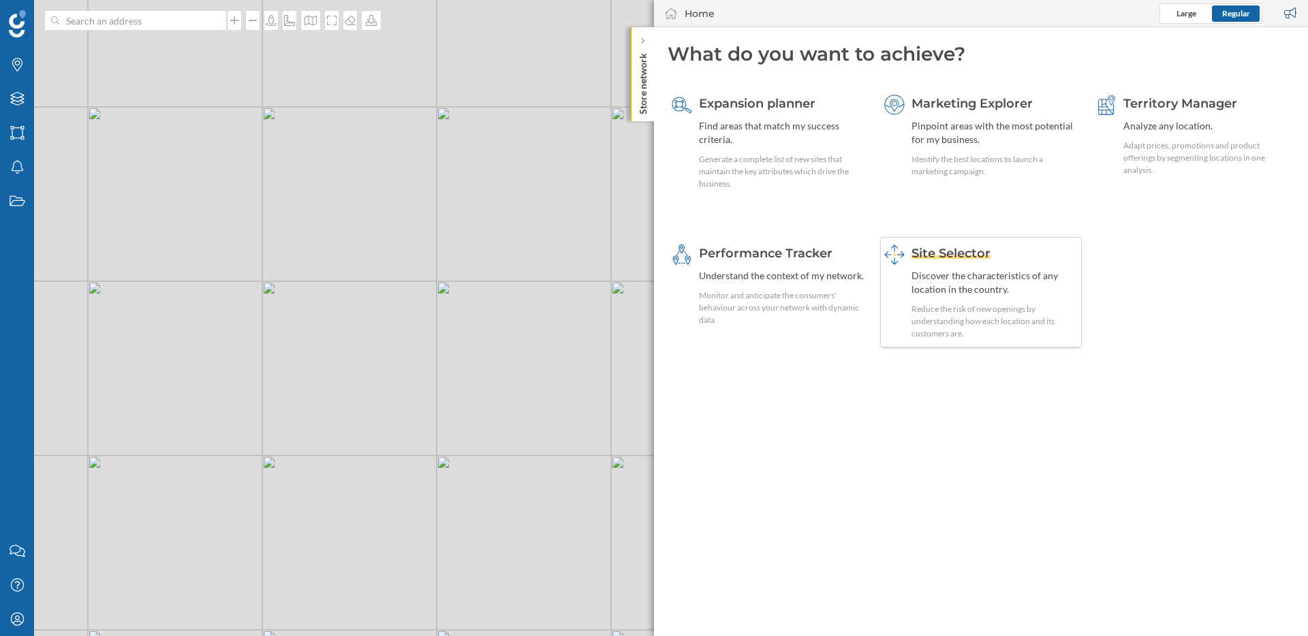
click at [975, 299] on div "Site Selector Discover the characteristics of any location in the country. Redu…" at bounding box center [995, 292] width 167 height 95
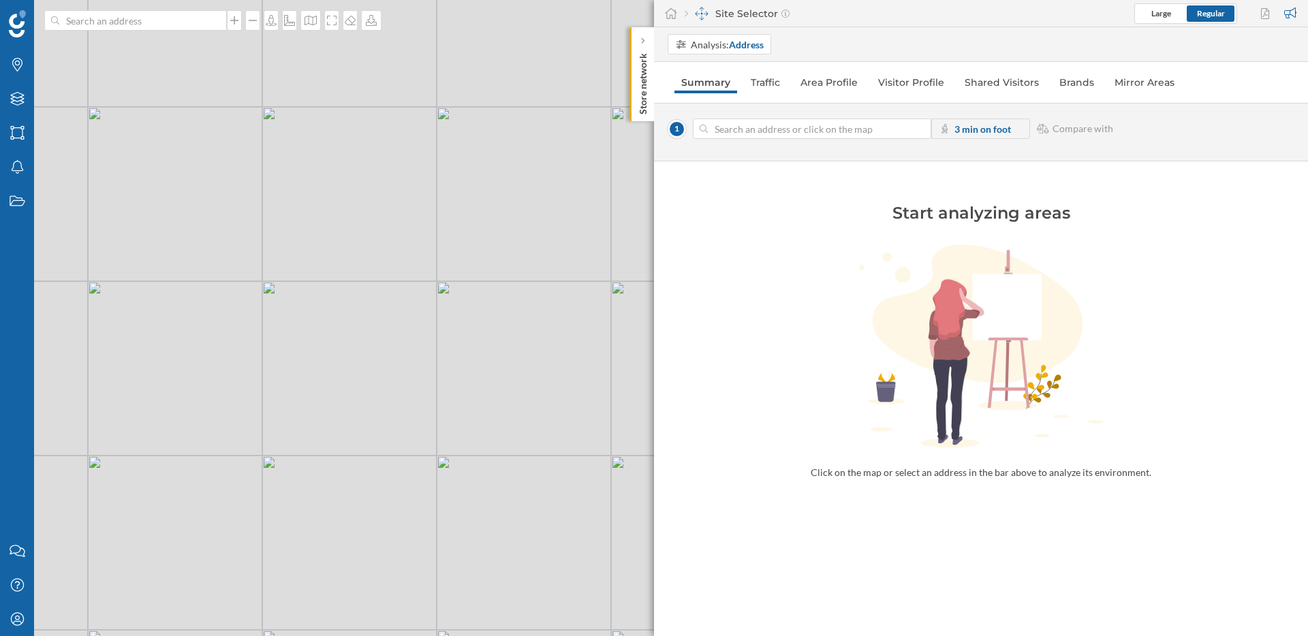
click at [803, 131] on input at bounding box center [812, 129] width 208 height 20
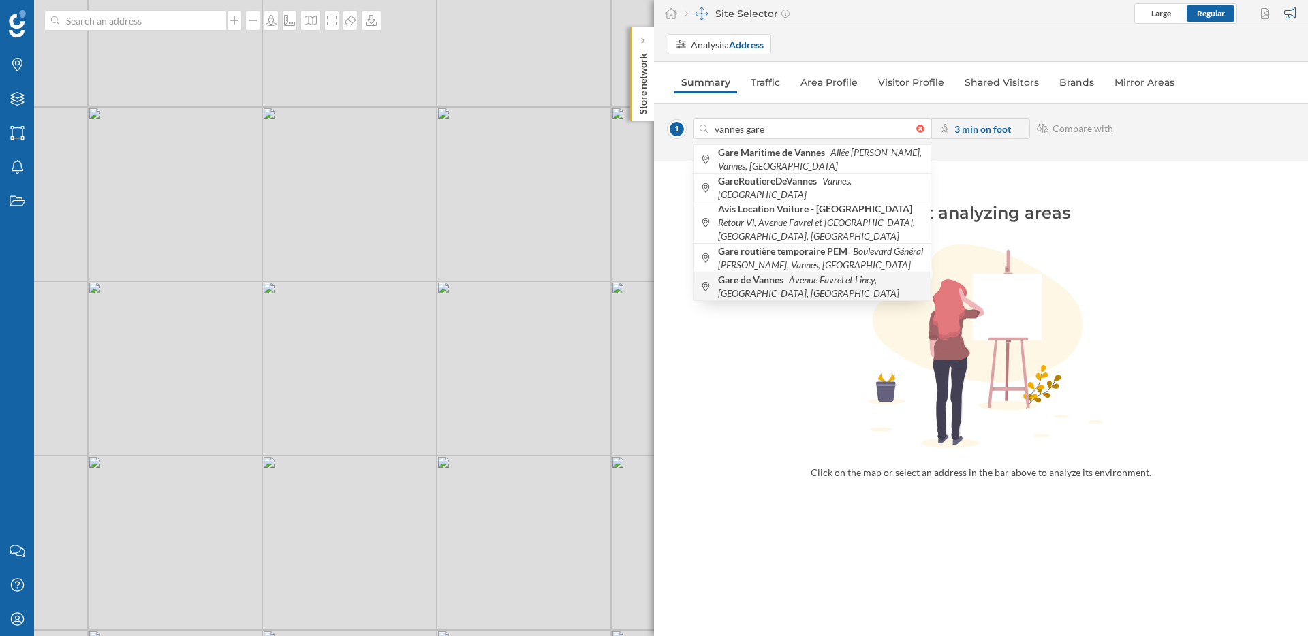
click at [836, 275] on span "Gare de Vannes Avenue Favrel et Lincy, Vannes, France" at bounding box center [821, 286] width 206 height 27
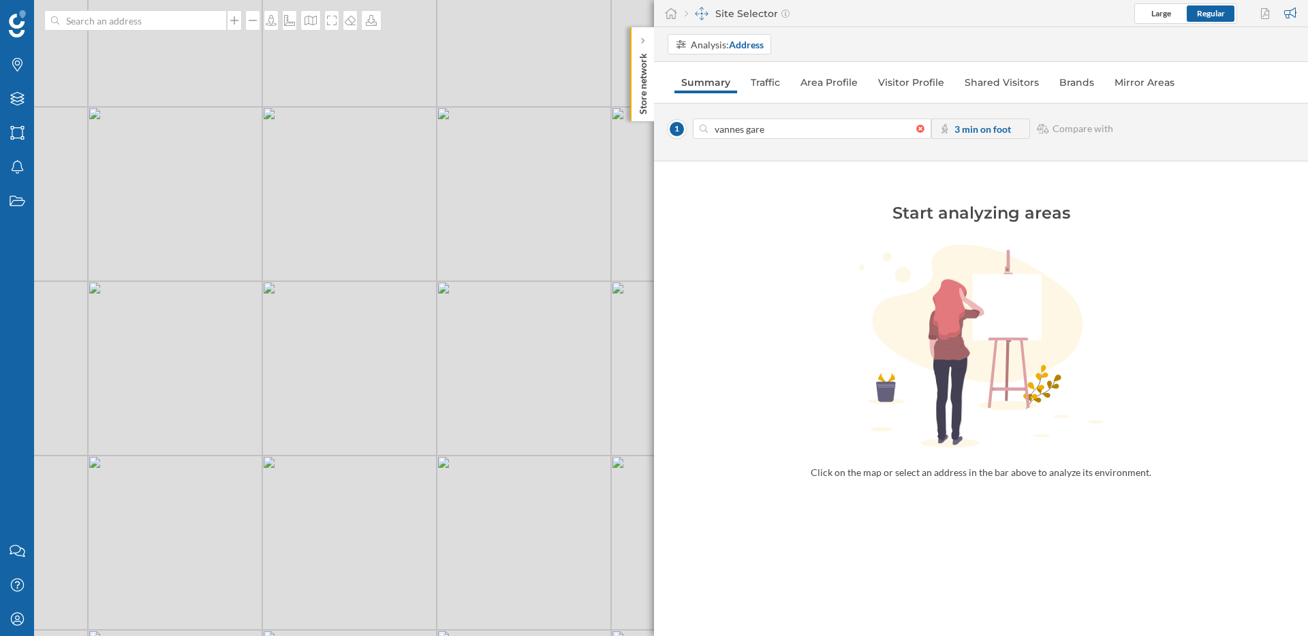
type input "Av. Favrel et Lincy, 56000 Vannes, [GEOGRAPHIC_DATA]"
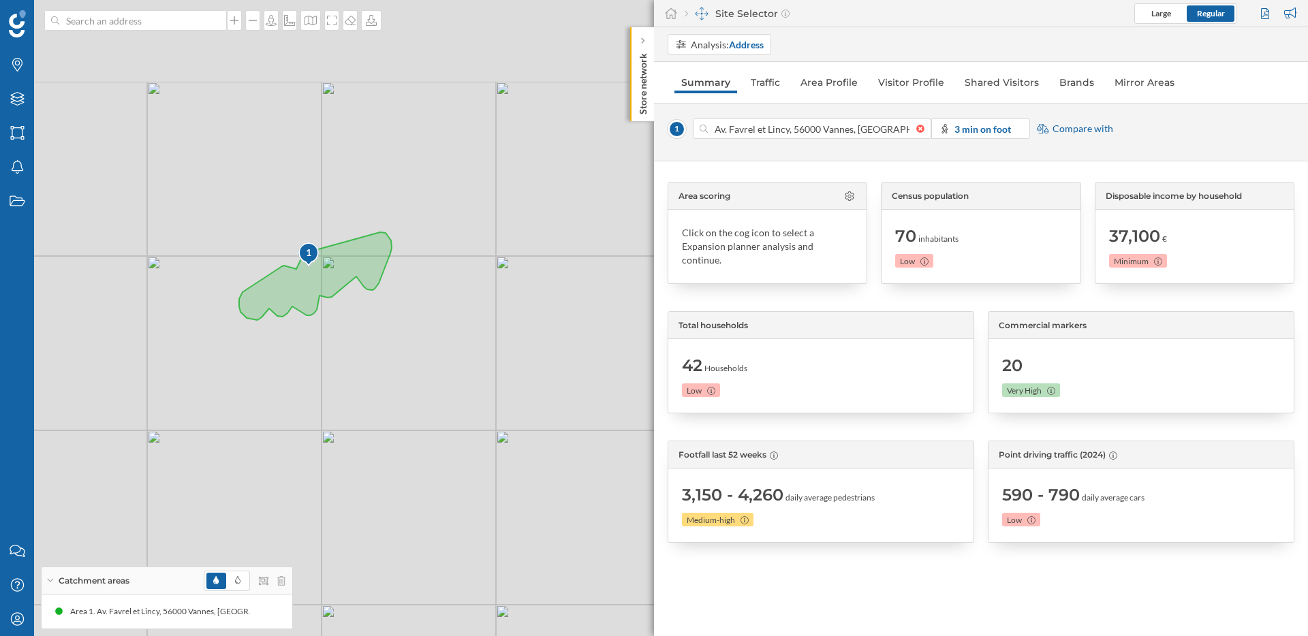
drag, startPoint x: 493, startPoint y: 325, endPoint x: 186, endPoint y: 428, distance: 323.4
click at [186, 428] on div "1 © Mapbox © OpenStreetMap Improve this map" at bounding box center [654, 318] width 1308 height 636
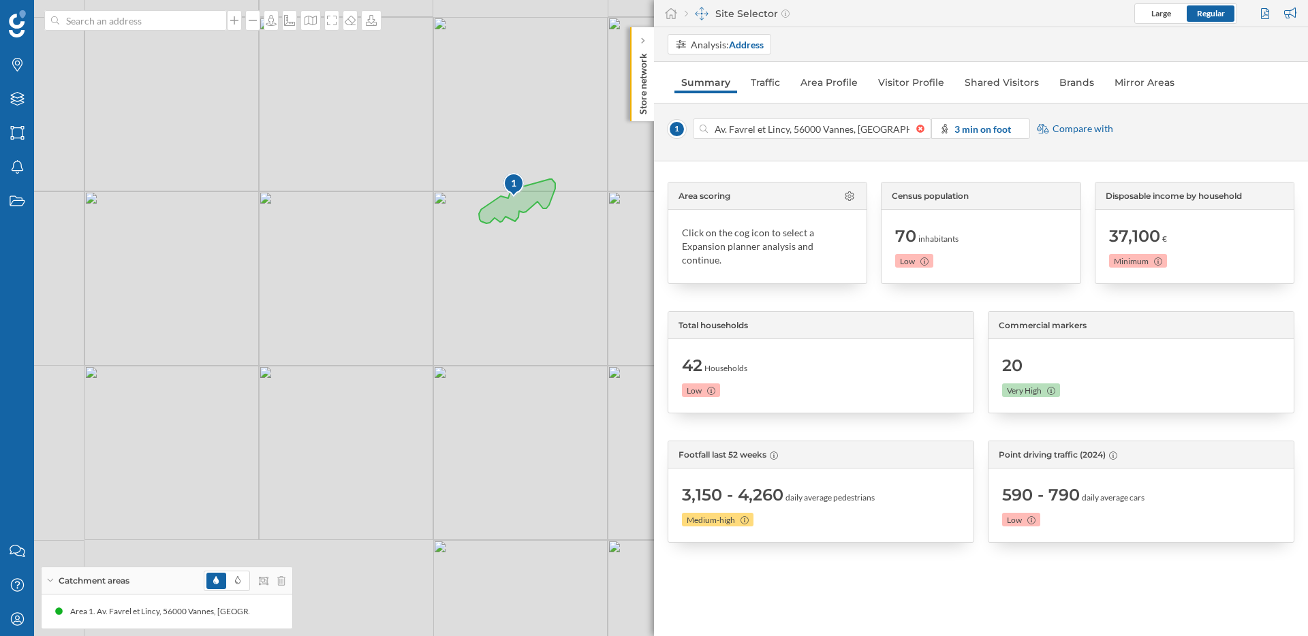
drag, startPoint x: 508, startPoint y: 305, endPoint x: 418, endPoint y: 389, distance: 122.9
click at [418, 389] on div "1 © Mapbox © OpenStreetMap Improve this map" at bounding box center [654, 318] width 1308 height 636
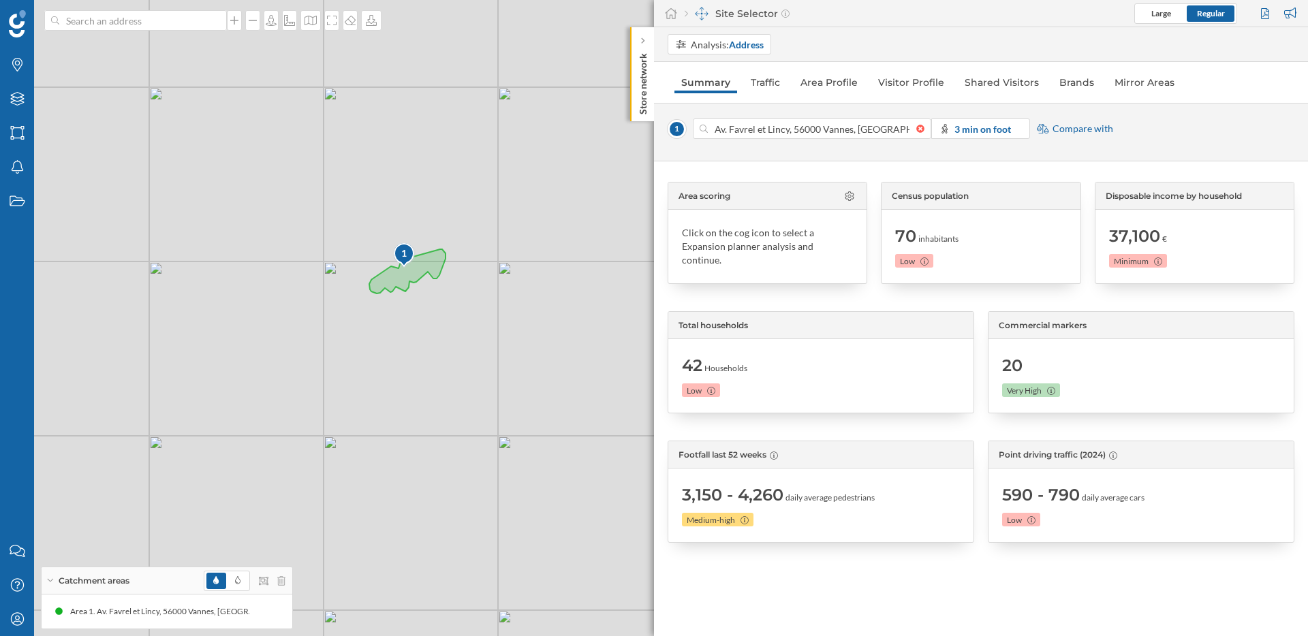
drag, startPoint x: 470, startPoint y: 311, endPoint x: 358, endPoint y: 388, distance: 135.9
click at [352, 391] on div "1 © Mapbox © OpenStreetMap Improve this map" at bounding box center [654, 318] width 1308 height 636
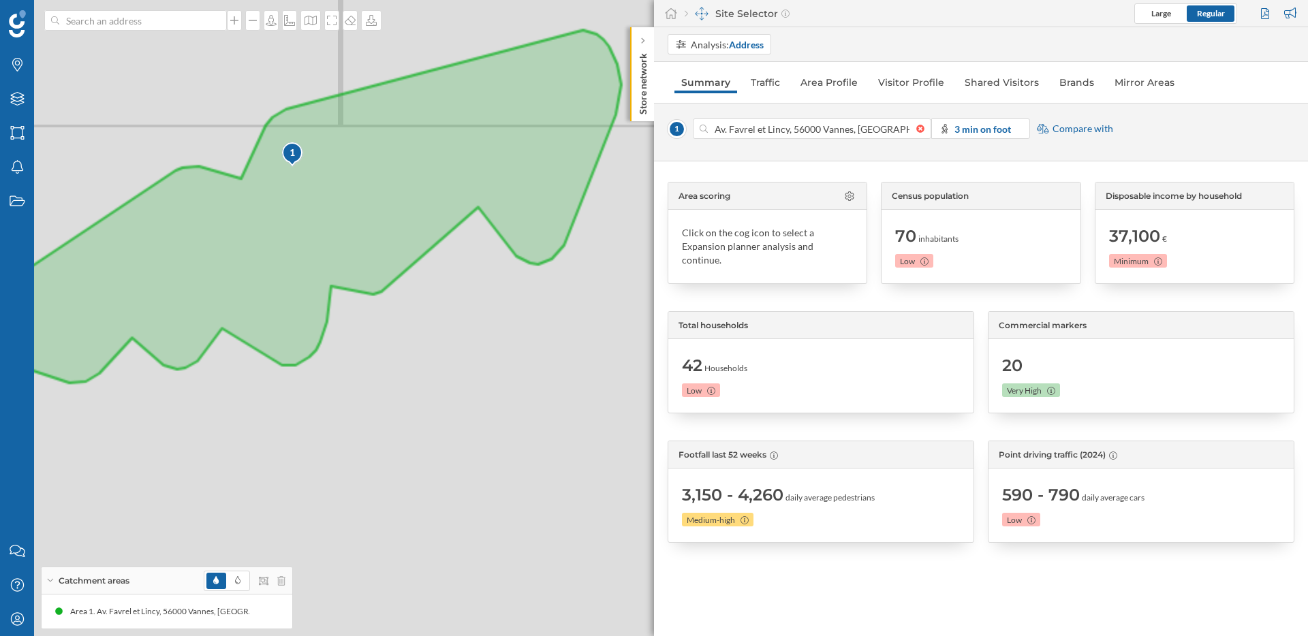
drag, startPoint x: 444, startPoint y: 272, endPoint x: 441, endPoint y: 358, distance: 85.9
click at [441, 358] on div "1 © Mapbox © OpenStreetMap Improve this map" at bounding box center [654, 318] width 1308 height 636
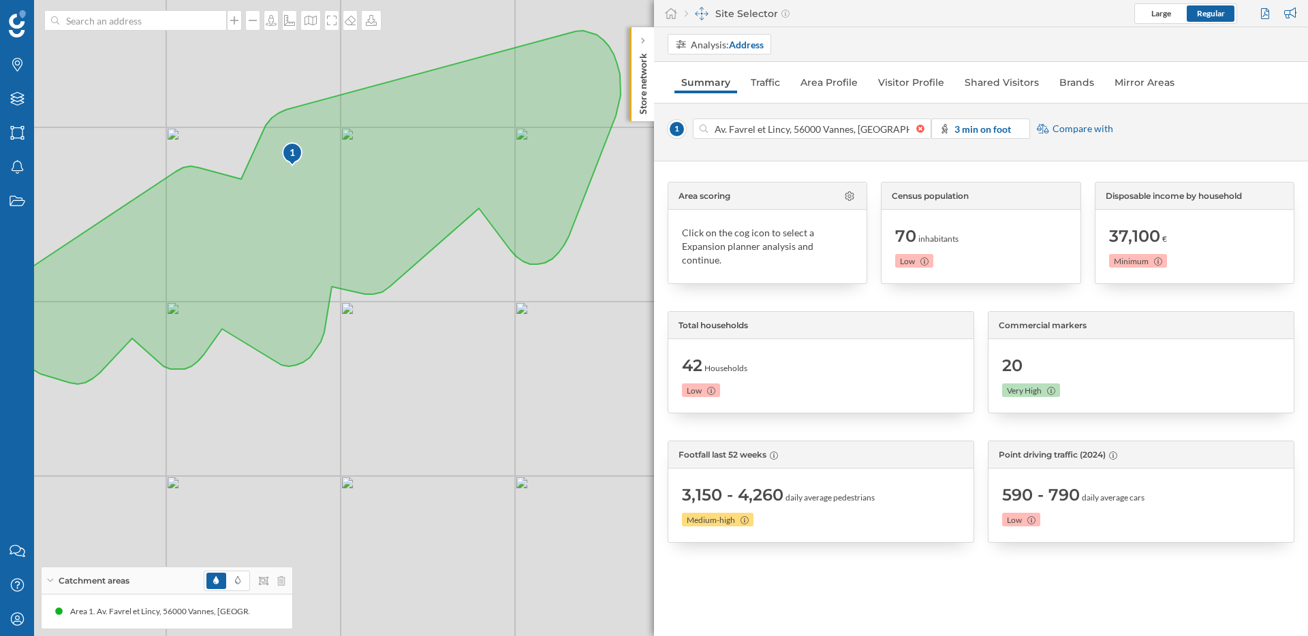
click at [397, 388] on div "1 © Mapbox © OpenStreetMap Improve this map" at bounding box center [654, 318] width 1308 height 636
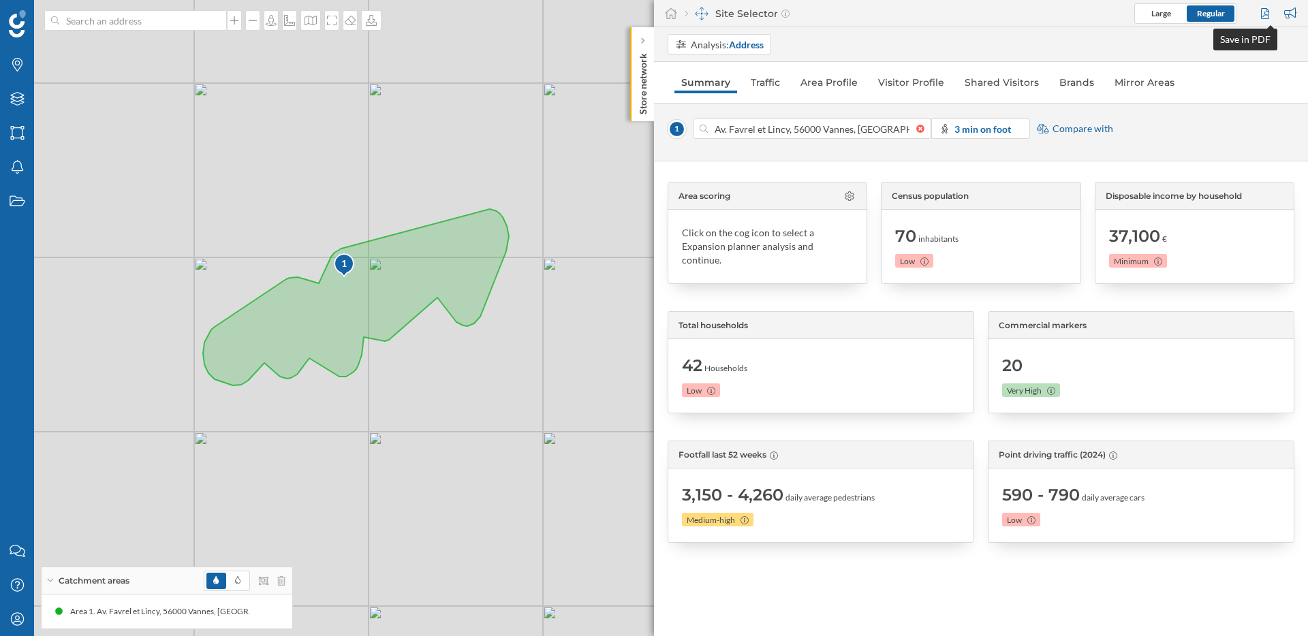
click at [1265, 16] on div at bounding box center [1267, 13] width 18 height 20
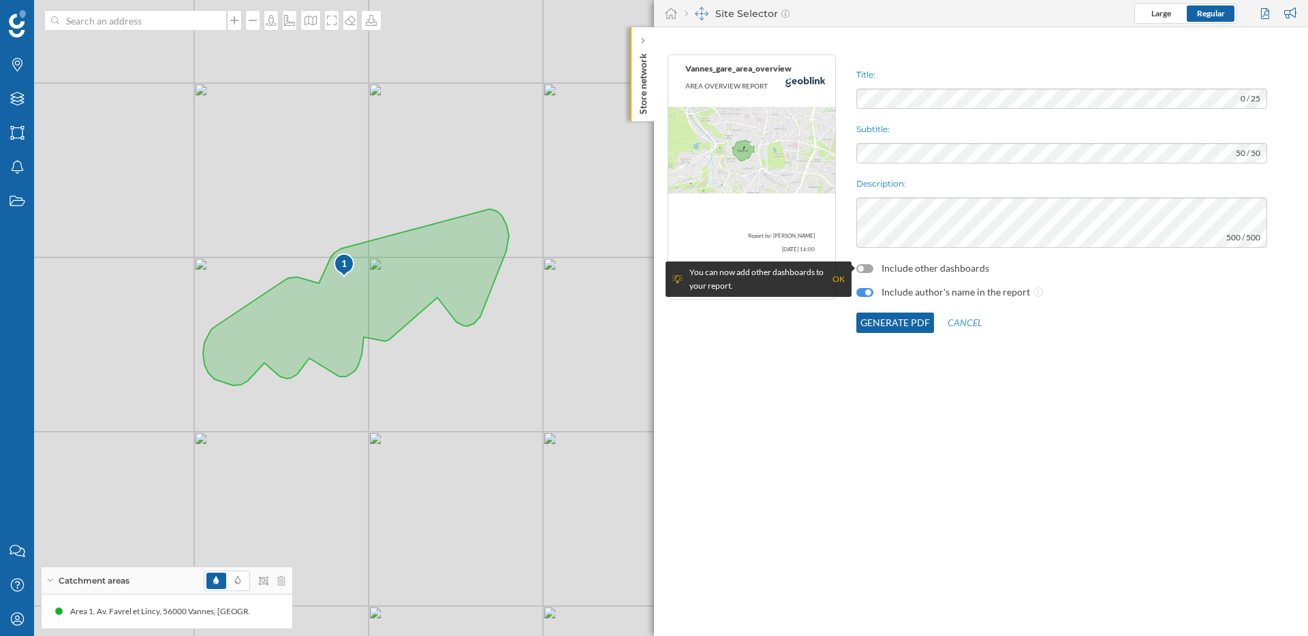
click at [871, 268] on div at bounding box center [864, 268] width 17 height 9
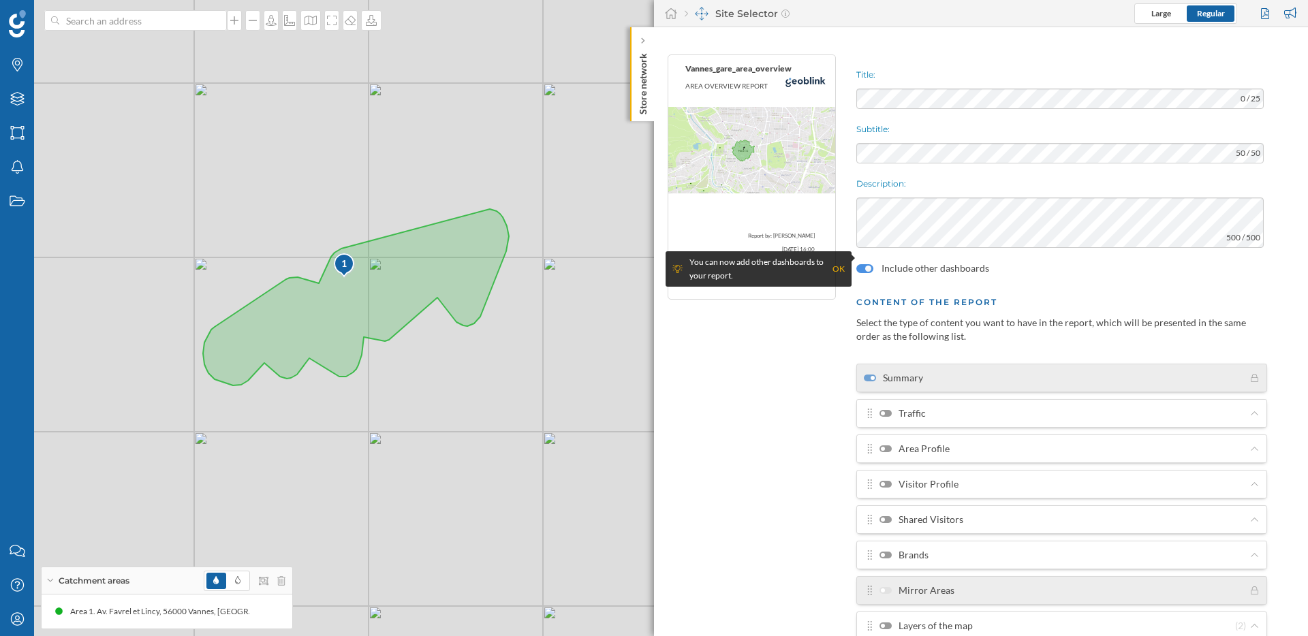
scroll to position [76, 0]
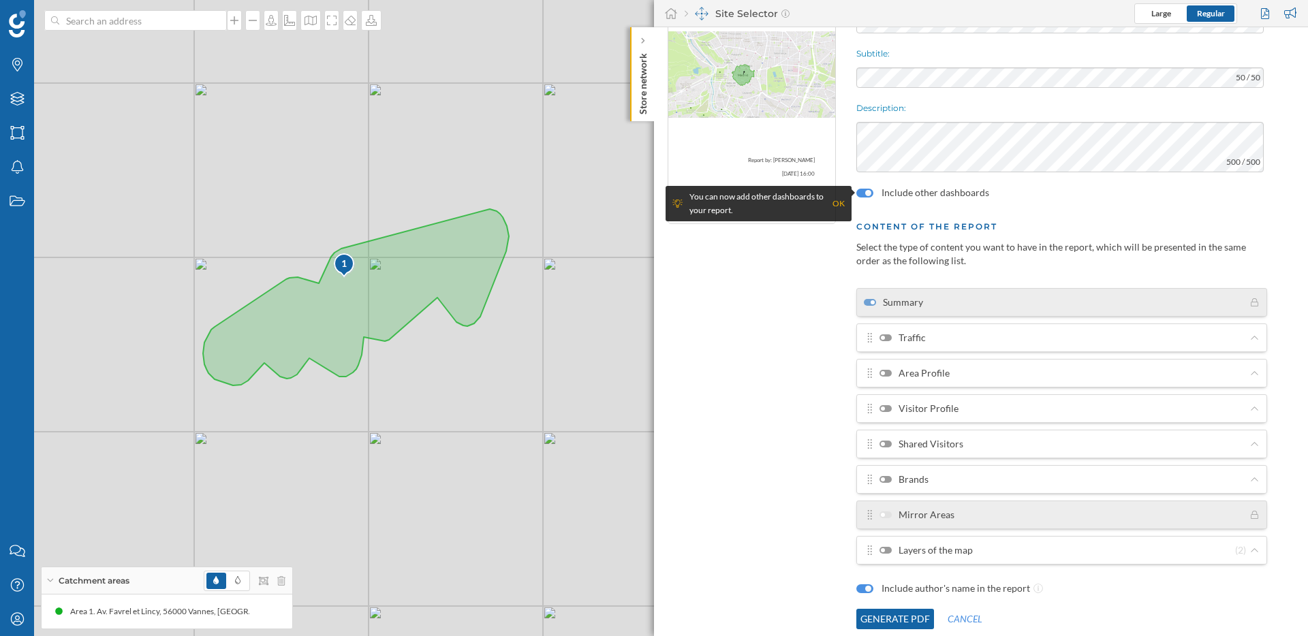
click at [889, 339] on div at bounding box center [886, 338] width 12 height 7
click at [0, 0] on input "Traffic" at bounding box center [0, 0] width 0 height 0
click at [887, 371] on div at bounding box center [886, 373] width 12 height 7
click at [0, 0] on input "Area Profile" at bounding box center [0, 0] width 0 height 0
click at [888, 409] on div at bounding box center [886, 408] width 12 height 7
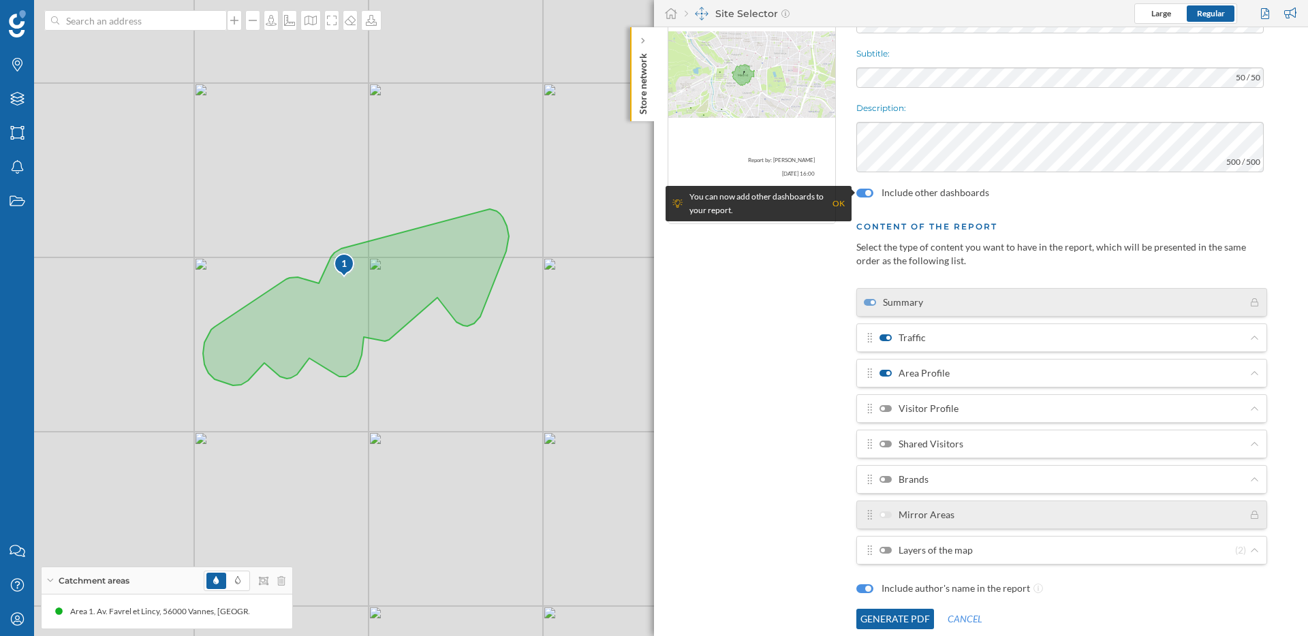
click at [0, 0] on input "Visitor Profile" at bounding box center [0, 0] width 0 height 0
click at [889, 444] on div at bounding box center [886, 444] width 12 height 7
click at [0, 0] on input "Shared Visitors" at bounding box center [0, 0] width 0 height 0
click at [1185, 560] on section "Layers of the map (2)" at bounding box center [1061, 550] width 411 height 29
click at [1203, 548] on div "Layers of the map (2)" at bounding box center [1057, 551] width 386 height 14
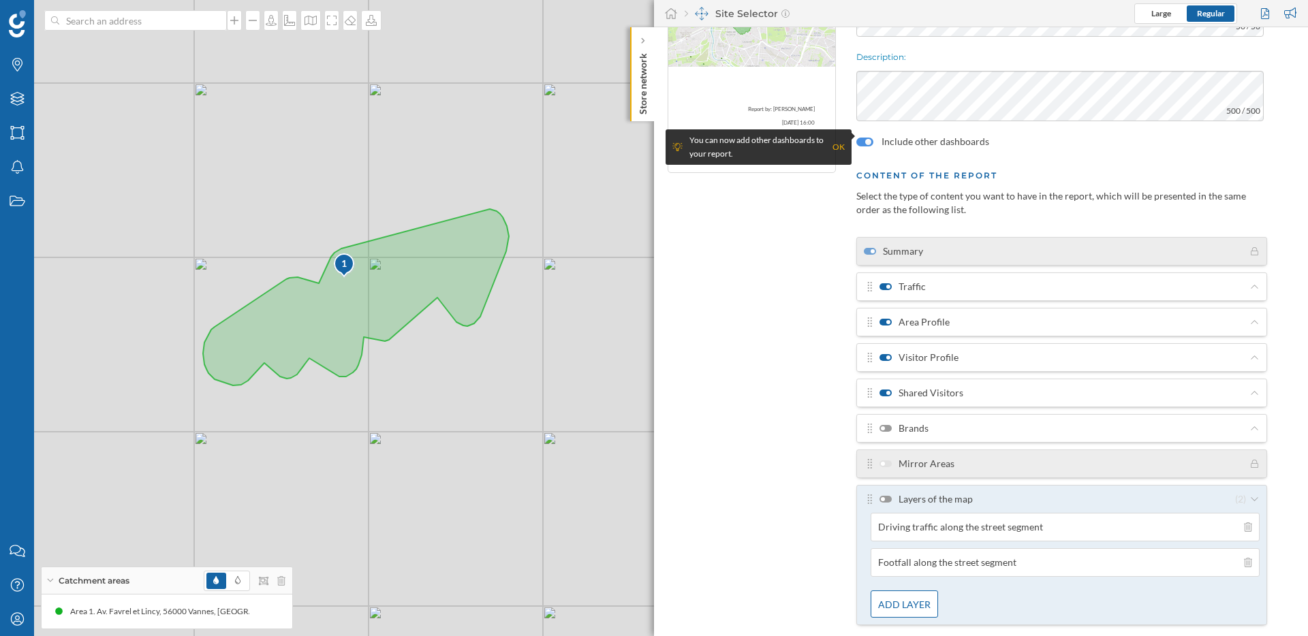
scroll to position [133, 0]
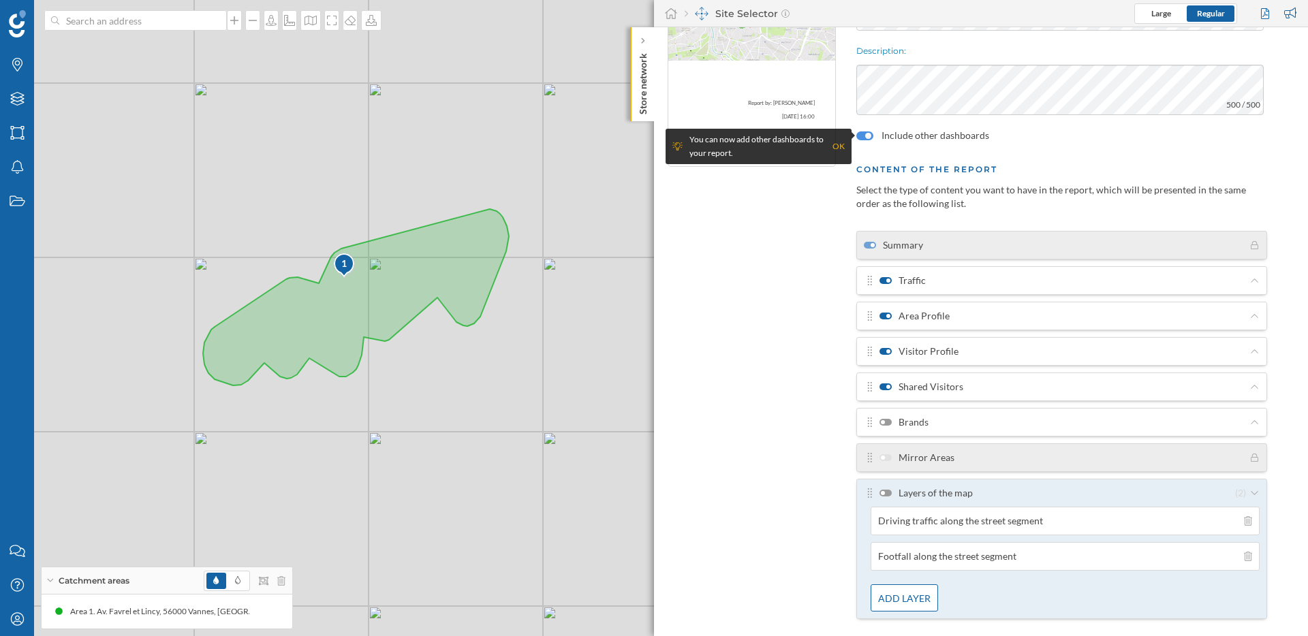
click at [888, 495] on div at bounding box center [886, 493] width 12 height 7
click at [0, 0] on input "Layers of the map" at bounding box center [0, 0] width 0 height 0
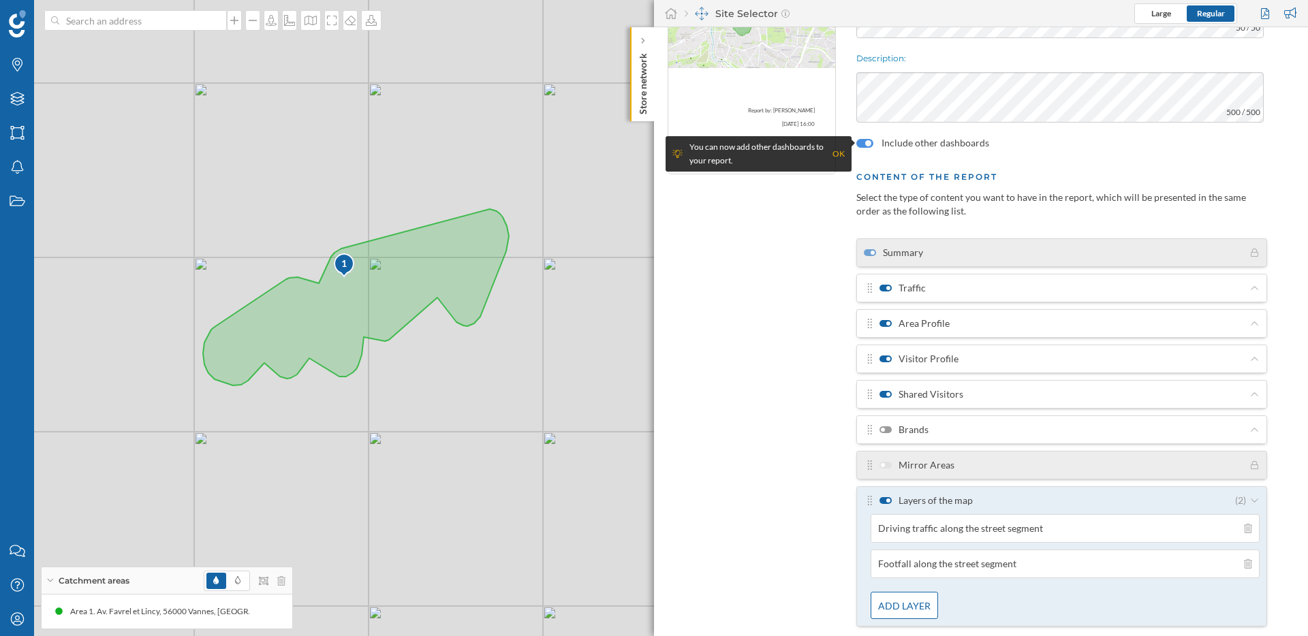
click at [891, 433] on label "Brands" at bounding box center [904, 430] width 49 height 14
click at [0, 0] on input "Brands" at bounding box center [0, 0] width 0 height 0
click at [912, 426] on label "Brands" at bounding box center [904, 430] width 49 height 14
click at [0, 0] on input "Brands" at bounding box center [0, 0] width 0 height 0
click at [901, 431] on label "Brands" at bounding box center [904, 430] width 49 height 14
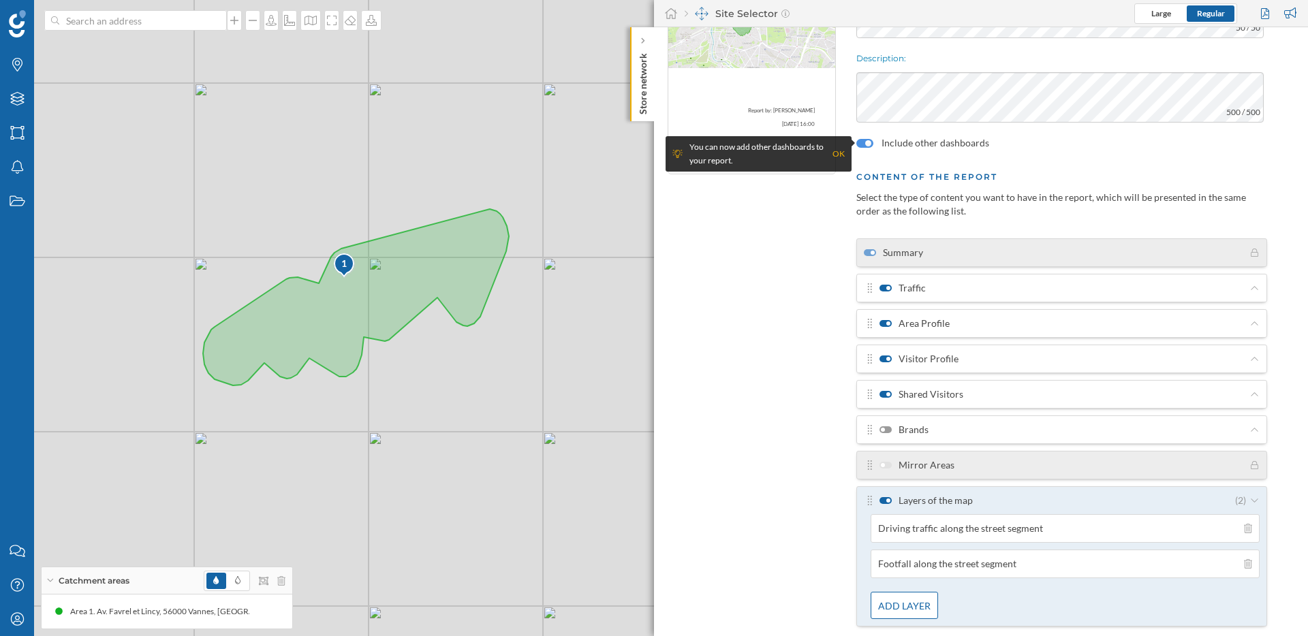
click at [0, 0] on input "Brands" at bounding box center [0, 0] width 0 height 0
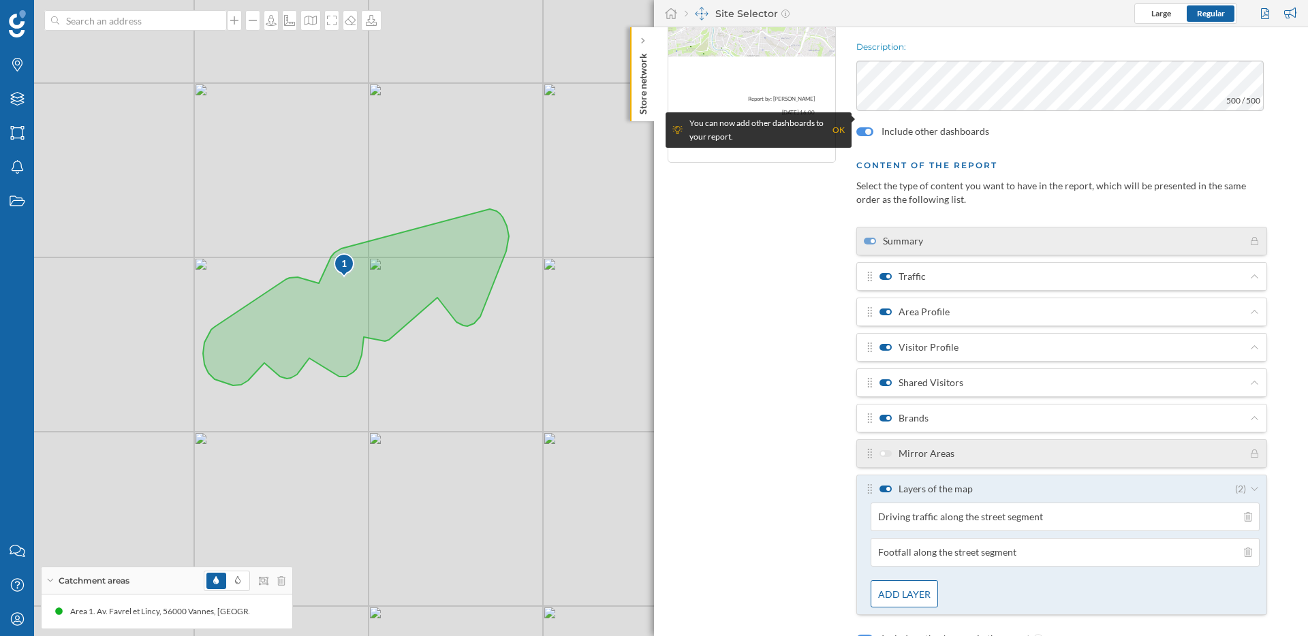
scroll to position [187, 0]
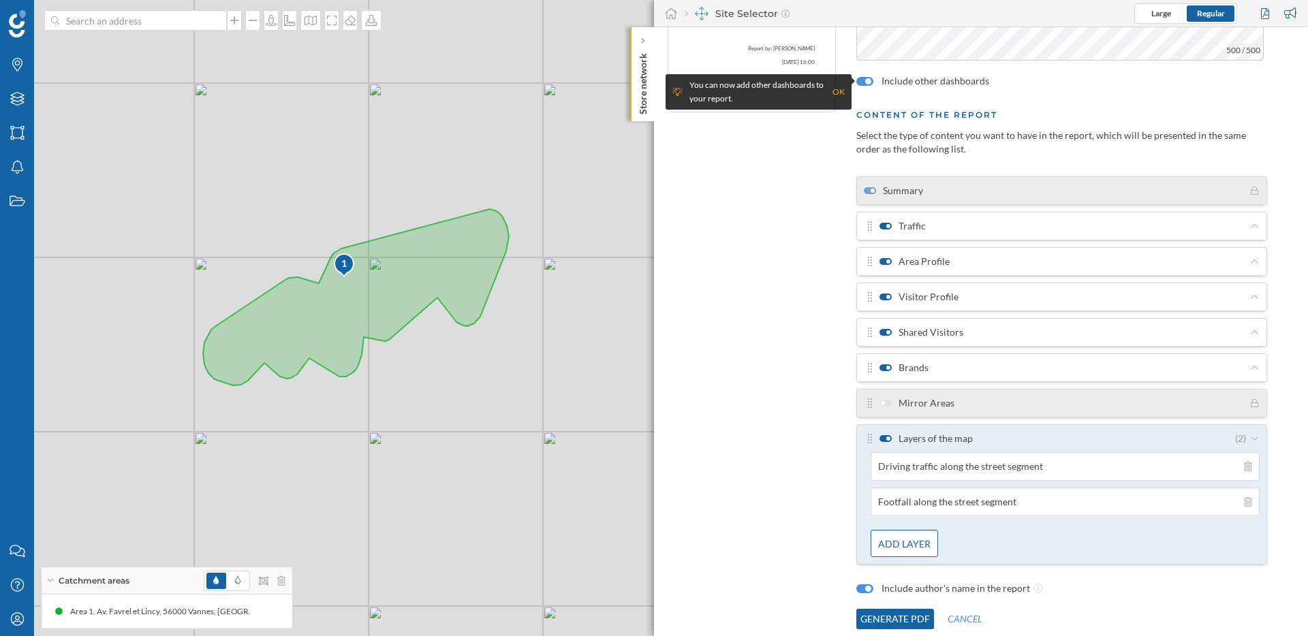
click at [860, 590] on div at bounding box center [864, 589] width 17 height 9
click at [881, 619] on button "Generate PDF" at bounding box center [895, 619] width 78 height 20
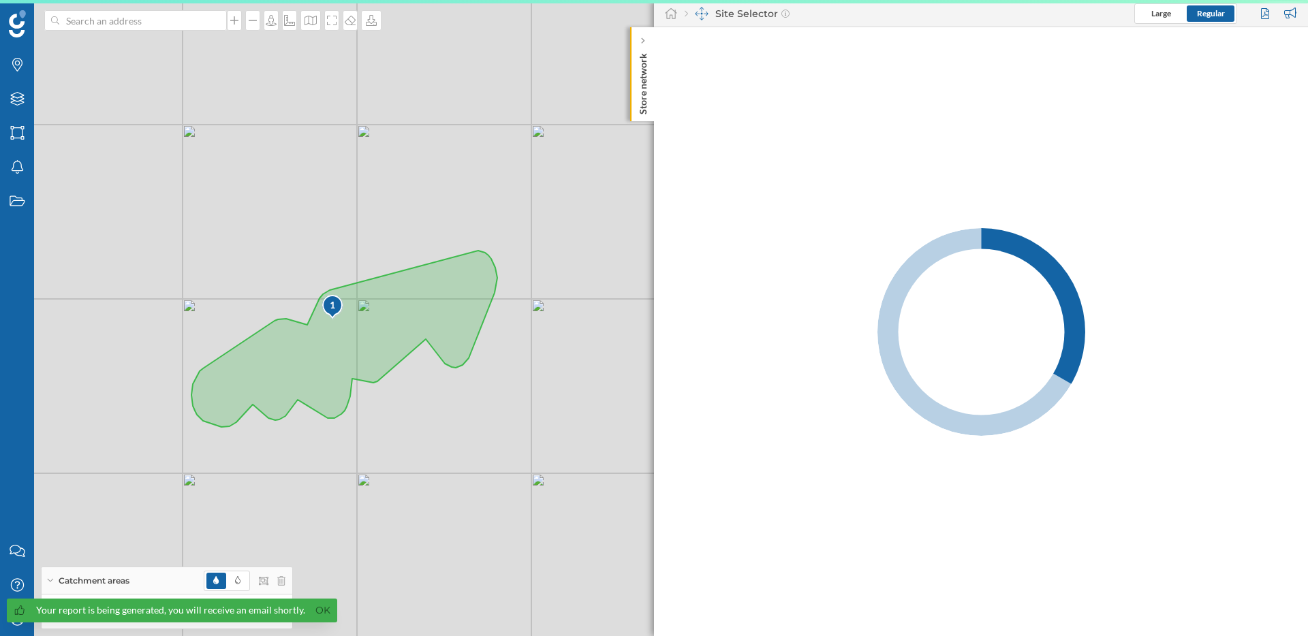
scroll to position [0, 0]
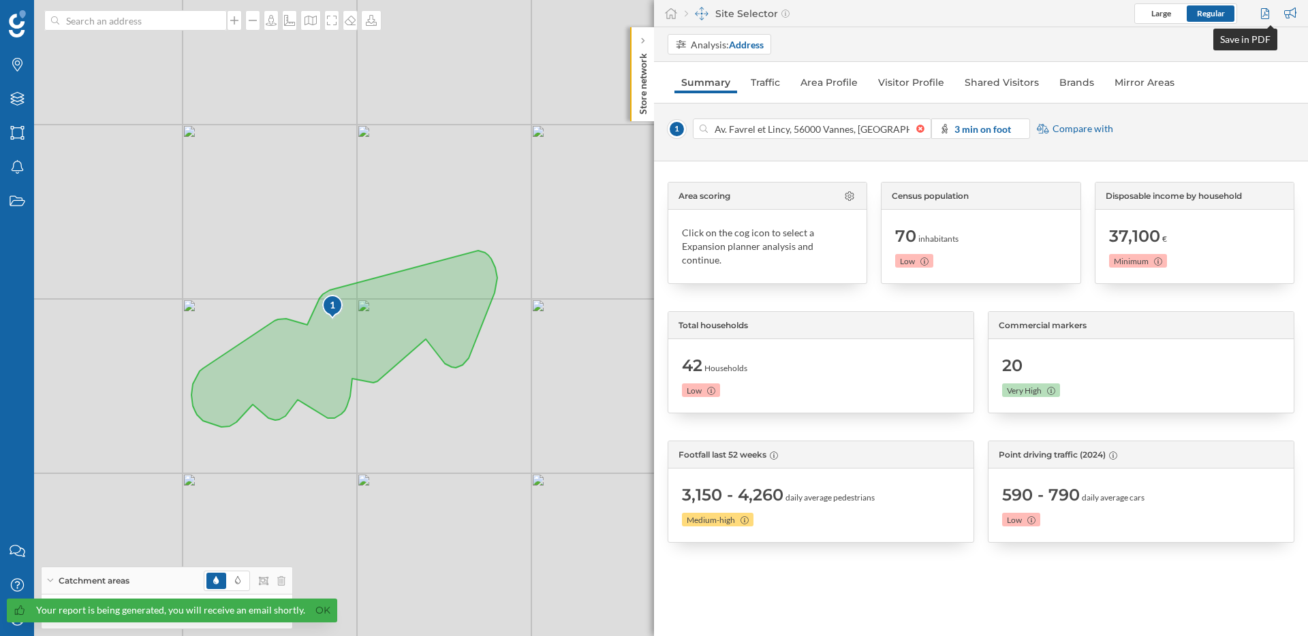
click at [1258, 11] on div at bounding box center [1267, 13] width 18 height 20
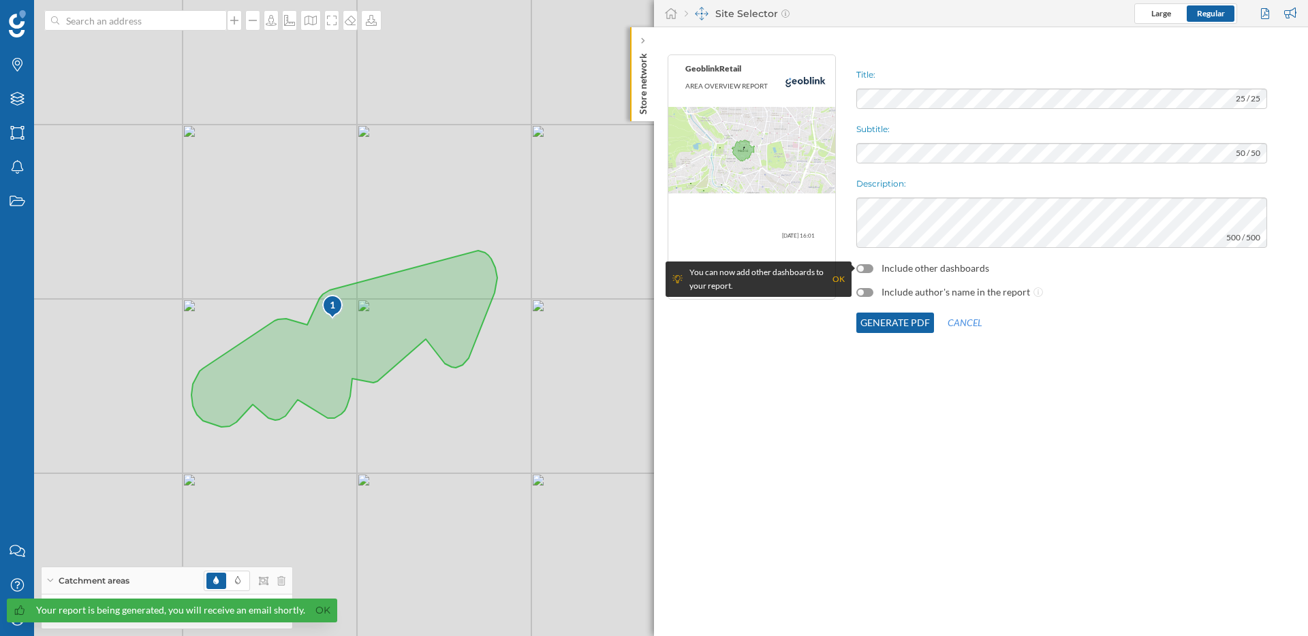
click at [952, 269] on label "Include other dashboards" at bounding box center [936, 269] width 108 height 14
click at [869, 269] on div at bounding box center [864, 268] width 17 height 9
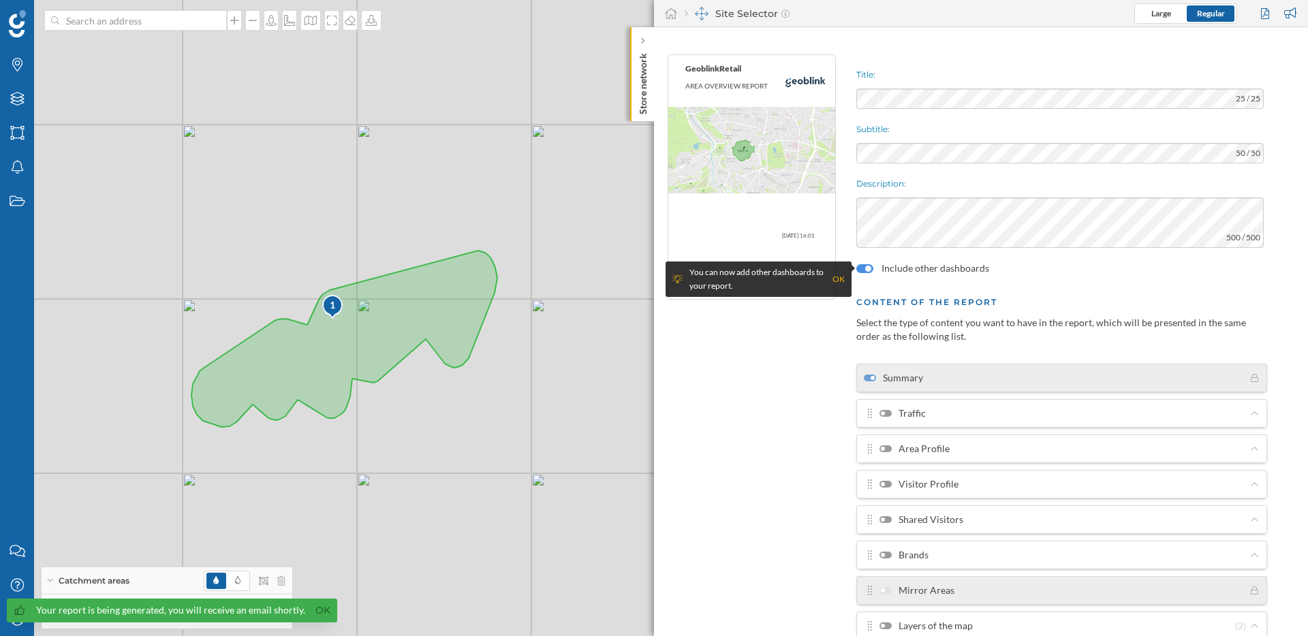
scroll to position [76, 0]
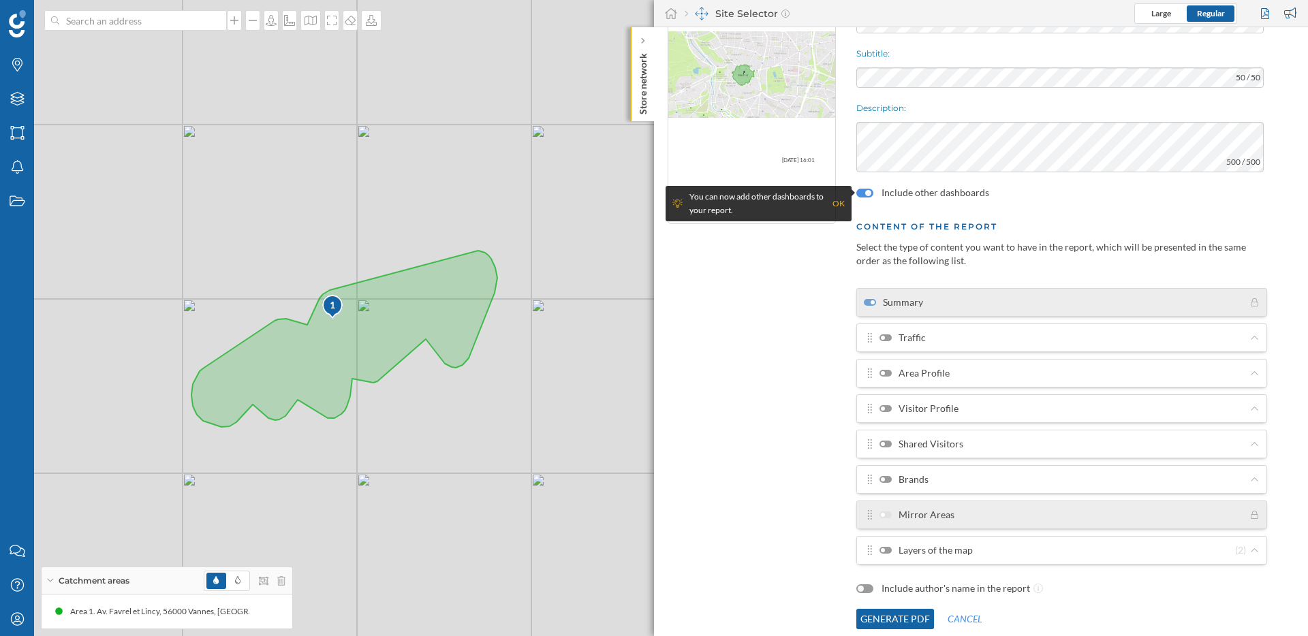
click at [837, 206] on div "OK" at bounding box center [839, 204] width 12 height 14
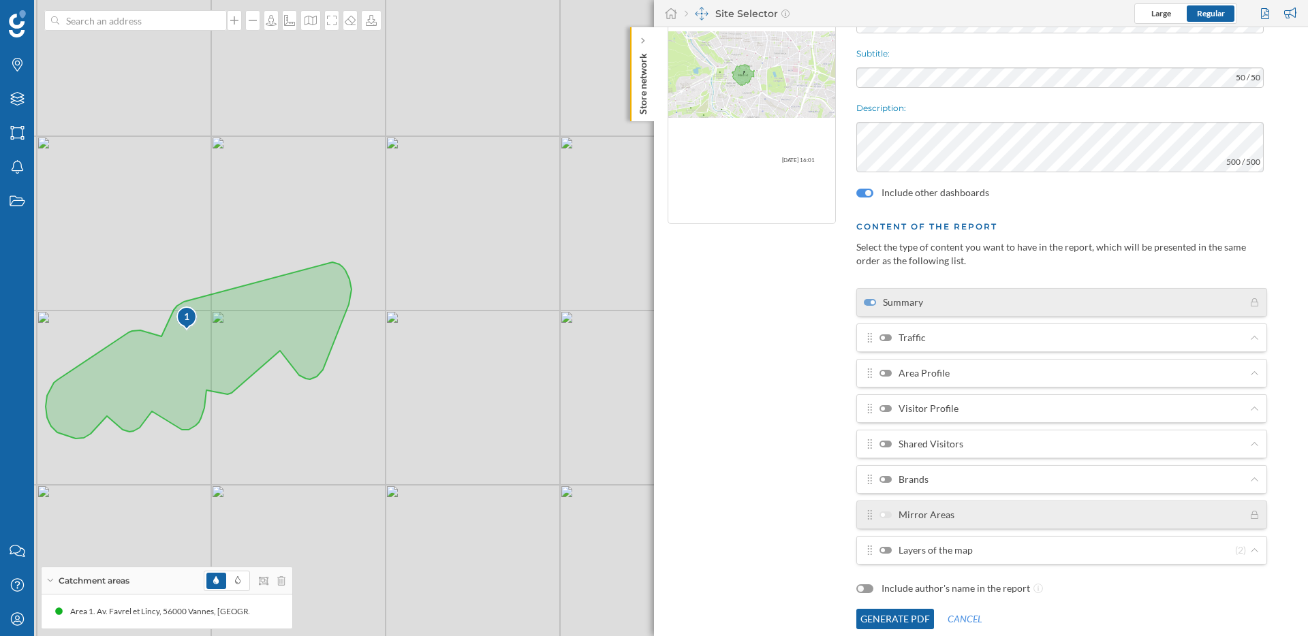
drag, startPoint x: 292, startPoint y: 546, endPoint x: 373, endPoint y: 526, distance: 84.3
click at [364, 528] on div "1 © Mapbox © OpenStreetMap Improve this map" at bounding box center [654, 318] width 1308 height 636
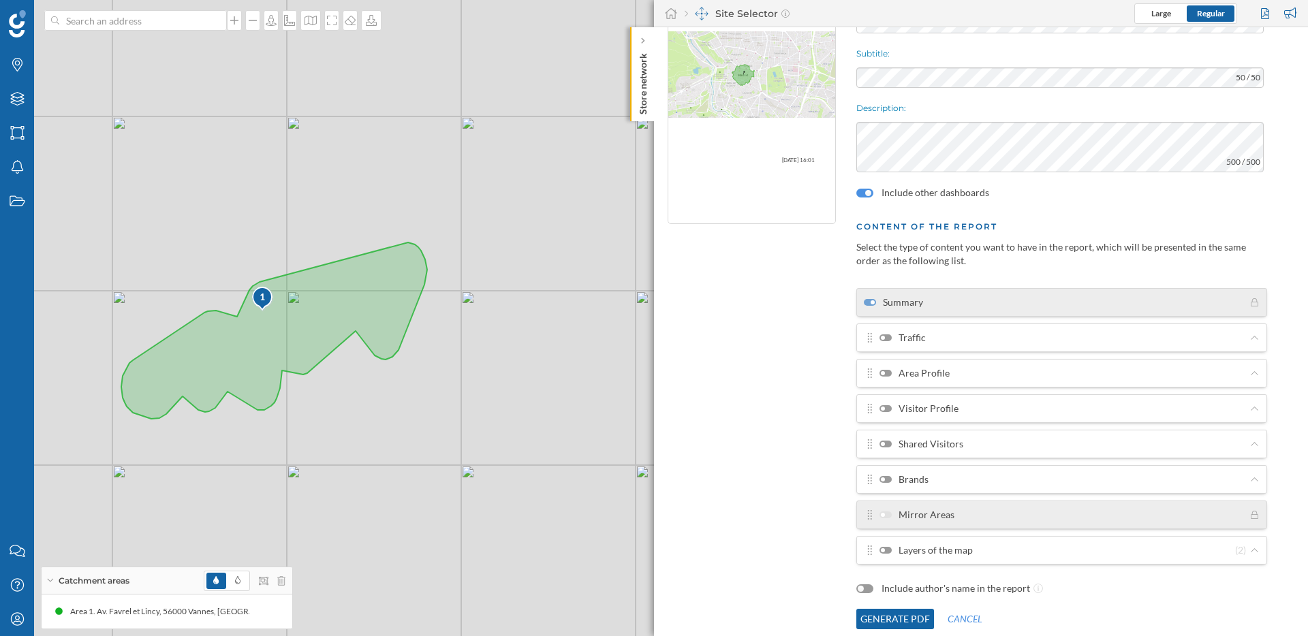
click at [887, 341] on div at bounding box center [886, 338] width 12 height 7
click at [0, 0] on input "Traffic" at bounding box center [0, 0] width 0 height 0
click at [887, 375] on div at bounding box center [886, 373] width 12 height 7
click at [0, 0] on input "Area Profile" at bounding box center [0, 0] width 0 height 0
click at [887, 415] on label "Visitor Profile" at bounding box center [919, 409] width 79 height 14
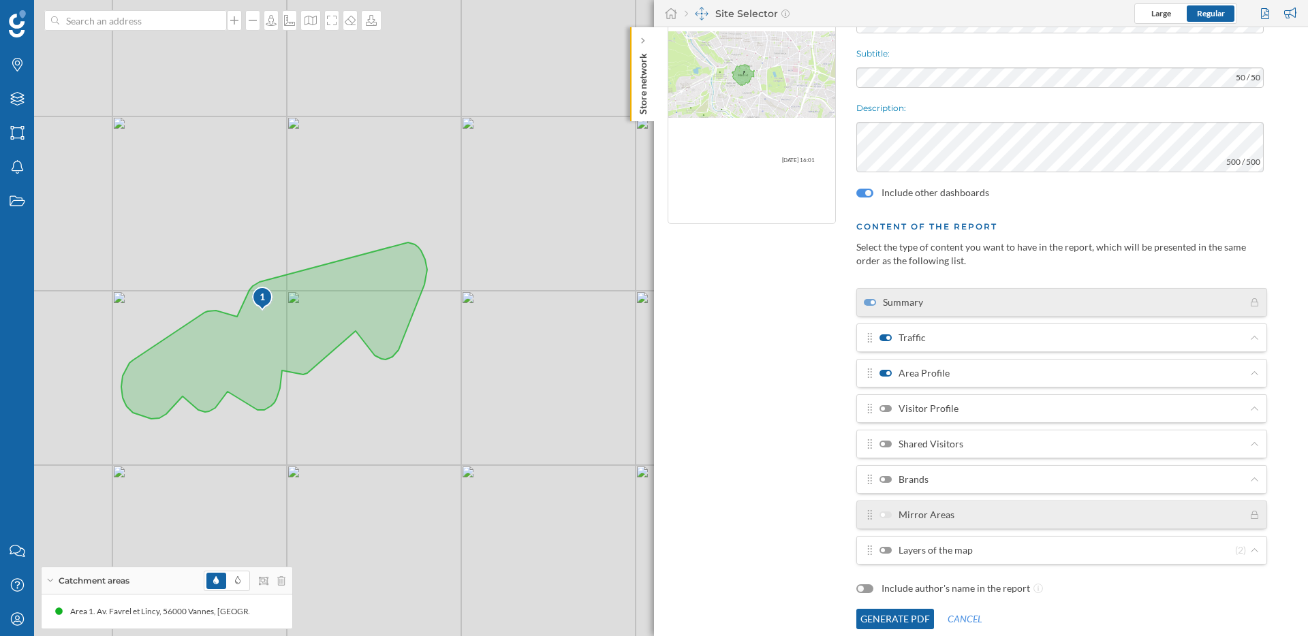
click at [0, 0] on input "Visitor Profile" at bounding box center [0, 0] width 0 height 0
click at [890, 443] on div at bounding box center [886, 444] width 12 height 7
click at [0, 0] on input "Shared Visitors" at bounding box center [0, 0] width 0 height 0
click at [891, 478] on label "Brands" at bounding box center [904, 480] width 49 height 14
click at [0, 0] on input "Brands" at bounding box center [0, 0] width 0 height 0
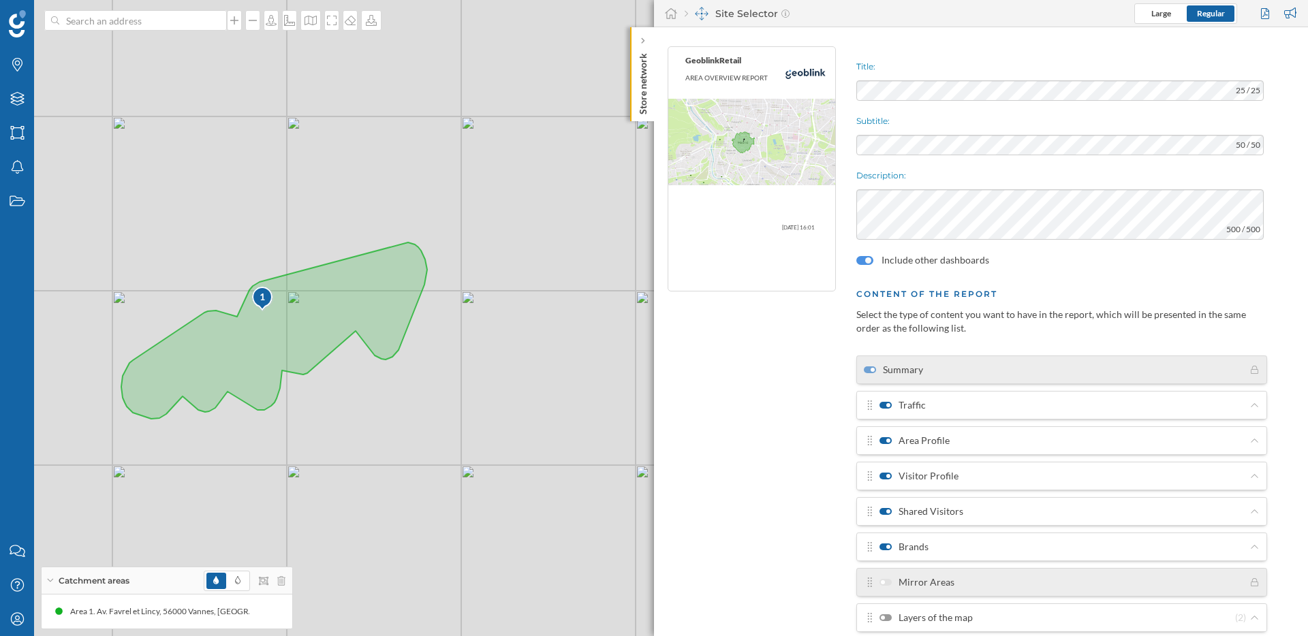
scroll to position [10, 0]
click at [837, 206] on div "VA AREA OVERVIEW REPORT 2025-09-10 16:01" at bounding box center [752, 352] width 182 height 630
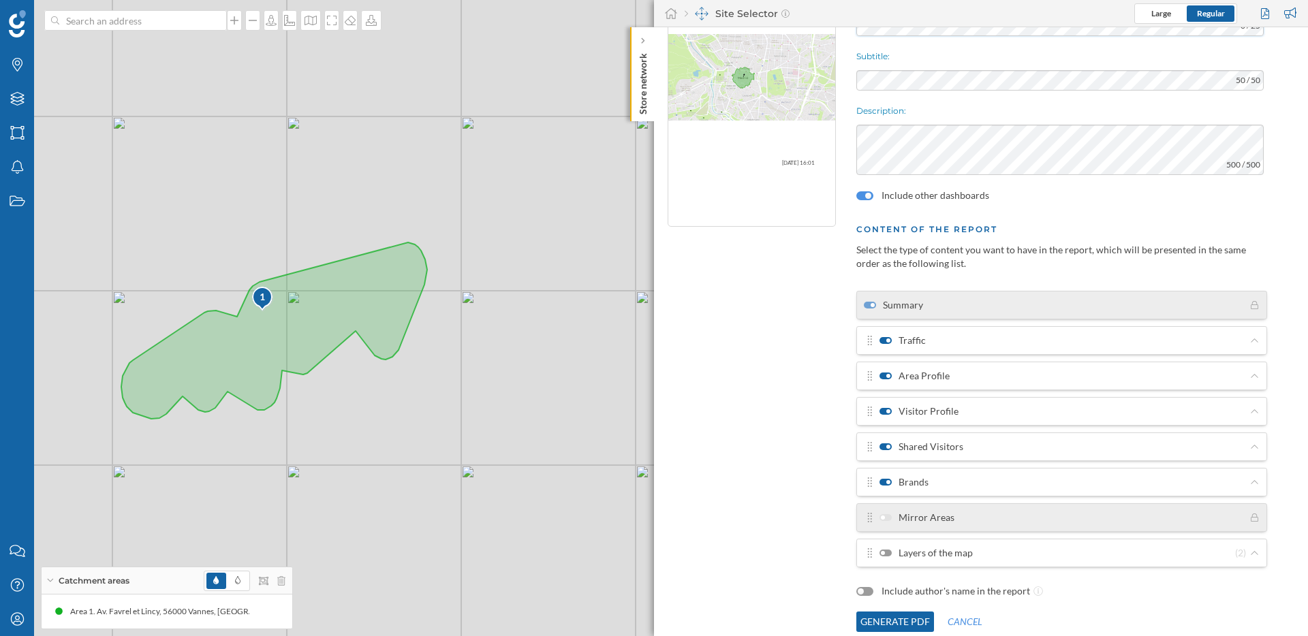
scroll to position [76, 0]
click at [887, 550] on div at bounding box center [886, 550] width 12 height 7
click at [0, 0] on input "Layers of the map" at bounding box center [0, 0] width 0 height 0
click at [887, 550] on div at bounding box center [888, 550] width 4 height 4
click at [0, 0] on input "Layers of the map" at bounding box center [0, 0] width 0 height 0
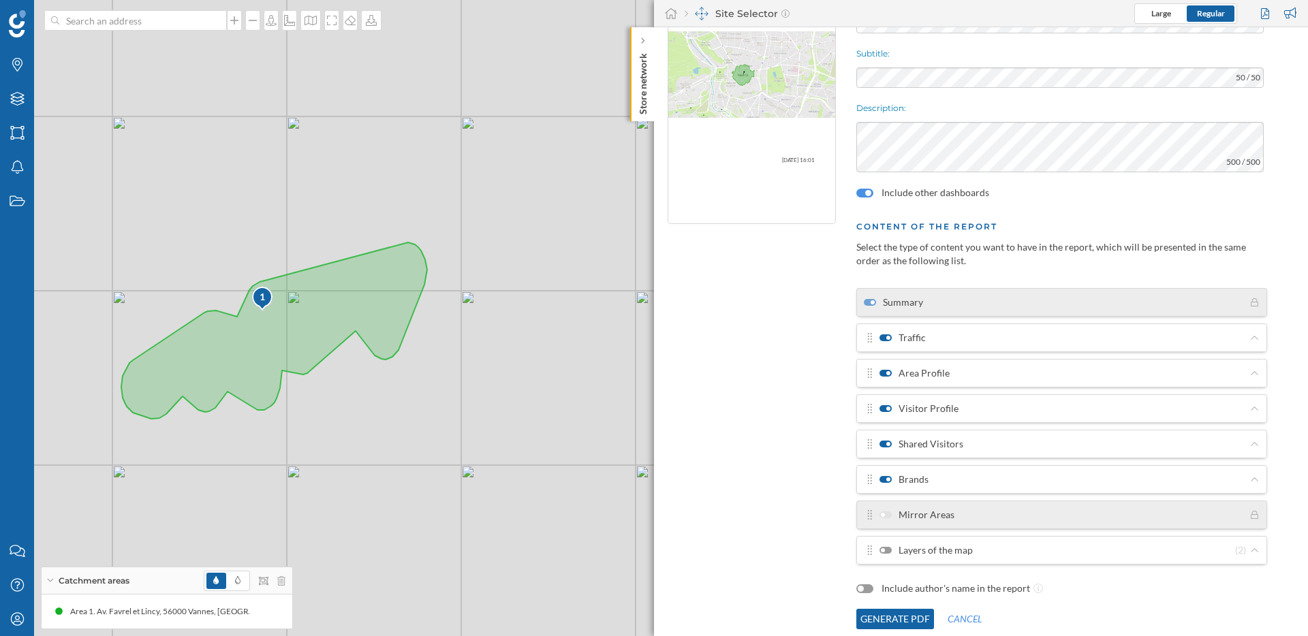
click at [893, 550] on label "Layers of the map" at bounding box center [926, 551] width 93 height 14
click at [0, 0] on input "Layers of the map" at bounding box center [0, 0] width 0 height 0
click at [959, 553] on label "Layers of the map" at bounding box center [926, 551] width 93 height 14
click at [0, 0] on input "Layers of the map" at bounding box center [0, 0] width 0 height 0
click at [1250, 550] on icon at bounding box center [1255, 550] width 10 height 8
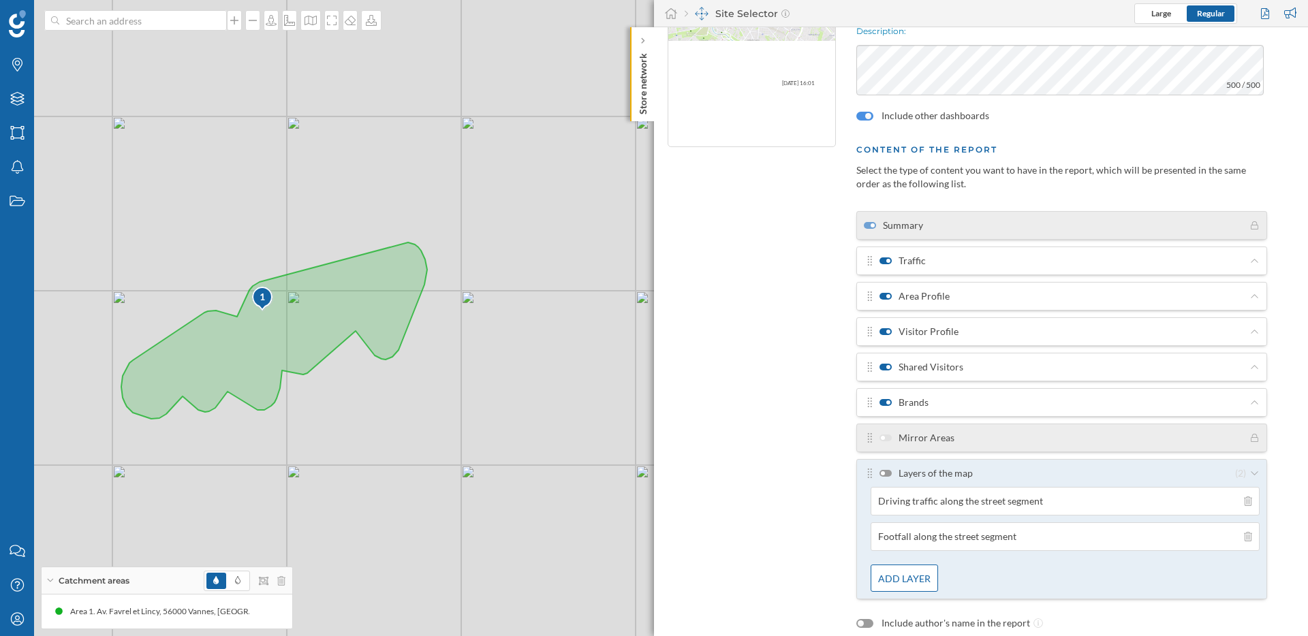
scroll to position [187, 0]
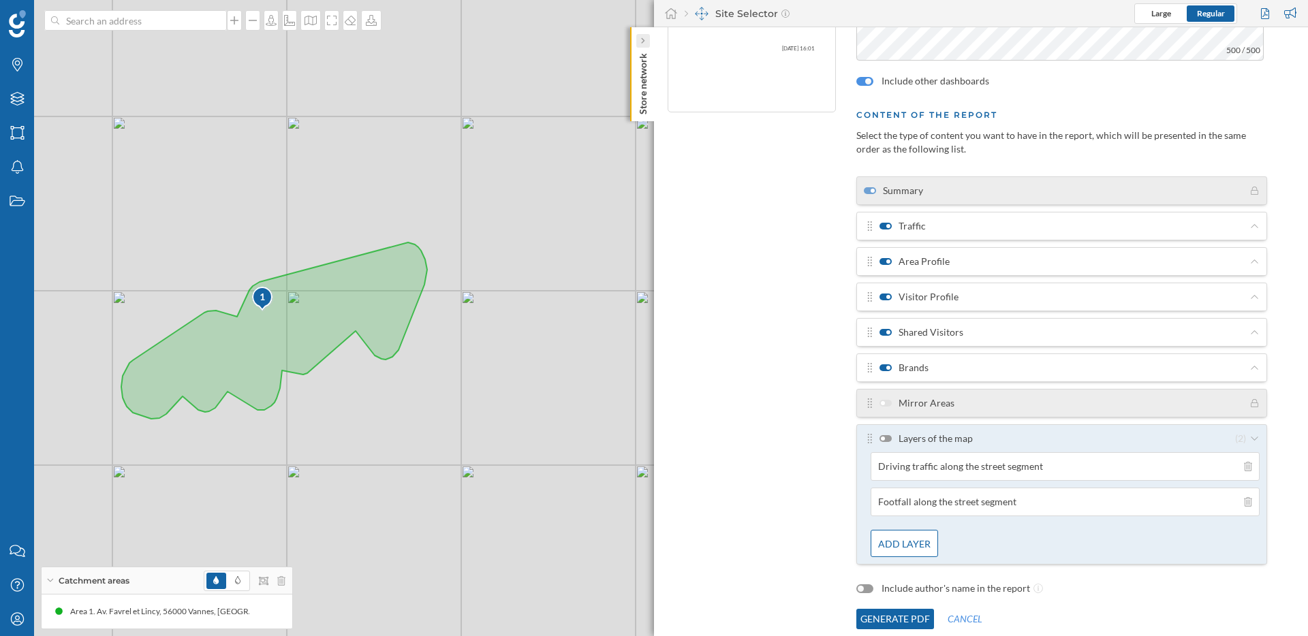
click at [643, 41] on icon at bounding box center [642, 41] width 3 height 6
